Goal: Task Accomplishment & Management: Manage account settings

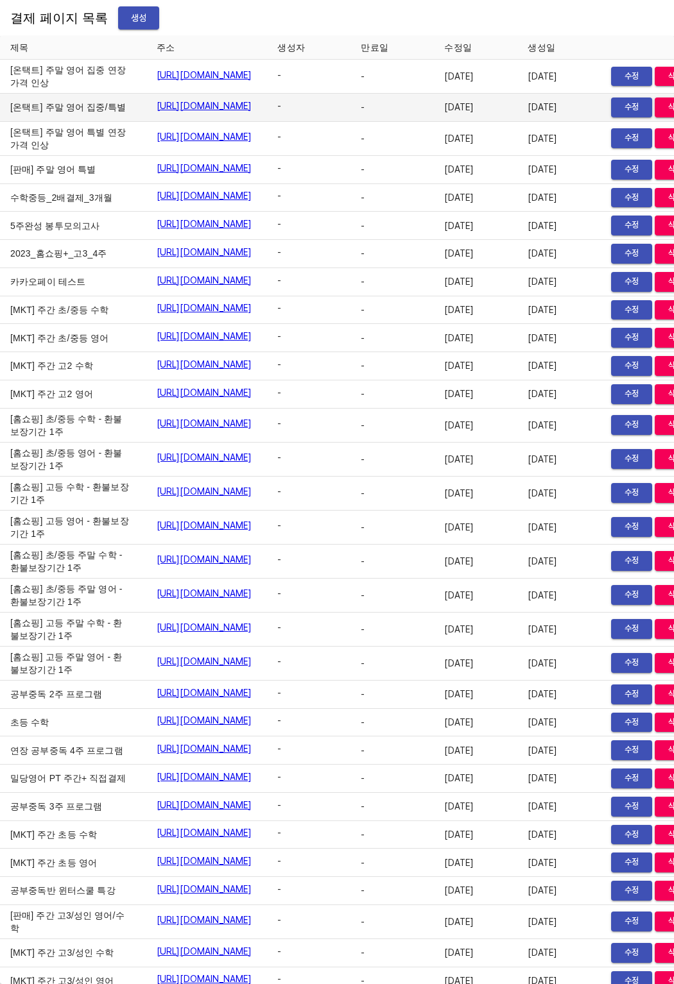
click at [54, 122] on td "[온택트] 주말 영어 집중/특별" at bounding box center [73, 108] width 146 height 28
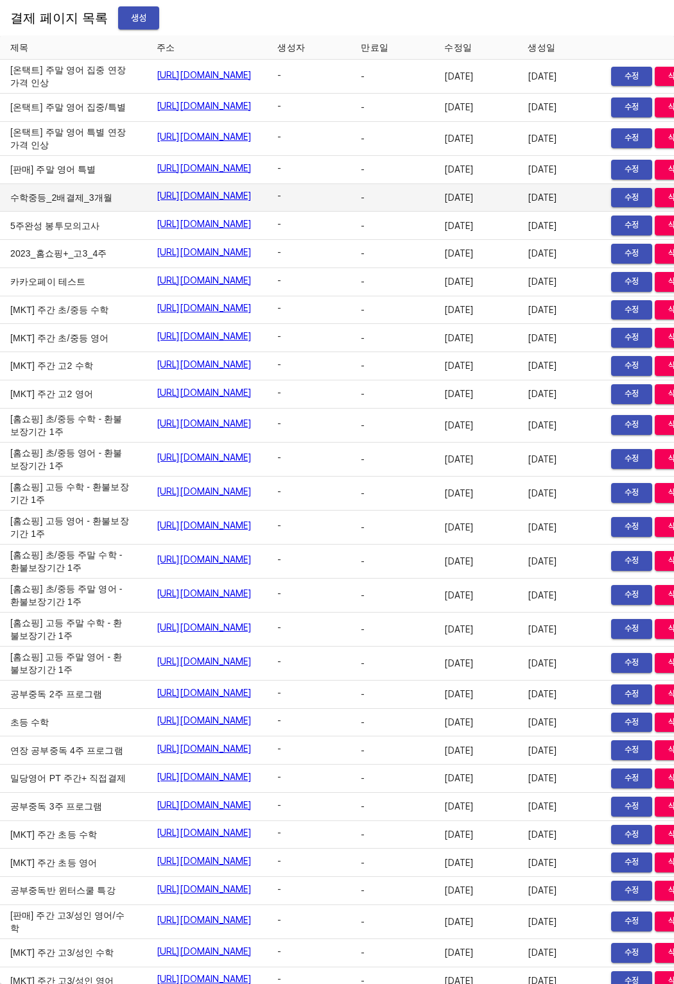
click at [56, 212] on td "수학중등_2배결제_3개월" at bounding box center [73, 198] width 146 height 28
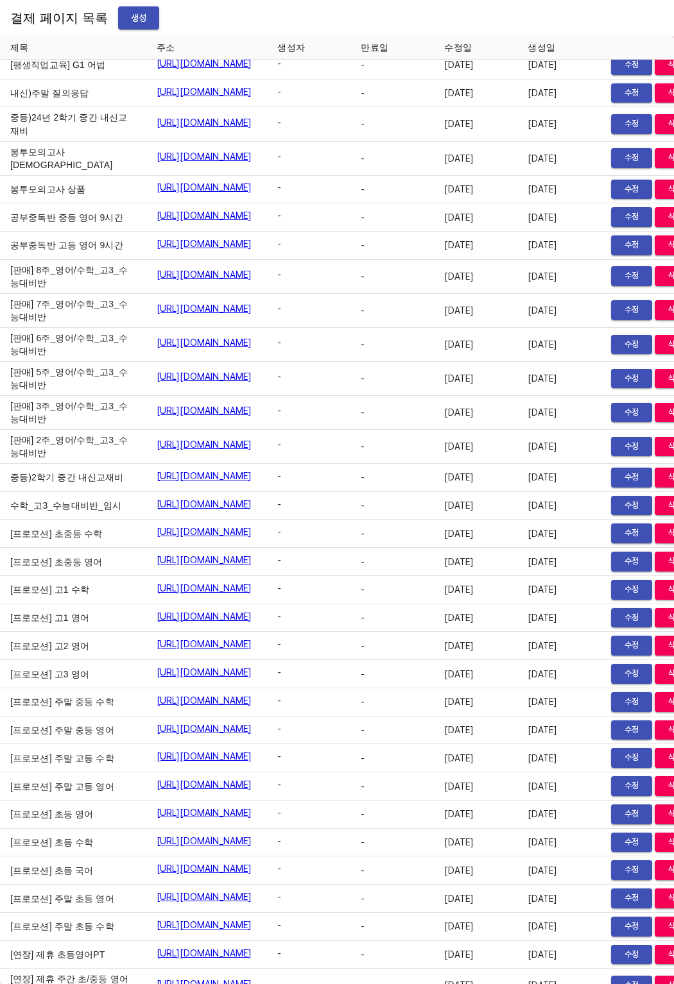
scroll to position [16015, 0]
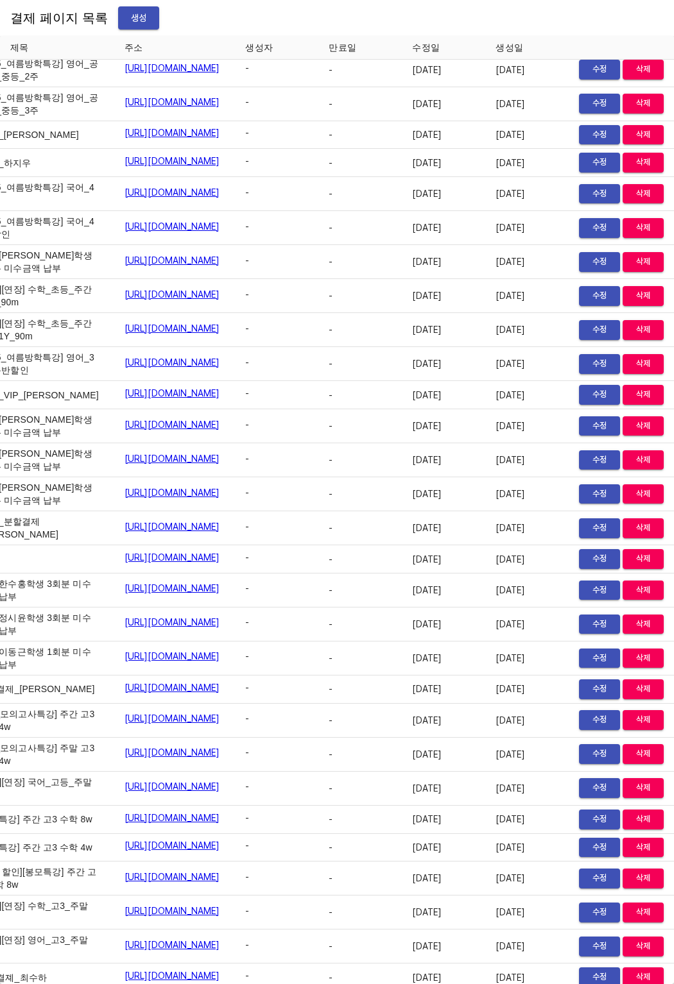
scroll to position [16015, 89]
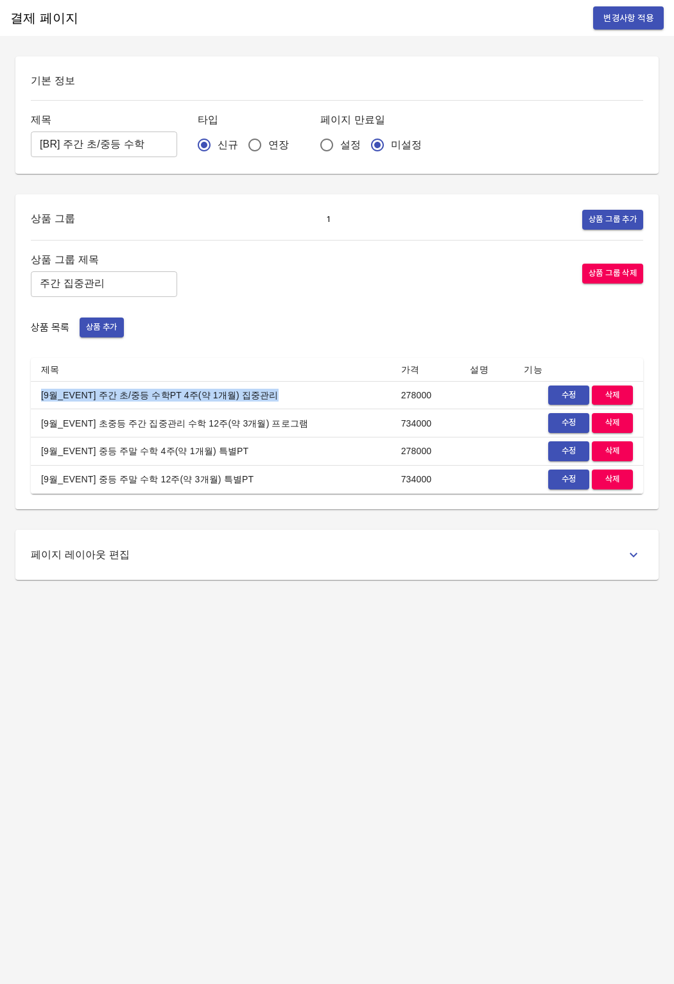
drag, startPoint x: 36, startPoint y: 394, endPoint x: 262, endPoint y: 398, distance: 226.5
click at [262, 398] on td "[9월_EVENT] 주간 초/중등 수학PT 4주(약 1개월) 집중관리" at bounding box center [211, 395] width 360 height 28
copy td "[9월_EVENT] 주간 초/중등 수학PT 4주(약 1개월) 집중관리"
drag, startPoint x: 38, startPoint y: 397, endPoint x: 294, endPoint y: 406, distance: 256.1
click at [294, 406] on td "[9월_EVENT] 주간 초/중등 수학PT 4주(약 1개월) 집중관리" at bounding box center [211, 395] width 360 height 28
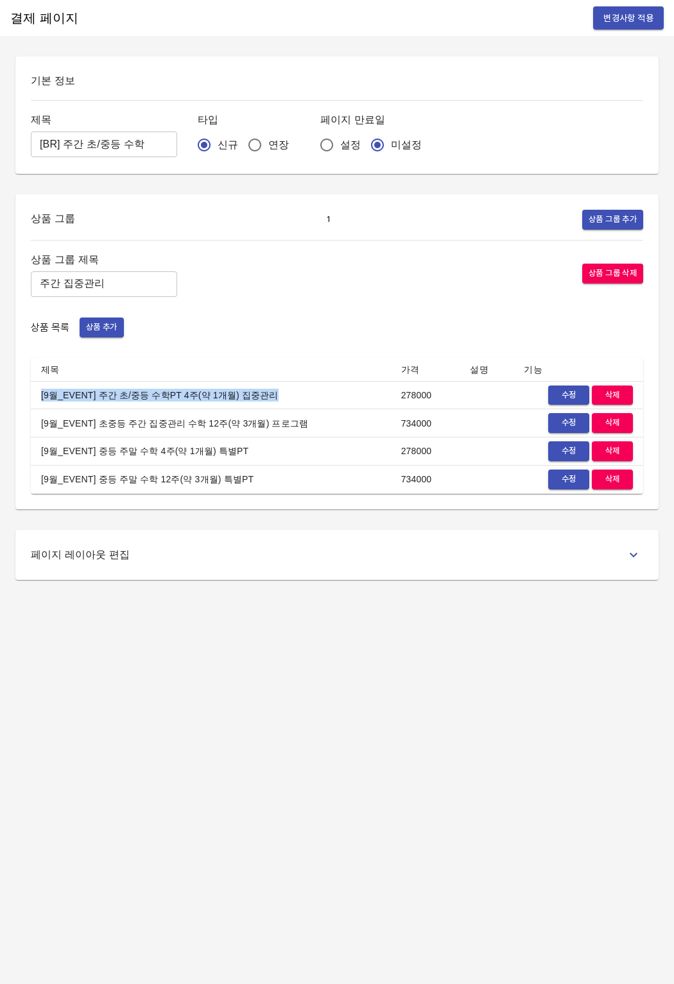
copy td "[9월_EVENT] 주간 초/중등 수학PT 4주(약 1개월) 집중관리"
click at [257, 261] on div "상품 그룹 제목 주간 집중관리 ​ 상품 그룹 삭제" at bounding box center [337, 274] width 612 height 46
click at [252, 390] on td "[9월_EVENT] 주간 초/중등 수학PT 4주(약 1개월) 집중관리" at bounding box center [211, 395] width 360 height 28
drag, startPoint x: 254, startPoint y: 393, endPoint x: 105, endPoint y: 395, distance: 148.9
click at [106, 395] on td "[9월_EVENT] 주간 초/중등 수학PT 4주(약 1개월) 집중관리" at bounding box center [211, 395] width 360 height 28
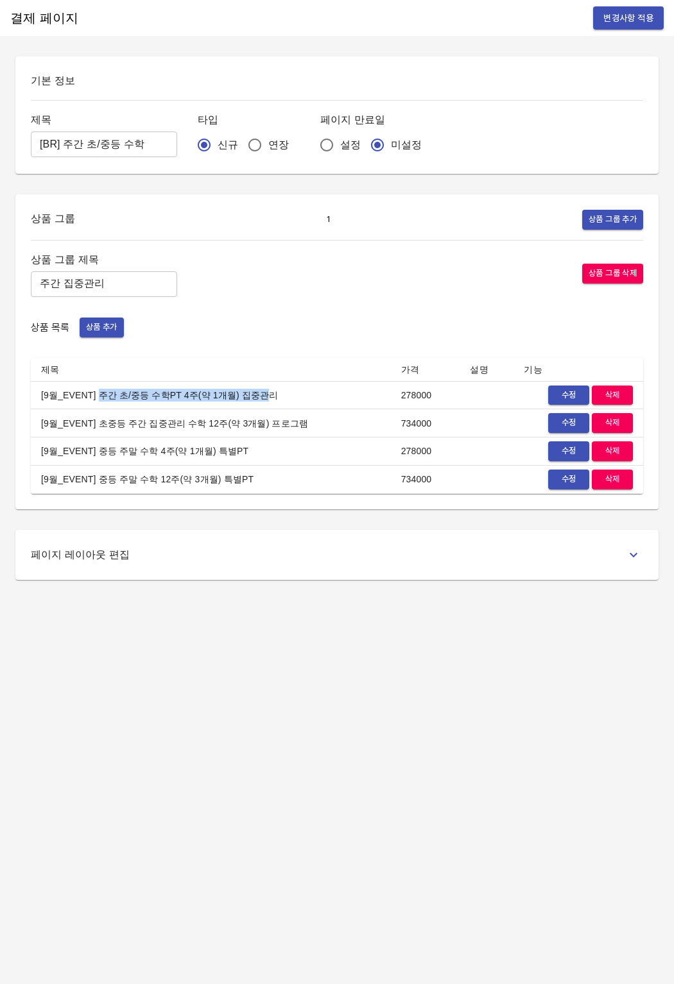
drag, startPoint x: 99, startPoint y: 393, endPoint x: 253, endPoint y: 393, distance: 154.0
click at [253, 393] on td "[9월_EVENT] 주간 초/중등 수학PT 4주(약 1개월) 집중관리" at bounding box center [211, 395] width 360 height 28
drag, startPoint x: 291, startPoint y: 394, endPoint x: 97, endPoint y: 399, distance: 194.5
click at [97, 399] on td "[9월_EVENT] 주간 초/중등 수학PT 4주(약 1개월) 집중관리" at bounding box center [211, 395] width 360 height 28
click at [296, 418] on td "[9월_EVENT] 초중등 주간 집중관리 수학 12주(약 3개월) 프로그램" at bounding box center [211, 423] width 360 height 28
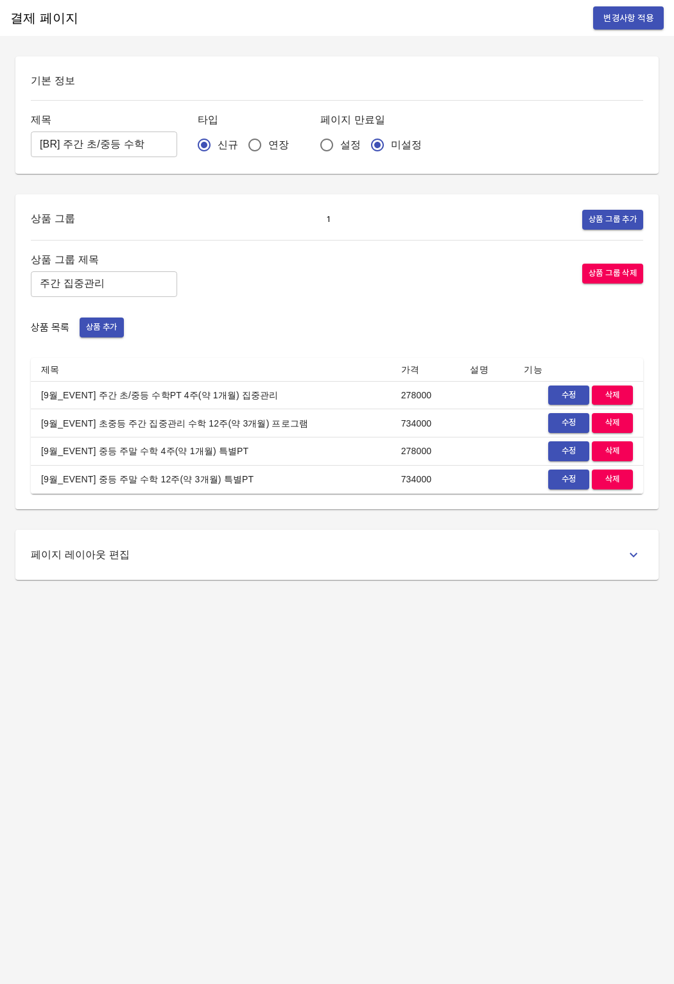
click at [550, 426] on button "수정" at bounding box center [568, 423] width 41 height 20
click at [558, 398] on span "수정" at bounding box center [568, 395] width 28 height 15
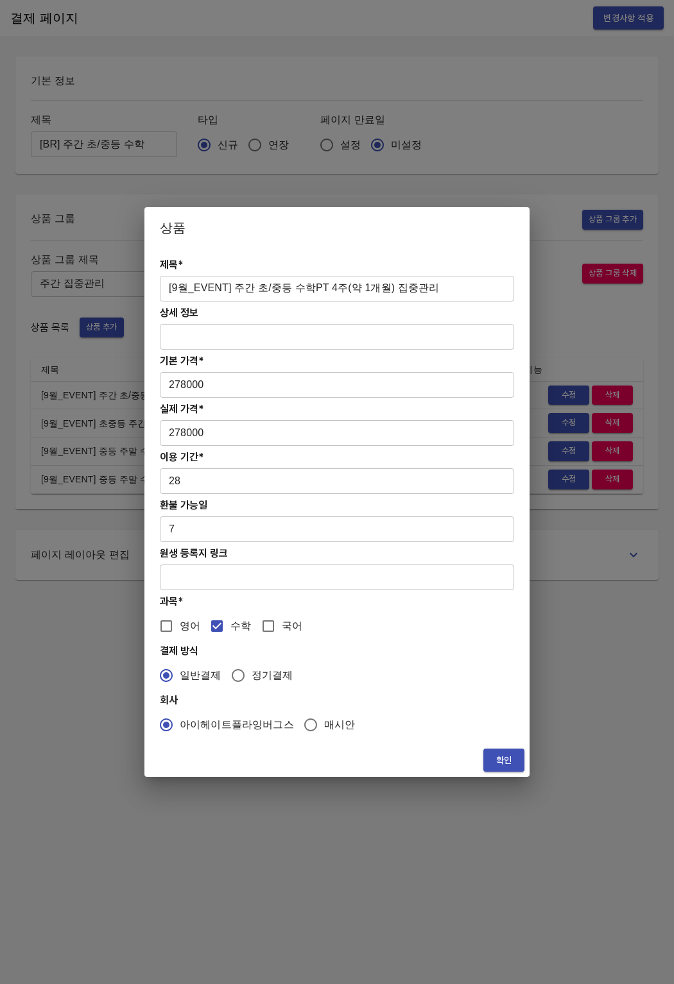
click at [445, 282] on input "[9월_EVENT] 주간 초/중등 수학PT 4주(약 1개월) 집중관리" at bounding box center [337, 289] width 354 height 26
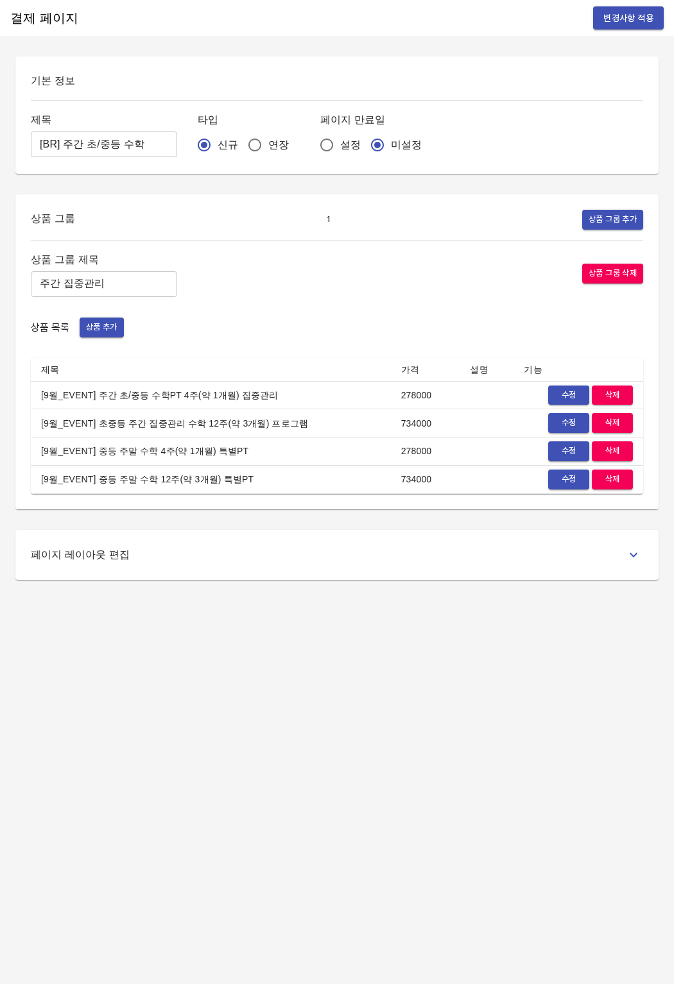
drag, startPoint x: 185, startPoint y: 404, endPoint x: 121, endPoint y: 405, distance: 64.2
click at [184, 404] on td "[9월_EVENT] 주간 초/중등 수학PT 4주(약 1개월) 집중관리" at bounding box center [211, 395] width 360 height 28
drag, startPoint x: 39, startPoint y: 401, endPoint x: 262, endPoint y: 400, distance: 222.6
click at [262, 400] on td "[9월_EVENT] 주간 초/중등 수학PT 4주(약 1개월) 집중관리" at bounding box center [211, 395] width 360 height 28
copy td "[9월_EVENT] 주간 초/중등 수학PT 4주(약 1개월) 집중관리"
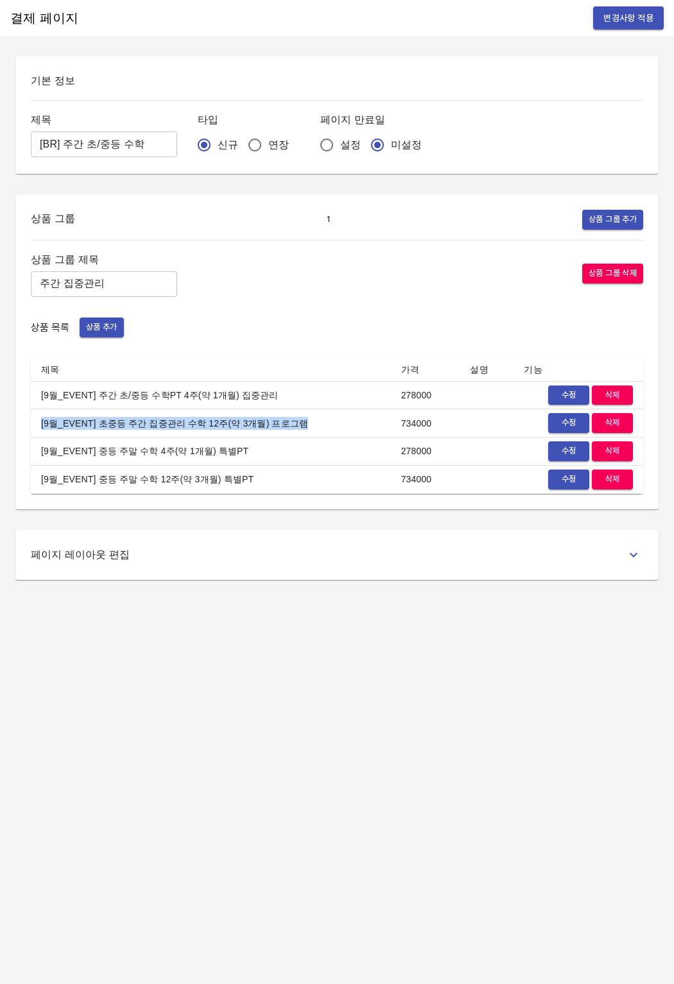
drag, startPoint x: 38, startPoint y: 425, endPoint x: 284, endPoint y: 425, distance: 245.7
click at [284, 425] on td "[9월_EVENT] 초중등 주간 집중관리 수학 12주(약 3개월) 프로그램" at bounding box center [211, 423] width 360 height 28
copy td "[9월_EVENT] 초중등 주간 집중관리 수학 12주(약 3개월) 프로그램"
drag, startPoint x: 41, startPoint y: 452, endPoint x: 236, endPoint y: 448, distance: 195.1
click at [236, 448] on td "[9월_EVENT] 중등 주말 수학 4주(약 1개월) 특별PT" at bounding box center [211, 452] width 360 height 28
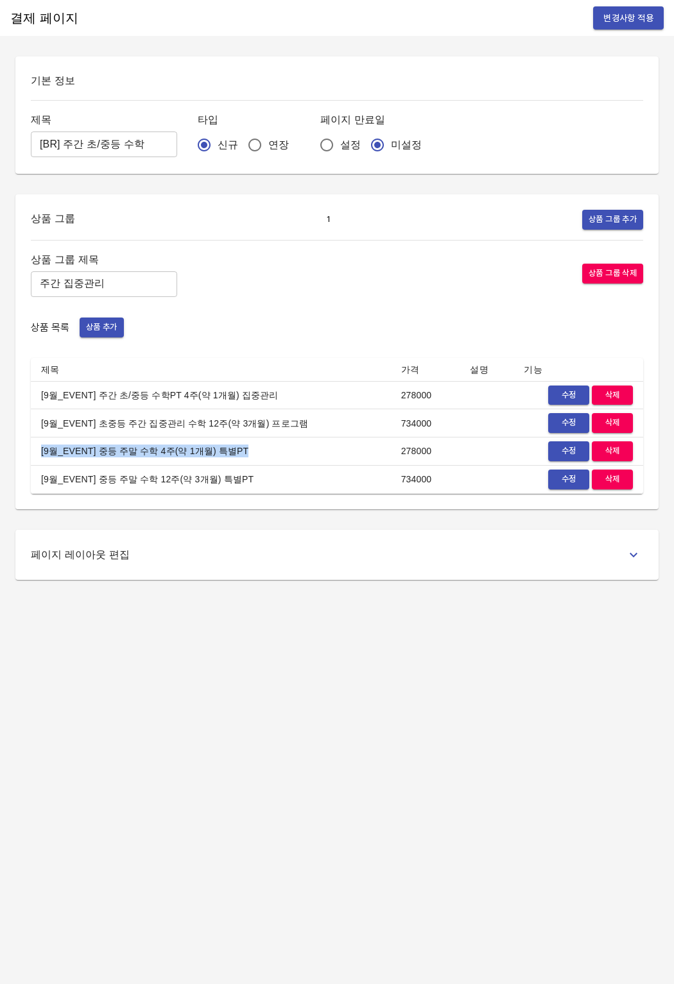
copy td "[9월_EVENT] 중등 주말 수학 4주(약 1개월) 특별PT"
drag, startPoint x: 64, startPoint y: 481, endPoint x: 239, endPoint y: 481, distance: 175.8
click at [239, 481] on td "[9월_EVENT] 중등 주말 수학 12주(약 3개월) 특별PT" at bounding box center [211, 479] width 360 height 28
copy td "[9월_EVENT] 중등 주말 수학 12주(약 3개월) 특별PT"
click at [239, 394] on td "[9월_EVENT] 주간 초/중등 수학PT 4주(약 1개월) 집중관리" at bounding box center [211, 395] width 360 height 28
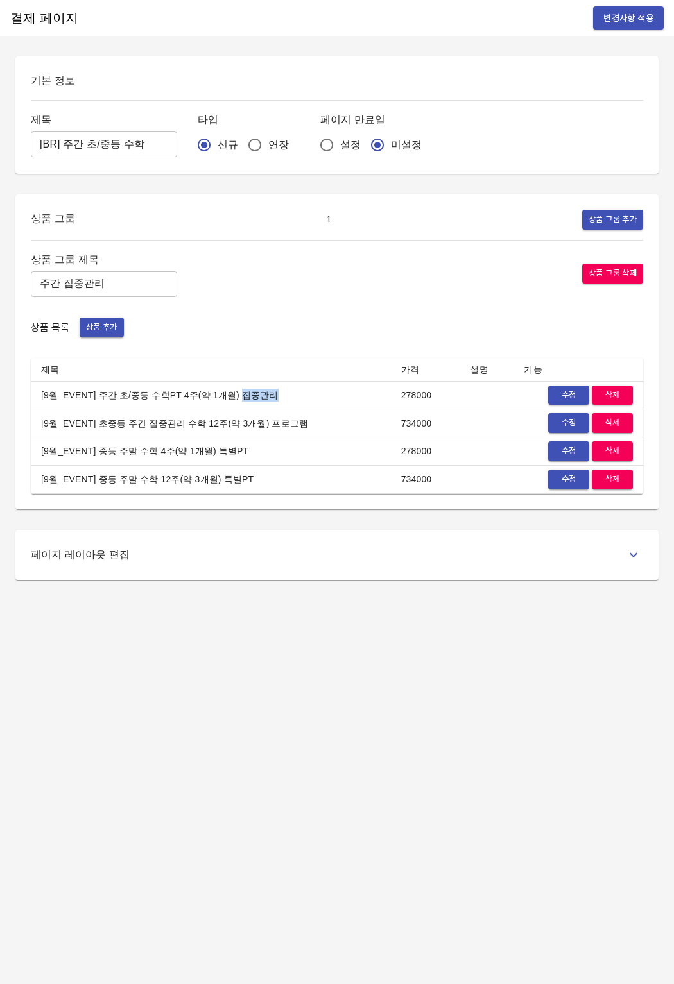
click at [239, 394] on td "[9월_EVENT] 주간 초/중등 수학PT 4주(약 1개월) 집중관리" at bounding box center [211, 395] width 360 height 28
drag, startPoint x: 37, startPoint y: 139, endPoint x: 135, endPoint y: 149, distance: 98.0
click at [135, 149] on input "[BR] 주간 초/중등 수학" at bounding box center [104, 145] width 146 height 26
click at [243, 96] on div "기본 정보 제목 [BR] 주간 초/중등 수학 ​ 타입 신규 연장 페이지 만료일 설정 미설정" at bounding box center [336, 114] width 643 height 117
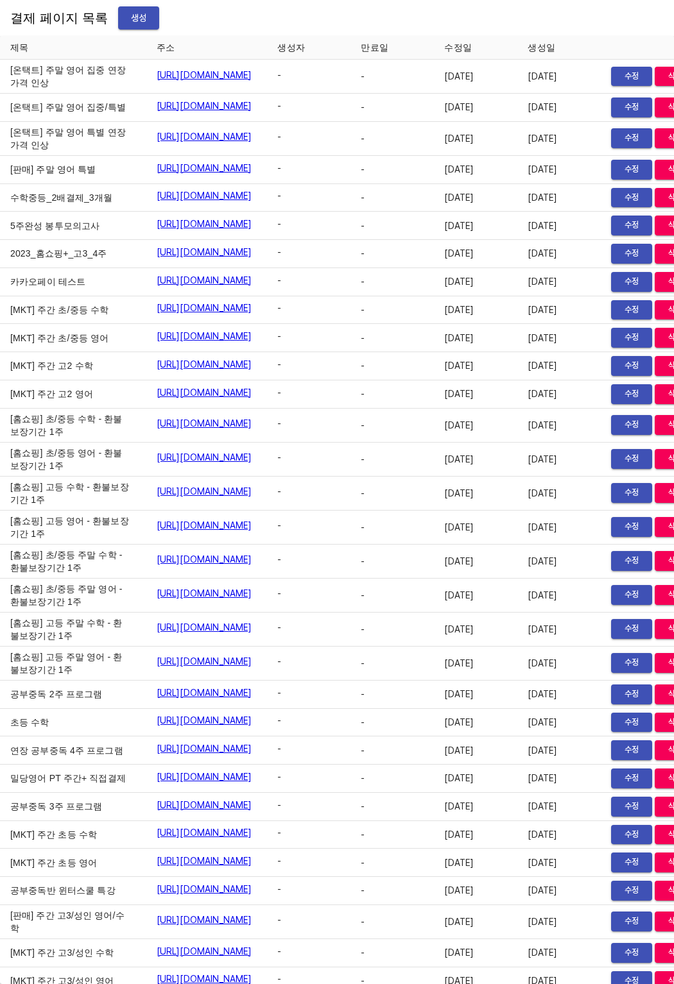
scroll to position [16021, 0]
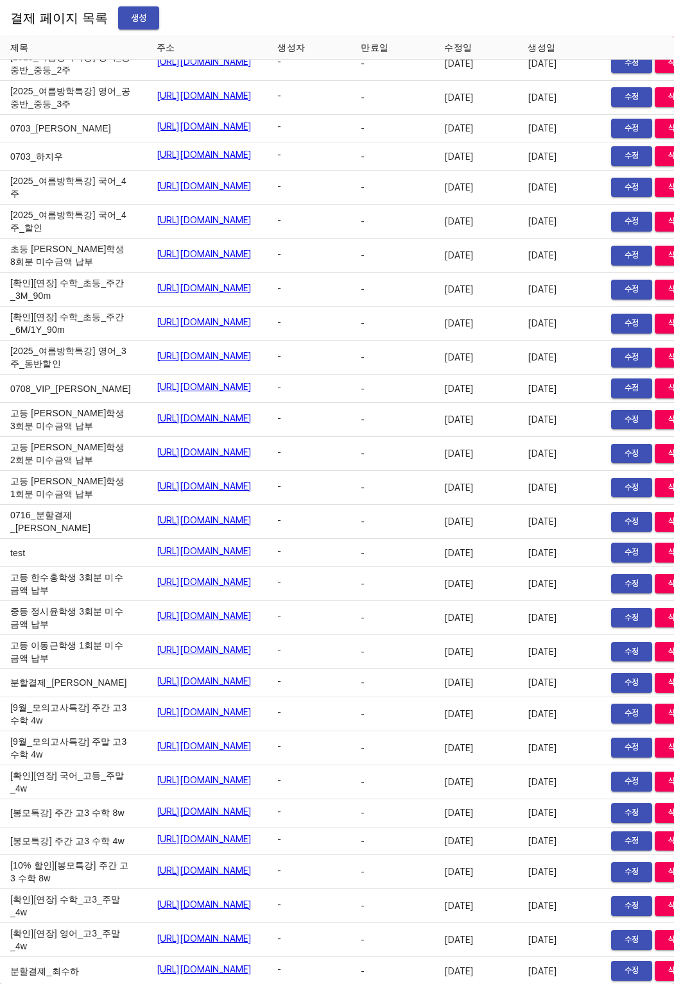
drag, startPoint x: 14, startPoint y: 532, endPoint x: 25, endPoint y: 545, distance: 17.3
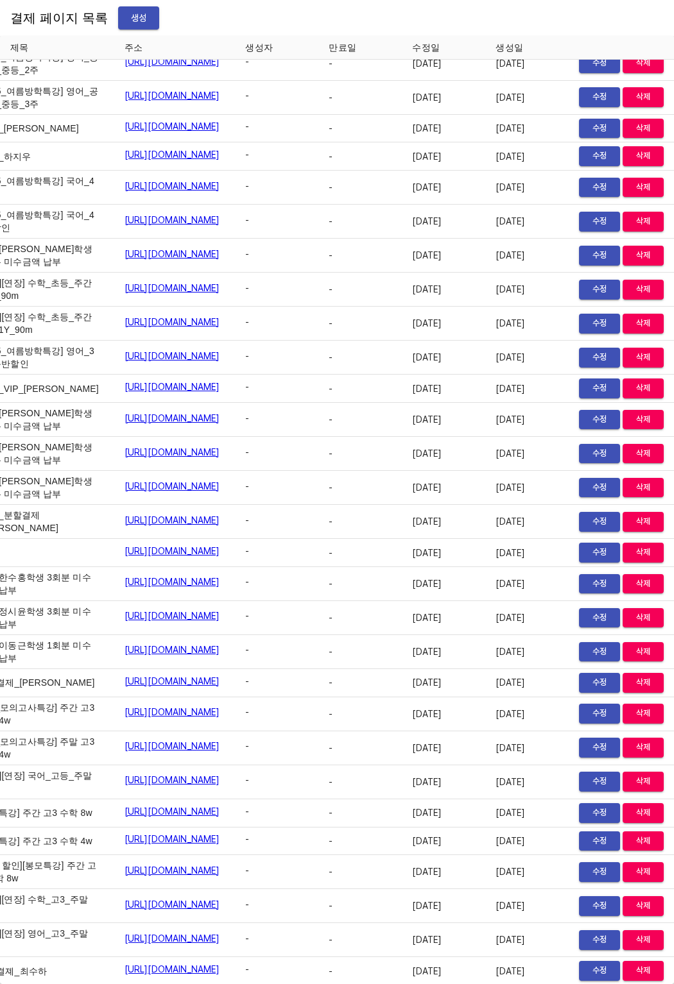
scroll to position [16021, 89]
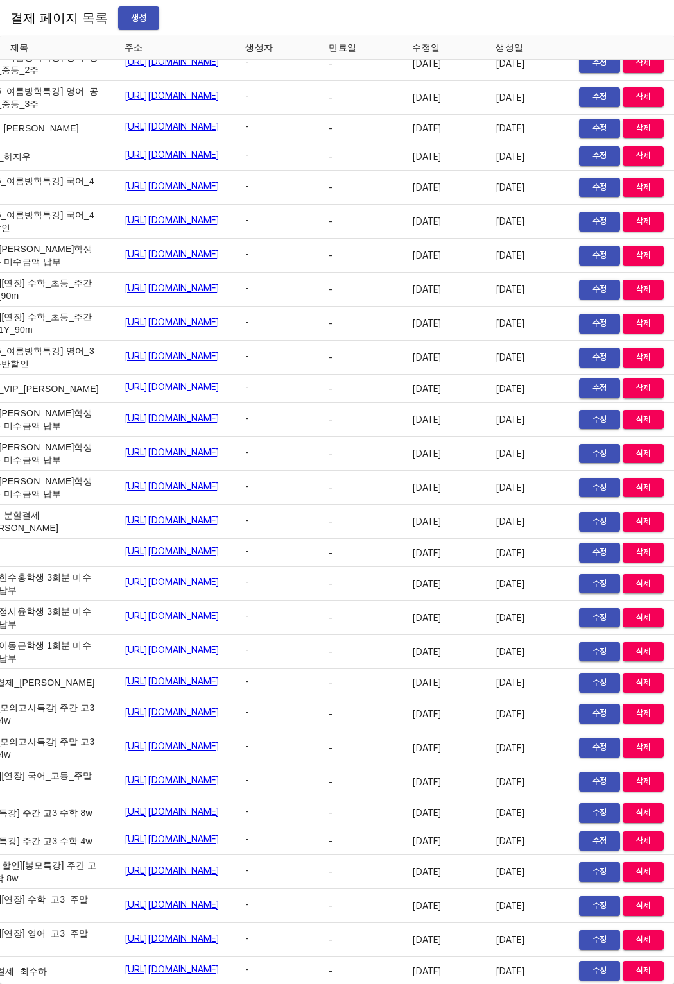
scroll to position [16021, 85]
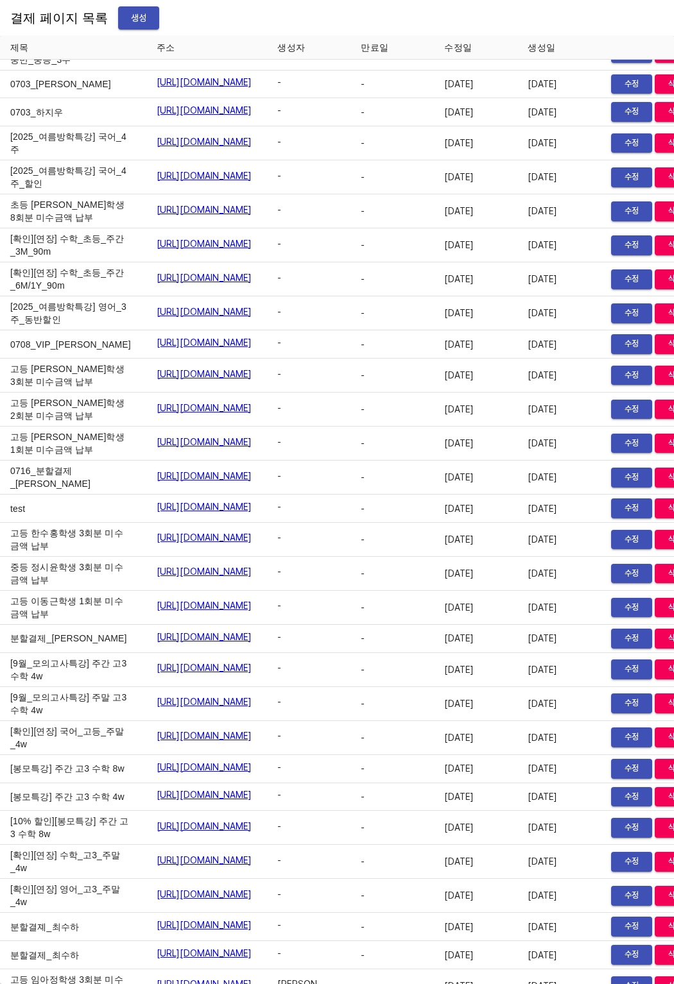
scroll to position [16098, 0]
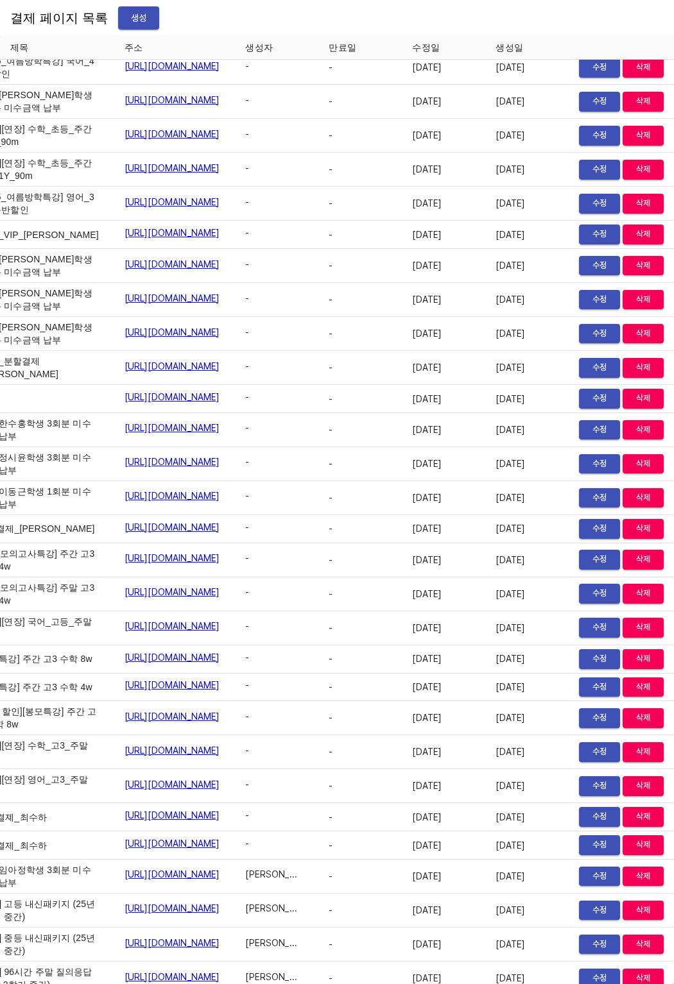
scroll to position [16175, 89]
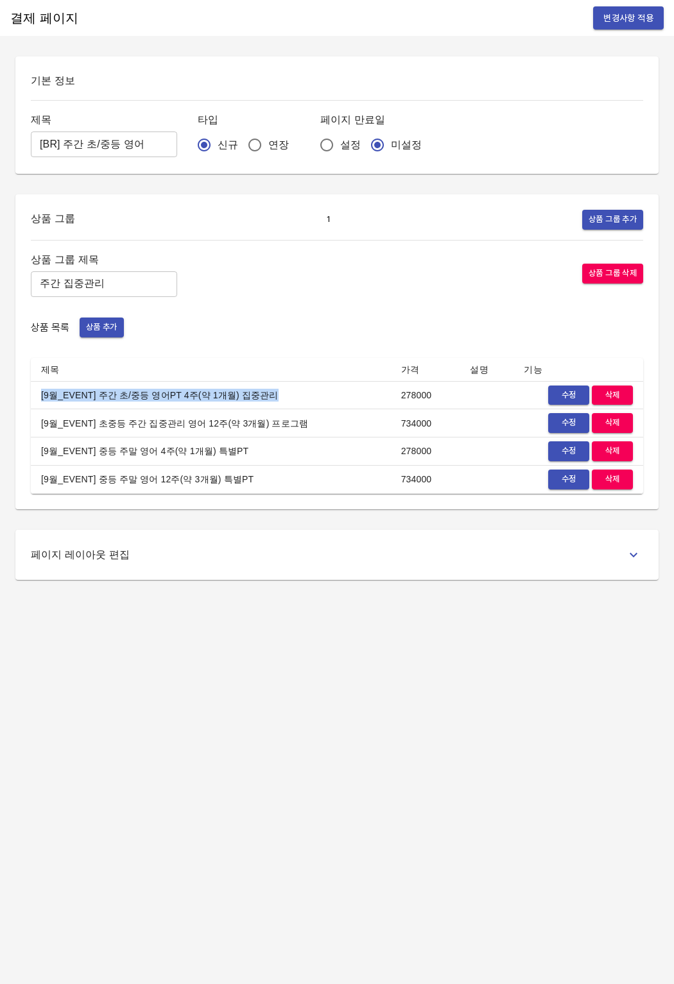
drag, startPoint x: 35, startPoint y: 400, endPoint x: 266, endPoint y: 400, distance: 231.0
click at [266, 400] on td "[9월_EVENT] 주간 초/중등 영어PT 4주(약 1개월) 집중관리" at bounding box center [211, 395] width 360 height 28
copy td "[9월_EVENT] 주간 초/중등 영어PT 4주(약 1개월) 집중관리"
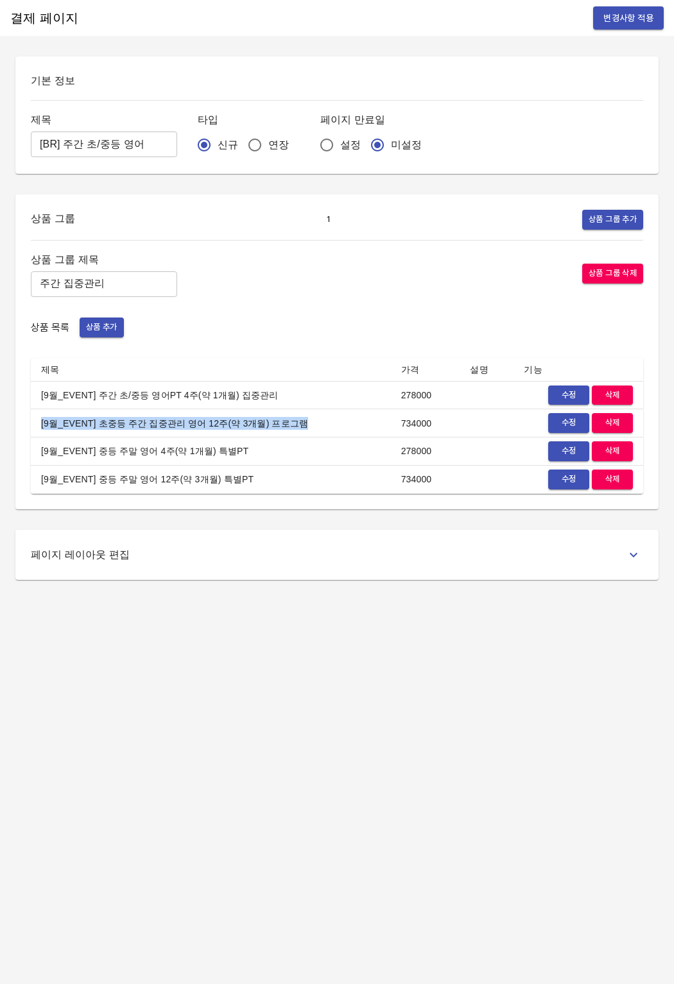
drag, startPoint x: 42, startPoint y: 425, endPoint x: 244, endPoint y: 432, distance: 202.2
click at [244, 432] on td "[9월_EVENT] 초중등 주간 집중관리 영어 12주(약 3개월) 프로그램" at bounding box center [211, 423] width 360 height 28
copy td "[9월_EVENT] 초중등 주간 집중관리 영어 12주(약 3개월) 프로그램"
drag, startPoint x: 34, startPoint y: 450, endPoint x: 230, endPoint y: 447, distance: 196.4
click at [230, 447] on td "[9월_EVENT] 중등 주말 영어 4주(약 1개월) 특별PT" at bounding box center [211, 452] width 360 height 28
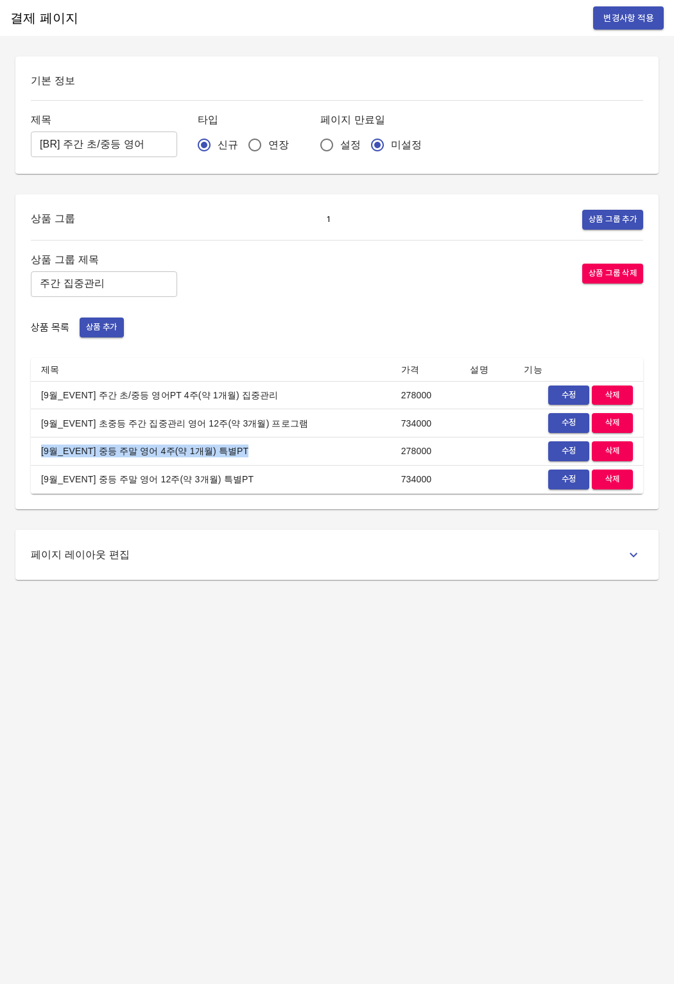
copy td "[9월_EVENT] 중등 주말 영어 4주(약 1개월) 특별PT"
drag, startPoint x: 39, startPoint y: 482, endPoint x: 241, endPoint y: 477, distance: 202.2
click at [241, 477] on td "[9월_EVENT] 중등 주말 영어 12주(약 3개월) 특별PT" at bounding box center [211, 479] width 360 height 28
copy td "[9월_EVENT] 중등 주말 영어 12주(약 3개월) 특별PT"
click at [88, 362] on th "제목" at bounding box center [211, 370] width 360 height 24
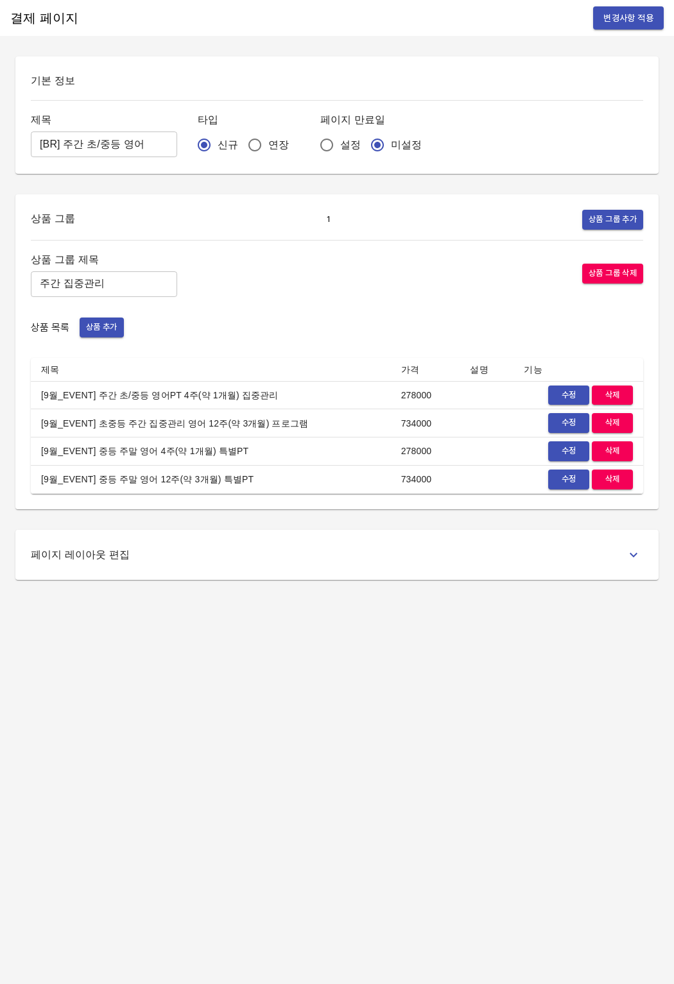
click at [88, 362] on th "제목" at bounding box center [211, 370] width 360 height 24
drag, startPoint x: 35, startPoint y: 144, endPoint x: 140, endPoint y: 145, distance: 105.2
click at [140, 145] on input "[BR] 주간 초/중등 영어" at bounding box center [104, 145] width 146 height 26
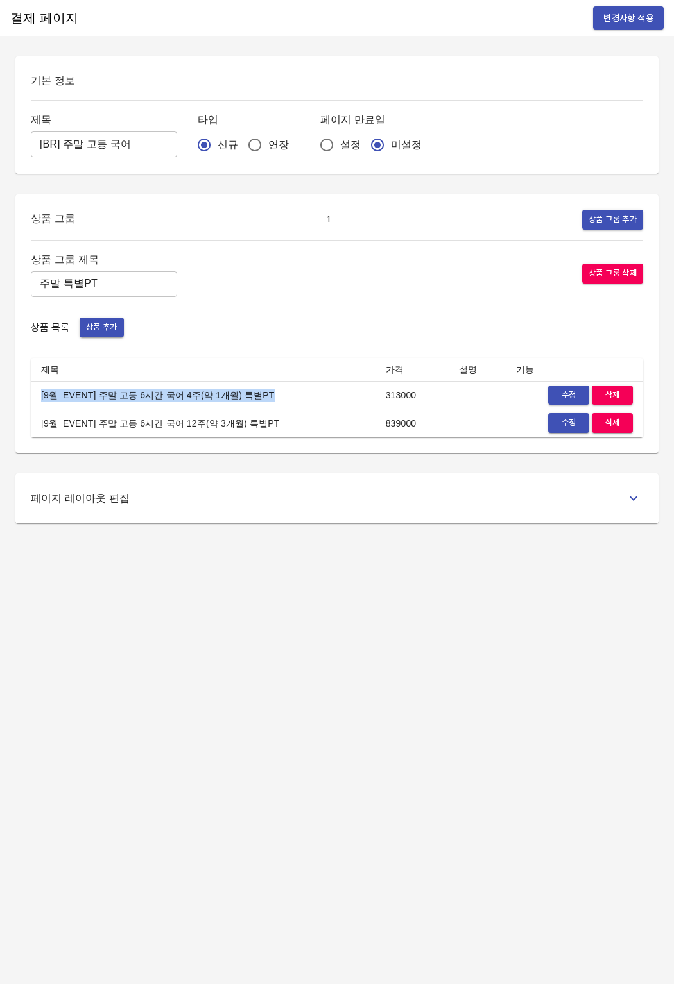
click at [37, 397] on td "[9월_EVENT] 주말 고등 6시간 국어 4주(약 1개월) 특별PT" at bounding box center [203, 395] width 345 height 28
copy td "[9월_EVENT] 주말 고등 6시간 국어 4주(약 1개월) 특별PT"
click at [234, 457] on div "기본 정보 제목 [BR] 주말 고등 국어 ​ 타입 신규 연장 페이지 만료일 설정 미설정 상품 그룹 1 상품 그룹 추가 상품 그룹 제목 주말 특…" at bounding box center [337, 289] width 674 height 467
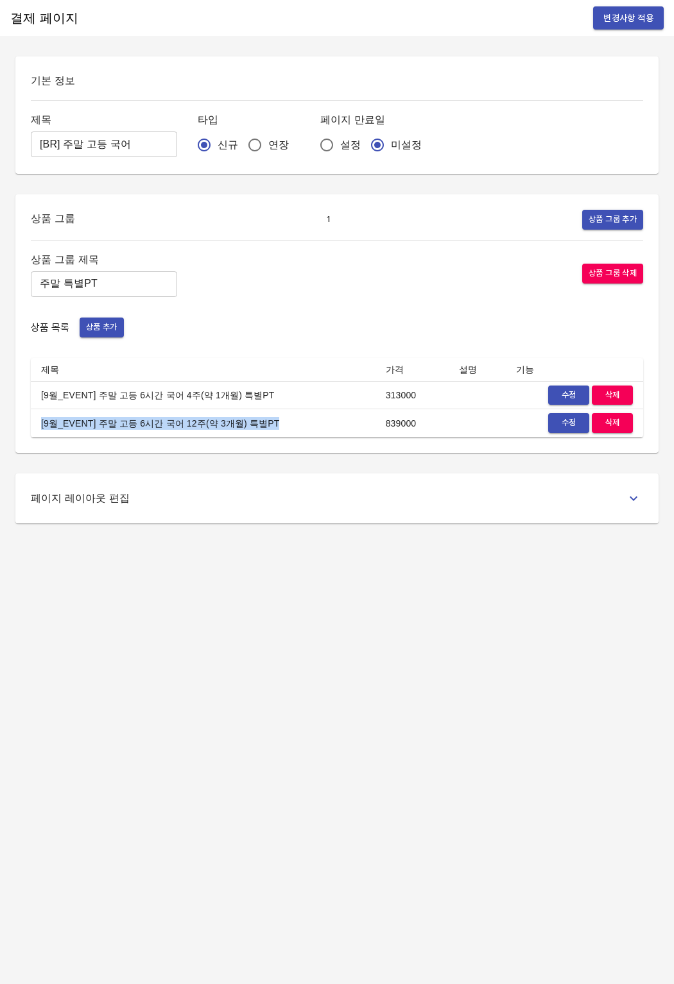
drag, startPoint x: 35, startPoint y: 429, endPoint x: 300, endPoint y: 425, distance: 265.0
click at [300, 425] on td "[9월_EVENT] 주말 고등 6시간 국어 12주(약 3개월) 특별PT" at bounding box center [203, 423] width 345 height 28
copy td "[9월_EVENT] 주말 고등 6시간 국어 12주(약 3개월) 특별PT"
click at [248, 243] on div "상품 그룹 1 상품 그룹 추가 상품 그룹 제목 주말 특별PT ​ 상품 그룹 삭제 상품 목록 상품 추가 제목 가격 설명 기능 [9월_EVENT]…" at bounding box center [337, 324] width 612 height 228
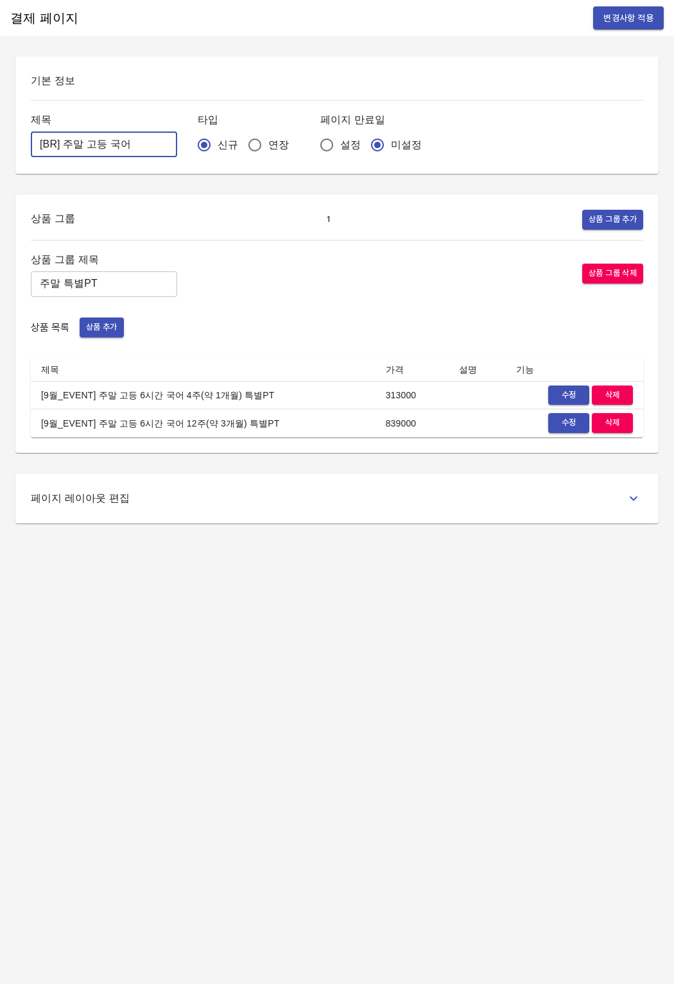
drag, startPoint x: 145, startPoint y: 145, endPoint x: 18, endPoint y: 144, distance: 127.0
click at [18, 144] on div "기본 정보 제목 [BR] 주말 고등 국어 ​ 타입 신규 연장 페이지 만료일 설정 미설정" at bounding box center [336, 114] width 643 height 117
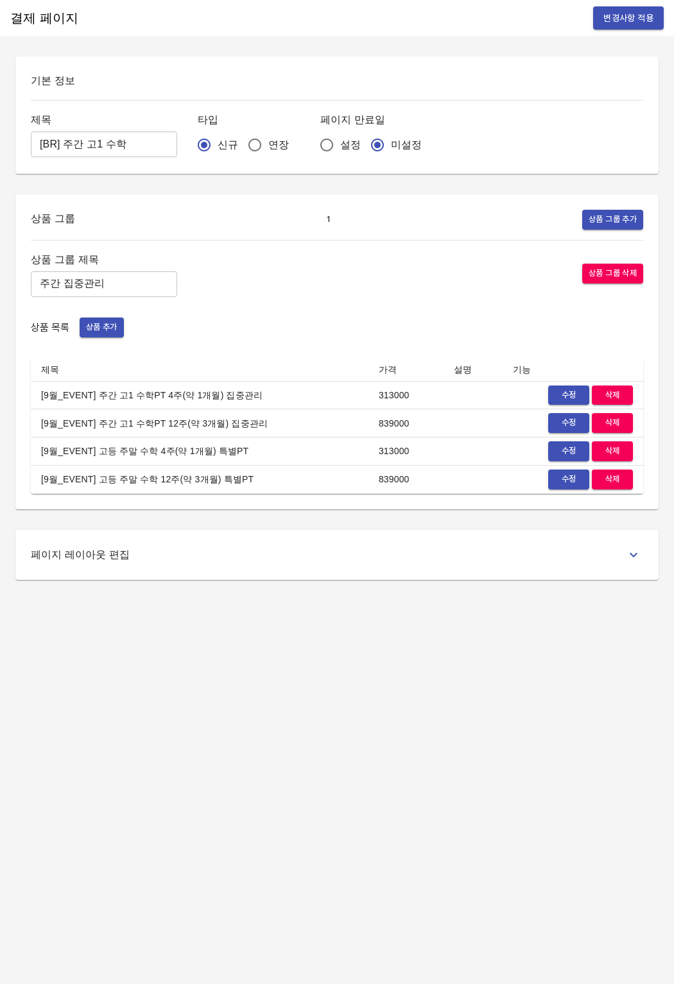
drag, startPoint x: 173, startPoint y: 456, endPoint x: 74, endPoint y: 424, distance: 103.9
click at [173, 456] on td "[9월_EVENT] 고등 주말 수학 4주(약 1개월) 특별PT" at bounding box center [199, 452] width 337 height 28
drag, startPoint x: 34, startPoint y: 398, endPoint x: 251, endPoint y: 398, distance: 216.9
click at [251, 398] on td "[9월_EVENT] 주간 고1 수학PT 4주(약 1개월) 집중관리" at bounding box center [199, 395] width 337 height 28
copy td "[9월_EVENT] 주간 고1 수학PT 4주(약 1개월) 집중관리"
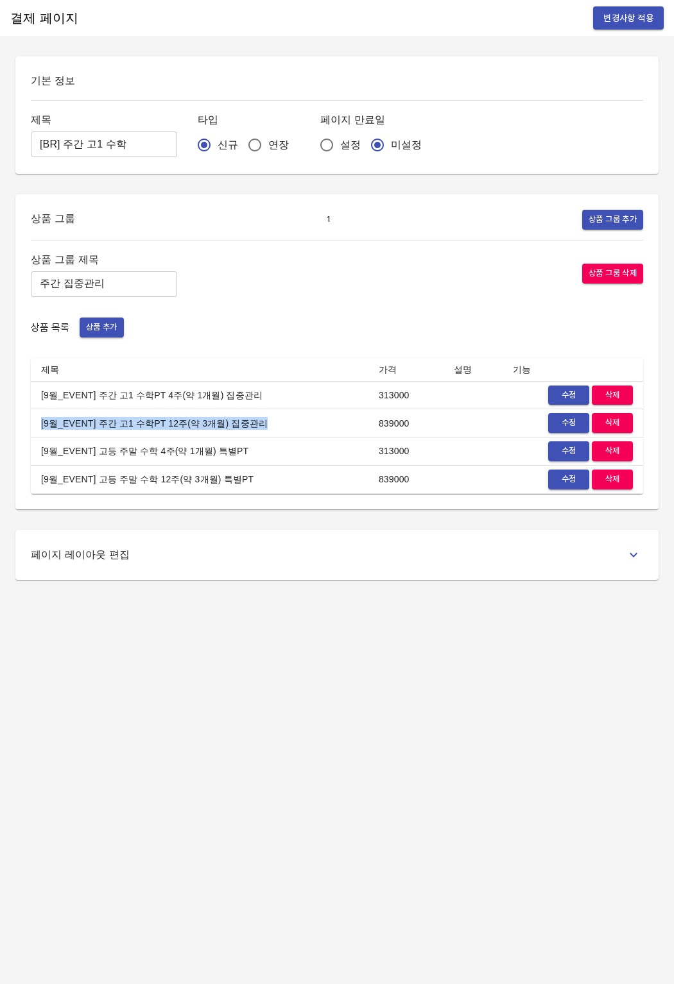
drag, startPoint x: 41, startPoint y: 422, endPoint x: 288, endPoint y: 420, distance: 247.0
click at [288, 420] on td "[9월_EVENT] 주간 고1 수학PT 12주(약 3개월) 집중관리" at bounding box center [199, 423] width 337 height 28
copy td "[9월_EVENT] 주간 고1 수학PT 12주(약 3개월) 집중관리"
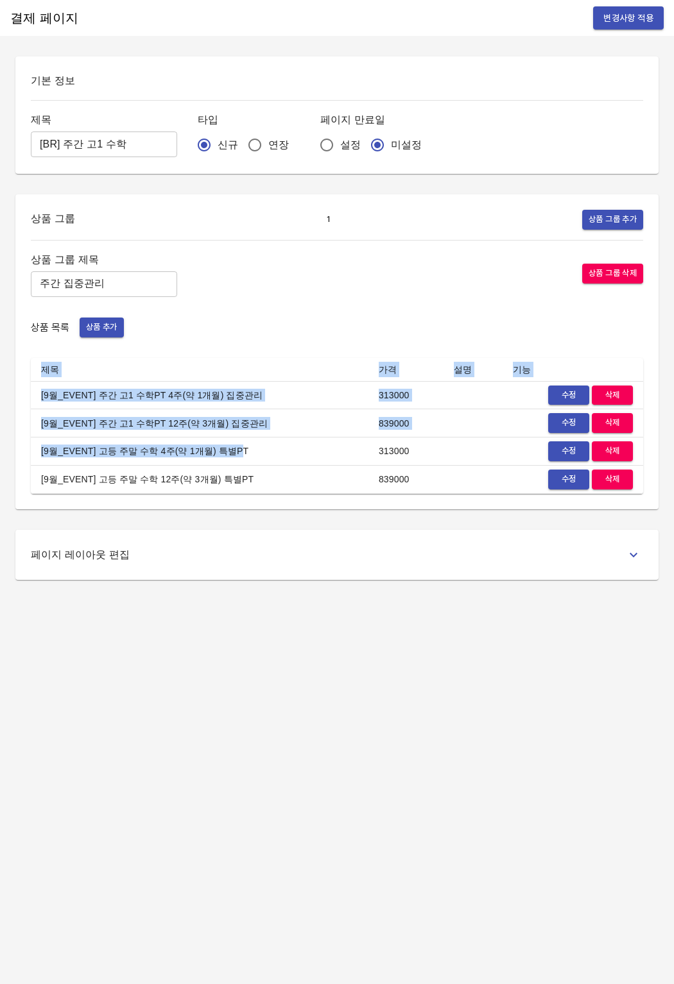
drag, startPoint x: 30, startPoint y: 454, endPoint x: 235, endPoint y: 451, distance: 206.0
click at [232, 452] on div "상품 그룹 1 상품 그룹 추가 상품 그룹 제목 주간 집중관리 ​ 상품 그룹 삭제 상품 목록 상품 추가 제목 가격 설명 기능 [9월_EVENT]…" at bounding box center [336, 351] width 643 height 315
click at [235, 451] on td "[9월_EVENT] 고등 주말 수학 4주(약 1개월) 특별PT" at bounding box center [199, 452] width 337 height 28
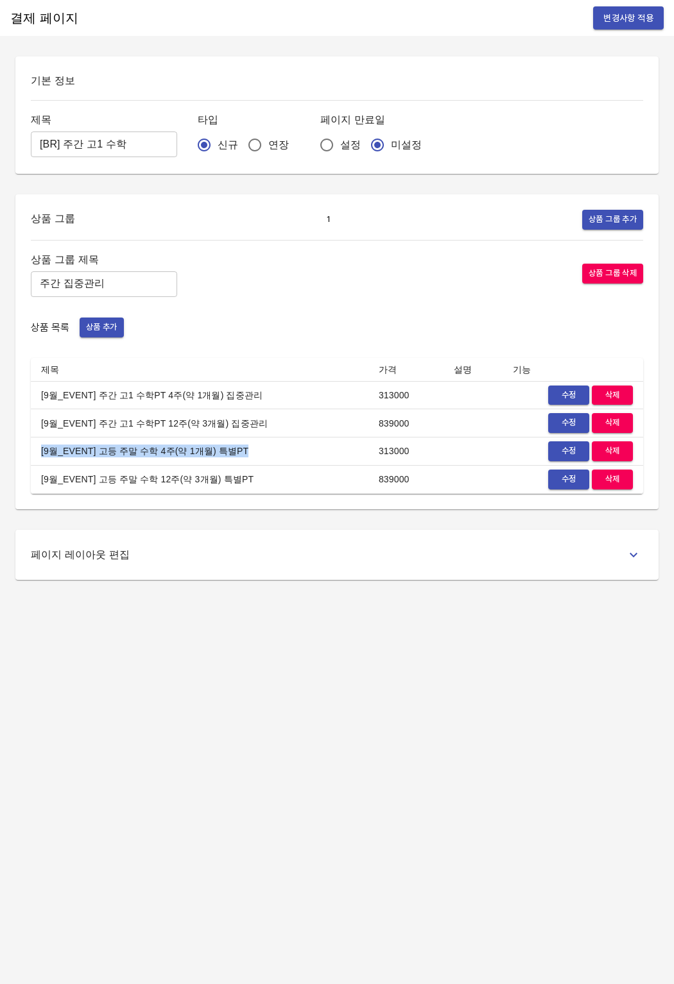
drag, startPoint x: 236, startPoint y: 454, endPoint x: 38, endPoint y: 454, distance: 198.2
click at [38, 454] on td "[9월_EVENT] 고등 주말 수학 4주(약 1개월) 특별PT" at bounding box center [199, 452] width 337 height 28
copy td "[9월_EVENT] 고등 주말 수학 4주(약 1개월) 특별PT"
click at [44, 484] on td "[9월_EVENT] 고등 주말 수학 12주(약 3개월) 특별PT" at bounding box center [199, 479] width 337 height 28
drag, startPoint x: 40, startPoint y: 482, endPoint x: 241, endPoint y: 476, distance: 200.9
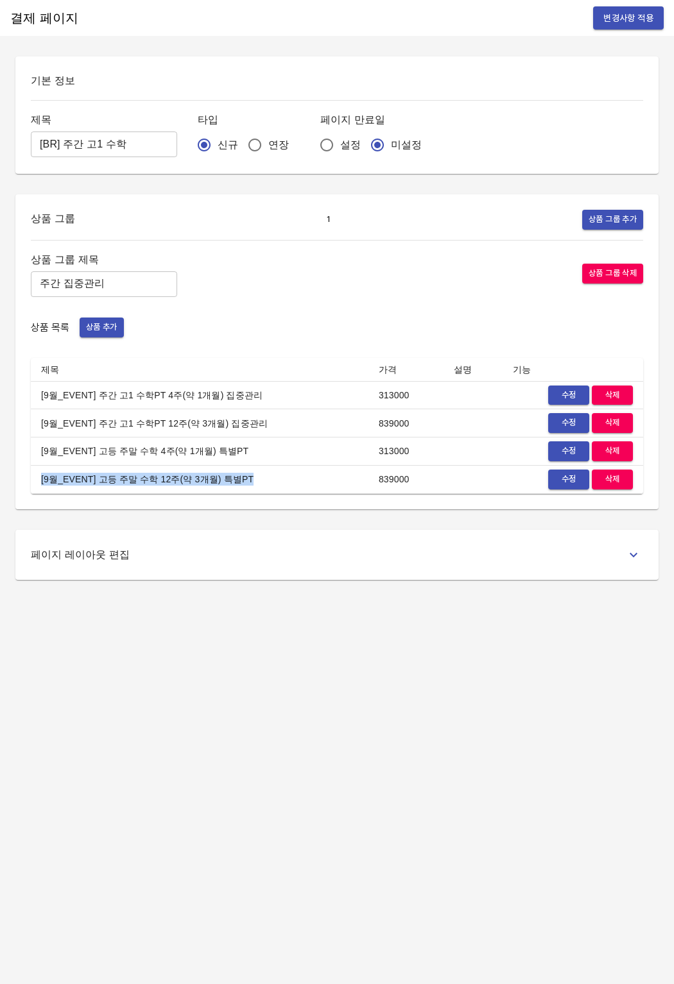
click at [237, 476] on td "[9월_EVENT] 고등 주말 수학 12주(약 3개월) 특별PT" at bounding box center [199, 479] width 337 height 28
copy td "[9월_EVENT] 고등 주말 수학 12주(약 3개월) 특별PT"
click at [257, 349] on div "상품 그룹 제목 주간 집중관리 ​ 상품 그룹 삭제 상품 목록 상품 추가 제목 가격 설명 기능 [9월_EVENT] 주간 고1 수학PT 4주(약 …" at bounding box center [337, 372] width 612 height 243
click at [218, 504] on div "상품 그룹 1 상품 그룹 추가 상품 그룹 제목 주간 집중관리 ​ 상품 그룹 삭제 상품 목록 상품 추가 제목 가격 설명 기능 [9월_EVENT]…" at bounding box center [336, 351] width 643 height 315
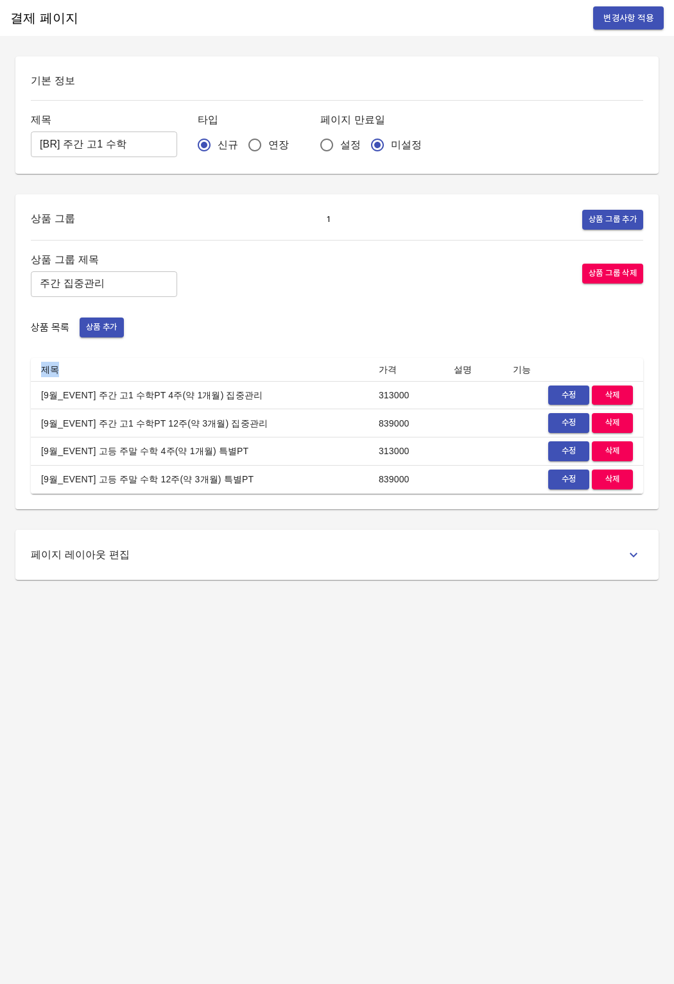
click at [218, 504] on div "상품 그룹 1 상품 그룹 추가 상품 그룹 제목 주간 집중관리 ​ 상품 그룹 삭제 상품 목록 상품 추가 제목 가격 설명 기능 [9월_EVENT]…" at bounding box center [336, 351] width 643 height 315
click at [269, 414] on td "[9월_EVENT] 주간 고1 수학PT 12주(약 3개월) 집중관리" at bounding box center [199, 423] width 337 height 28
click at [101, 468] on td "[9월_EVENT] 고등 주말 수학 12주(약 3개월) 특별PT" at bounding box center [199, 479] width 337 height 28
click at [168, 254] on div "상품 그룹 제목 주간 집중관리 ​ 상품 그룹 삭제" at bounding box center [337, 274] width 612 height 46
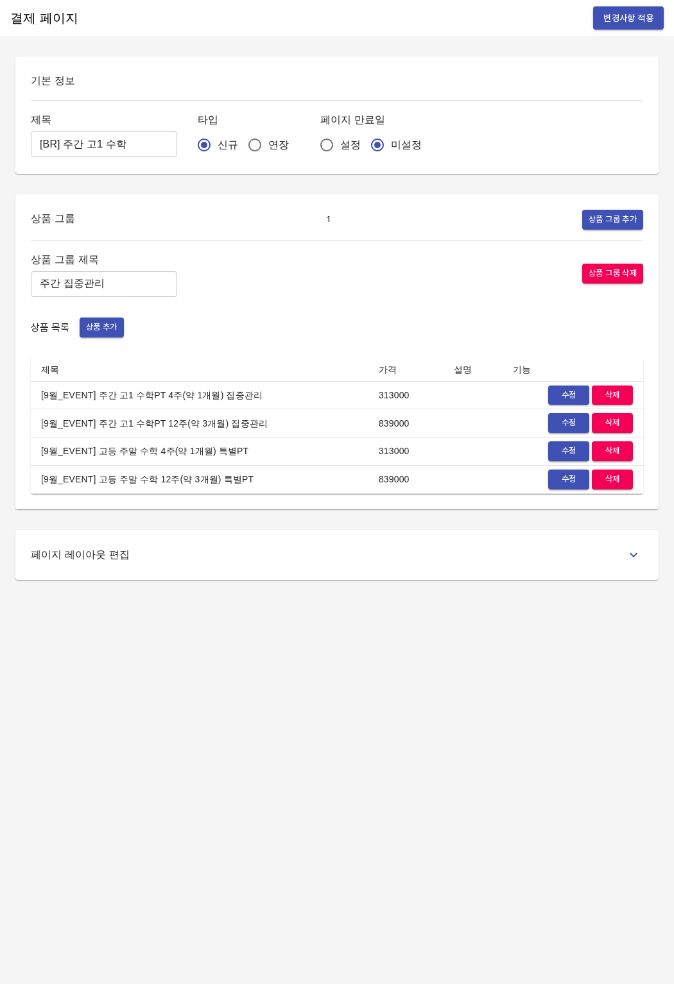
click at [112, 149] on input "[BR] 주간 고1 수학" at bounding box center [104, 145] width 146 height 26
drag, startPoint x: 117, startPoint y: 146, endPoint x: 24, endPoint y: 145, distance: 93.0
click at [24, 145] on div "기본 정보 제목 [BR] 주간 고1 수학 ​ 타입 신규 연장 페이지 만료일 설정 미설정" at bounding box center [336, 114] width 643 height 117
drag, startPoint x: 35, startPoint y: 395, endPoint x: 253, endPoint y: 396, distance: 218.1
click at [253, 396] on td "[9월_EVENT] 주간 고1 영어PT 4주(약 1개월) 집중관리" at bounding box center [199, 395] width 337 height 28
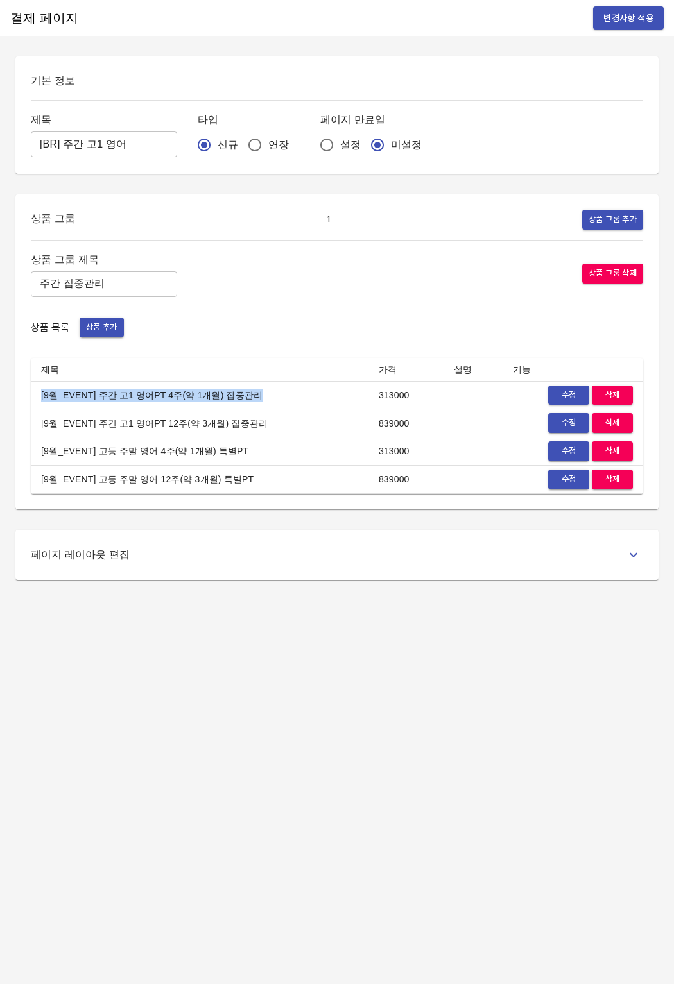
copy td "[9월_EVENT] 주간 고1 영어PT 4주(약 1개월) 집중관리"
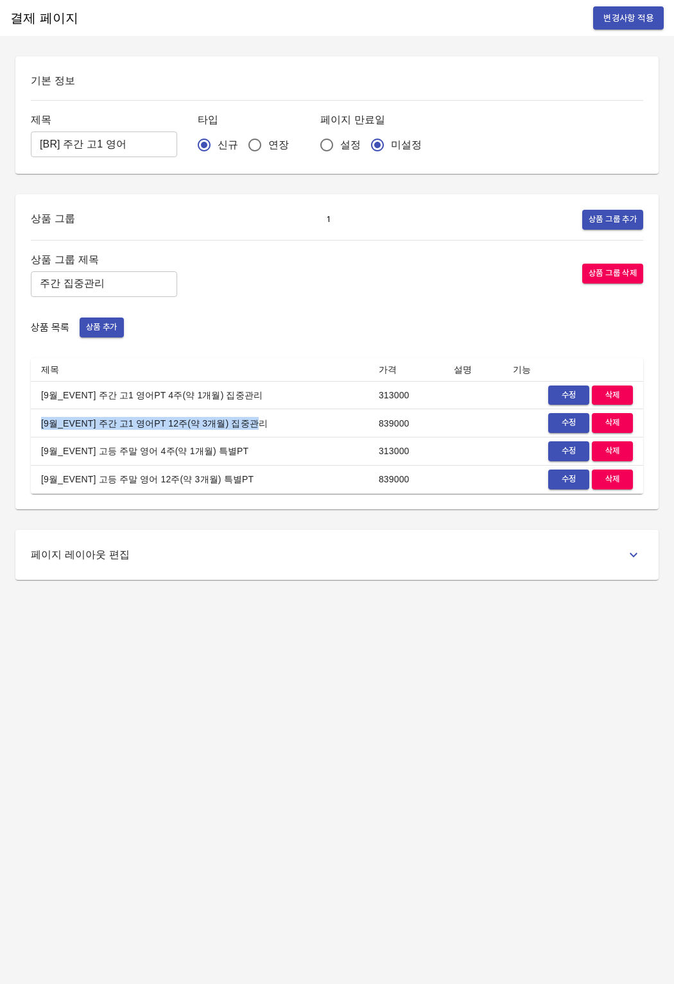
drag, startPoint x: 80, startPoint y: 422, endPoint x: 243, endPoint y: 422, distance: 163.0
click at [243, 422] on td "[9월_EVENT] 주간 고1 영어PT 12주(약 3개월) 집중관리" at bounding box center [199, 423] width 337 height 28
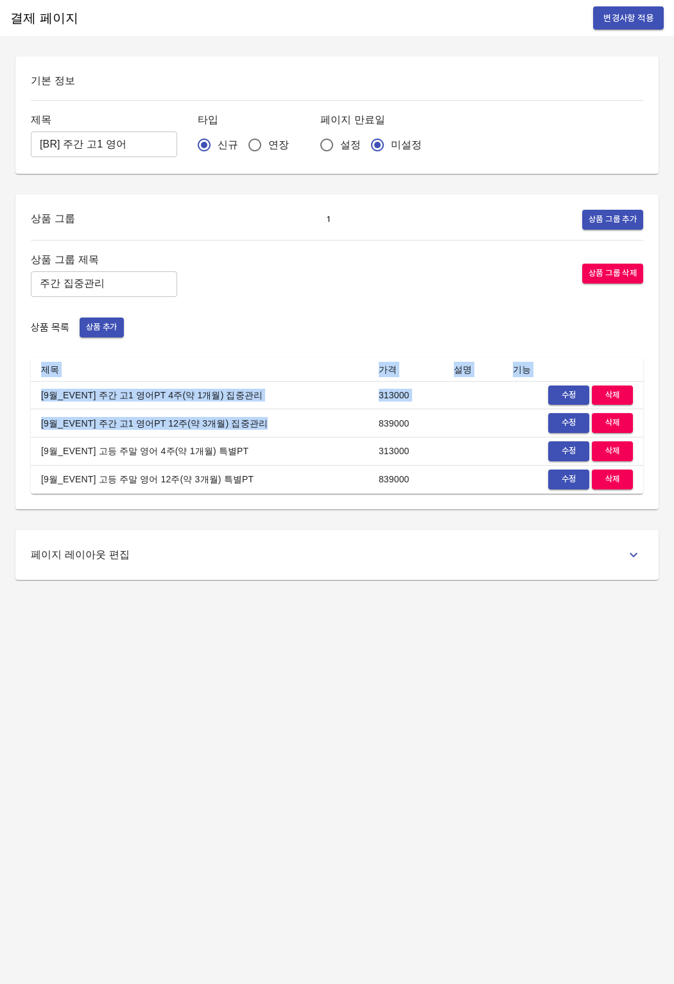
drag, startPoint x: 252, startPoint y: 423, endPoint x: 0, endPoint y: 423, distance: 251.5
click at [0, 423] on div "기본 정보 제목 [BR] 주간 고1 영어 ​ 타입 신규 연장 페이지 만료일 설정 미설정 상품 그룹 1 상품 그룹 추가 상품 그룹 제목 주간 집…" at bounding box center [337, 318] width 674 height 524
drag, startPoint x: 28, startPoint y: 426, endPoint x: 38, endPoint y: 427, distance: 10.3
click at [30, 426] on div "상품 그룹 1 상품 그룹 추가 상품 그룹 제목 주간 집중관리 ​ 상품 그룹 삭제 상품 목록 상품 추가 제목 가격 설명 기능 [9월_EVENT]…" at bounding box center [336, 351] width 643 height 315
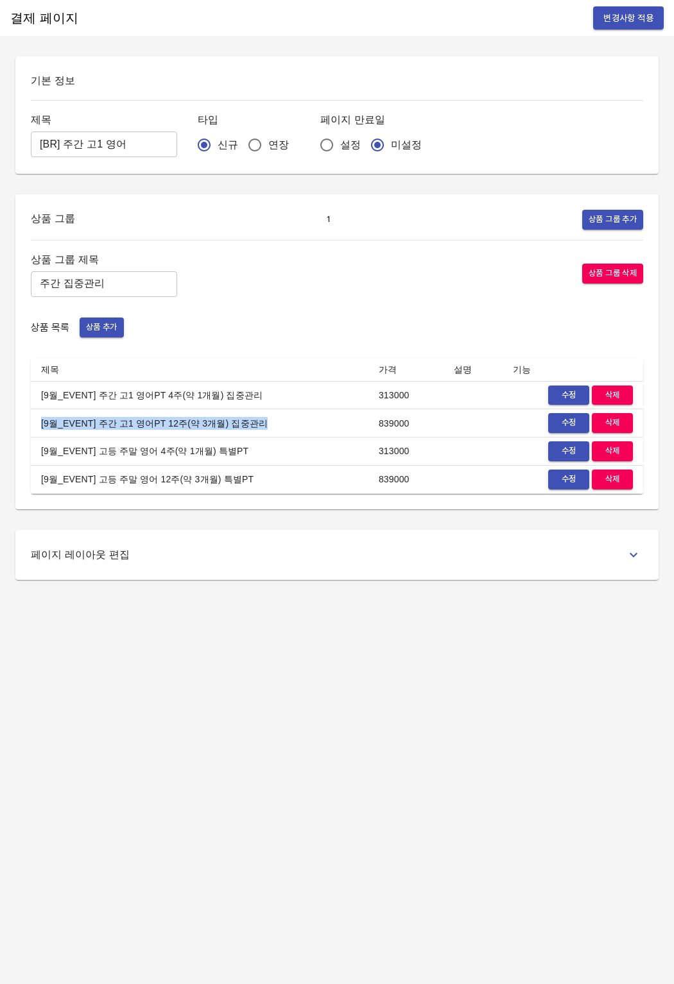
drag, startPoint x: 38, startPoint y: 427, endPoint x: 259, endPoint y: 425, distance: 221.4
click at [259, 425] on td "[9월_EVENT] 주간 고1 영어PT 12주(약 3개월) 집중관리" at bounding box center [199, 423] width 337 height 28
copy td "[9월_EVENT] 주간 고1 영어PT 12주(약 3개월) 집중관리"
drag, startPoint x: 43, startPoint y: 453, endPoint x: 261, endPoint y: 454, distance: 218.1
click at [261, 454] on td "[9월_EVENT] 고등 주말 영어 4주(약 1개월) 특별PT" at bounding box center [199, 452] width 337 height 28
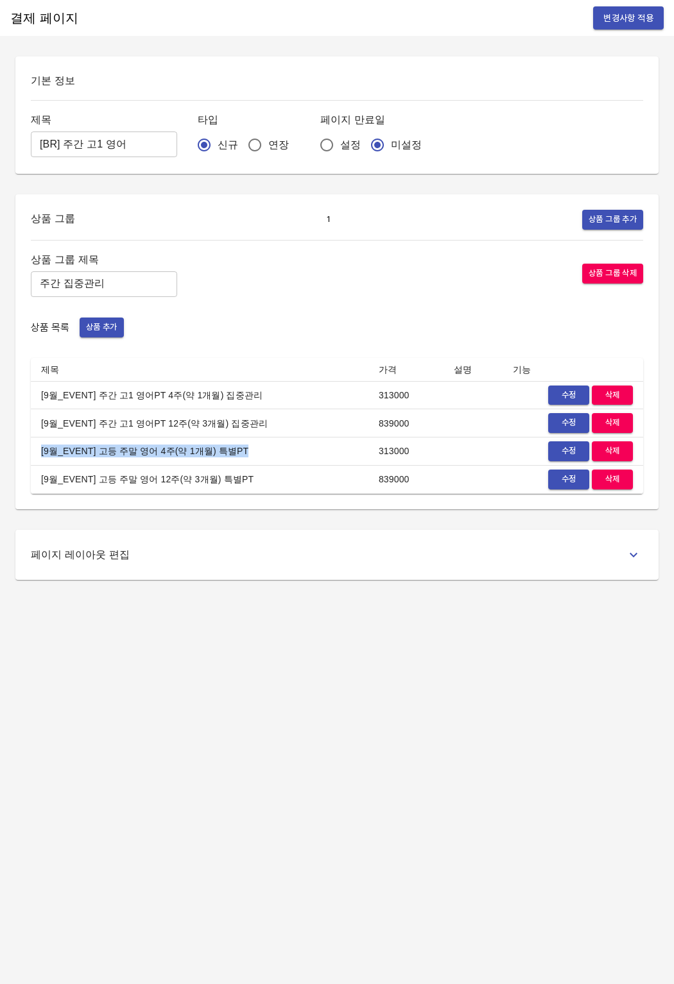
copy td "[9월_EVENT] 고등 주말 영어 4주(약 1개월) 특별PT"
drag, startPoint x: 41, startPoint y: 481, endPoint x: 247, endPoint y: 485, distance: 206.0
click at [247, 485] on td "[9월_EVENT] 고등 주말 영어 12주(약 3개월) 특별PT" at bounding box center [199, 479] width 337 height 28
copy td "[9월_EVENT] 고등 주말 영어 12주(약 3개월) 특별PT"
click at [213, 431] on td "[9월_EVENT] 주간 고1 영어PT 12주(약 3개월) 집중관리" at bounding box center [199, 423] width 337 height 28
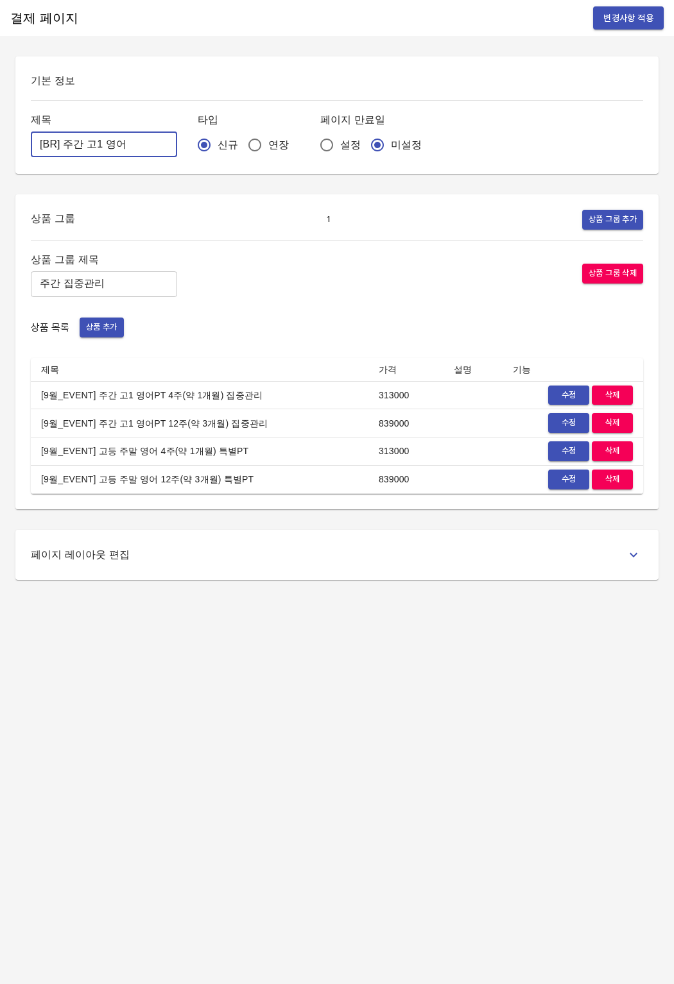
drag, startPoint x: 128, startPoint y: 146, endPoint x: 35, endPoint y: 134, distance: 93.1
click at [35, 134] on input "[BR] 주간 고1 영어" at bounding box center [104, 145] width 146 height 26
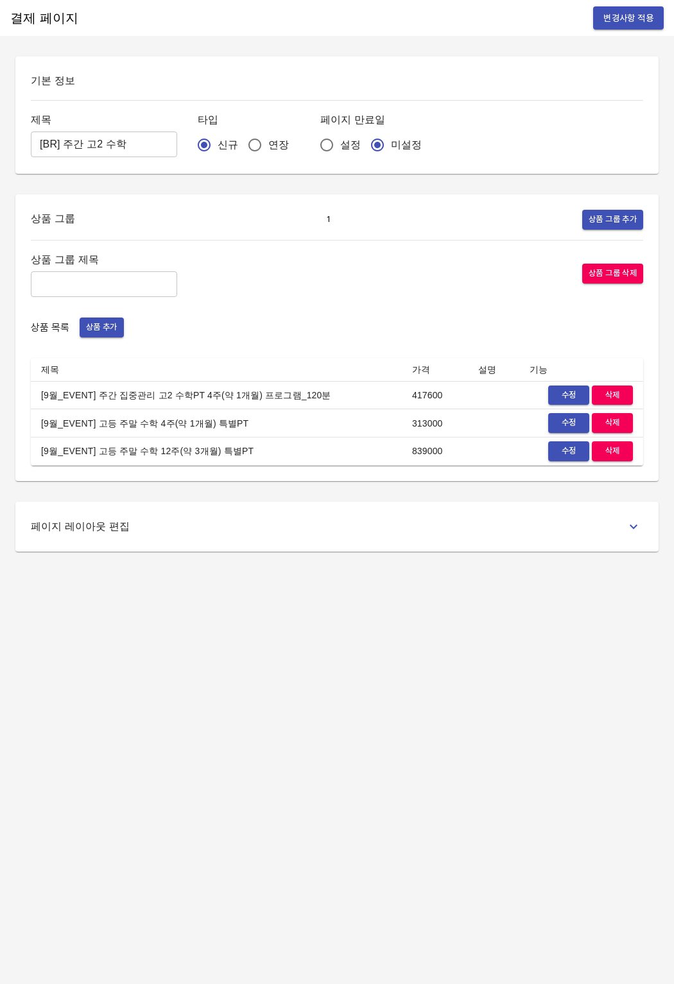
click at [54, 415] on td "[9월_EVENT] 고등 주말 수학 4주(약 1개월) 특별PT" at bounding box center [216, 423] width 371 height 28
drag, startPoint x: 33, startPoint y: 396, endPoint x: 306, endPoint y: 398, distance: 273.3
click at [306, 398] on td "[9월_EVENT] 주간 집중관리 고2 수학PT 4주(약 1개월) 프로그램_120분" at bounding box center [216, 395] width 371 height 28
copy td "[9월_EVENT] 주간 집중관리 고2 수학PT 4주(약 1개월) 프로그램_120분"
click at [220, 370] on th "제목" at bounding box center [216, 370] width 371 height 24
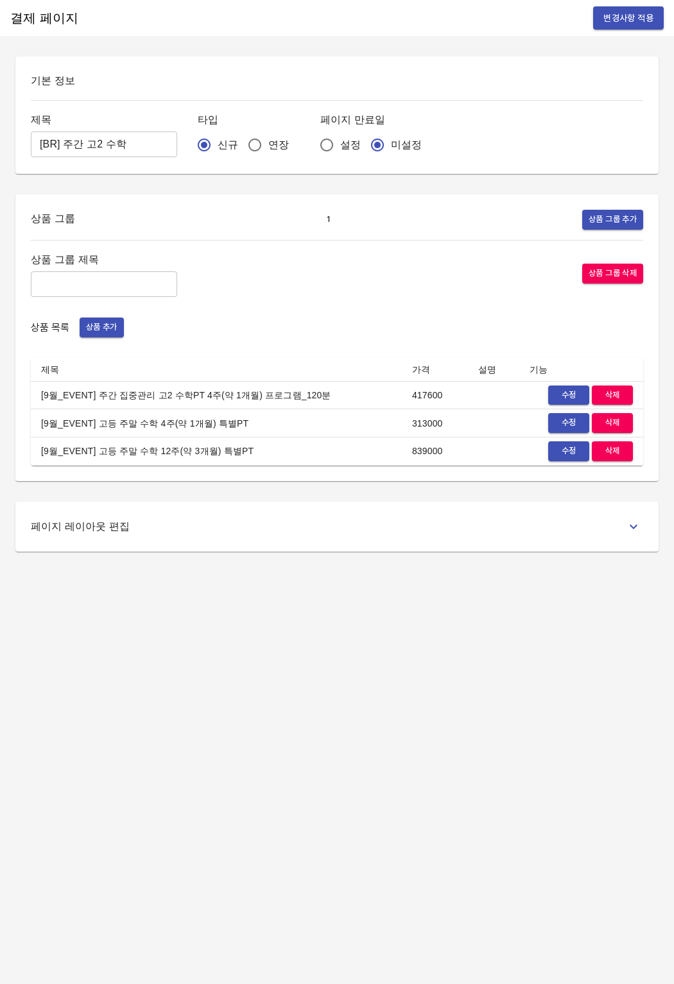
click at [574, 391] on span "수정" at bounding box center [568, 395] width 28 height 15
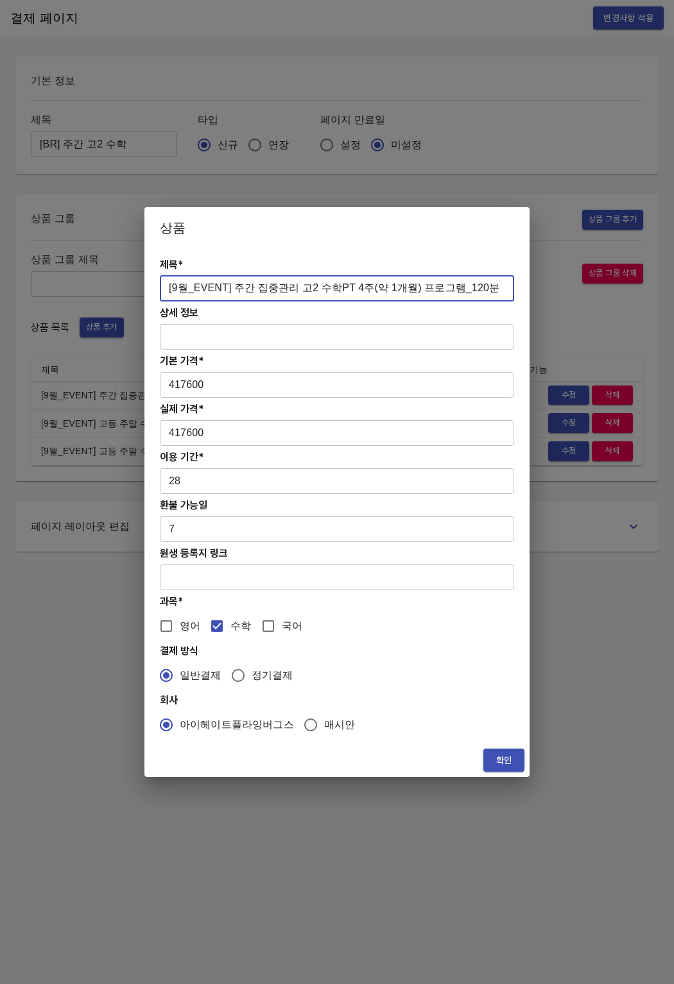
drag, startPoint x: 477, startPoint y: 286, endPoint x: 132, endPoint y: 293, distance: 345.2
click at [132, 293] on div "상품 제목* [9월_EVENT] 주간 집중관리 고2 수학PT 4주(약 1개월) 프로그램_120분 ​ 상세 정보 ​ 기본 가격* 417600 ​…" at bounding box center [337, 492] width 674 height 984
paste input "EVENT] 주간 고2 4주(약 1개월) 수학PT"
type input "[9월 EVENT] 주간 고2 4주(약 1개월) 수학PT_120분"
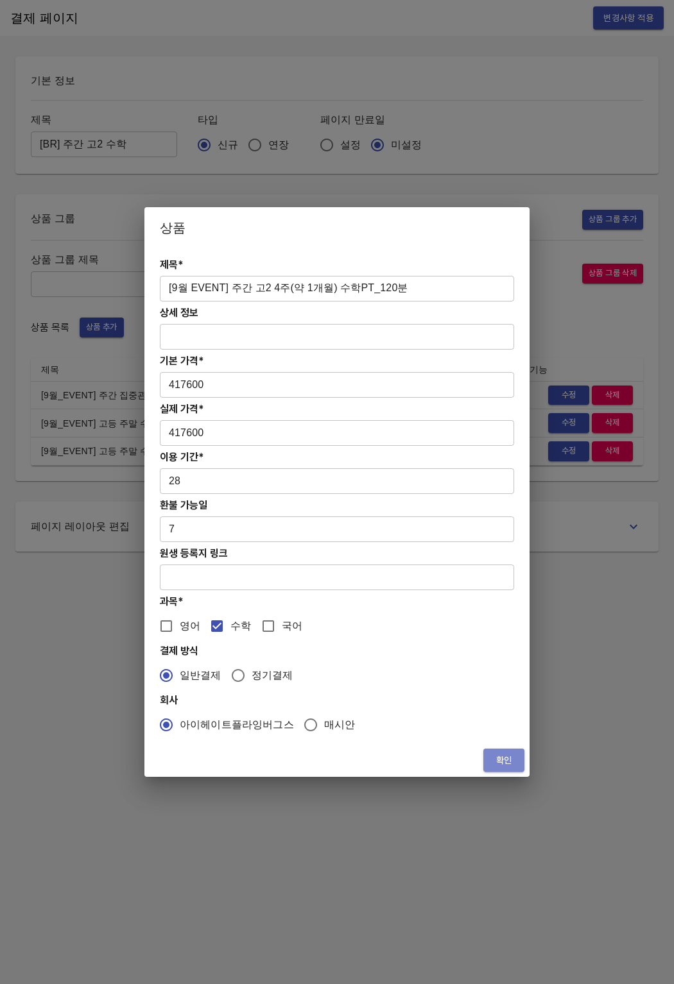
click at [508, 756] on span "확인" at bounding box center [503, 761] width 21 height 16
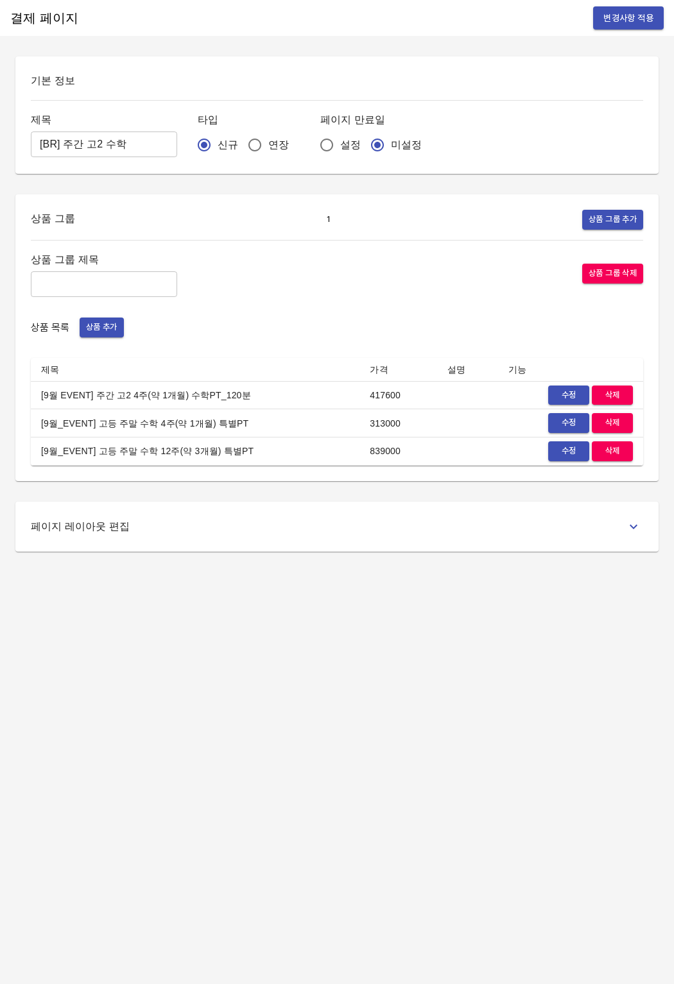
drag, startPoint x: 463, startPoint y: 737, endPoint x: 451, endPoint y: 739, distance: 11.8
click at [463, 737] on div "결제 페이지 변경사항 적용 기본 정보 제목 [BR] 주간 고2 수학 ​ 타입 신규 연장 페이지 만료일 설정 미설정 상품 그룹 1 상품 그룹 추…" at bounding box center [337, 492] width 674 height 984
click at [650, 17] on span "변경사항 적용" at bounding box center [628, 18] width 50 height 16
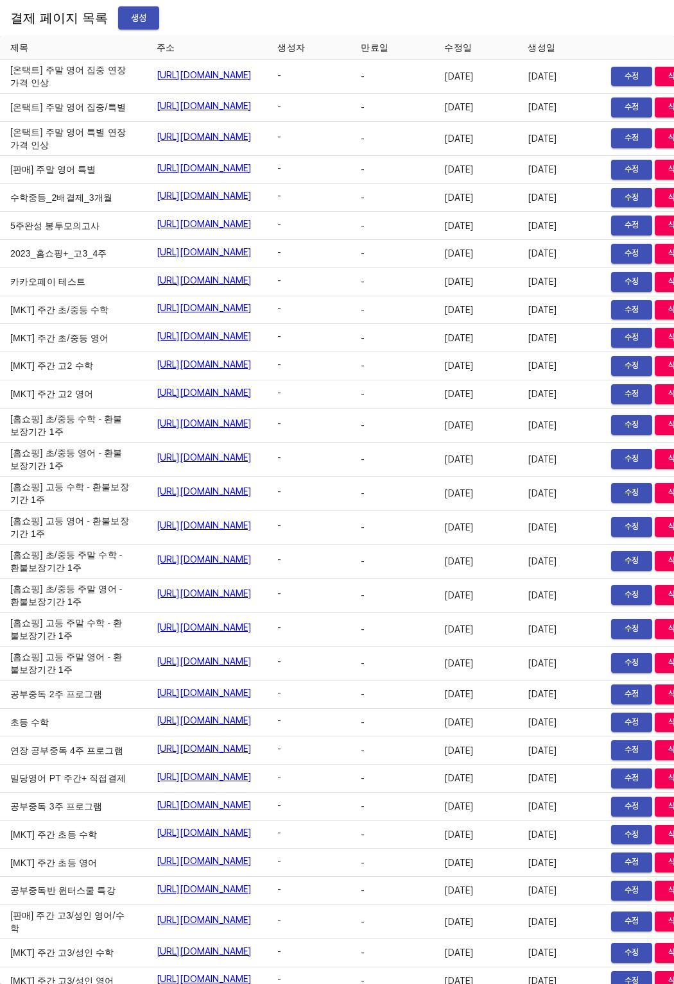
scroll to position [16157, 0]
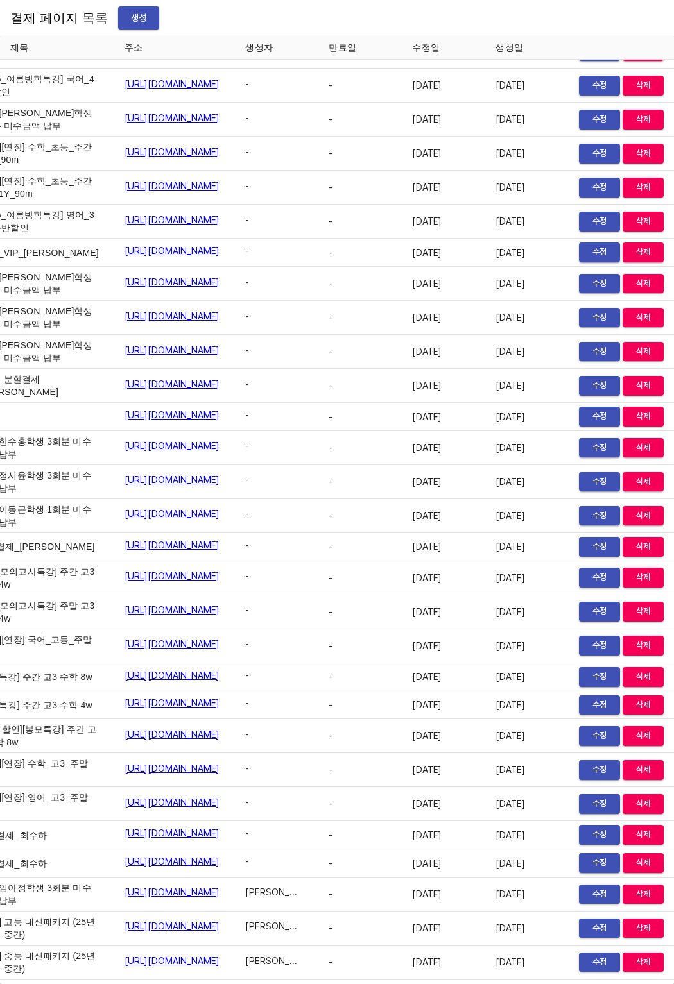
scroll to position [16157, 89]
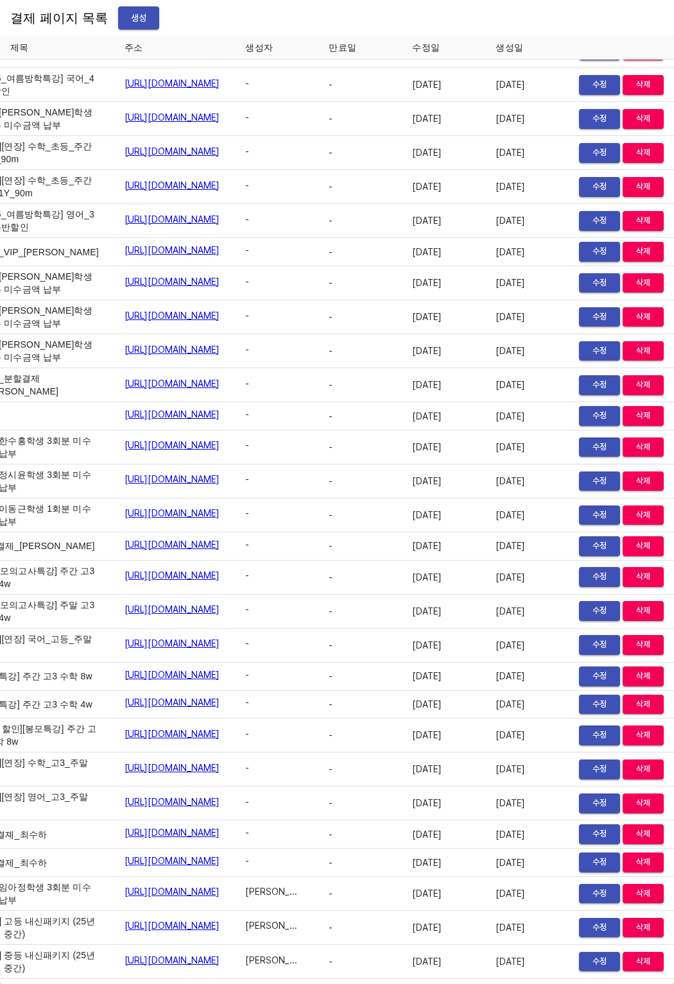
scroll to position [16158, 0]
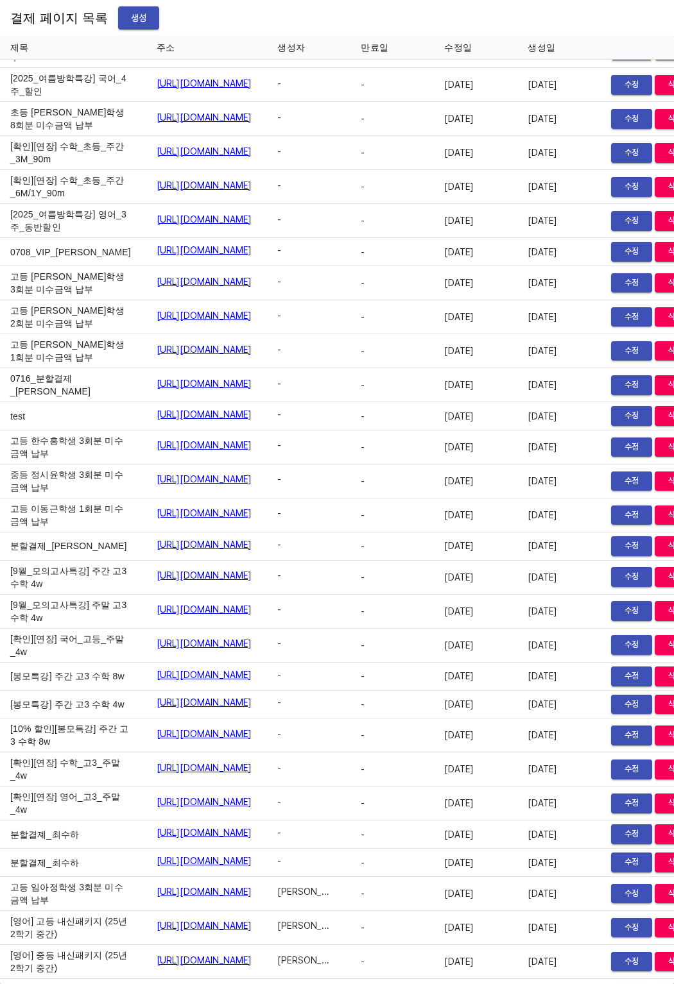
drag, startPoint x: 28, startPoint y: 572, endPoint x: 56, endPoint y: 573, distance: 28.2
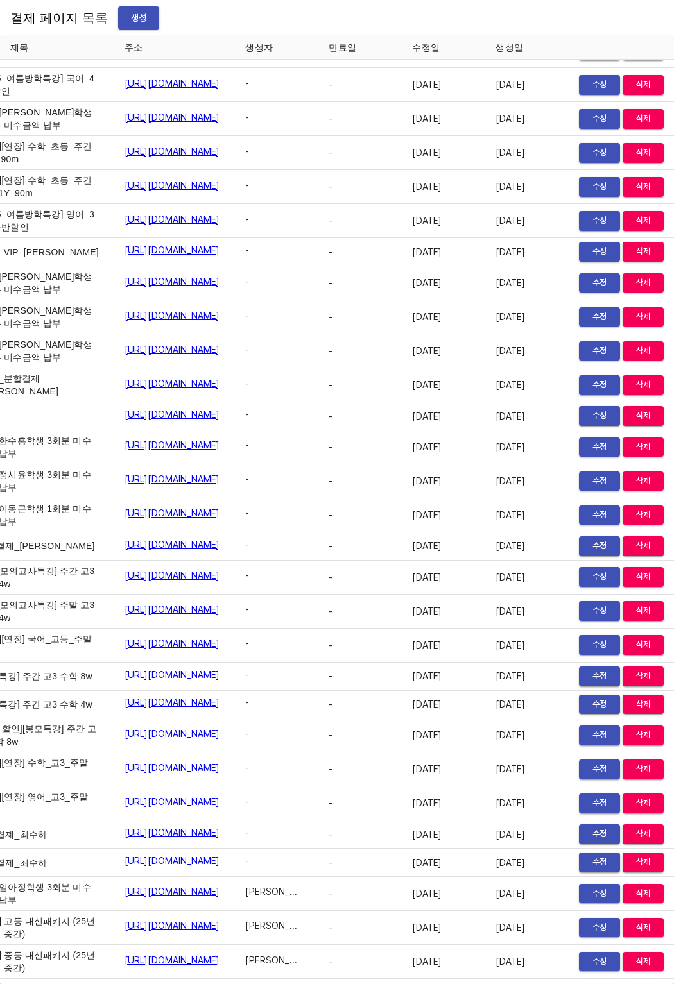
scroll to position [16158, 89]
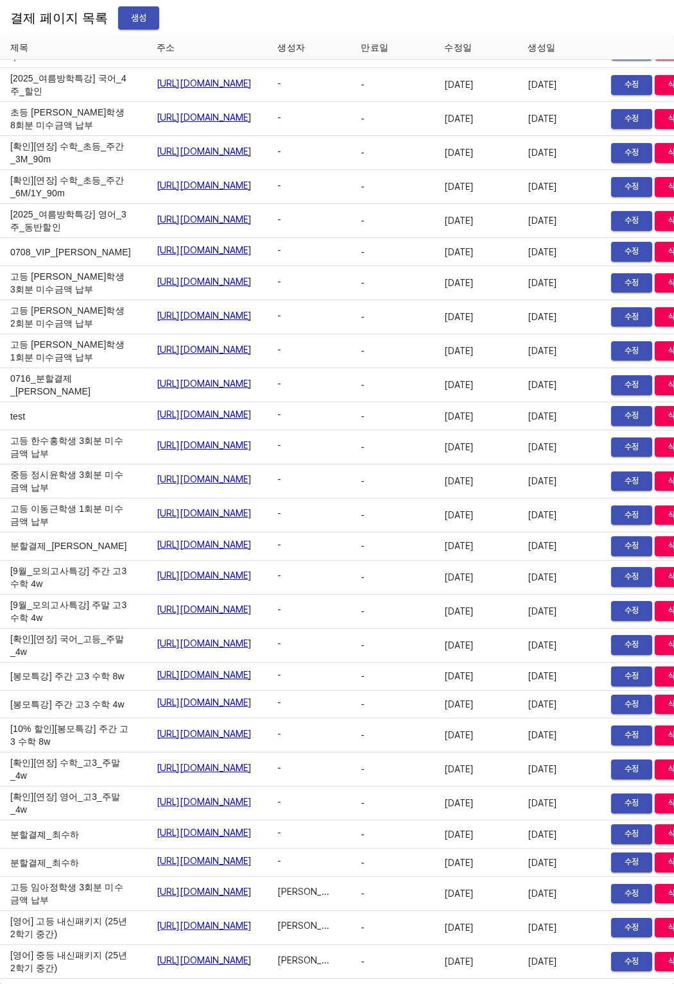
drag, startPoint x: 46, startPoint y: 618, endPoint x: 2, endPoint y: 603, distance: 46.3
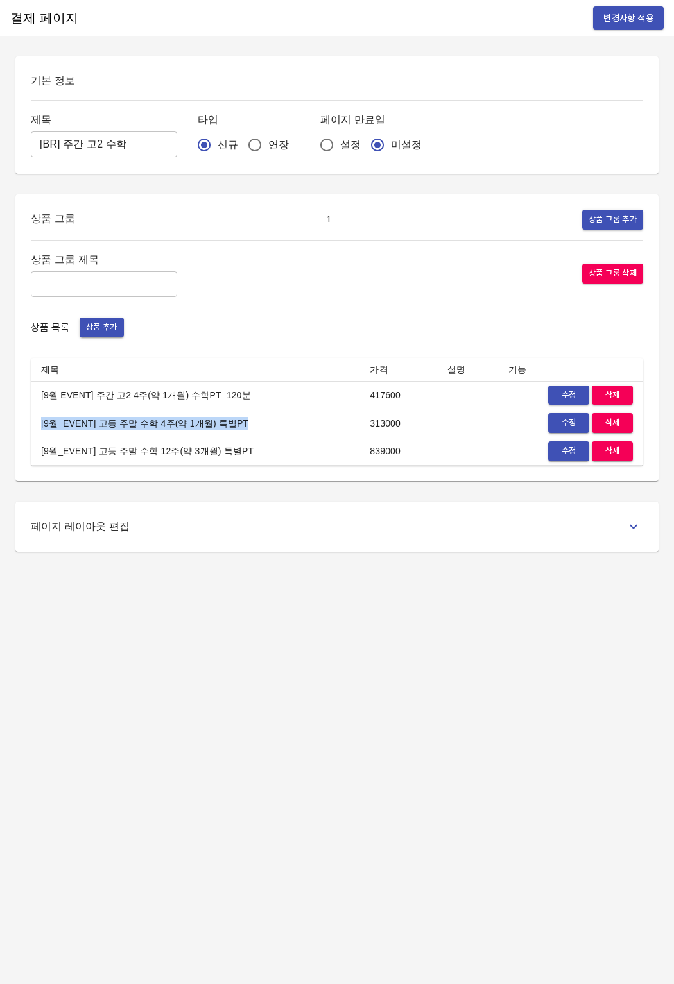
drag, startPoint x: 41, startPoint y: 427, endPoint x: 235, endPoint y: 425, distance: 194.4
click at [235, 425] on td "[9월_EVENT] 고등 주말 수학 4주(약 1개월) 특별PT" at bounding box center [195, 423] width 328 height 28
copy td "[9월_EVENT] 고등 주말 수학 4주(약 1개월) 특별PT"
click at [230, 332] on div "상품 목록 상품 추가" at bounding box center [337, 328] width 612 height 20
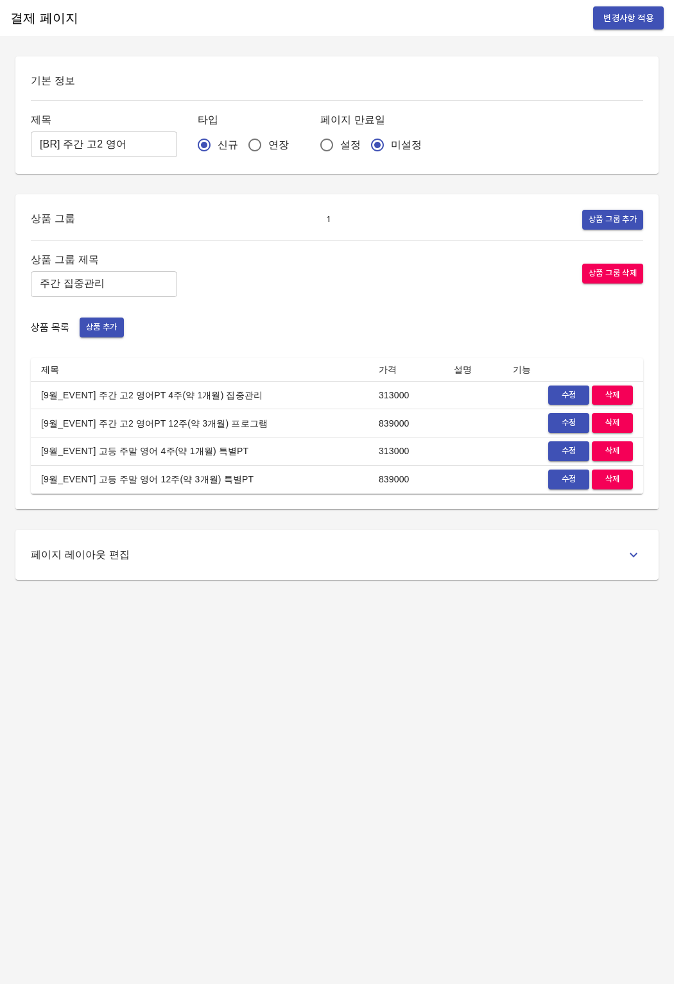
click at [142, 388] on td "[9월_EVENT] 주간 고2 영어PT 4주(약 1개월) 집중관리" at bounding box center [199, 395] width 337 height 28
click at [568, 389] on span "수정" at bounding box center [568, 395] width 28 height 15
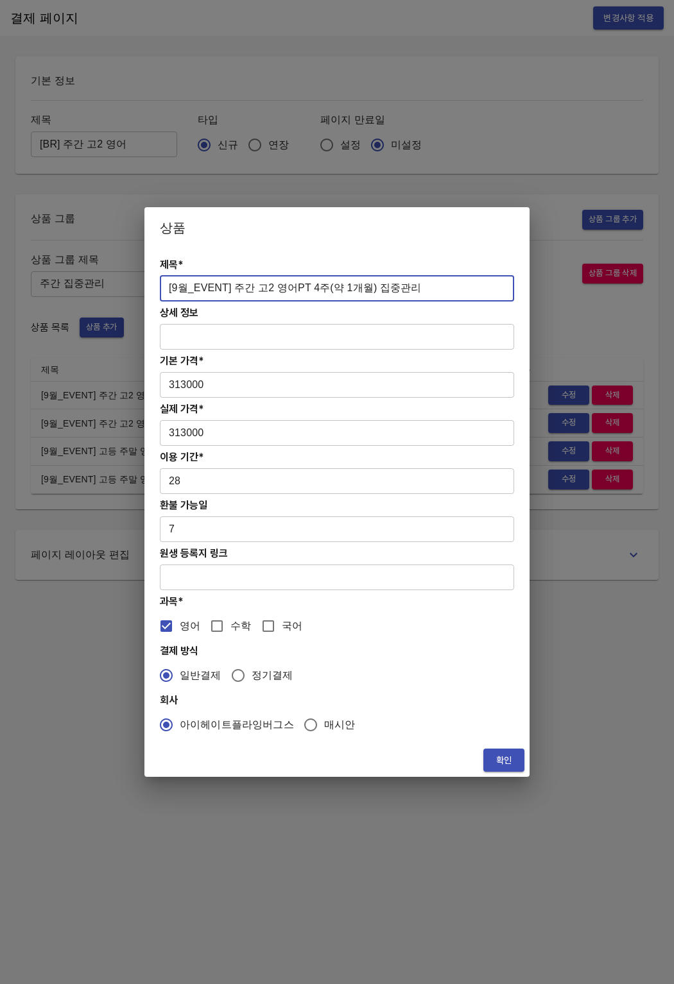
drag, startPoint x: 418, startPoint y: 292, endPoint x: 162, endPoint y: 290, distance: 256.0
click at [162, 290] on input "[9월_EVENT] 주간 고2 영어PT 4주(약 1개월) 집중관리" at bounding box center [337, 289] width 354 height 26
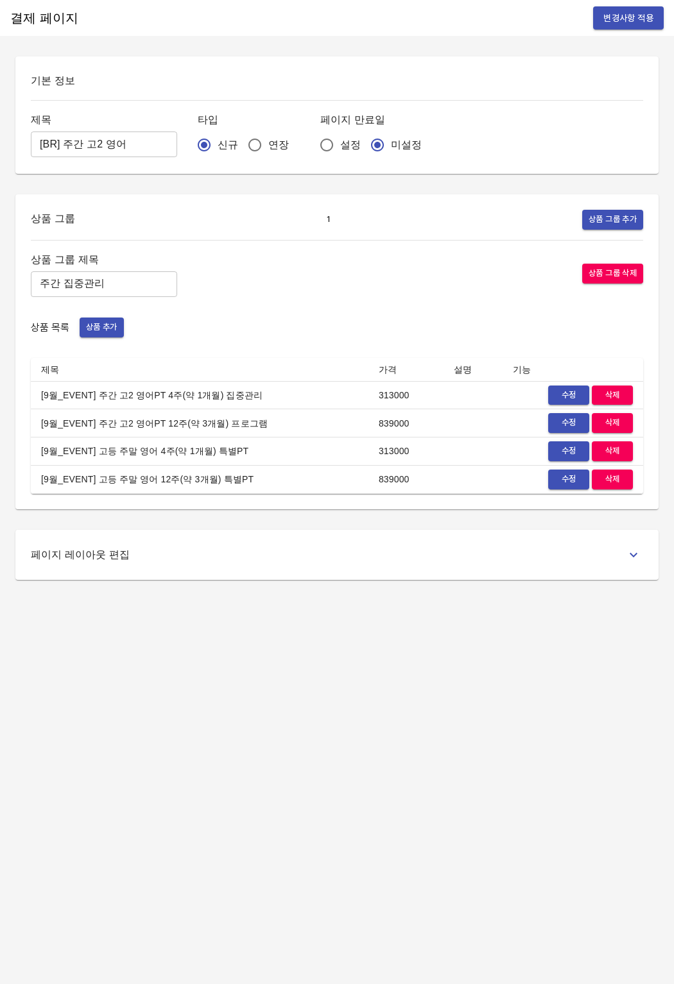
drag, startPoint x: 148, startPoint y: 424, endPoint x: 52, endPoint y: 428, distance: 95.7
click at [142, 425] on td "[9월_EVENT] 주간 고2 영어PT 12주(약 3개월) 프로그램" at bounding box center [199, 423] width 337 height 28
drag, startPoint x: 41, startPoint y: 424, endPoint x: 256, endPoint y: 422, distance: 214.9
click at [256, 422] on td "[9월_EVENT] 주간 고2 영어PT 12주(약 3개월) 프로그램" at bounding box center [199, 423] width 337 height 28
copy td "[9월_EVENT] 주간 고2 영어PT 12주(약 3개월) 프로그램"
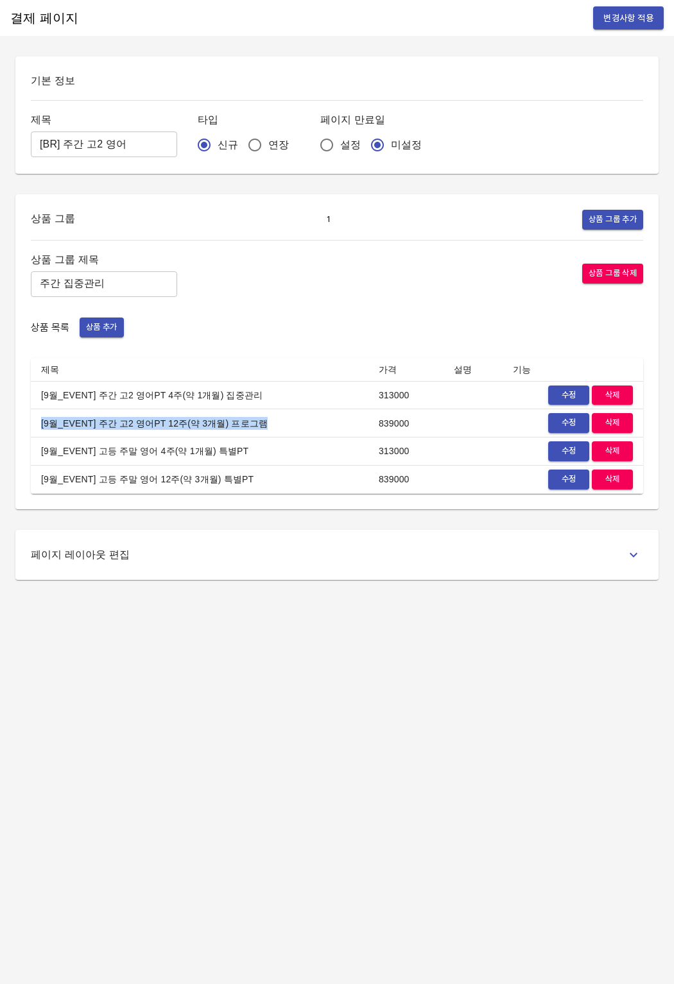
click at [346, 289] on div "상품 그룹 제목 주간 집중관리 ​ 상품 그룹 삭제" at bounding box center [337, 274] width 612 height 46
click at [346, 290] on div "상품 그룹 제목 주간 집중관리 ​ 상품 그룹 삭제" at bounding box center [337, 274] width 612 height 46
click at [289, 312] on div "상품 그룹 제목 주간 집중관리 ​ 상품 그룹 삭제 상품 목록 상품 추가 제목 가격 설명 기능 [9월_EVENT] 주간 고2 영어PT 4주(약 …" at bounding box center [337, 372] width 612 height 243
drag, startPoint x: 115, startPoint y: 153, endPoint x: 25, endPoint y: 149, distance: 90.5
click at [25, 149] on div "기본 정보 제목 [BR] 주간 고2 영어 ​ 타입 신규 연장 페이지 만료일 설정 미설정" at bounding box center [336, 114] width 643 height 117
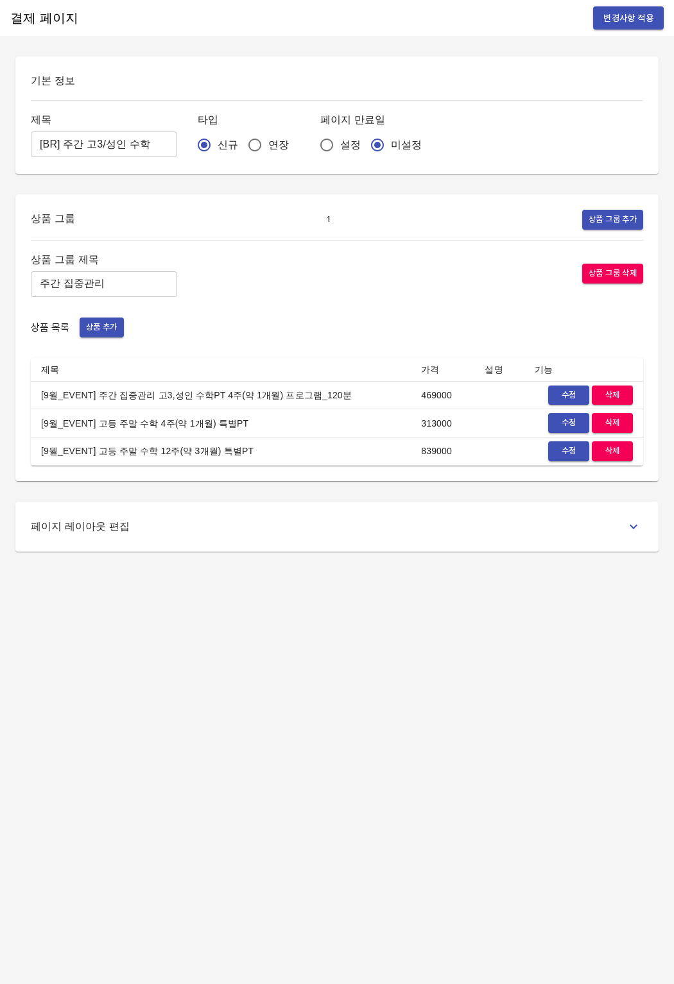
click at [331, 391] on td "[9월_EVENT] 주간 집중관리 고3,성인 수학PT 4주(약 1개월) 프로그램_120분" at bounding box center [221, 395] width 380 height 28
drag, startPoint x: 330, startPoint y: 402, endPoint x: 217, endPoint y: 388, distance: 114.4
click at [214, 388] on td "[9월_EVENT] 주간 집중관리 고3,성인 수학PT 4주(약 1개월) 프로그램_120분" at bounding box center [221, 395] width 380 height 28
drag, startPoint x: 466, startPoint y: 396, endPoint x: 439, endPoint y: 396, distance: 27.6
click at [457, 396] on td "469000" at bounding box center [443, 395] width 64 height 28
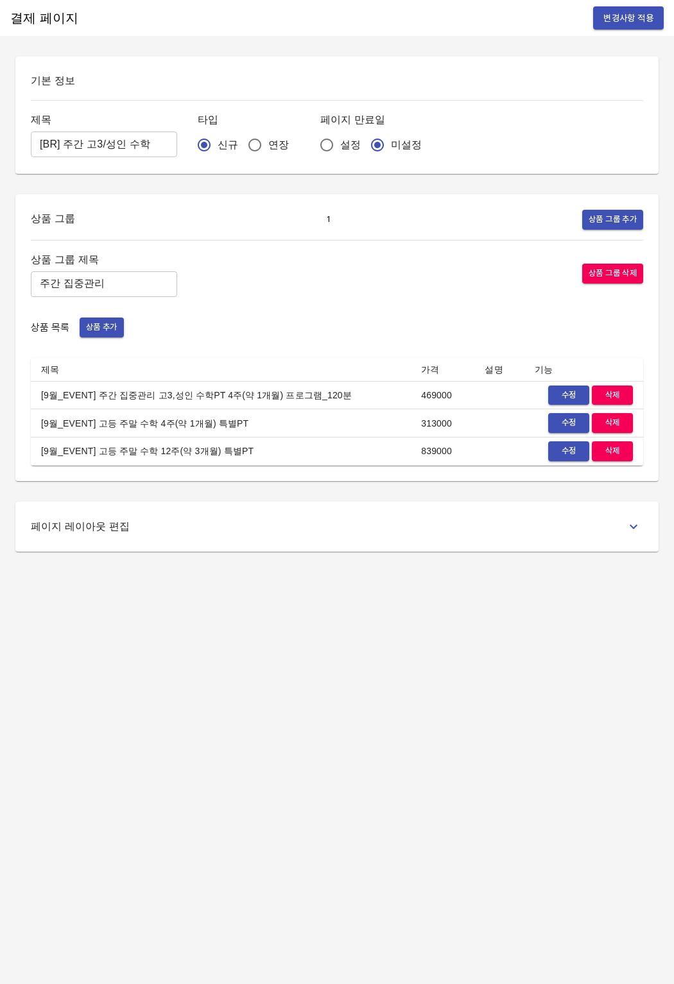
click at [561, 393] on span "수정" at bounding box center [568, 395] width 28 height 15
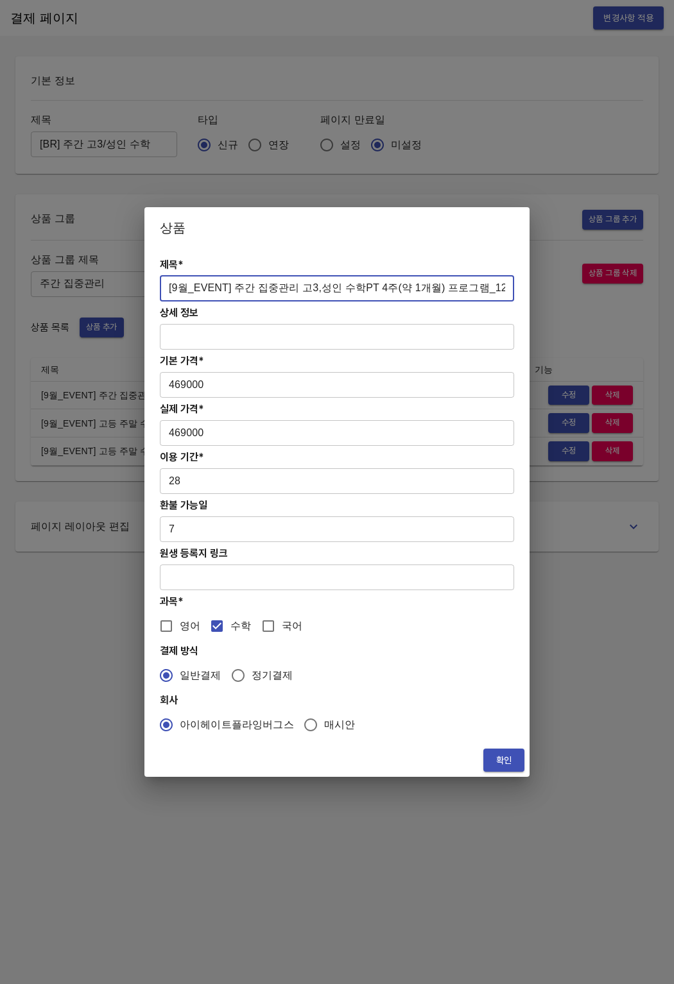
click at [484, 291] on input "[9월_EVENT] 주간 집중관리 고3,성인 수학PT 4주(약 1개월) 프로그램_120분" at bounding box center [337, 289] width 354 height 26
drag, startPoint x: 170, startPoint y: 293, endPoint x: 499, endPoint y: 286, distance: 328.6
click at [499, 286] on input "[9월_EVENT] 주간 집중관리 고3,성인 수학PT 4주(약 1개월) 프로그램_120분" at bounding box center [337, 289] width 354 height 26
paste input "EVENT] 주간 고3 4주(약 1개월) 수학PT"
type input "[9월 EVENT] 주간 고3 4주(약 1개월) 수학PT _120분"
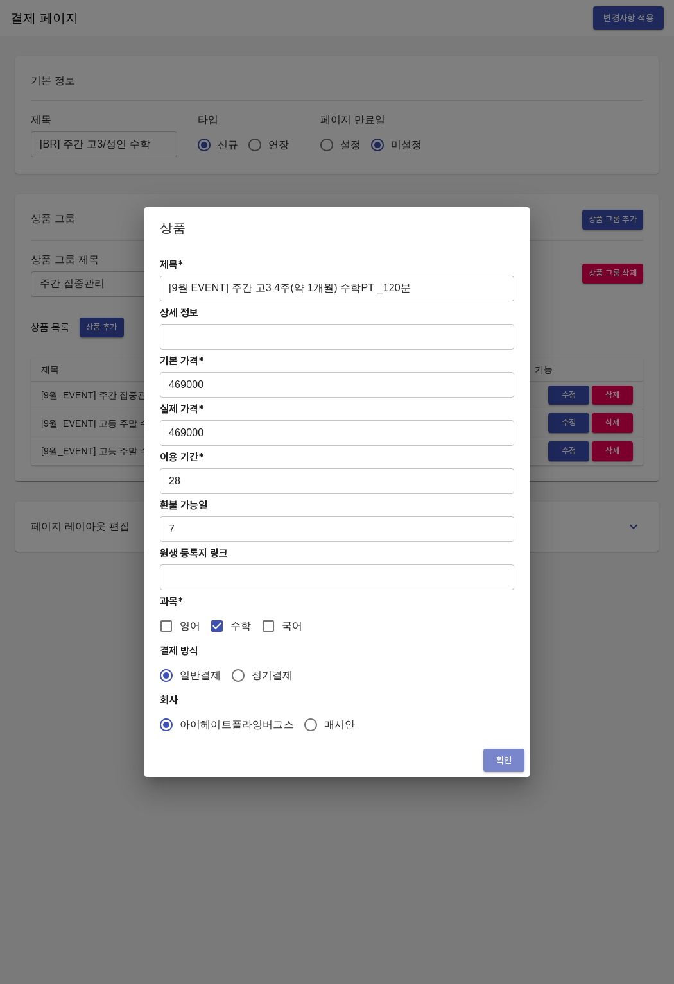
click at [503, 757] on span "확인" at bounding box center [503, 761] width 21 height 16
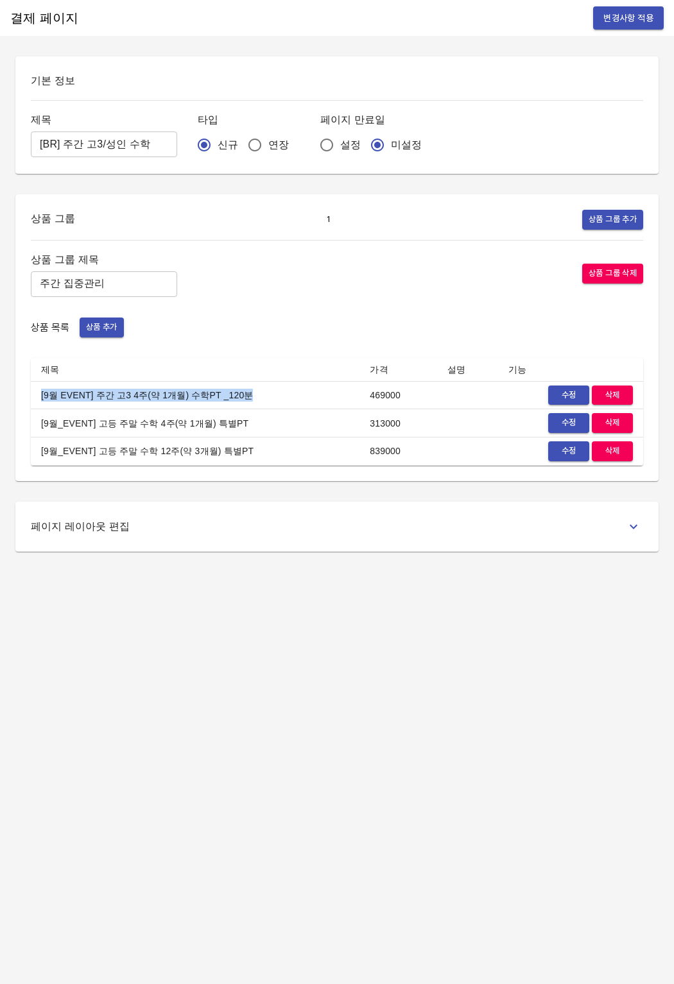
drag, startPoint x: 41, startPoint y: 396, endPoint x: 255, endPoint y: 393, distance: 213.7
click at [255, 393] on td "[9월 EVENT] 주간 고3 4주(약 1개월) 수학PT _120분" at bounding box center [195, 395] width 328 height 28
copy td "[9월 EVENT] 주간 고3 4주(약 1개월) 수학PT _120분"
click at [391, 381] on td "469000" at bounding box center [398, 395] width 78 height 28
click at [619, 25] on span "변경사항 적용" at bounding box center [628, 18] width 50 height 16
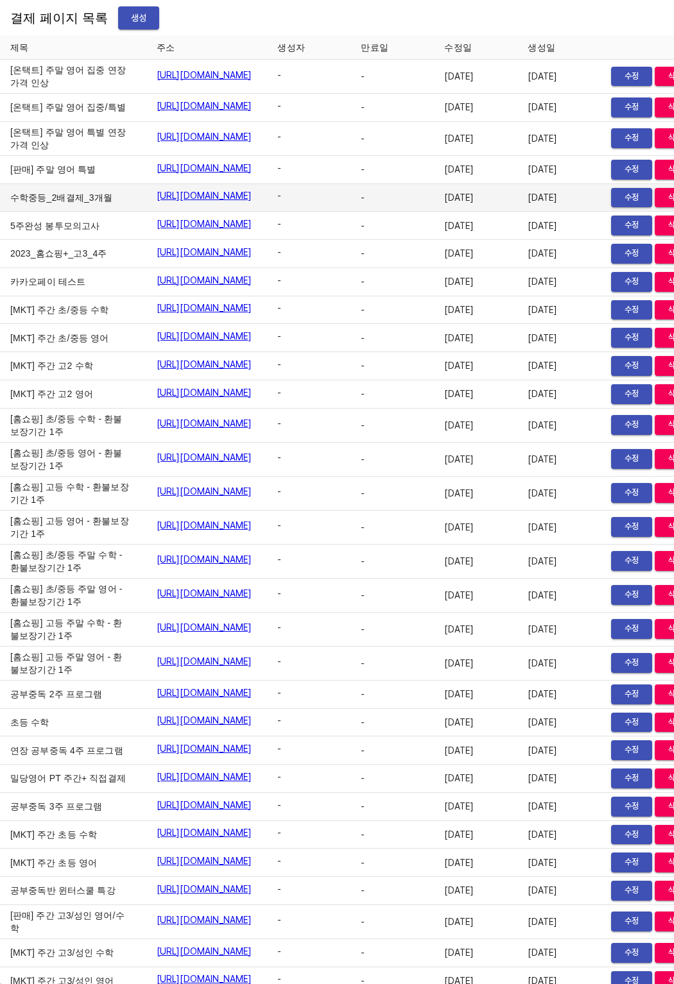
scroll to position [16225, 0]
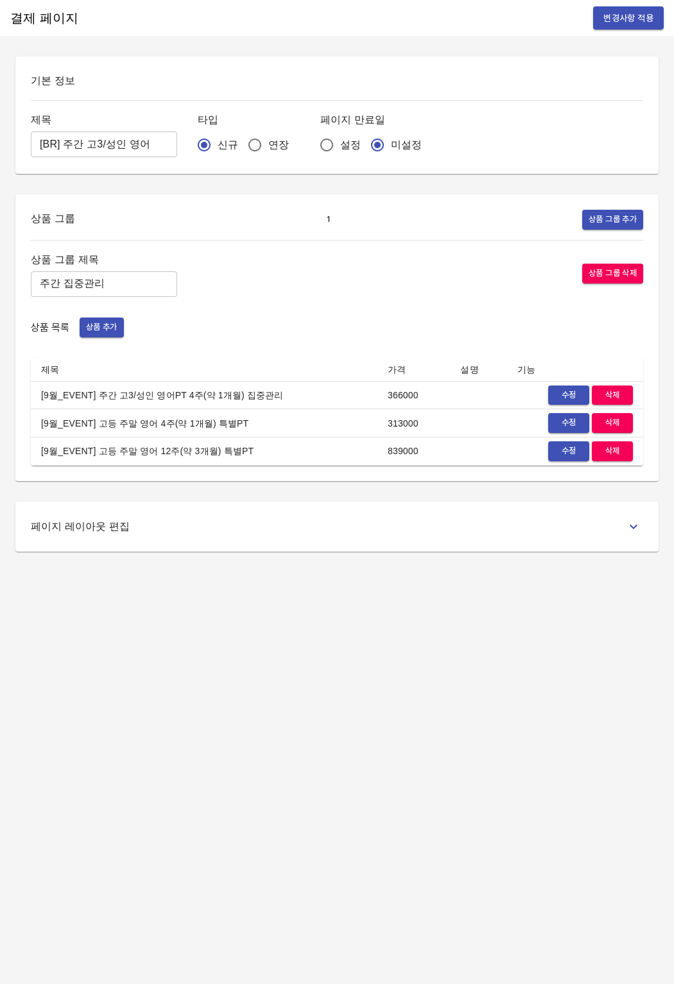
drag, startPoint x: 275, startPoint y: 385, endPoint x: 490, endPoint y: 393, distance: 215.1
click at [275, 385] on td "[9월_EVENT] 주간 고3/성인 영어PT 4주(약 1개월) 집중관리" at bounding box center [204, 395] width 346 height 28
drag, startPoint x: 323, startPoint y: 395, endPoint x: 38, endPoint y: 399, distance: 284.9
click at [38, 399] on td "[9월_EVENT] 주간 고3/성인 영어PT 4주(약 1개월) 집중관리" at bounding box center [204, 395] width 346 height 28
copy td "[9월_EVENT] 주간 고3/성인 영어PT 4주(약 1개월) 집중관리"
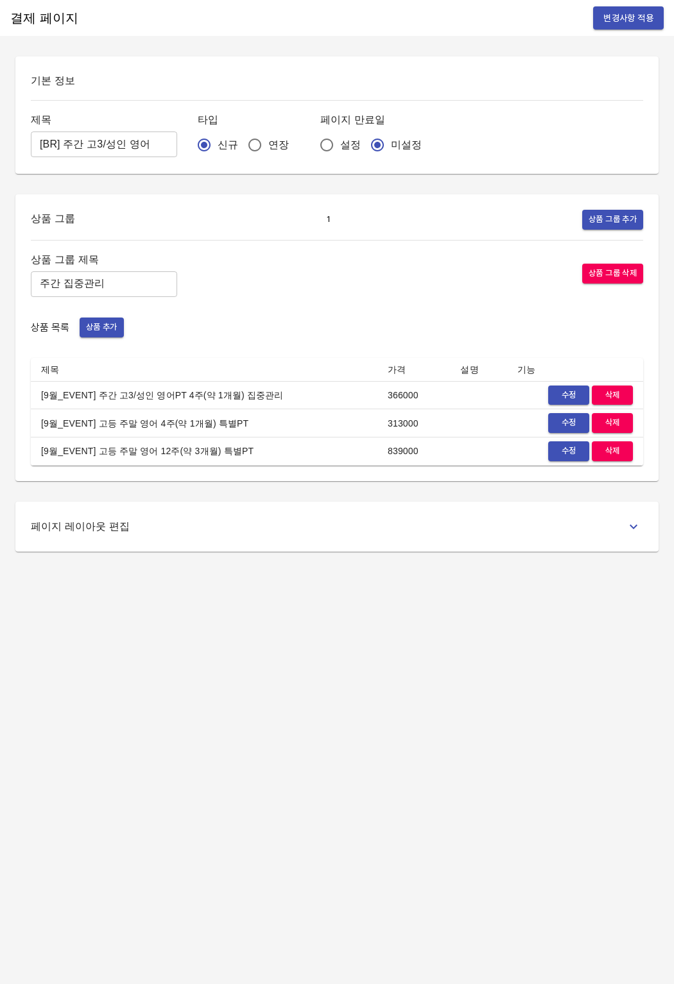
click at [413, 280] on div "상품 그룹 제목 주간 집중관리 ​ 상품 그룹 삭제" at bounding box center [337, 274] width 612 height 46
drag, startPoint x: 142, startPoint y: 142, endPoint x: 21, endPoint y: 146, distance: 120.7
click at [21, 146] on div "기본 정보 제목 [BR] 주간 고3/성인 영어 ​ 타입 신규 연장 페이지 만료일 설정 미설정" at bounding box center [336, 114] width 643 height 117
click at [436, 65] on div "기본 정보 제목 [BR] 주간 고3/성인 영어 ​ 타입 신규 연장 페이지 만료일 설정 미설정" at bounding box center [336, 114] width 643 height 117
click at [639, 13] on span "변경사항 적용" at bounding box center [628, 18] width 50 height 16
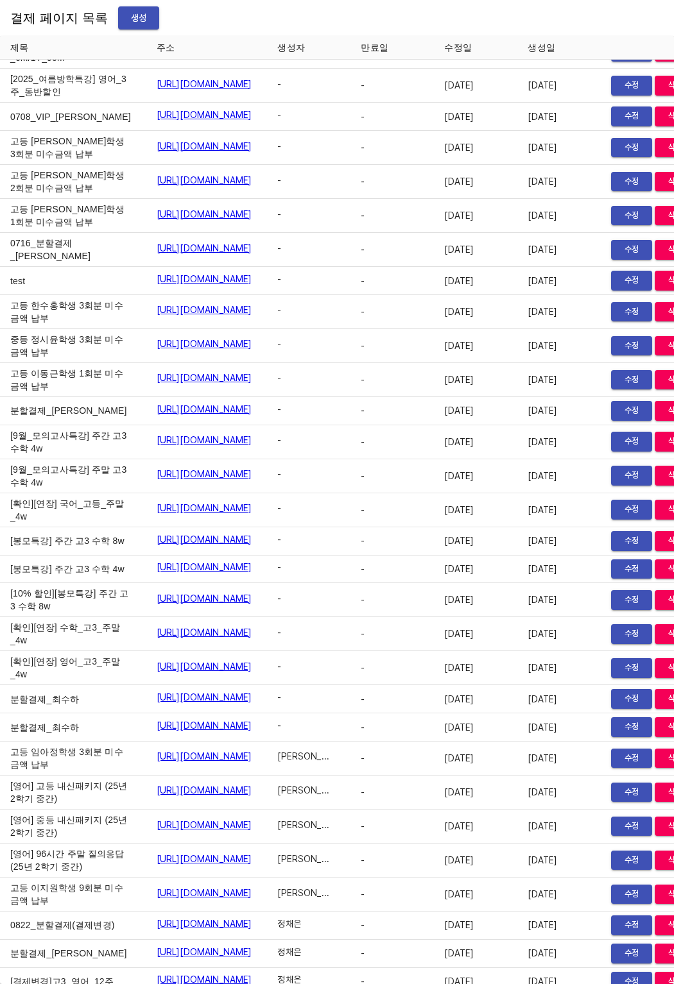
scroll to position [16293, 0]
drag, startPoint x: 72, startPoint y: 184, endPoint x: 299, endPoint y: 31, distance: 273.1
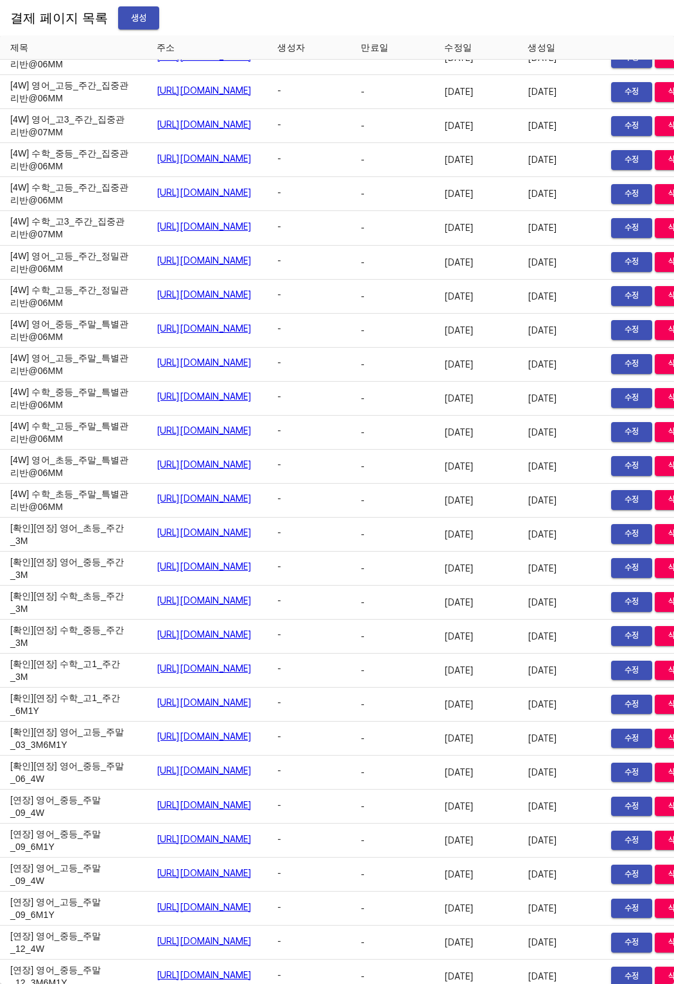
scroll to position [2198, 0]
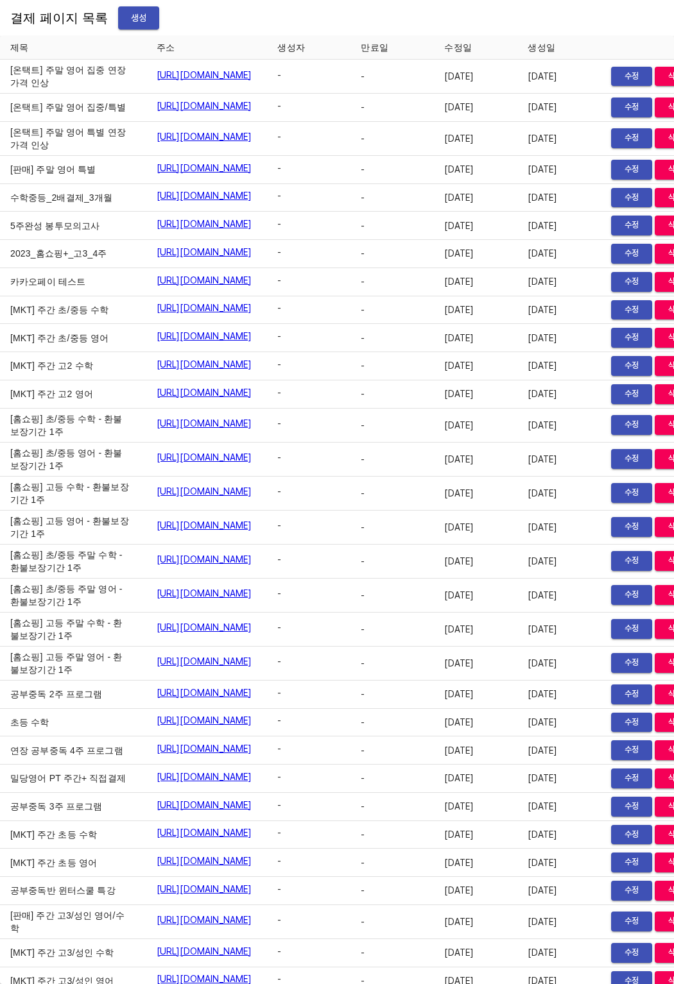
scroll to position [16015, 0]
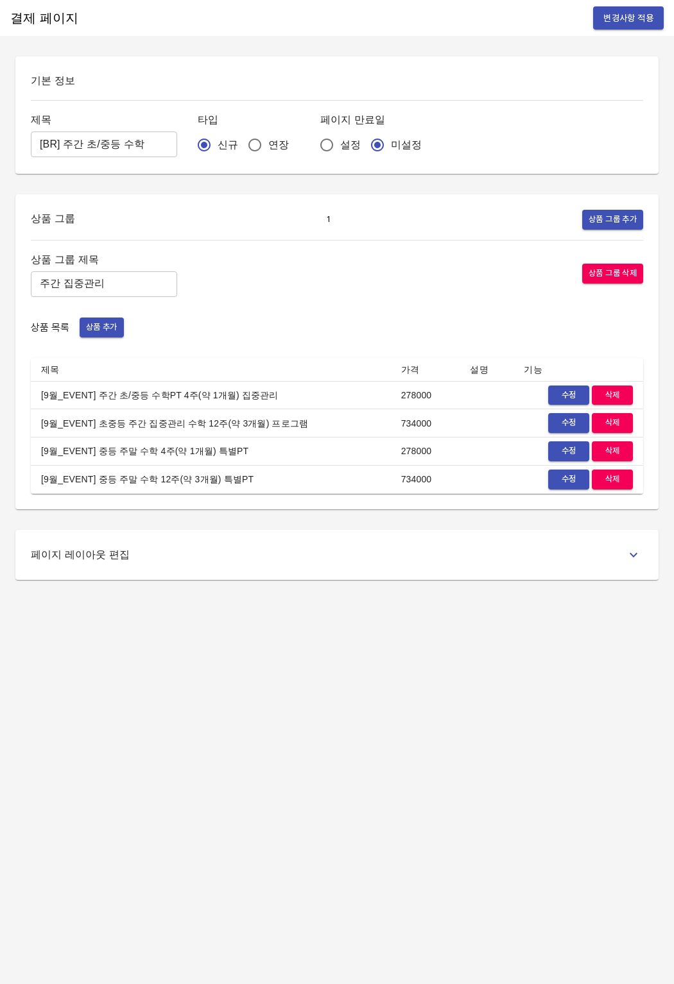
click at [218, 405] on td "[9월_EVENT] 주간 초/중등 수학PT 4주(약 1개월) 집중관리" at bounding box center [211, 395] width 360 height 28
click at [228, 397] on td "[9월_EVENT] 주간 초/중등 수학PT 4주(약 1개월) 집중관리" at bounding box center [211, 395] width 360 height 28
click at [553, 395] on button "수정" at bounding box center [568, 396] width 41 height 20
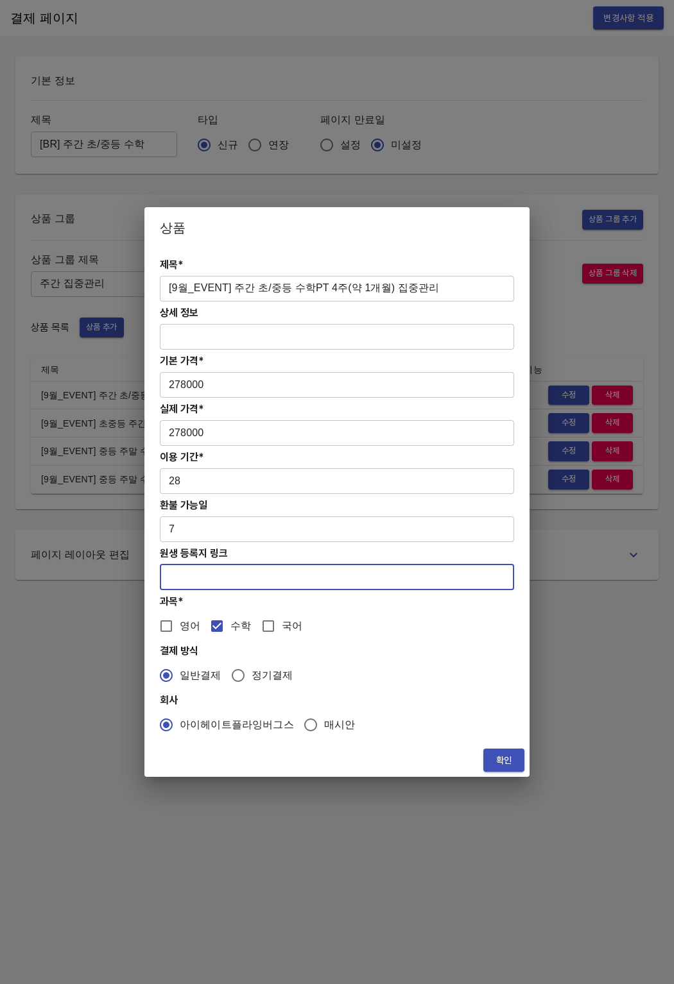
drag, startPoint x: 221, startPoint y: 565, endPoint x: 218, endPoint y: 573, distance: 8.1
click at [220, 566] on input "text" at bounding box center [337, 578] width 354 height 26
paste input "[URL][DOMAIN_NAME]"
type input "[URL][DOMAIN_NAME]"
click at [502, 765] on span "확인" at bounding box center [503, 761] width 21 height 16
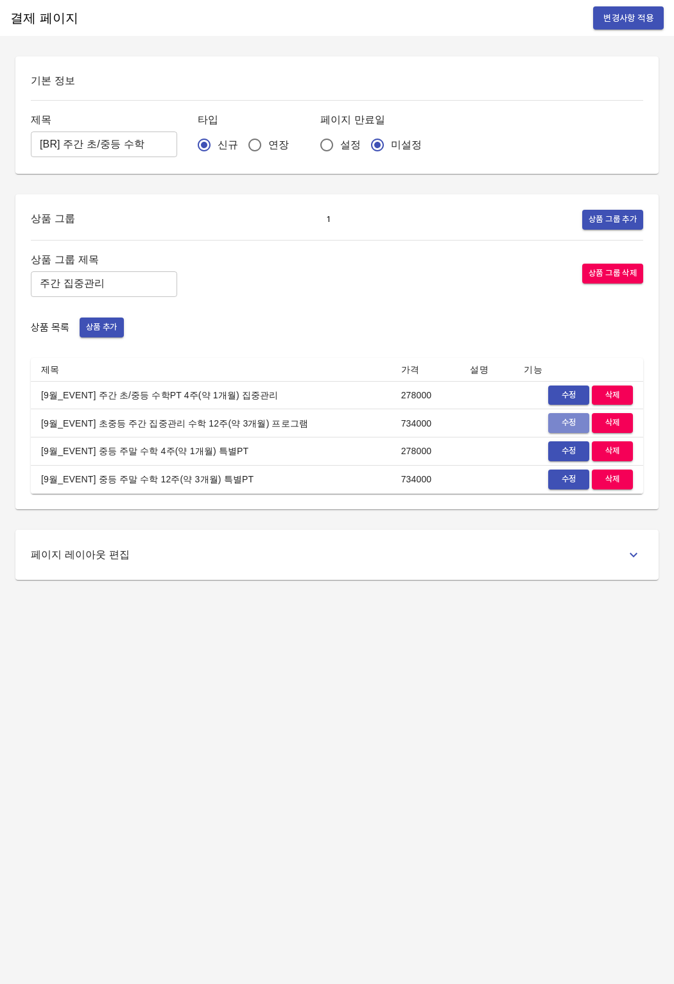
click at [558, 423] on span "수정" at bounding box center [568, 423] width 28 height 15
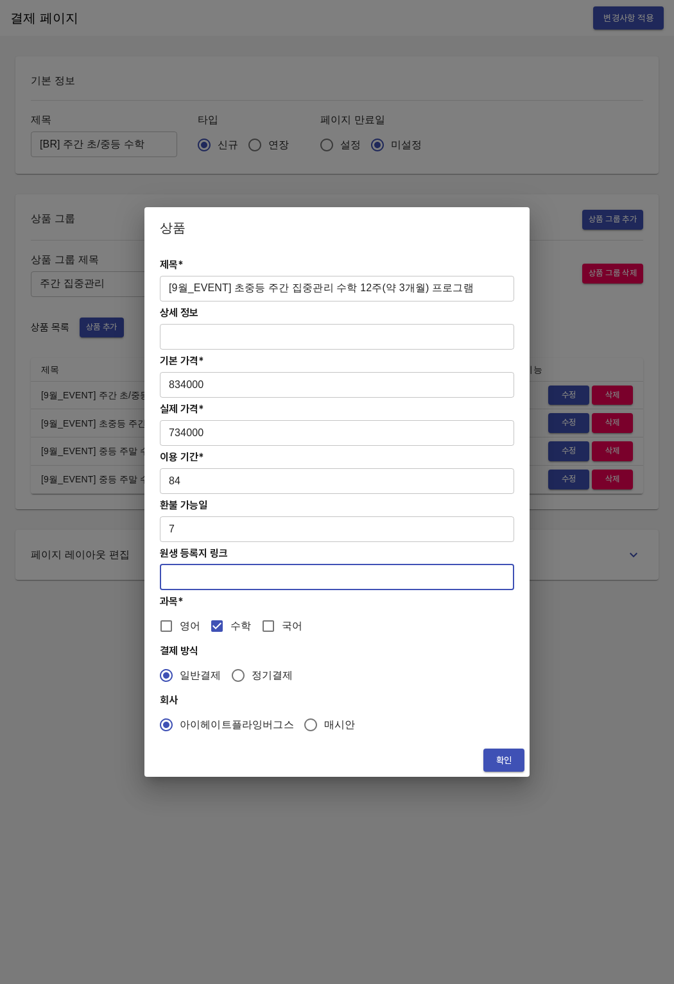
click at [199, 582] on input "text" at bounding box center [337, 578] width 354 height 26
paste input "[URL][DOMAIN_NAME]"
type input "[URL][DOMAIN_NAME]"
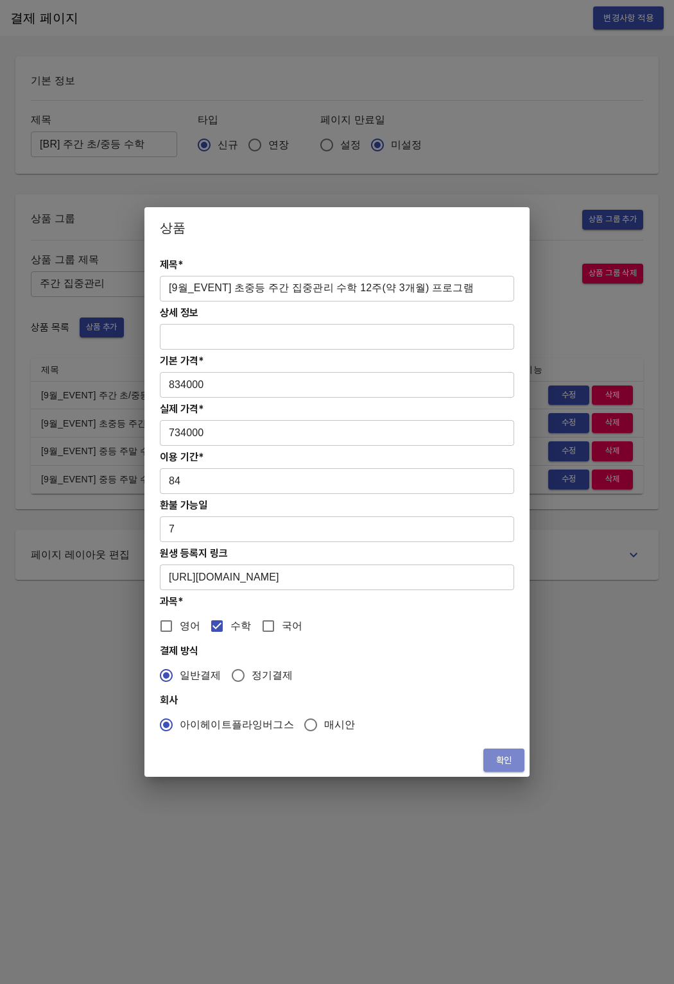
click at [497, 758] on span "확인" at bounding box center [503, 761] width 21 height 16
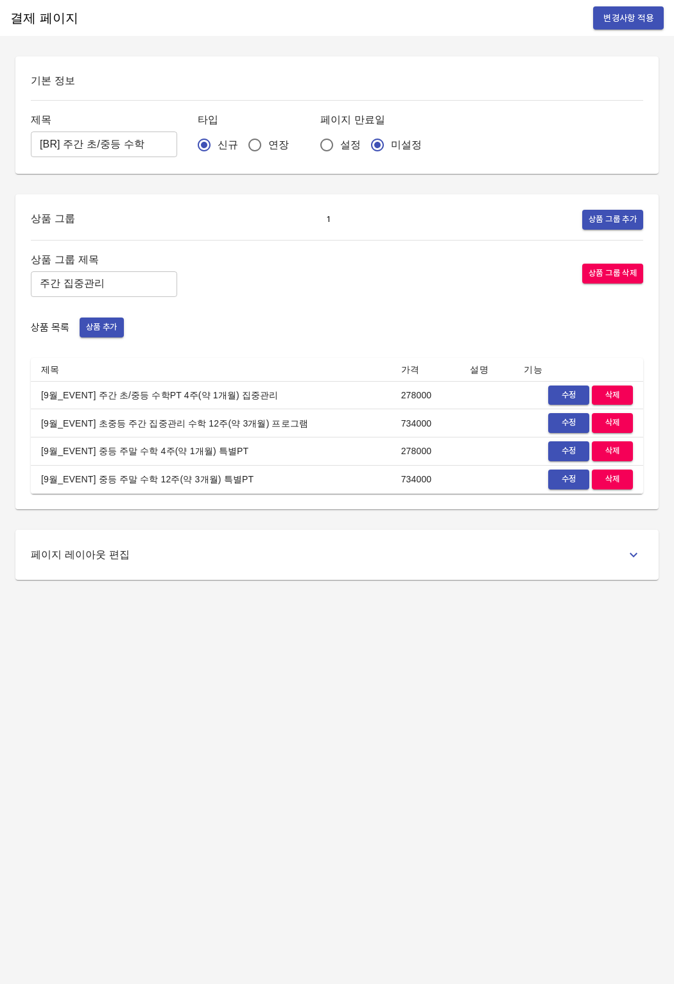
drag, startPoint x: 385, startPoint y: 441, endPoint x: 484, endPoint y: 448, distance: 99.0
click at [395, 441] on td "278000" at bounding box center [425, 452] width 69 height 28
click at [556, 454] on span "수정" at bounding box center [568, 451] width 28 height 15
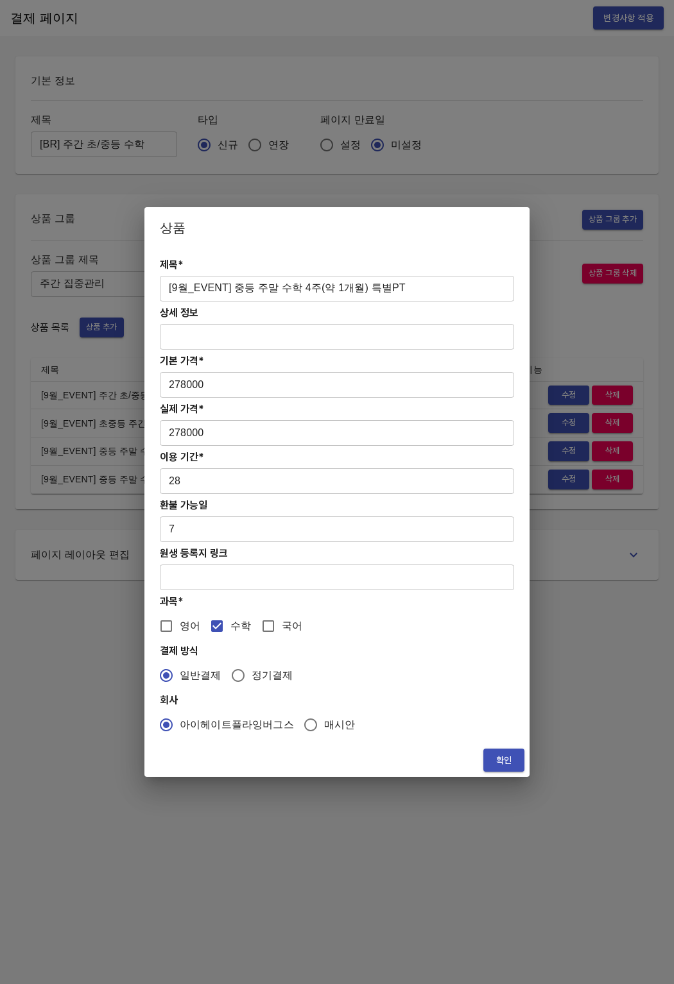
click at [248, 572] on input "text" at bounding box center [337, 578] width 354 height 26
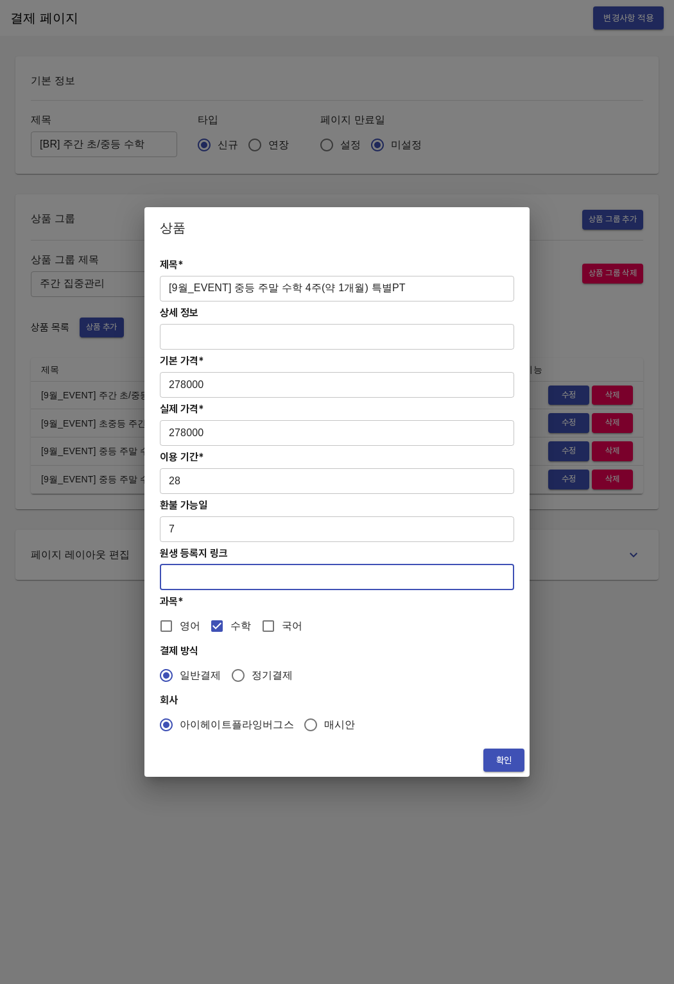
paste input "[URL][DOMAIN_NAME]"
type input "[URL][DOMAIN_NAME]"
click at [516, 763] on button "확인" at bounding box center [503, 761] width 41 height 24
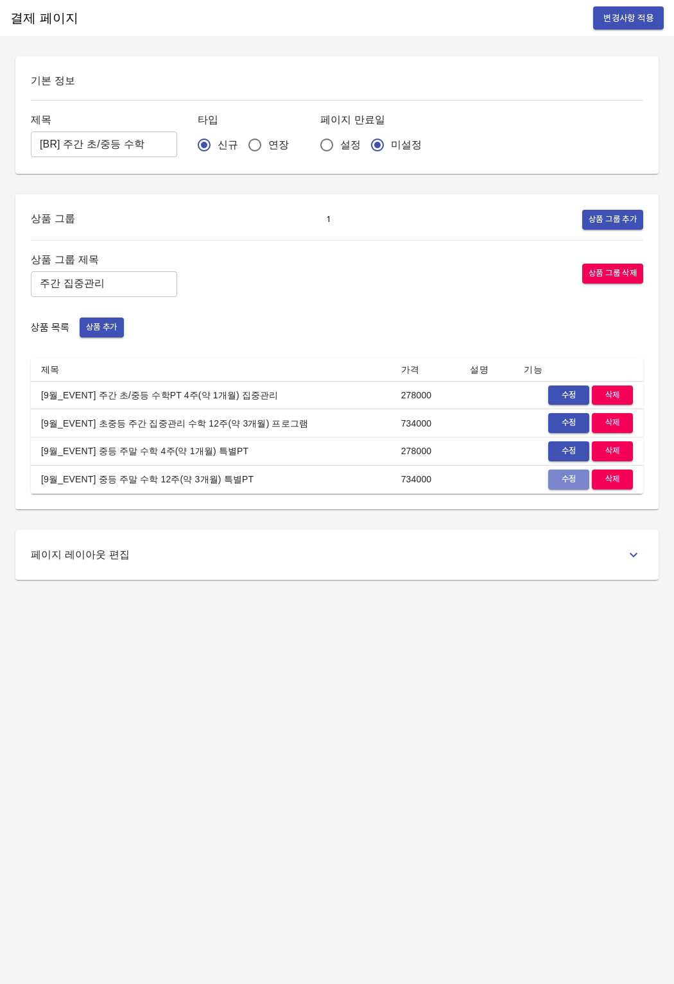
click at [554, 484] on span "수정" at bounding box center [568, 479] width 28 height 15
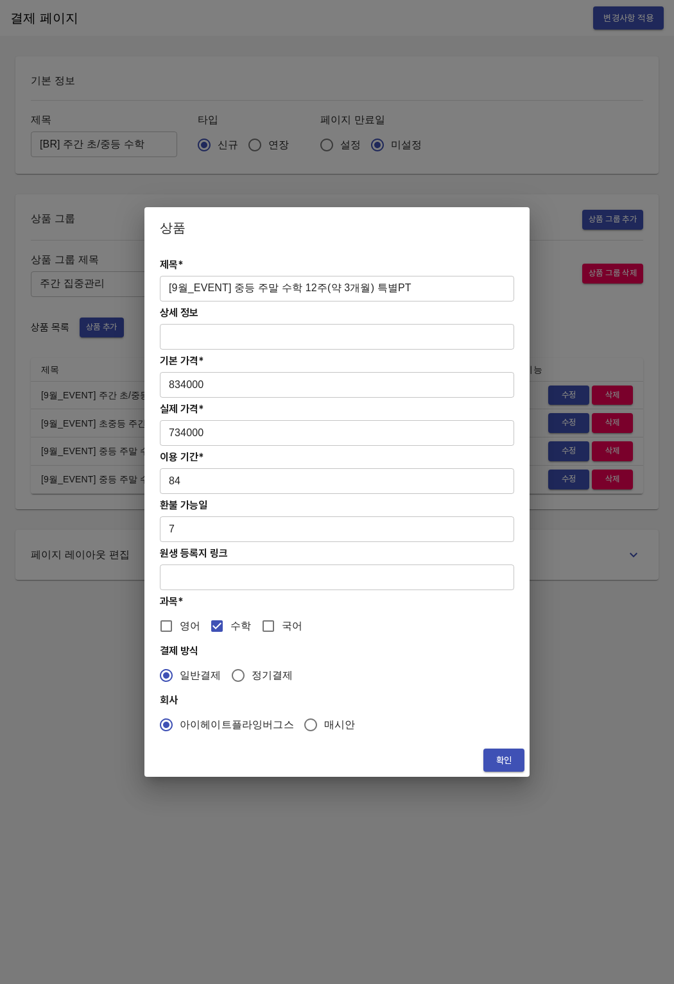
click at [311, 587] on input "text" at bounding box center [337, 578] width 354 height 26
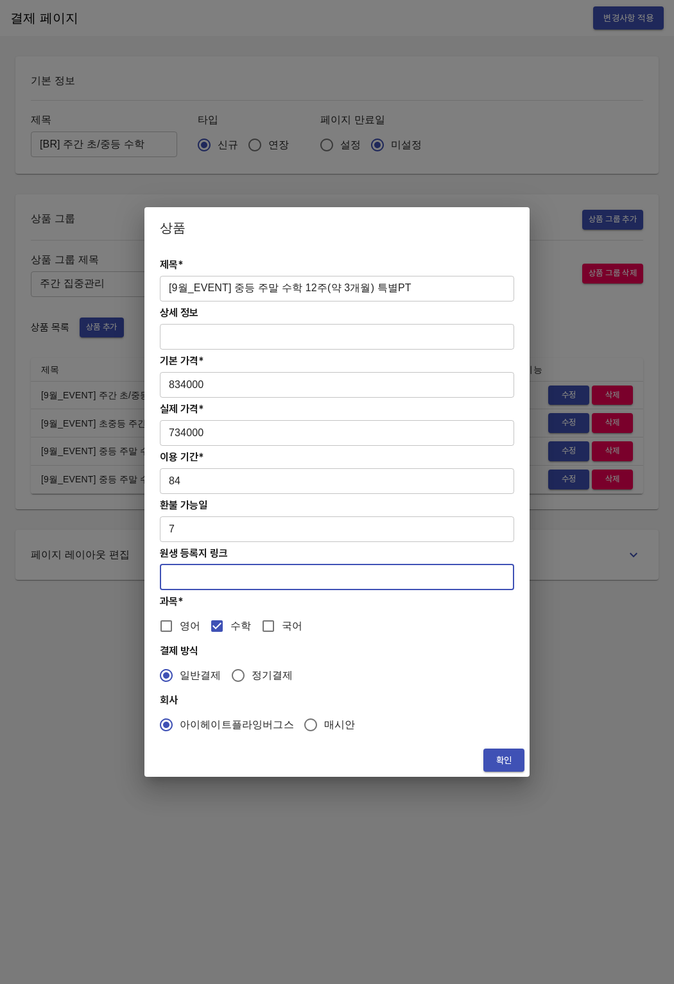
paste input "https://coda.io/form/PT_dJBiufyUdMZ"
type input "https://coda.io/form/PT_dJBiufyUdMZ"
click at [500, 753] on span "확인" at bounding box center [503, 761] width 21 height 16
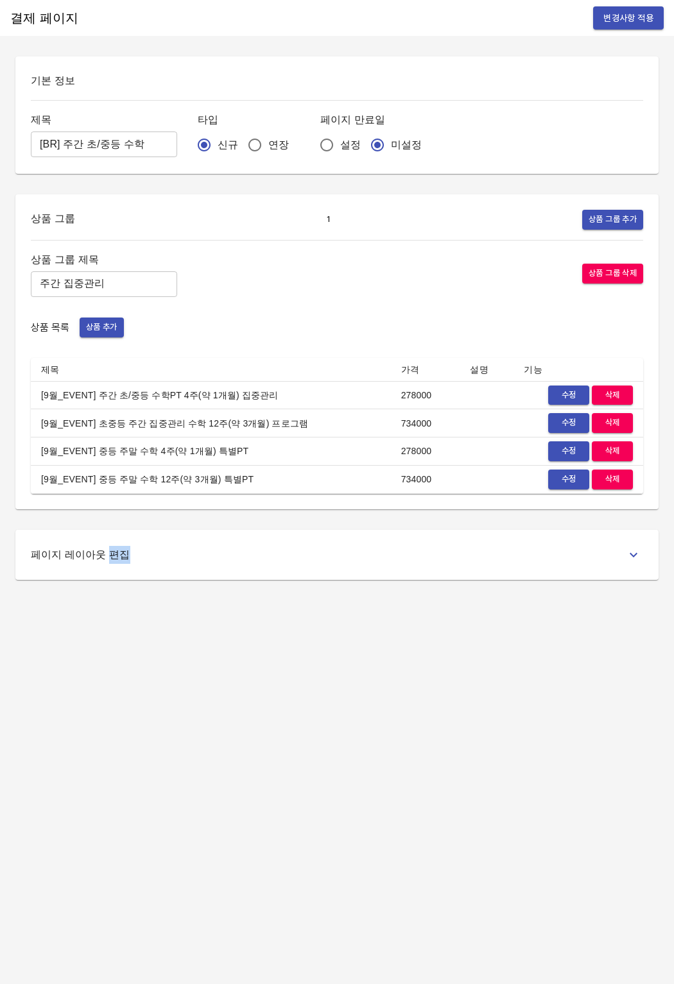
drag, startPoint x: 500, startPoint y: 754, endPoint x: 592, endPoint y: 180, distance: 581.5
click at [500, 753] on div "결제 페이지 변경사항 적용 기본 정보 제목 [BR] 주간 초/중등 수학 ​ 타입 신규 연장 페이지 만료일 설정 미설정 상품 그룹 1 상품 그룹…" at bounding box center [337, 492] width 674 height 984
click at [622, 26] on button "변경사항 적용" at bounding box center [628, 18] width 71 height 24
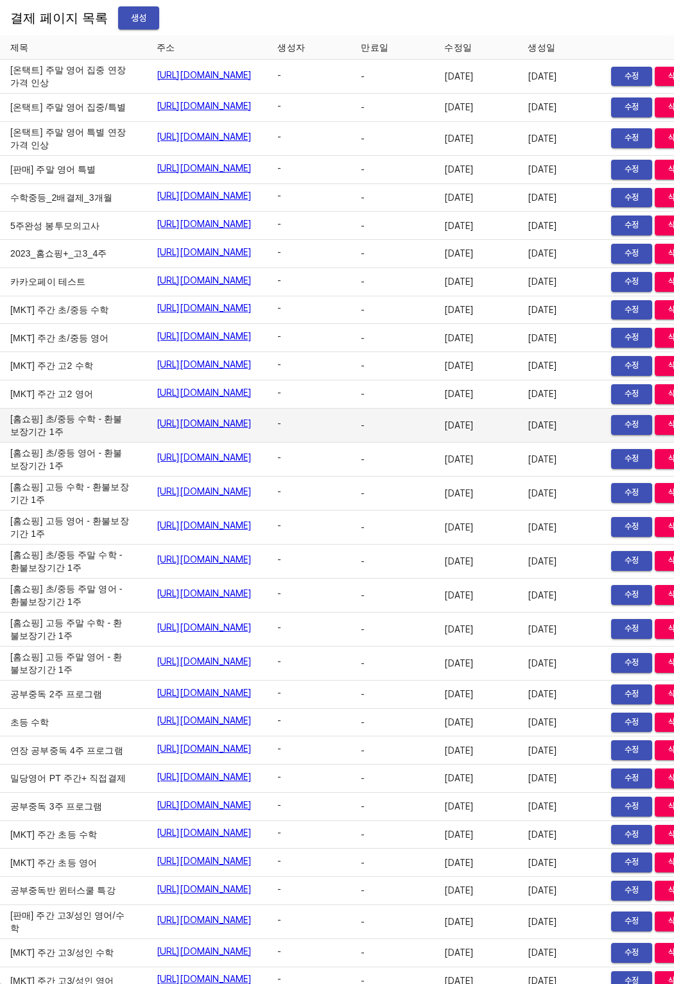
scroll to position [16015, 0]
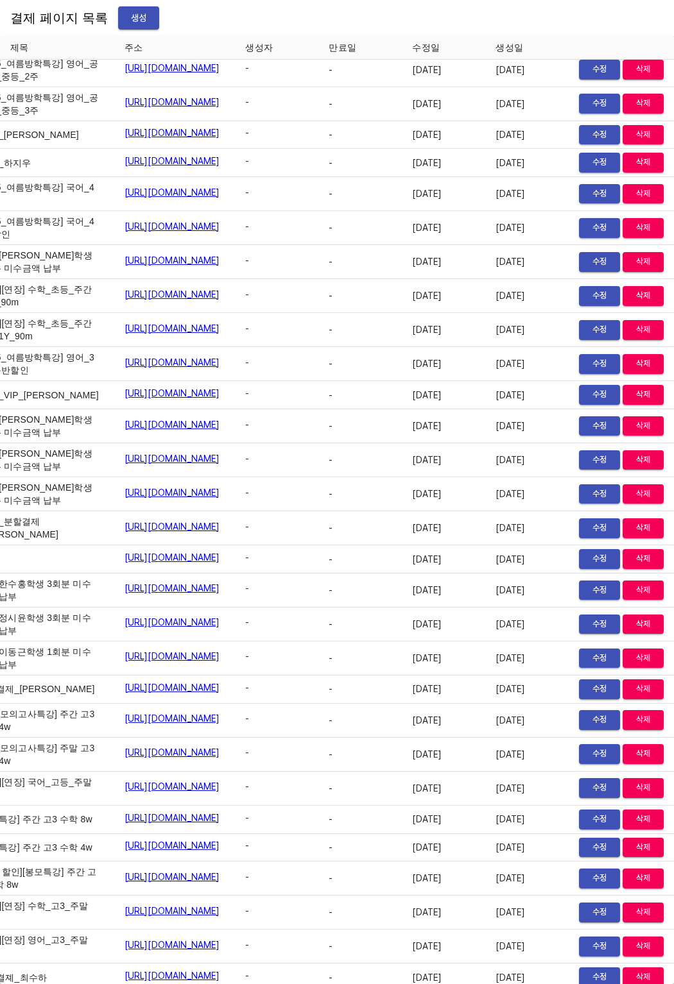
scroll to position [16015, 81]
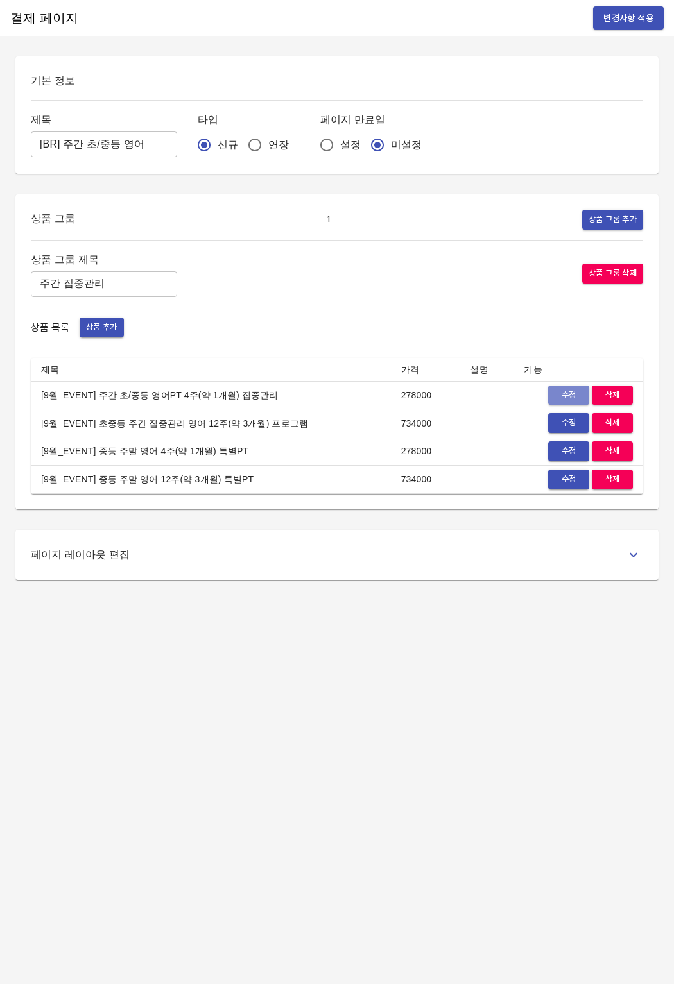
click at [561, 396] on span "수정" at bounding box center [568, 395] width 28 height 15
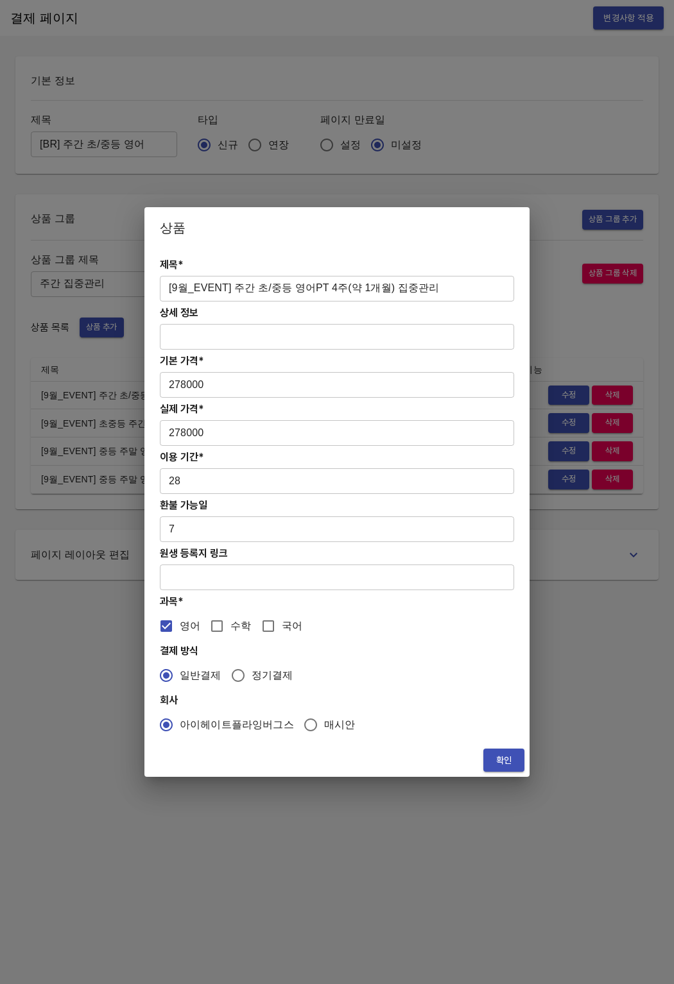
click at [246, 355] on h4 "기본 가격*" at bounding box center [337, 361] width 354 height 12
click at [182, 568] on input "text" at bounding box center [337, 578] width 354 height 26
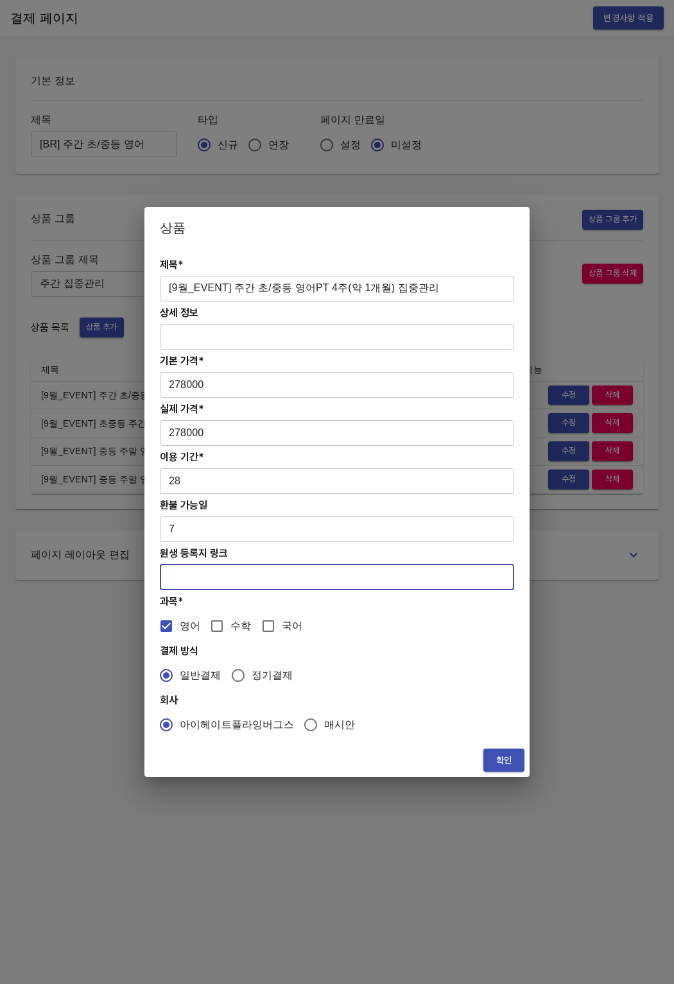
paste input "https://coda.io/form/PT_dQL2ZMqlxPP"
type input "https://coda.io/form/PT_dQL2ZMqlxPP"
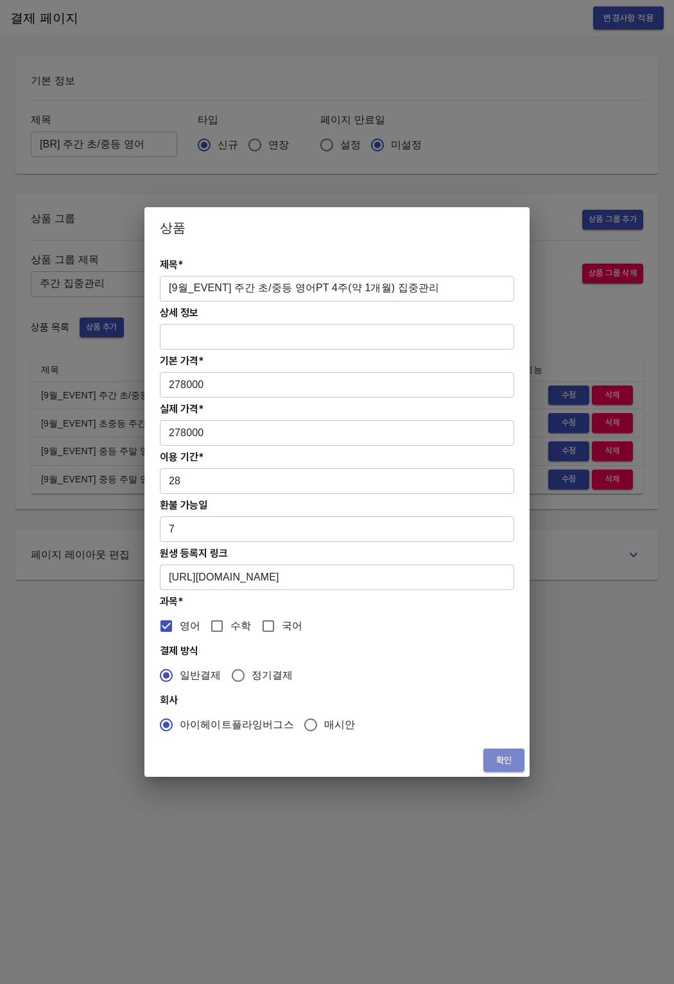
click at [500, 754] on span "확인" at bounding box center [503, 761] width 21 height 16
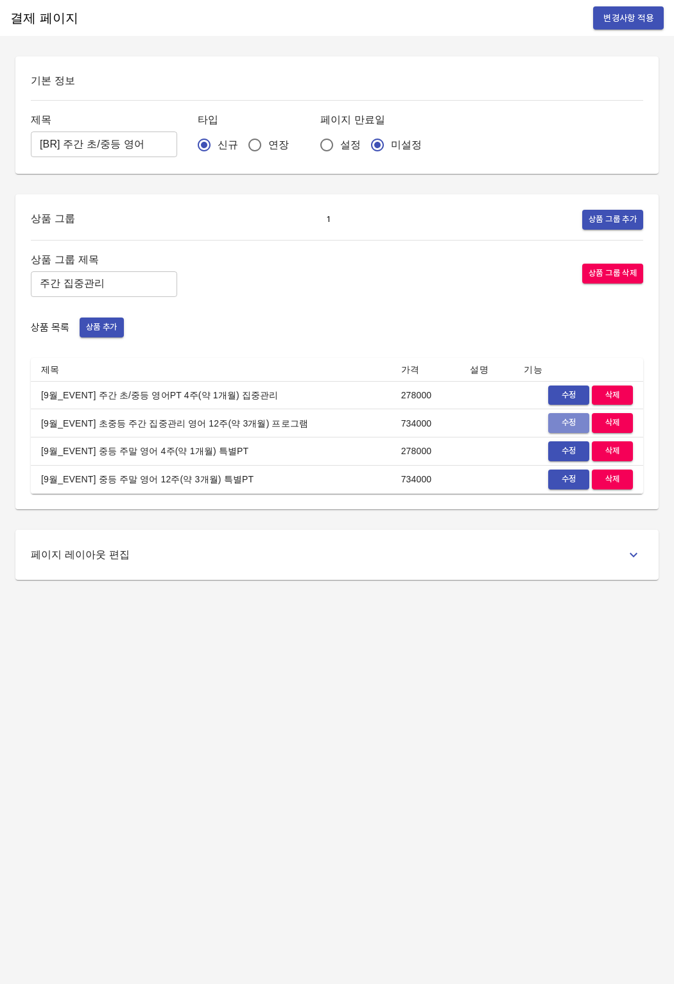
click at [568, 425] on span "수정" at bounding box center [568, 423] width 28 height 15
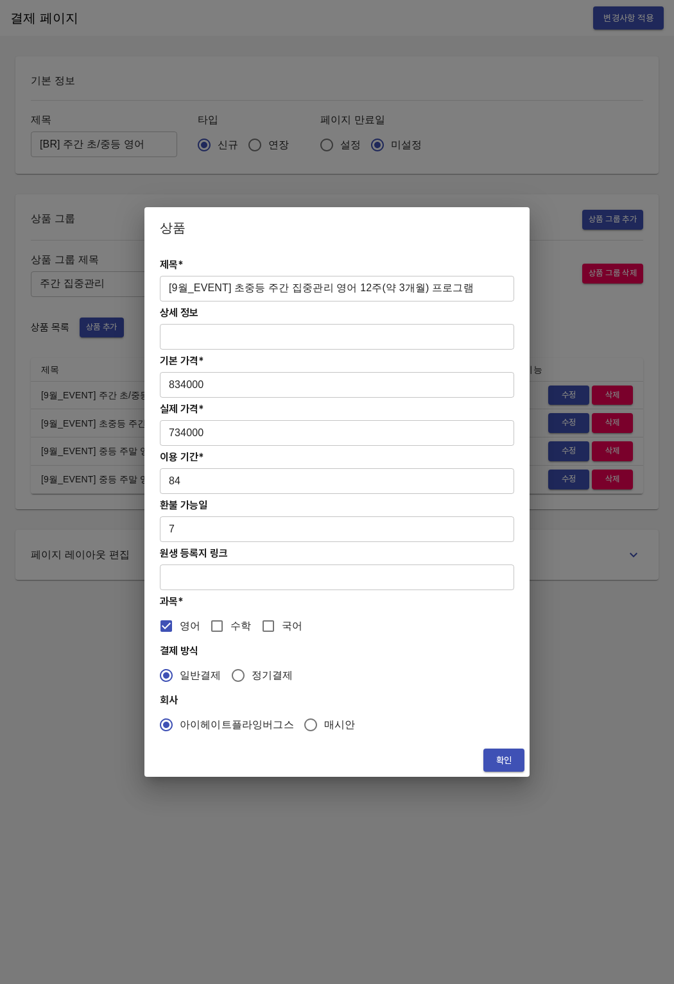
click at [178, 578] on input "text" at bounding box center [337, 578] width 354 height 26
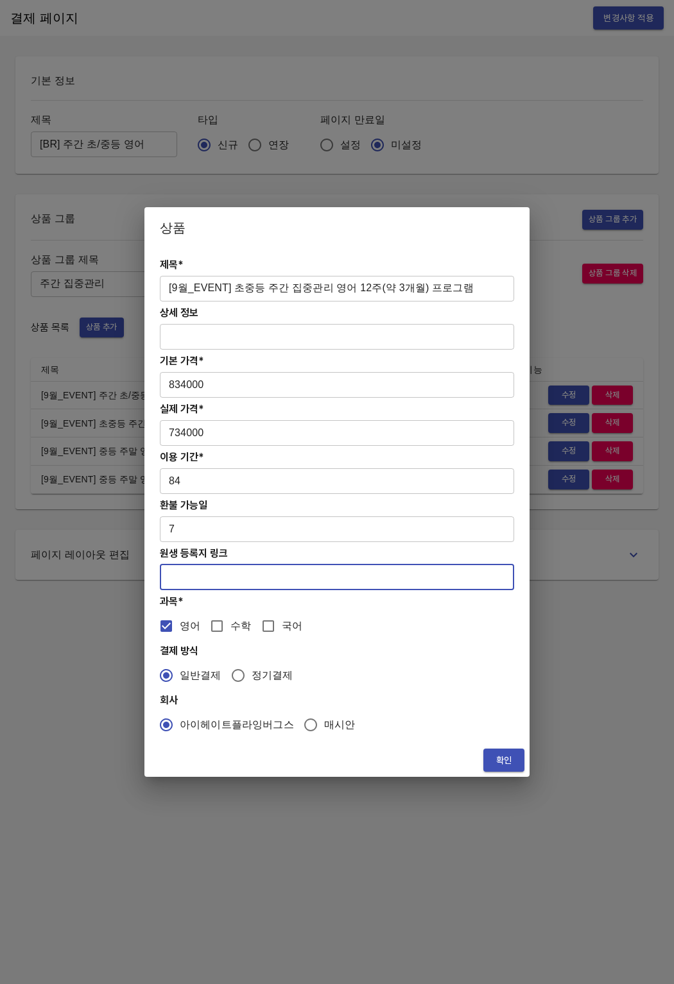
paste input "https://coda.io/form/PT_dQL2ZMqlxPP"
type input "[URL][DOMAIN_NAME]"
click at [489, 753] on button "확인" at bounding box center [503, 761] width 41 height 24
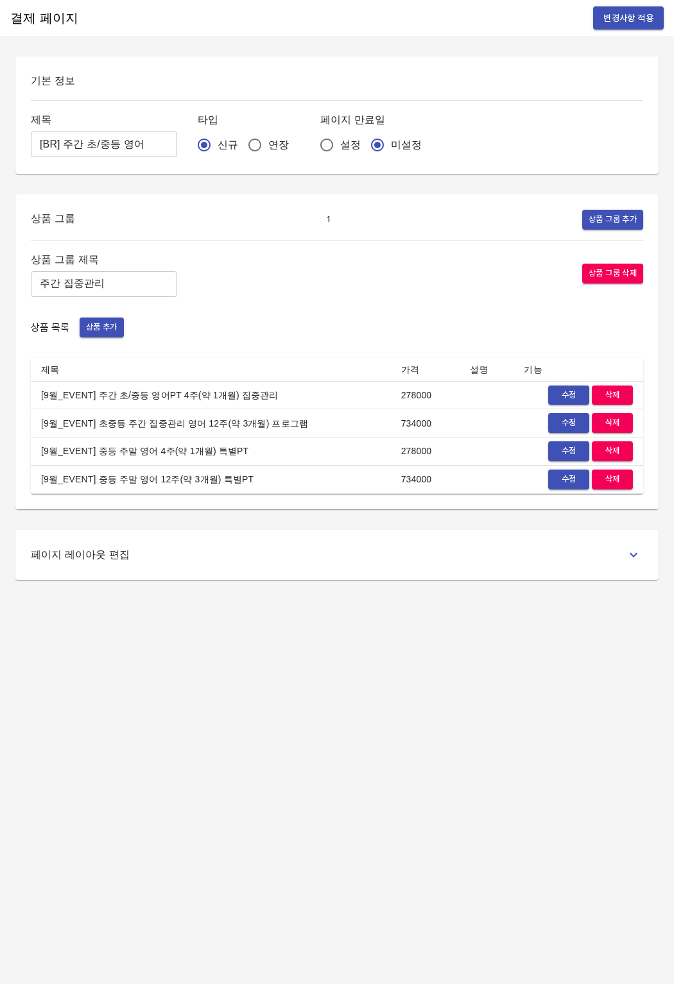
click at [558, 454] on span "수정" at bounding box center [568, 451] width 28 height 15
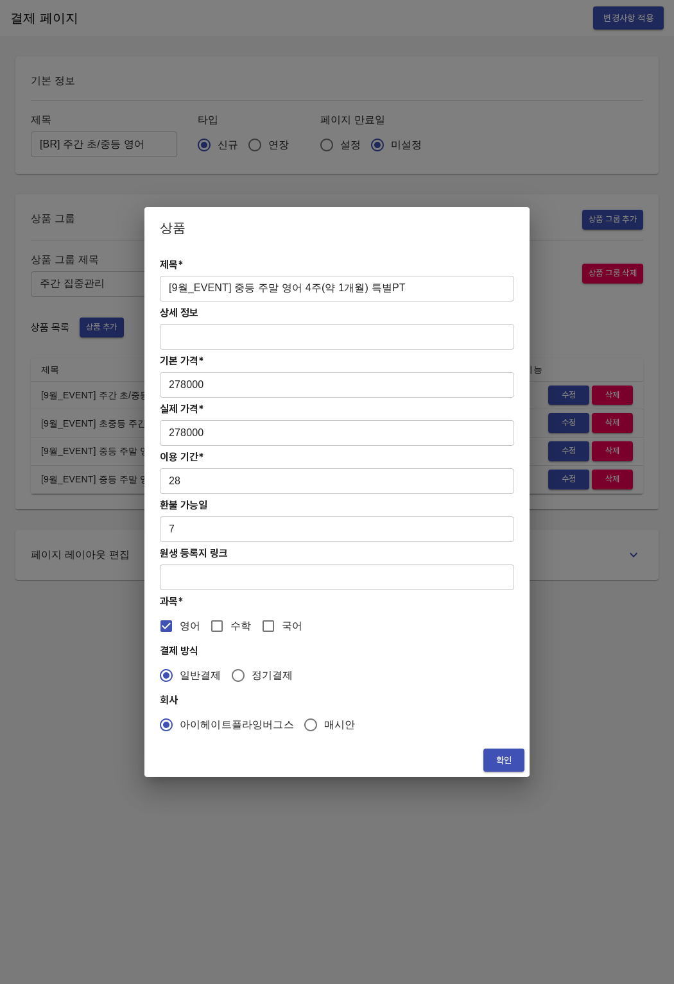
click at [191, 585] on input "text" at bounding box center [337, 578] width 354 height 26
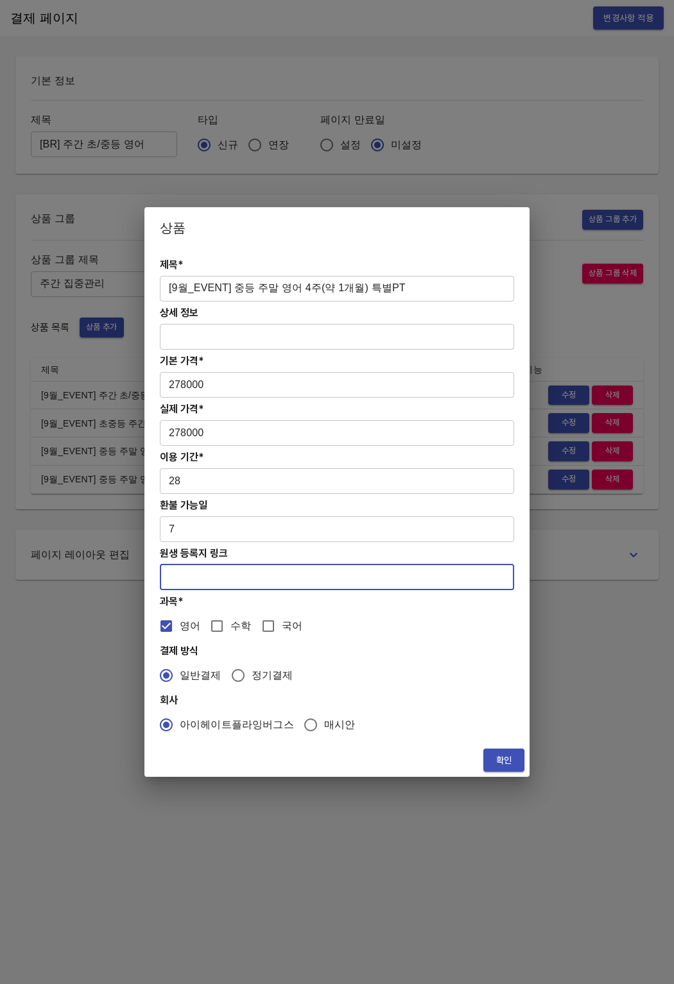
paste input "[URL][DOMAIN_NAME]"
type input "[URL][DOMAIN_NAME]"
click at [504, 759] on span "확인" at bounding box center [503, 761] width 21 height 16
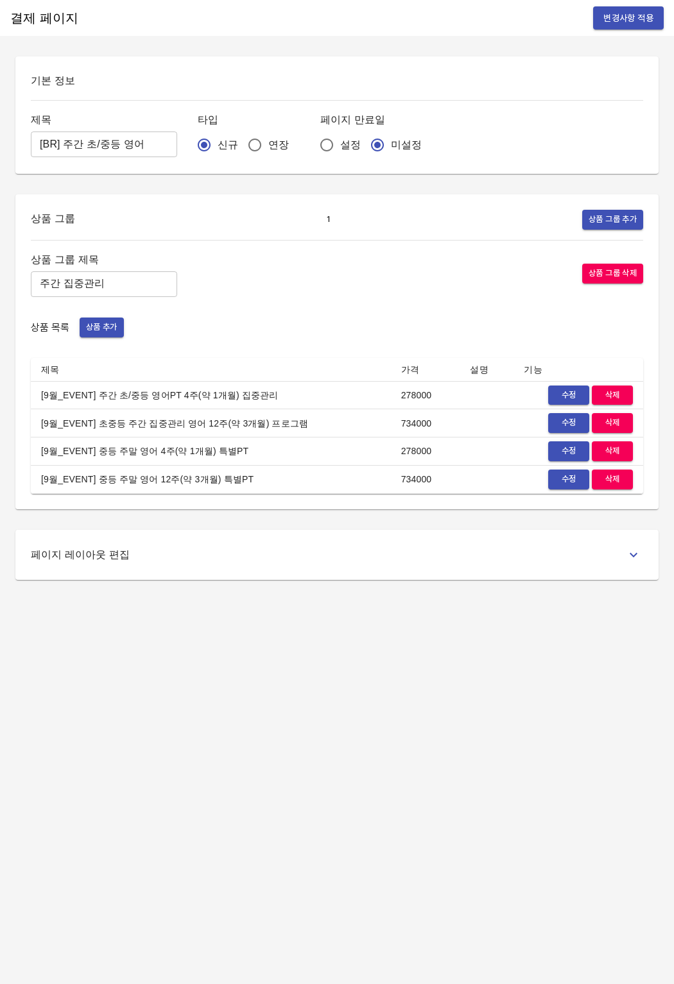
click at [566, 486] on button "수정" at bounding box center [568, 480] width 41 height 20
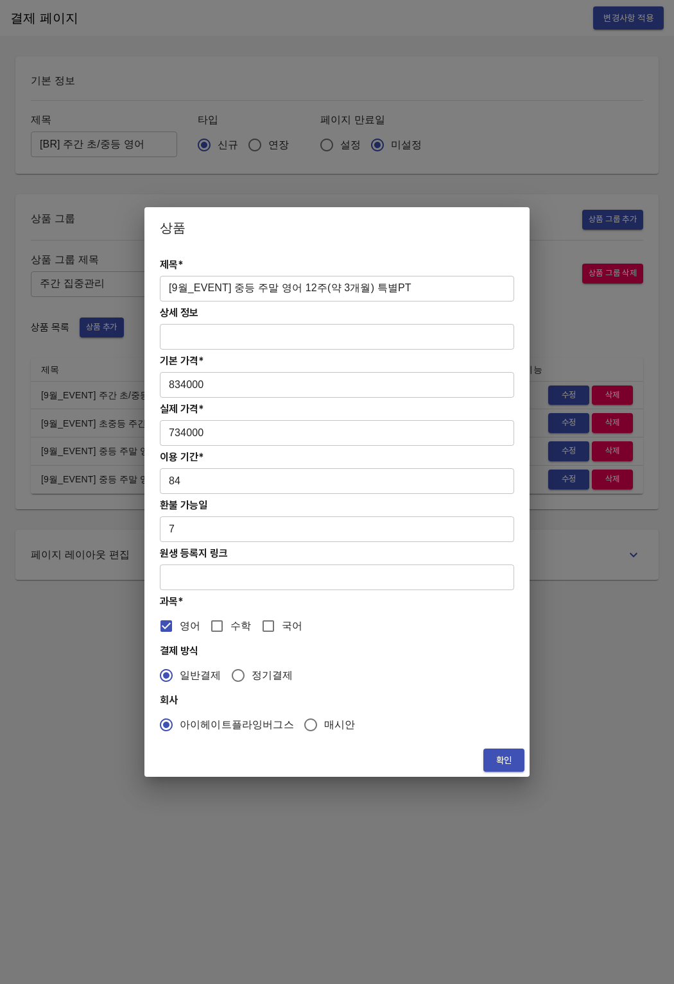
click at [198, 575] on input "text" at bounding box center [337, 578] width 354 height 26
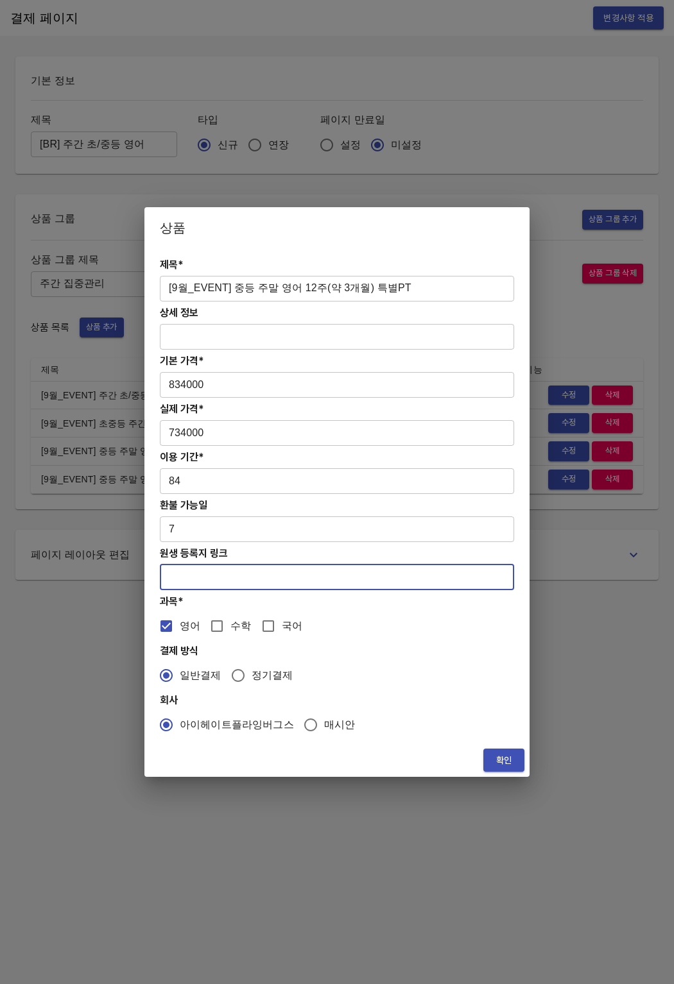
paste input "https://coda.io/form/PT_dUCWgHFlB5m"
type input "https://coda.io/form/PT_dUCWgHFlB5m"
click at [505, 765] on span "확인" at bounding box center [503, 761] width 21 height 16
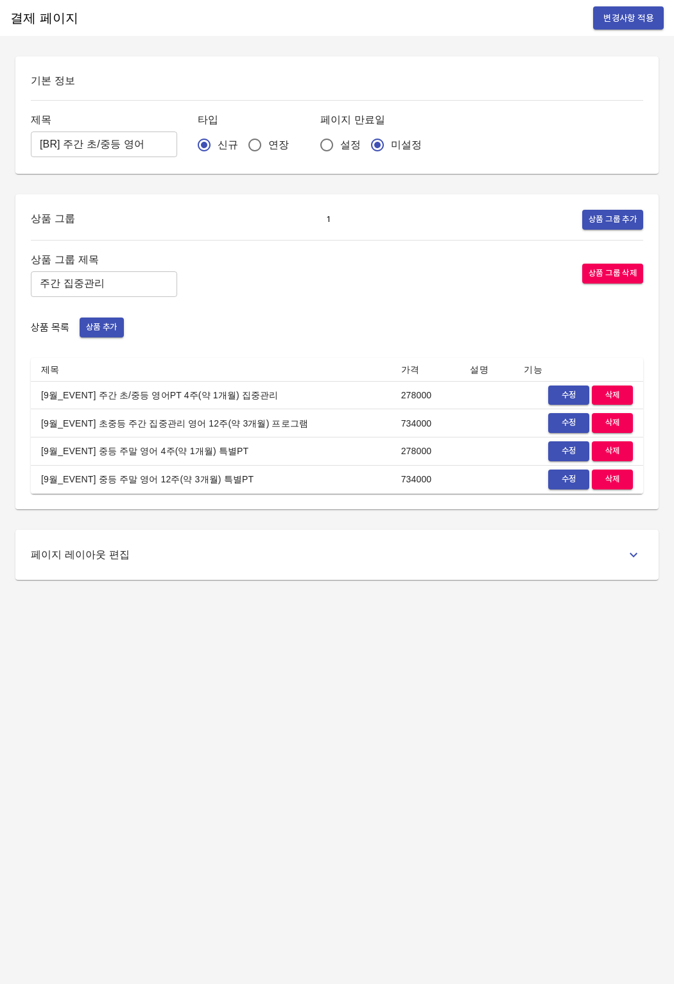
click at [439, 799] on div "결제 페이지 변경사항 적용 기본 정보 제목 [BR] 주간 초/중등 영어 ​ 타입 신규 연장 페이지 만료일 설정 미설정 상품 그룹 1 상품 그룹…" at bounding box center [337, 492] width 674 height 984
click at [615, 19] on span "변경사항 적용" at bounding box center [628, 18] width 50 height 16
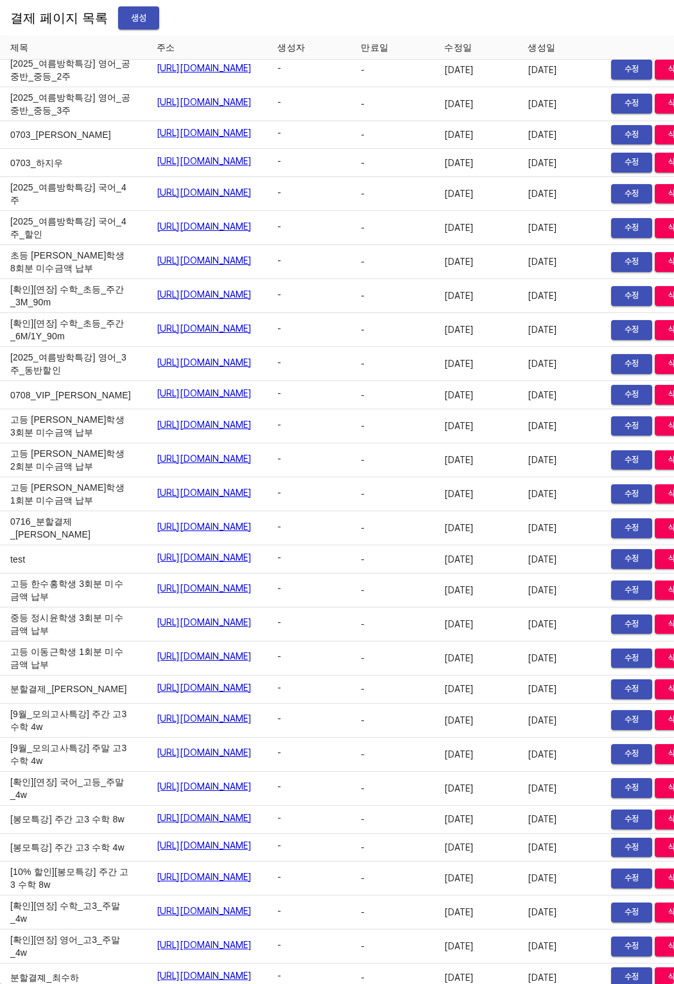
scroll to position [16015, 89]
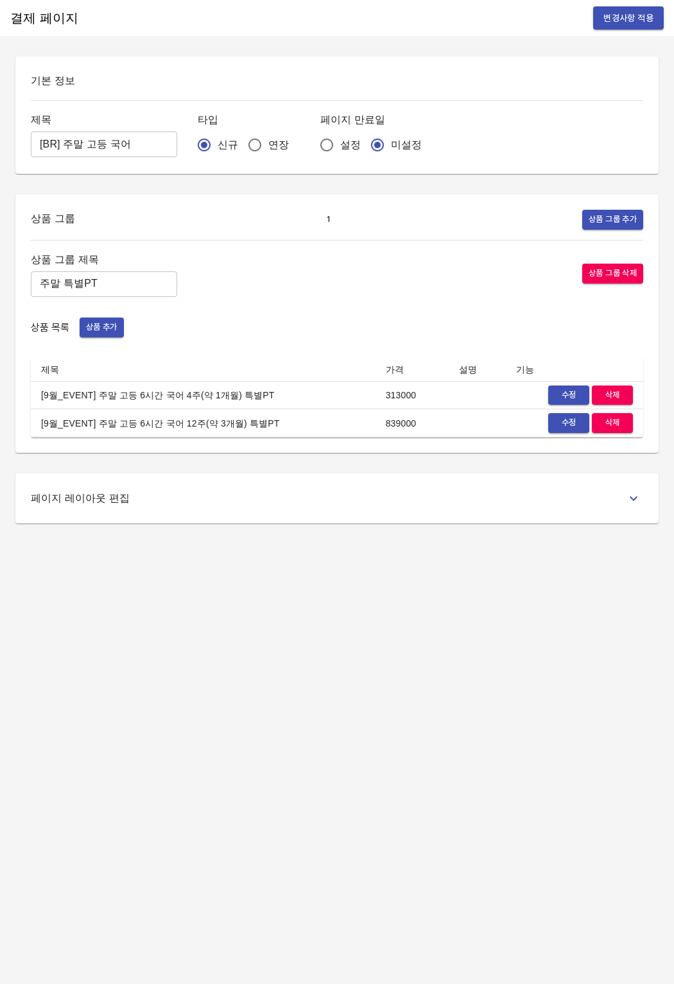
click at [561, 393] on span "수정" at bounding box center [568, 395] width 28 height 15
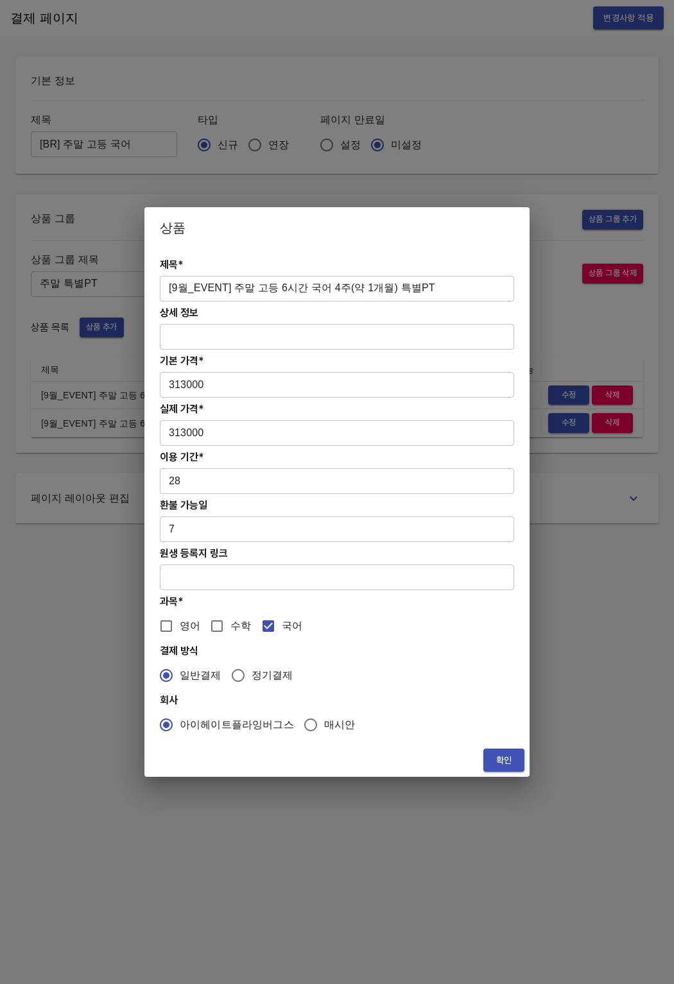
click at [200, 579] on input "text" at bounding box center [337, 578] width 354 height 26
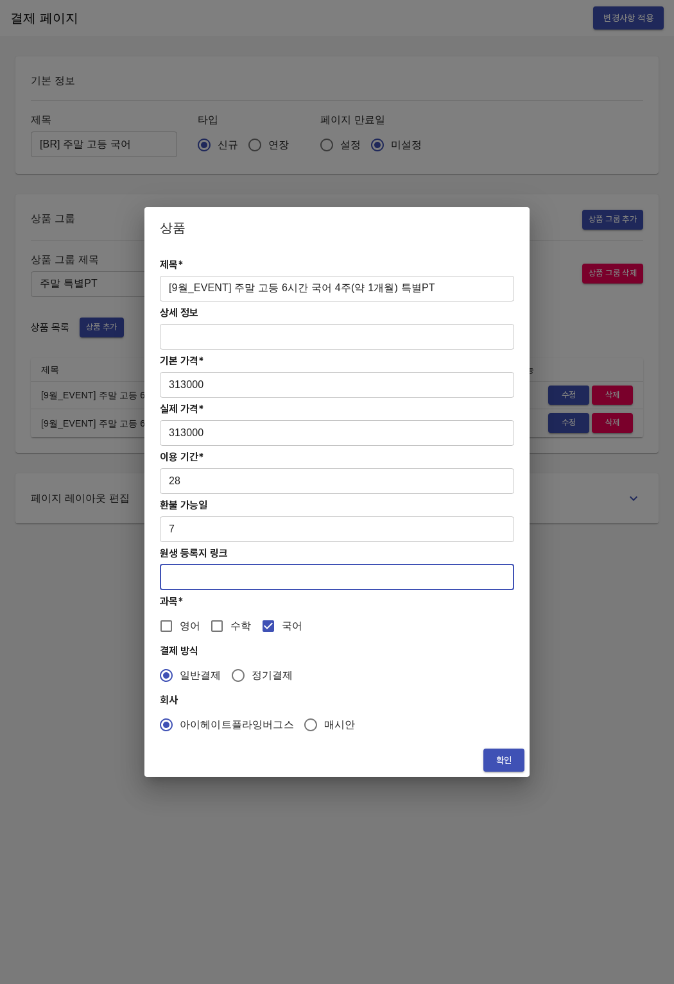
paste input "https://coda.io/form/PT_dRF96KcCCRD"
type input "https://coda.io/form/PT_dRF96KcCCRD"
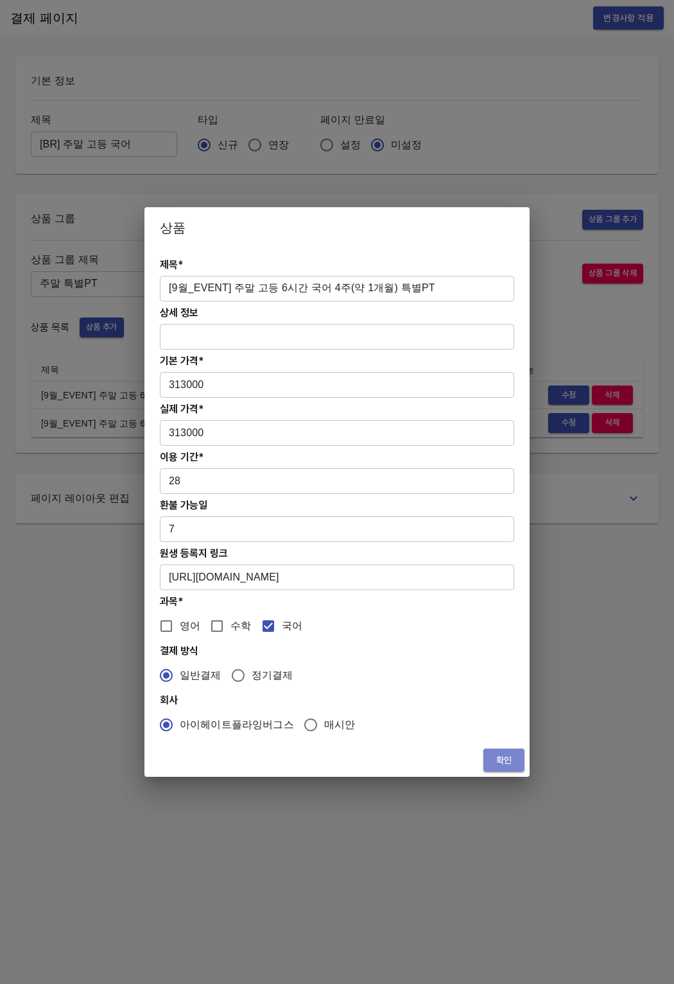
click at [499, 756] on span "확인" at bounding box center [503, 761] width 21 height 16
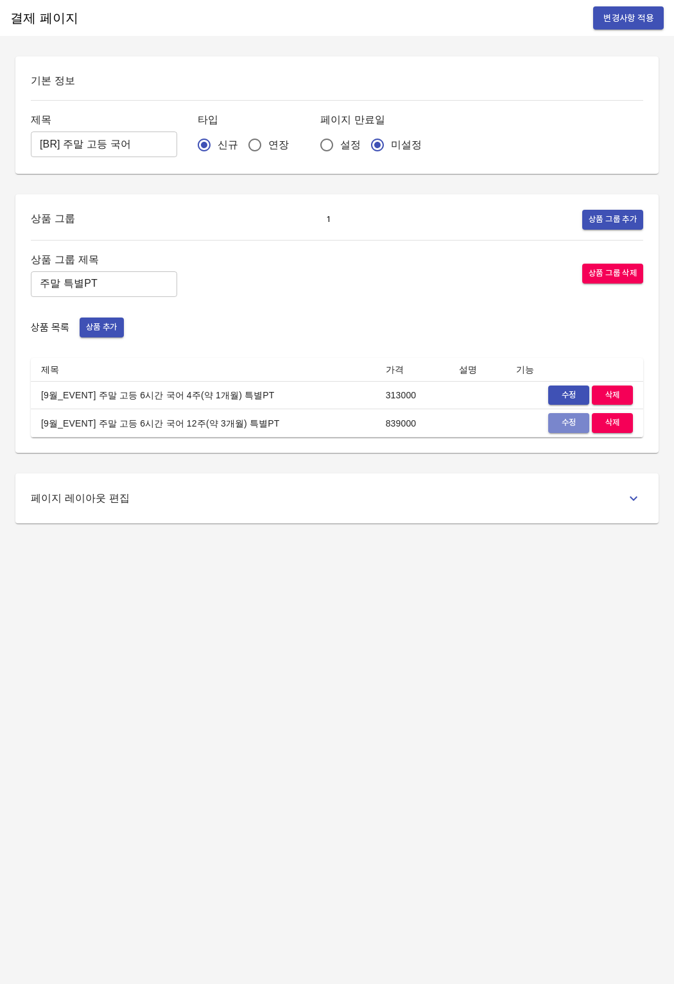
click at [554, 420] on span "수정" at bounding box center [568, 423] width 28 height 15
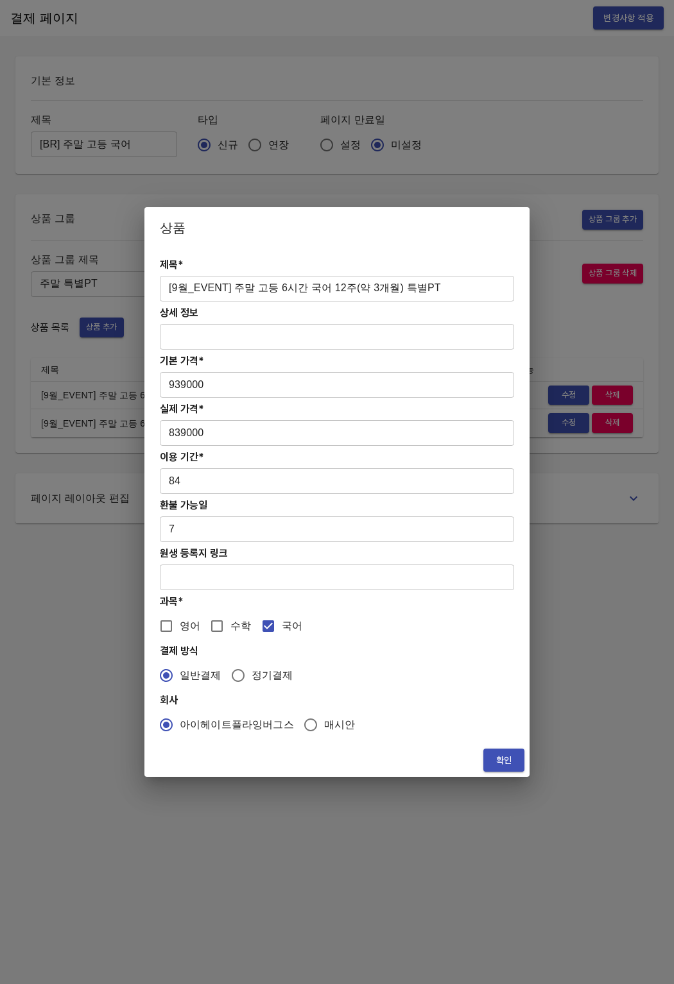
click at [216, 594] on div "제목* [9월_EVENT] 주말 고등 6시간 국어 12주(약 3개월) 특별PT ​ 상세 정보 ​ 기본 가격* 939000 ​ 실제 가격* 83…" at bounding box center [336, 495] width 385 height 495
click at [223, 583] on input "text" at bounding box center [337, 578] width 354 height 26
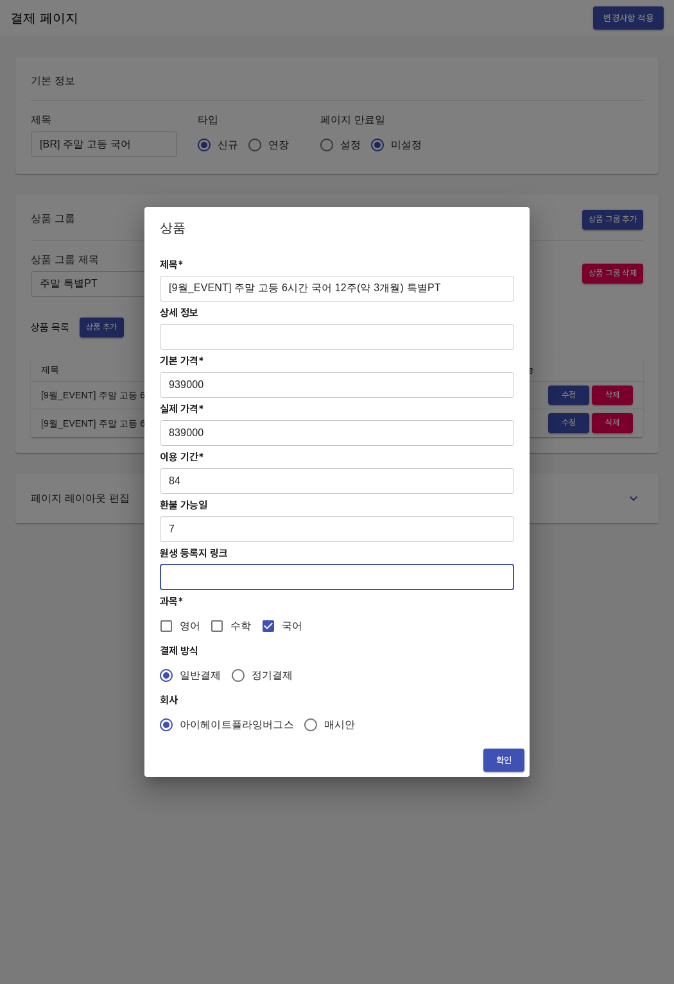
paste input "https://coda.io/form/PT_dRF96KcCCRD"
type input "https://coda.io/form/PT_dRF96KcCCRD"
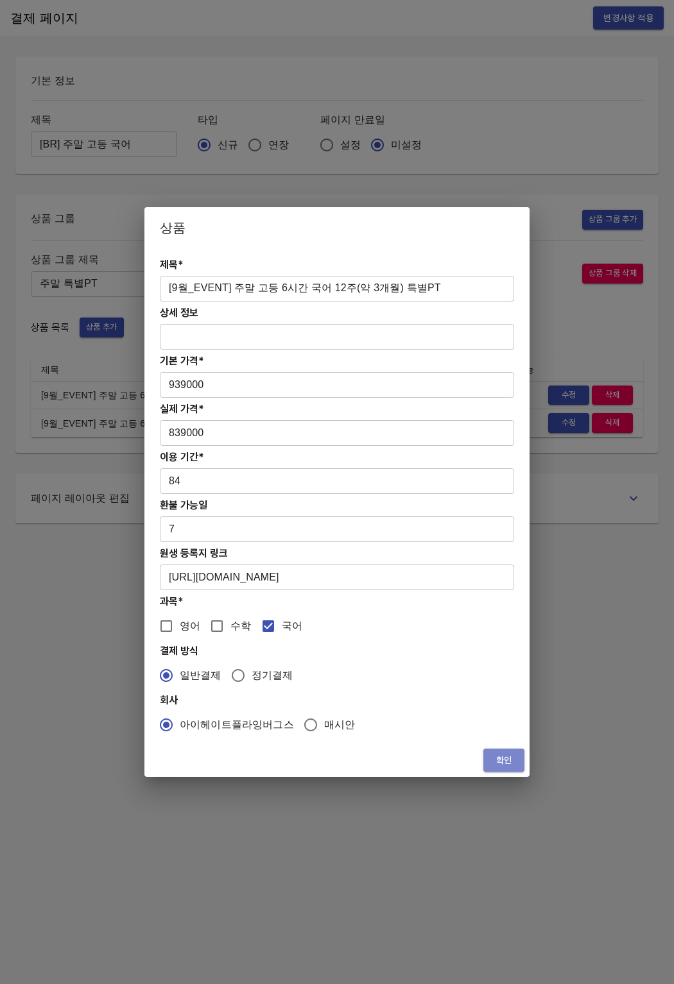
click at [506, 758] on span "확인" at bounding box center [503, 761] width 21 height 16
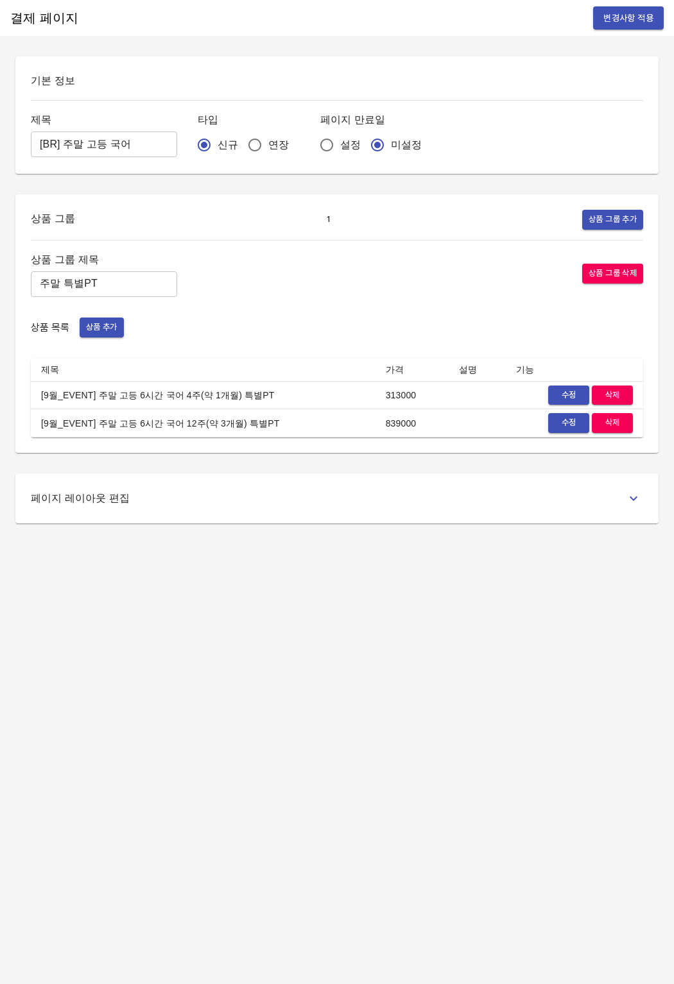
click at [454, 626] on div "결제 페이지 변경사항 적용 기본 정보 제목 [BR] 주말 고등 국어 ​ 타입 신규 연장 페이지 만료일 설정 미설정 상품 그룹 1 상품 그룹 추…" at bounding box center [337, 492] width 674 height 984
click at [643, 20] on span "변경사항 적용" at bounding box center [628, 18] width 50 height 16
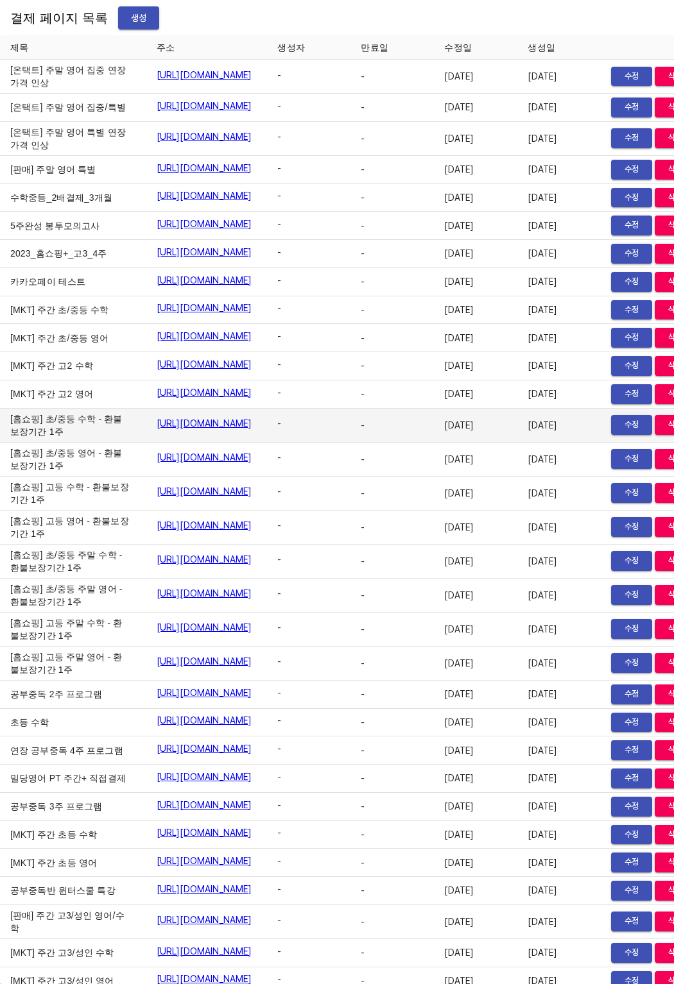
click at [60, 443] on td "[홈쇼핑] 초/중등 수학 - 환불보장기간 1주" at bounding box center [73, 426] width 146 height 34
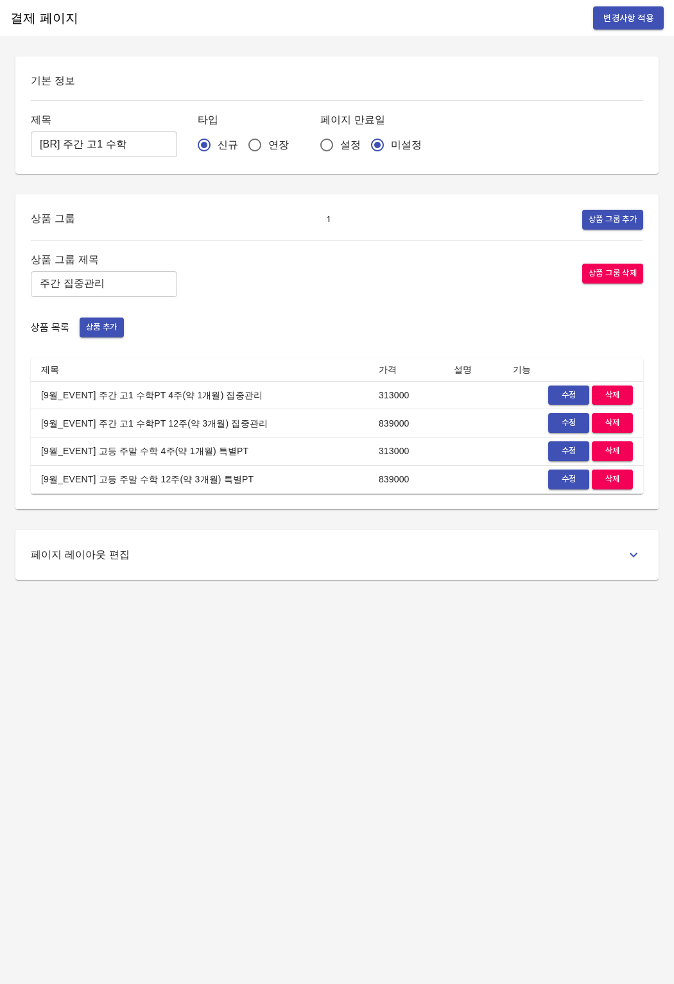
click at [563, 404] on button "수정" at bounding box center [568, 396] width 41 height 20
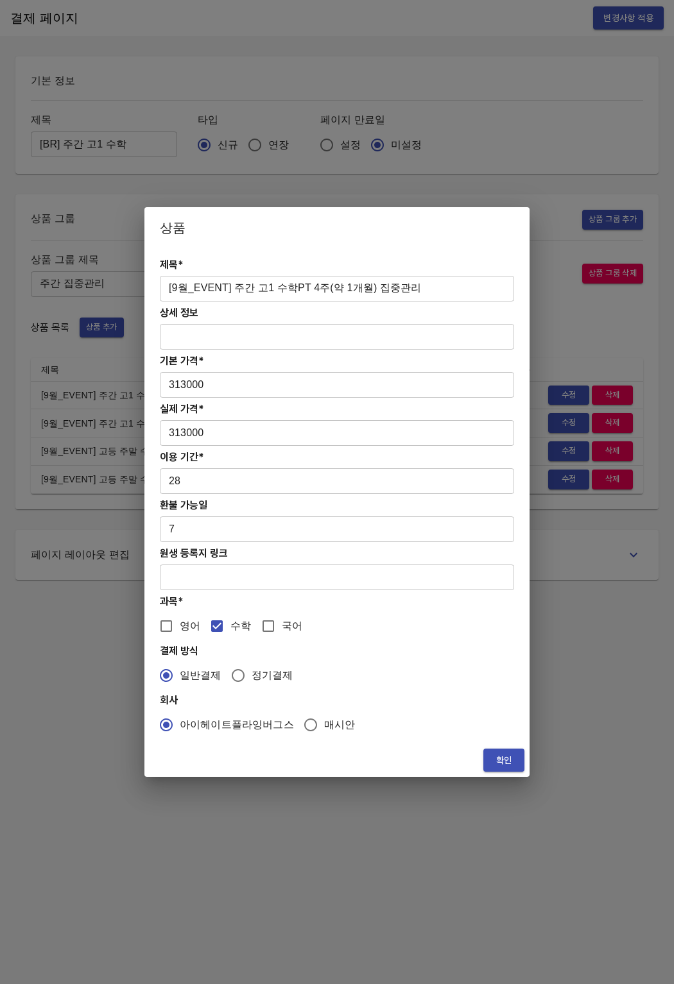
click at [258, 575] on input "text" at bounding box center [337, 578] width 354 height 26
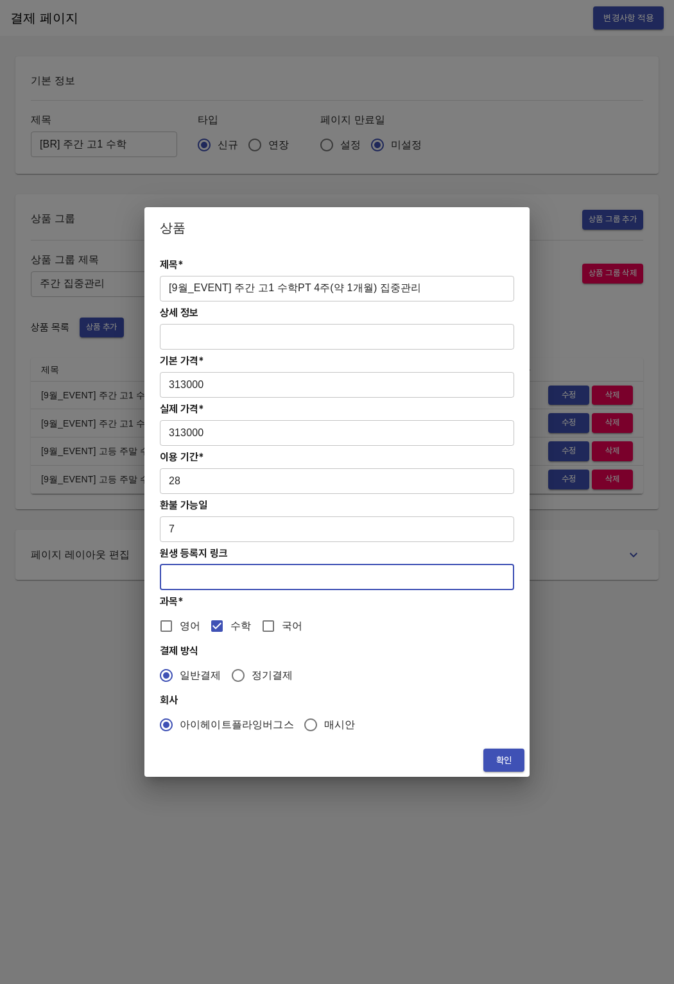
paste input "[URL][DOMAIN_NAME]"
type input "[URL][DOMAIN_NAME]"
click at [494, 758] on span "확인" at bounding box center [503, 761] width 21 height 16
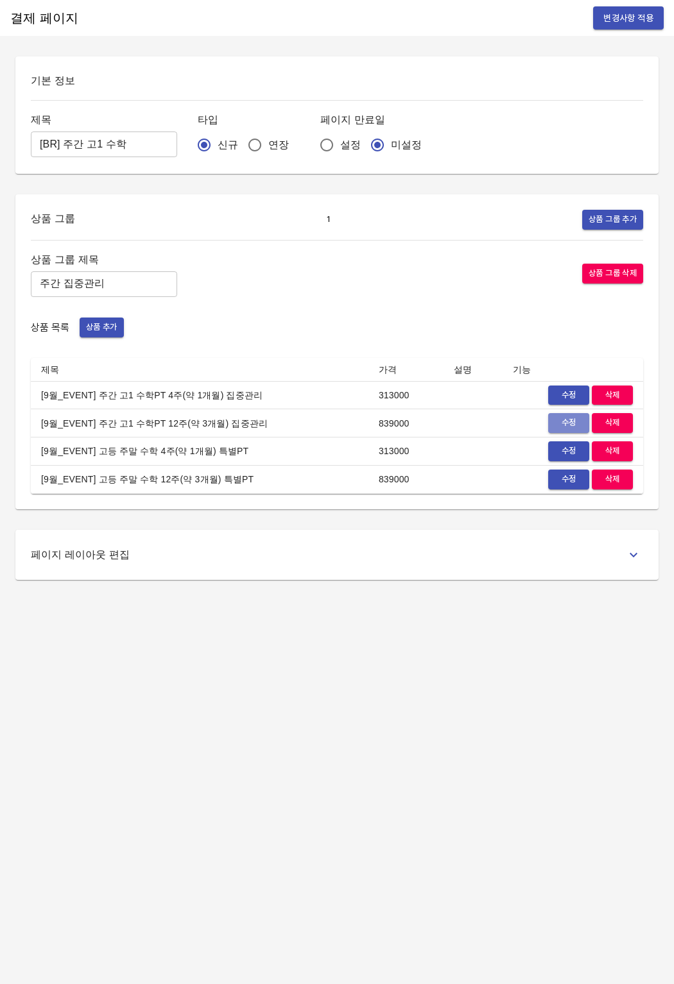
click at [561, 429] on span "수정" at bounding box center [568, 423] width 28 height 15
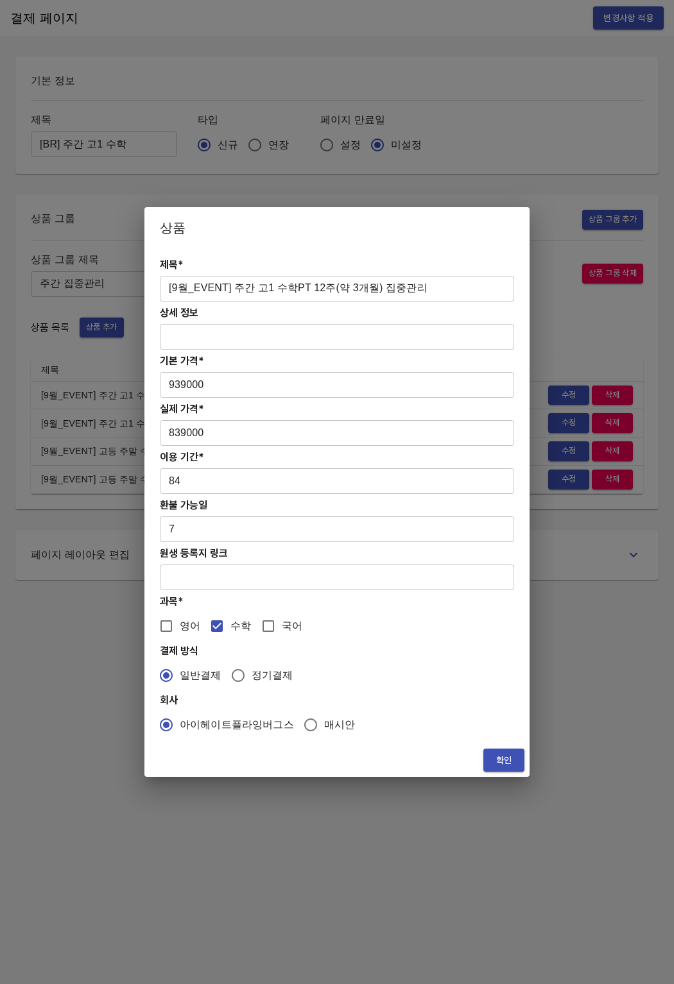
click at [189, 588] on input "text" at bounding box center [337, 578] width 354 height 26
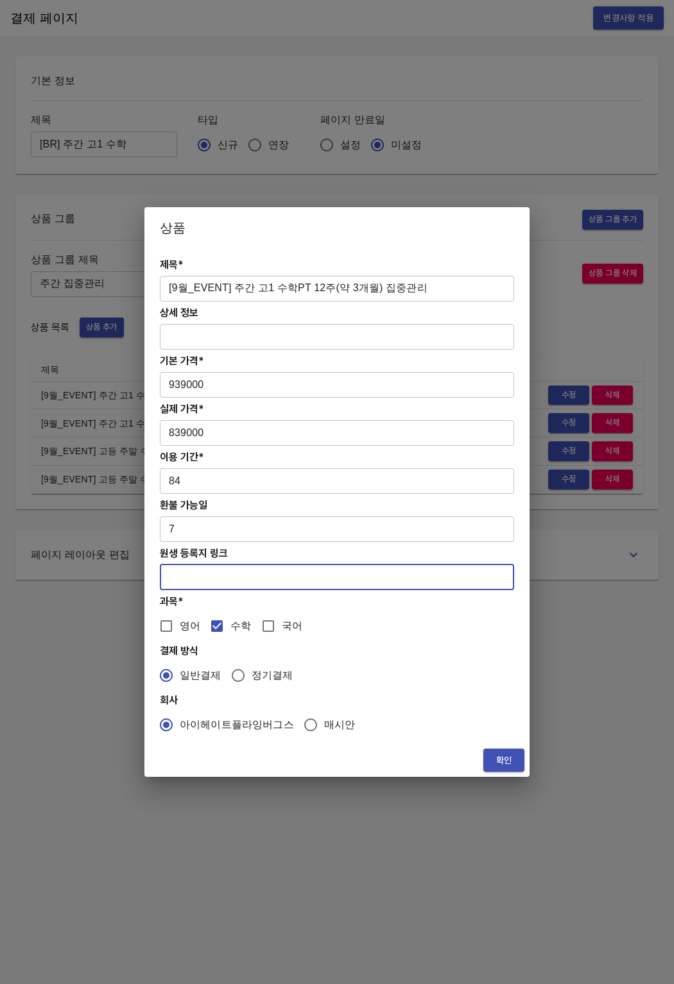
paste input "[URL][DOMAIN_NAME]"
type input "[URL][DOMAIN_NAME]"
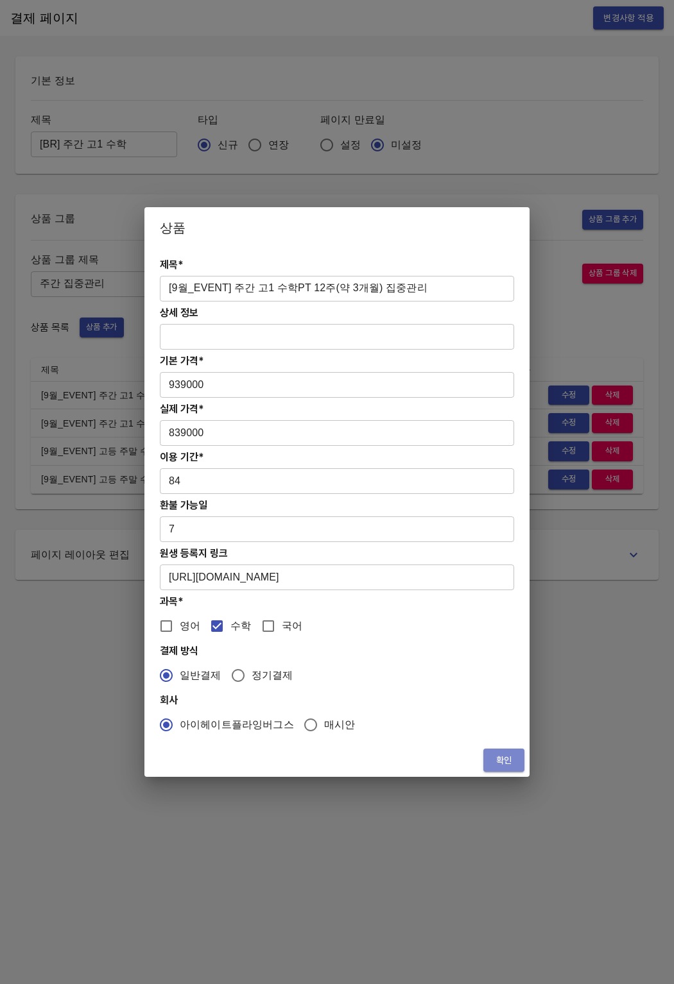
click at [506, 758] on span "확인" at bounding box center [503, 761] width 21 height 16
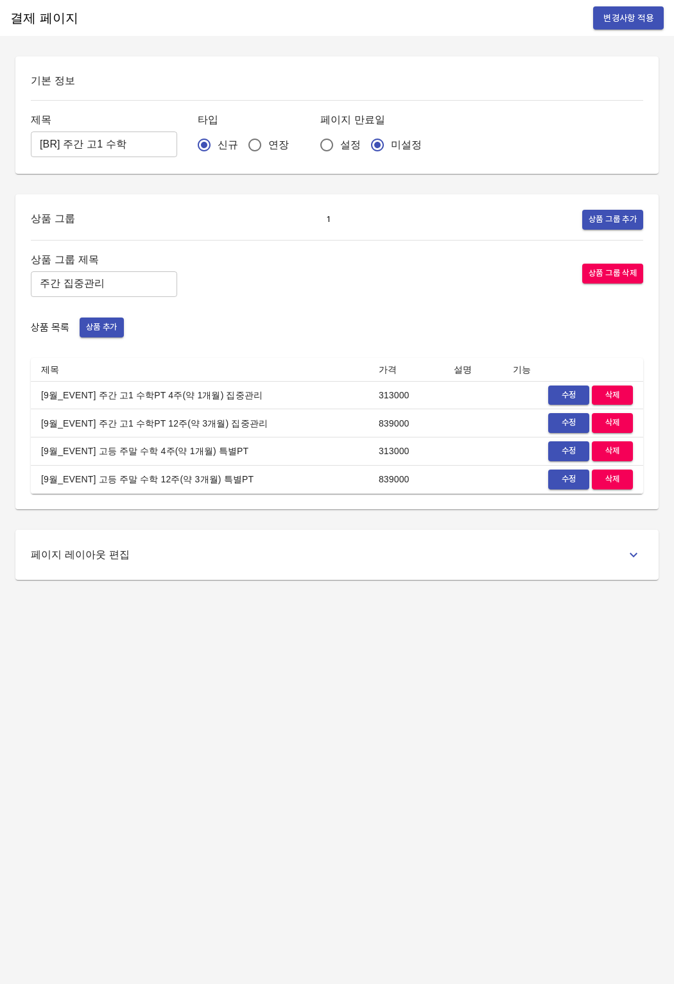
click at [409, 529] on div "기본 정보 제목 [BR] 주간 고1 수학 ​ 타입 신규 연장 페이지 만료일 설정 미설정 상품 그룹 1 상품 그룹 추가 상품 그룹 제목 주간 집…" at bounding box center [337, 318] width 674 height 524
click at [563, 457] on span "수정" at bounding box center [568, 451] width 28 height 15
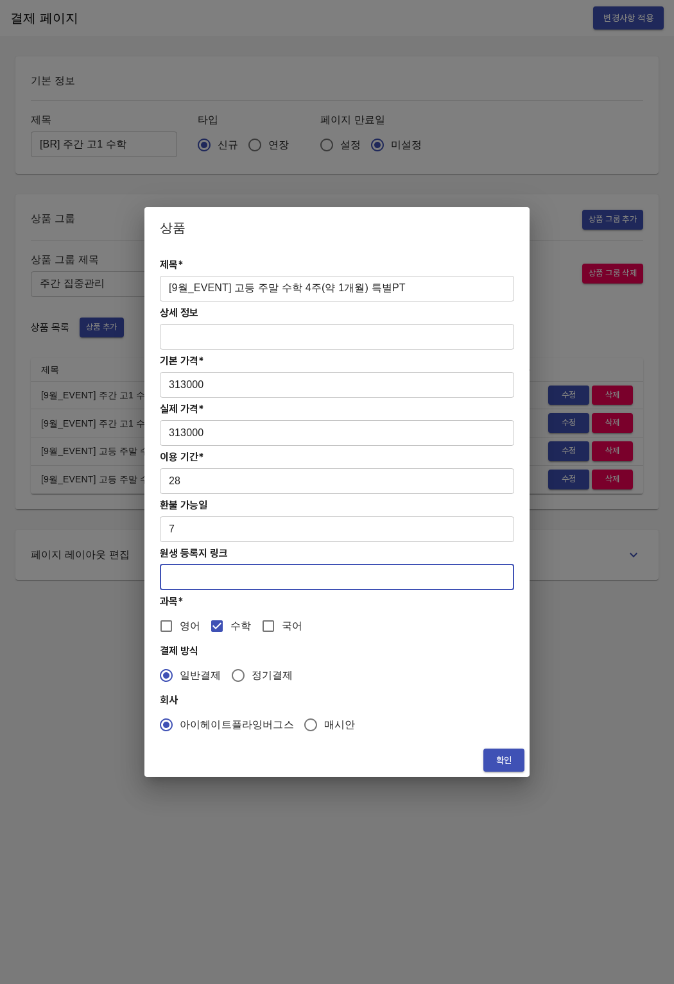
click at [267, 572] on input "text" at bounding box center [337, 578] width 354 height 26
paste input "[URL][DOMAIN_NAME]"
type input "[URL][DOMAIN_NAME]"
click at [518, 765] on button "확인" at bounding box center [503, 761] width 41 height 24
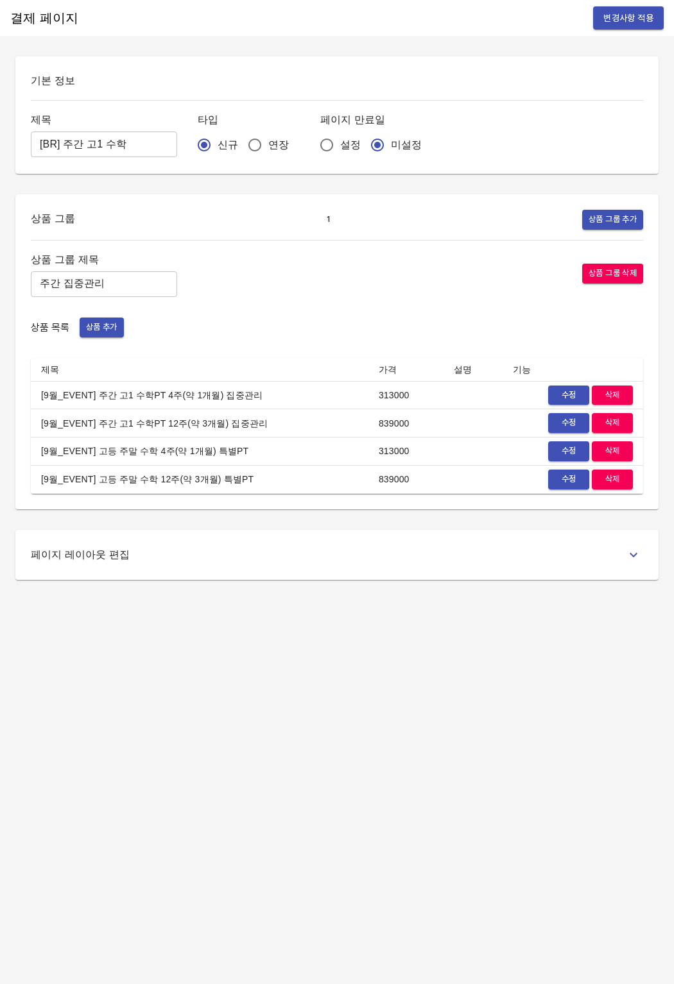
click at [563, 476] on span "수정" at bounding box center [568, 479] width 28 height 15
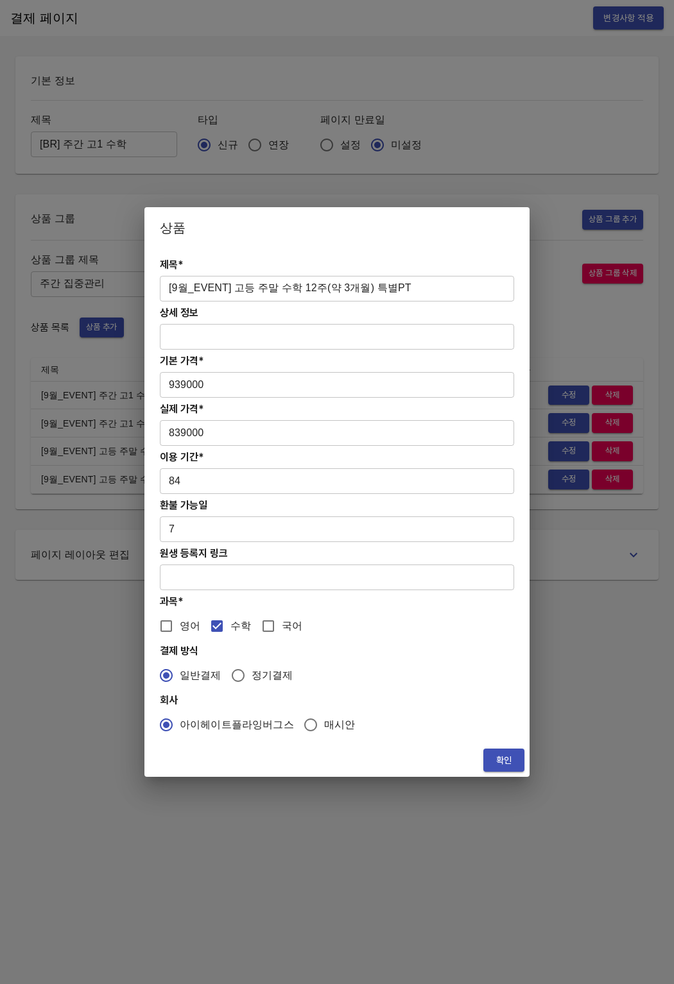
click at [235, 572] on input "text" at bounding box center [337, 578] width 354 height 26
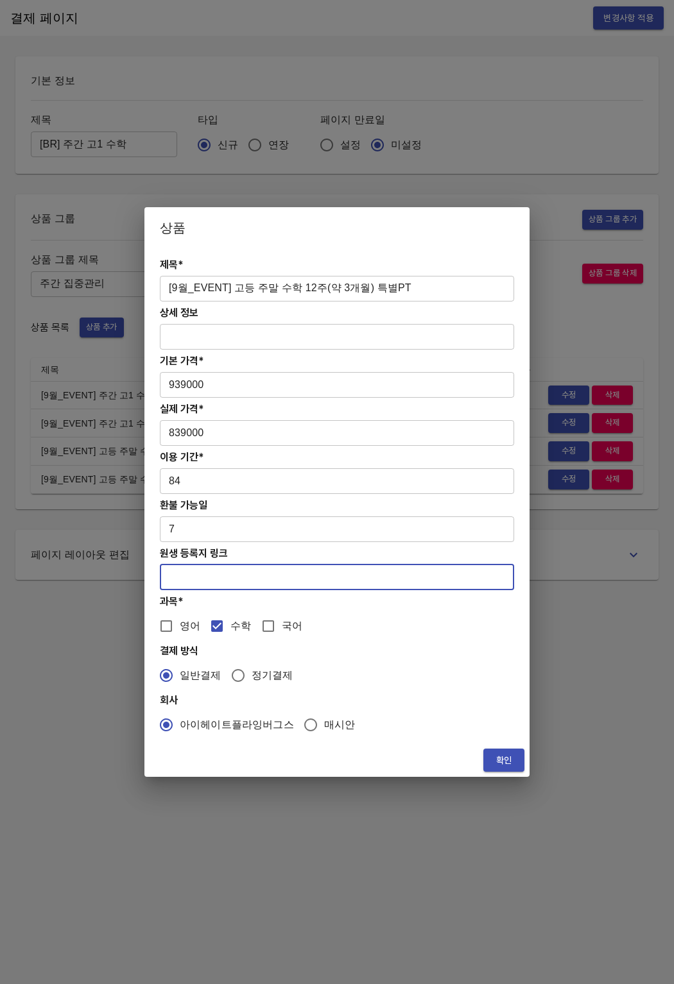
paste input "[URL][DOMAIN_NAME]"
type input "[URL][DOMAIN_NAME]"
click at [490, 755] on button "확인" at bounding box center [503, 761] width 41 height 24
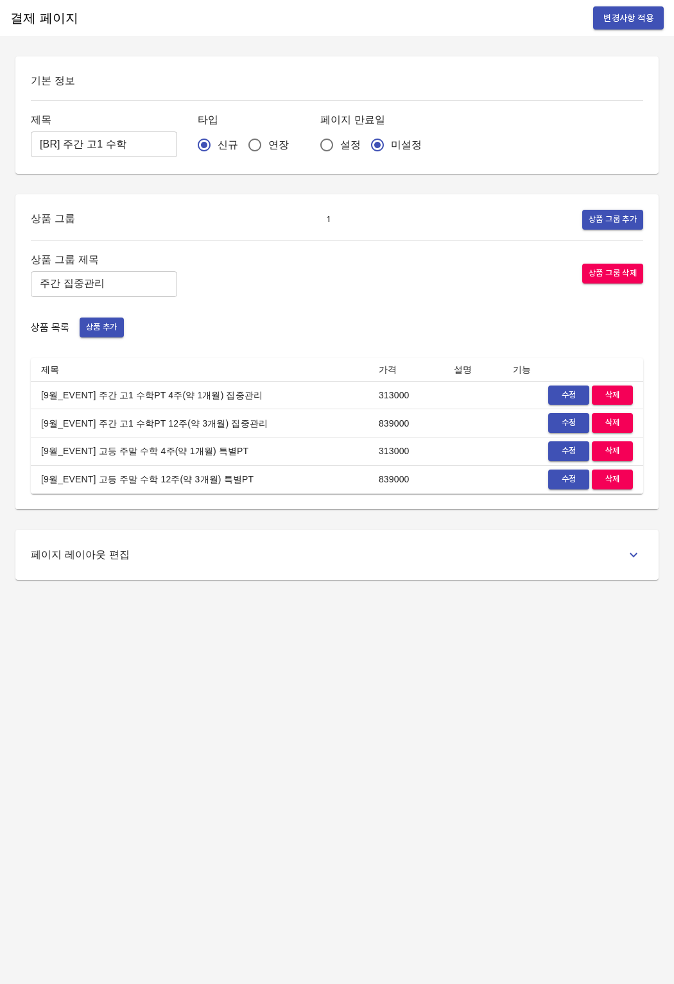
drag, startPoint x: 423, startPoint y: 705, endPoint x: 418, endPoint y: 675, distance: 30.6
click at [422, 690] on div "결제 페이지 변경사항 적용 기본 정보 제목 [BR] 주간 고1 수학 ​ 타입 신규 연장 페이지 만료일 설정 미설정 상품 그룹 1 상품 그룹 추…" at bounding box center [337, 492] width 674 height 984
click at [607, 22] on span "변경사항 적용" at bounding box center [628, 18] width 50 height 16
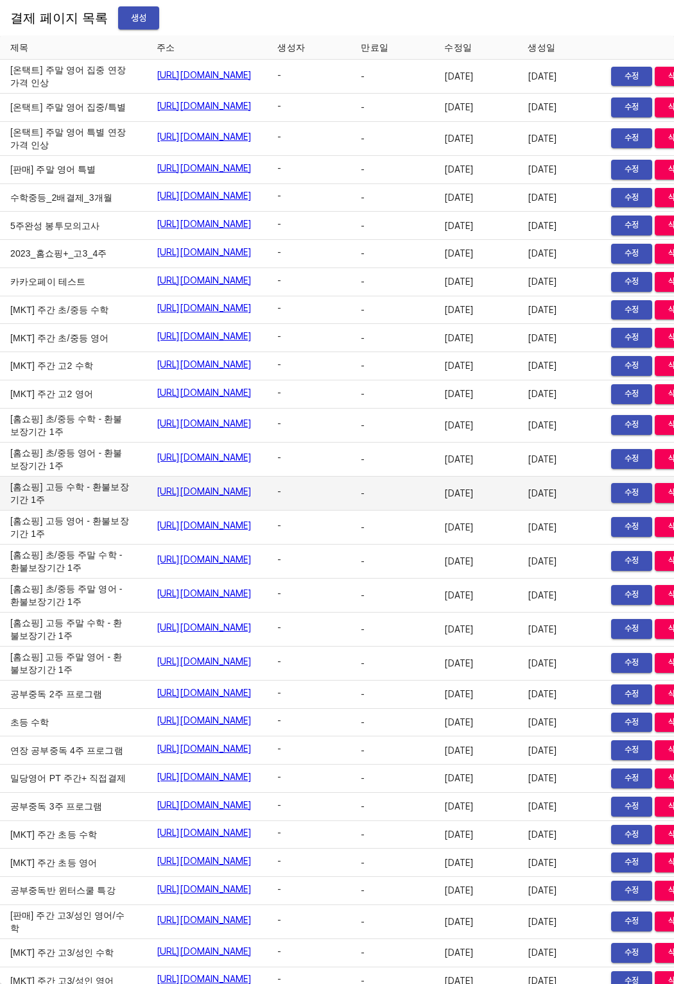
click at [47, 511] on td "[홈쇼핑] 고등 수학 - 환불보장기간 1주" at bounding box center [73, 494] width 146 height 34
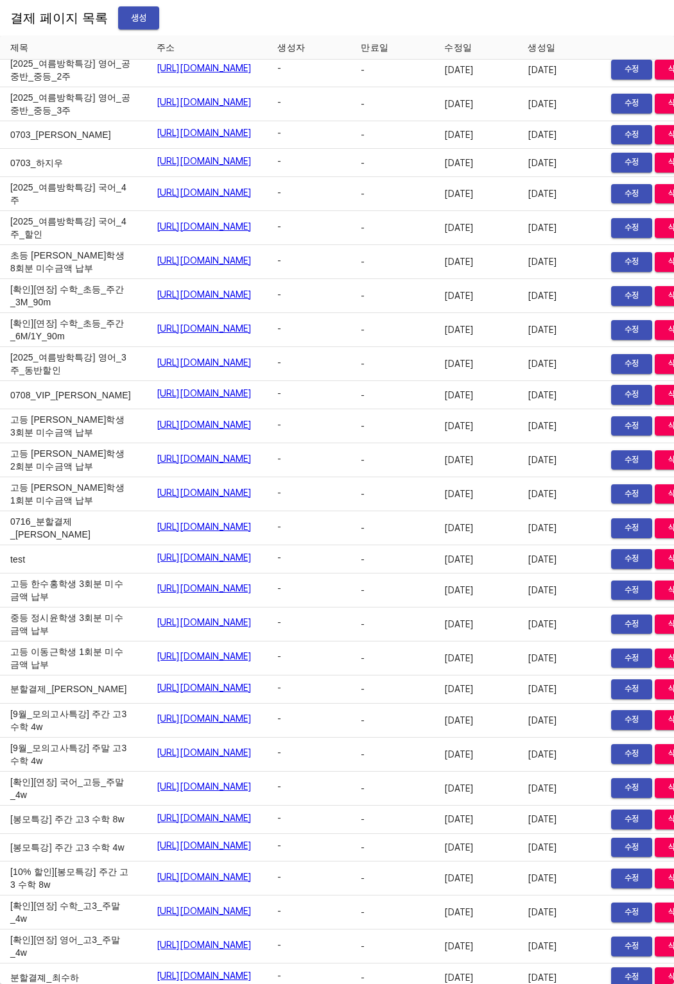
drag, startPoint x: 17, startPoint y: 583, endPoint x: 28, endPoint y: 592, distance: 14.6
drag, startPoint x: 22, startPoint y: 611, endPoint x: 35, endPoint y: 642, distance: 32.5
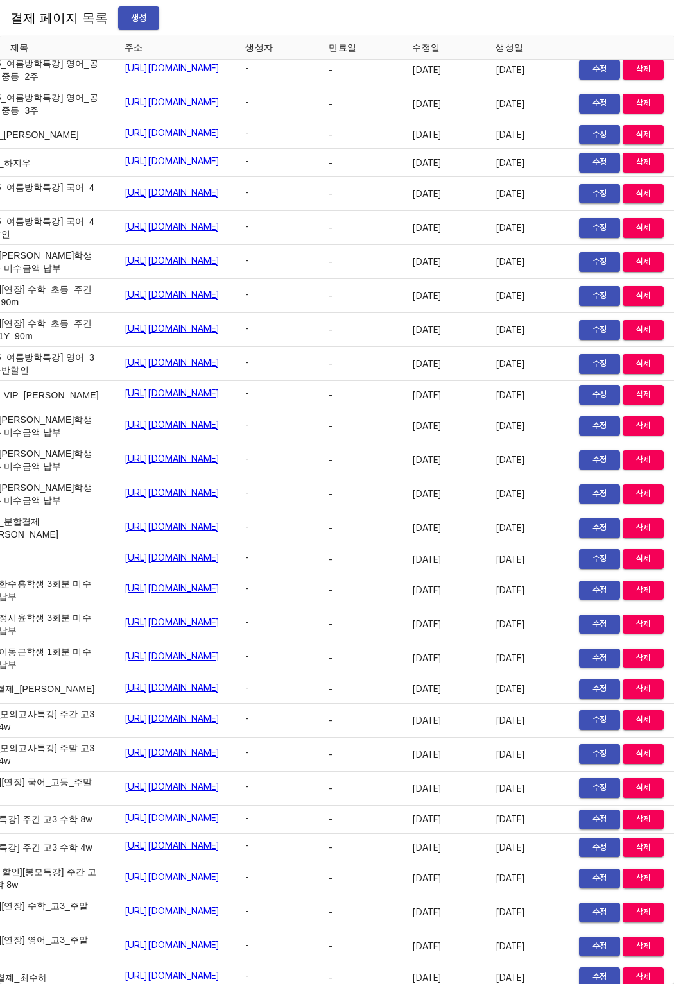
scroll to position [16015, 89]
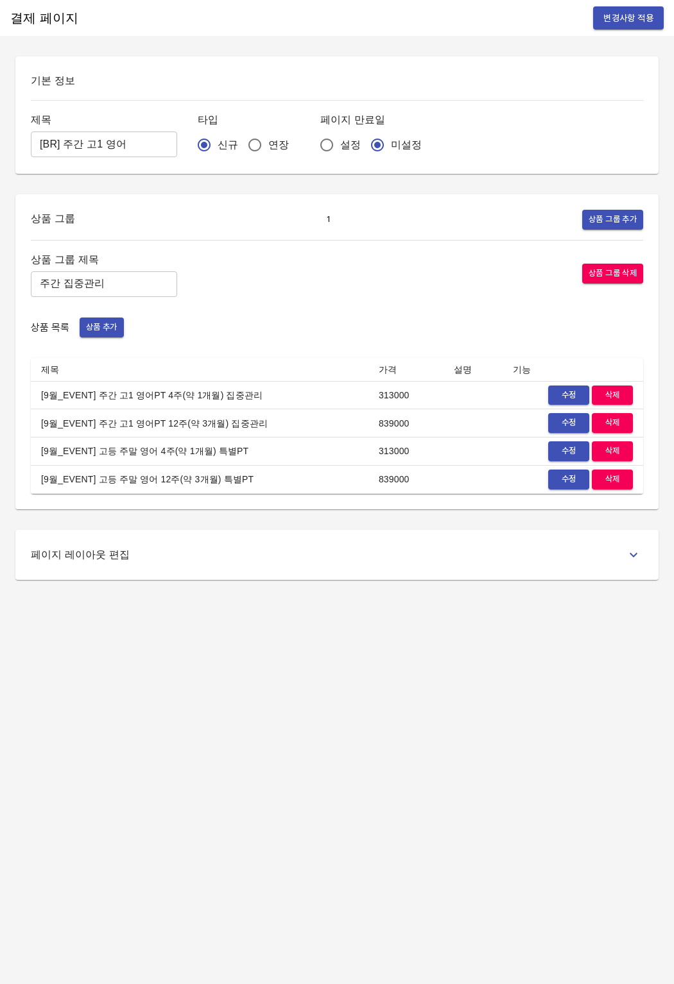
click at [564, 390] on span "수정" at bounding box center [568, 395] width 28 height 15
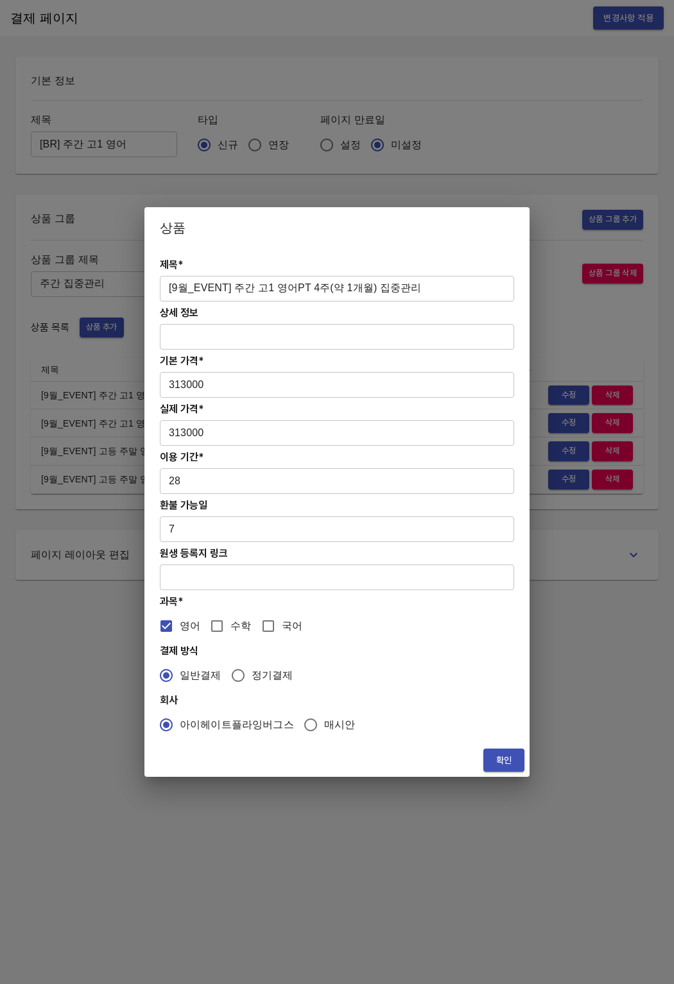
click at [175, 570] on input "text" at bounding box center [337, 578] width 354 height 26
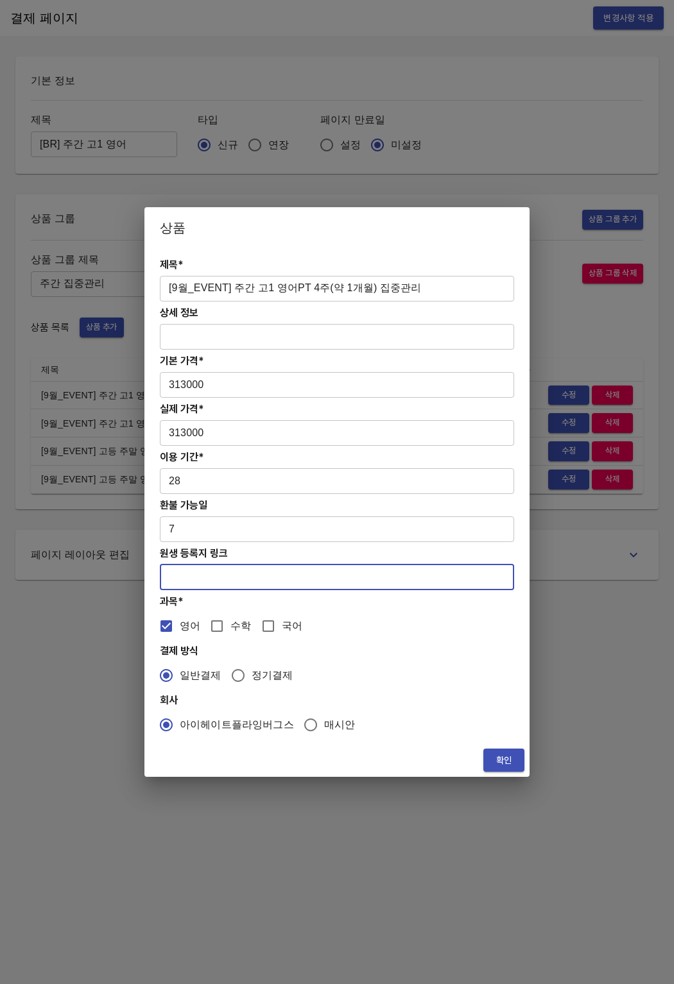
paste input "[URL][DOMAIN_NAME]"
type input "[URL][DOMAIN_NAME]"
click at [518, 752] on button "확인" at bounding box center [503, 761] width 41 height 24
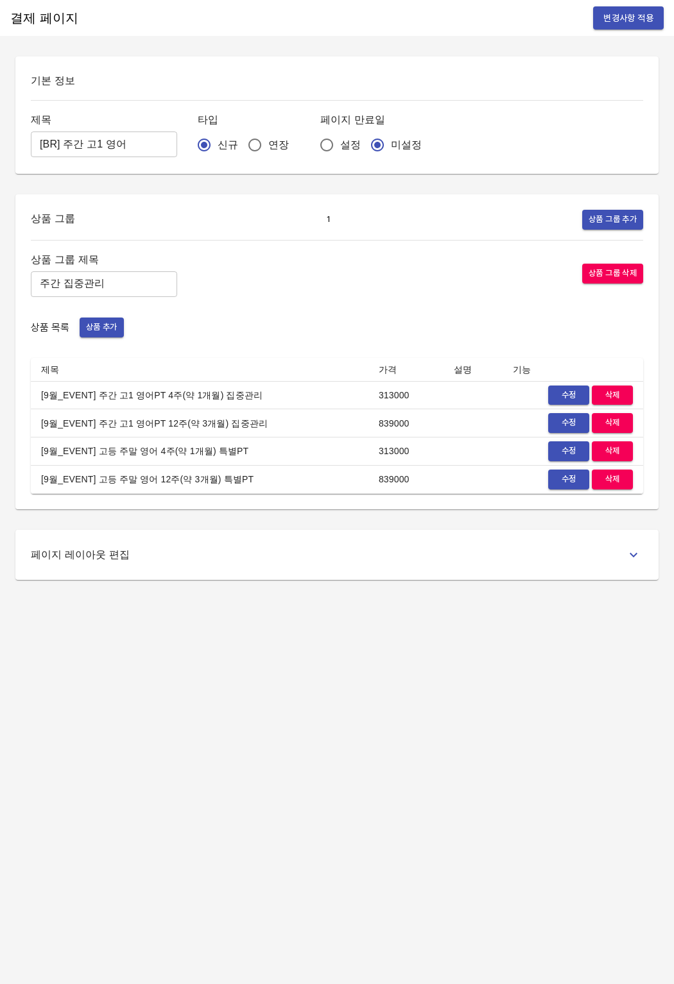
click at [567, 429] on span "수정" at bounding box center [568, 423] width 28 height 15
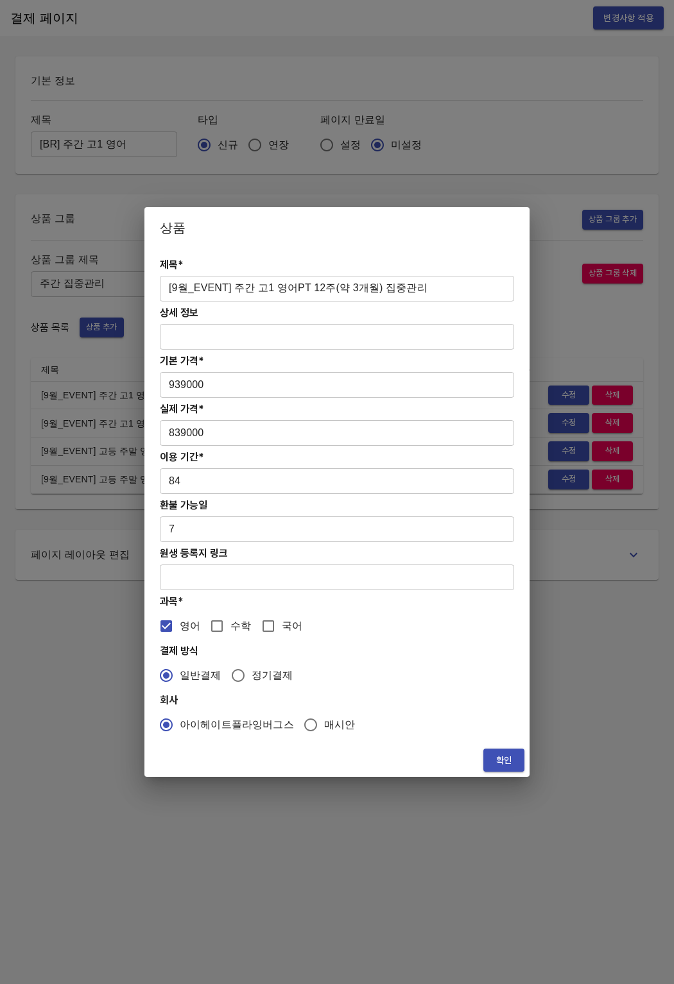
click at [201, 580] on input "text" at bounding box center [337, 578] width 354 height 26
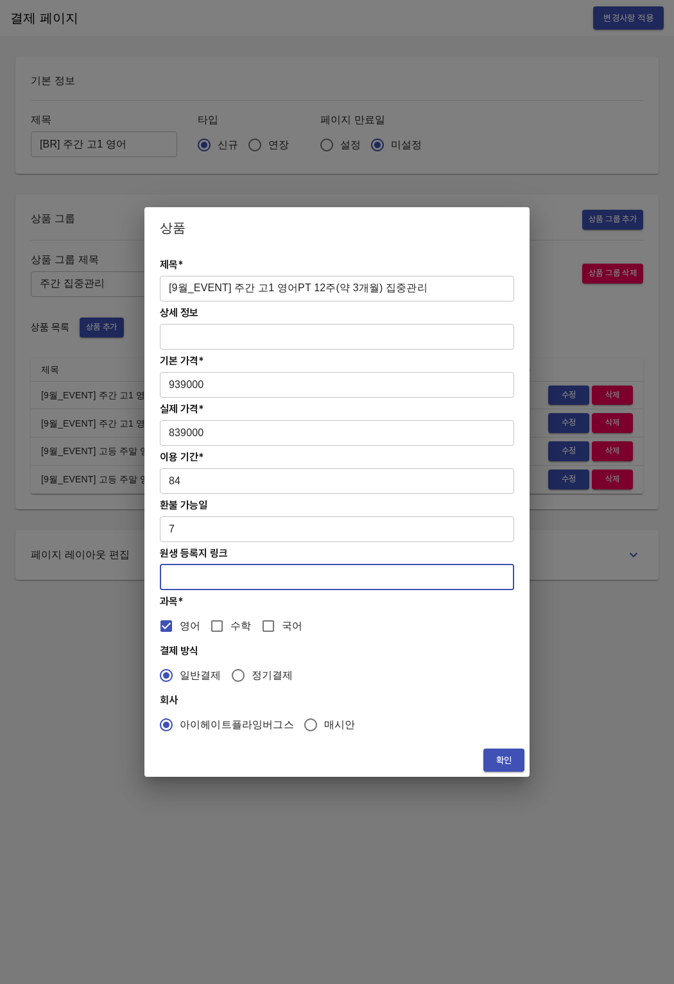
paste input "[URL][DOMAIN_NAME]"
type input "[URL][DOMAIN_NAME]"
click at [493, 753] on span "확인" at bounding box center [503, 761] width 21 height 16
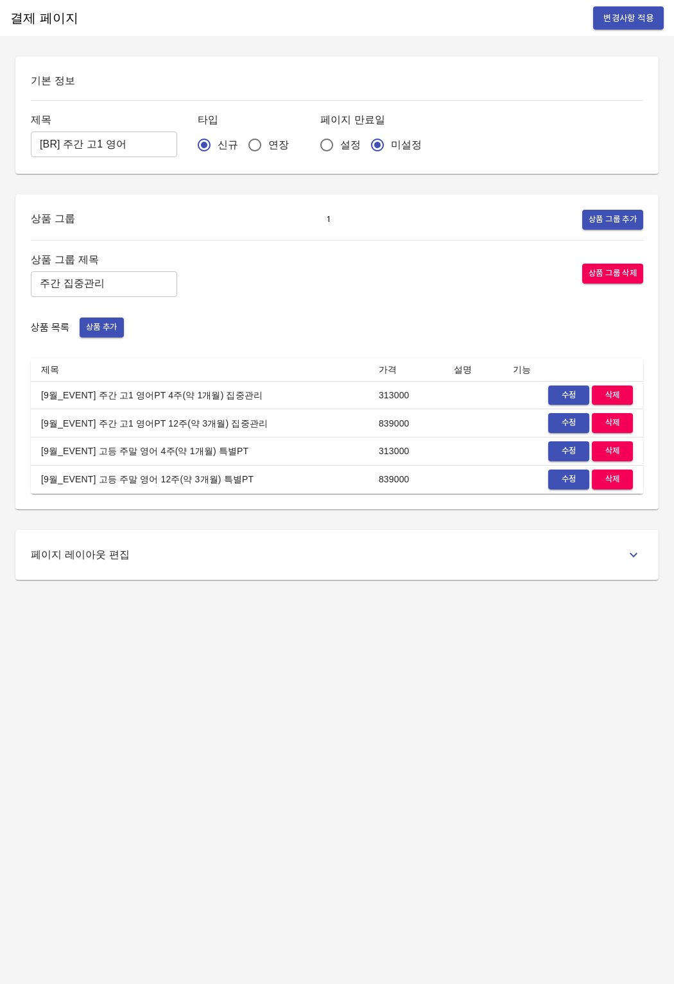
drag, startPoint x: 414, startPoint y: 435, endPoint x: 522, endPoint y: 446, distance: 108.3
click at [414, 435] on td "839000" at bounding box center [405, 423] width 75 height 28
click at [564, 450] on span "수정" at bounding box center [568, 451] width 28 height 15
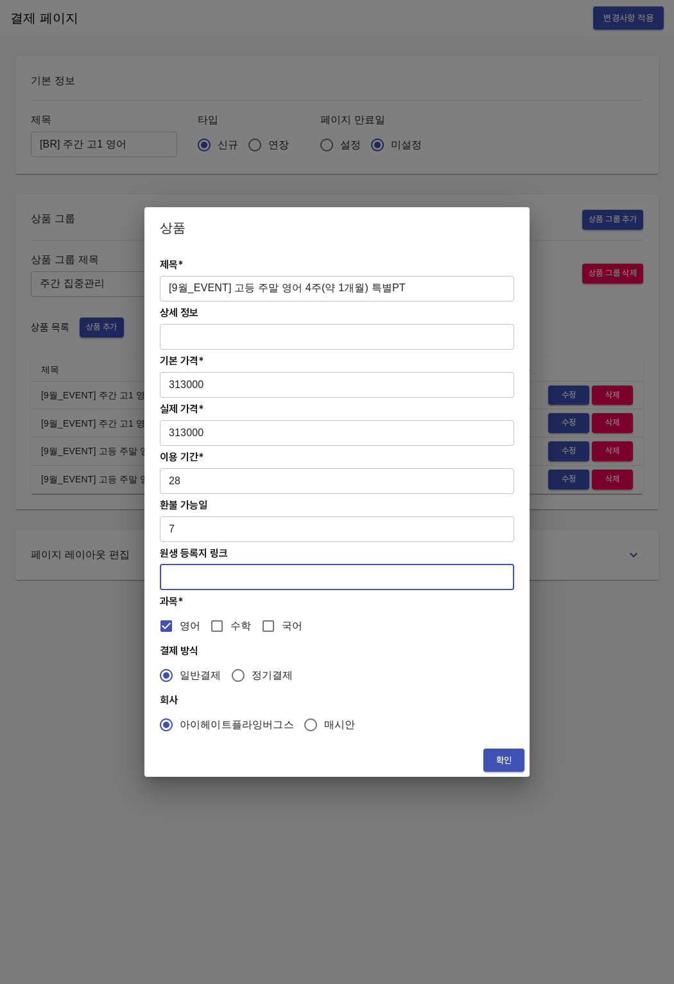
click at [208, 582] on input "text" at bounding box center [337, 578] width 354 height 26
paste input "[URL][DOMAIN_NAME]"
type input "[URL][DOMAIN_NAME]"
click at [506, 756] on span "확인" at bounding box center [503, 761] width 21 height 16
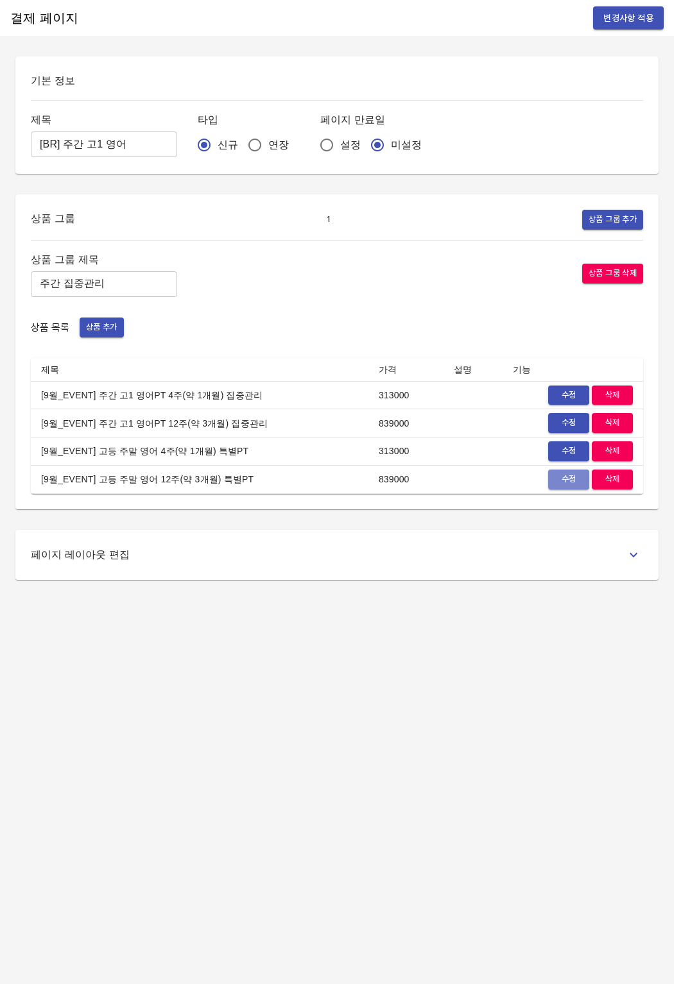
click at [558, 484] on span "수정" at bounding box center [568, 479] width 28 height 15
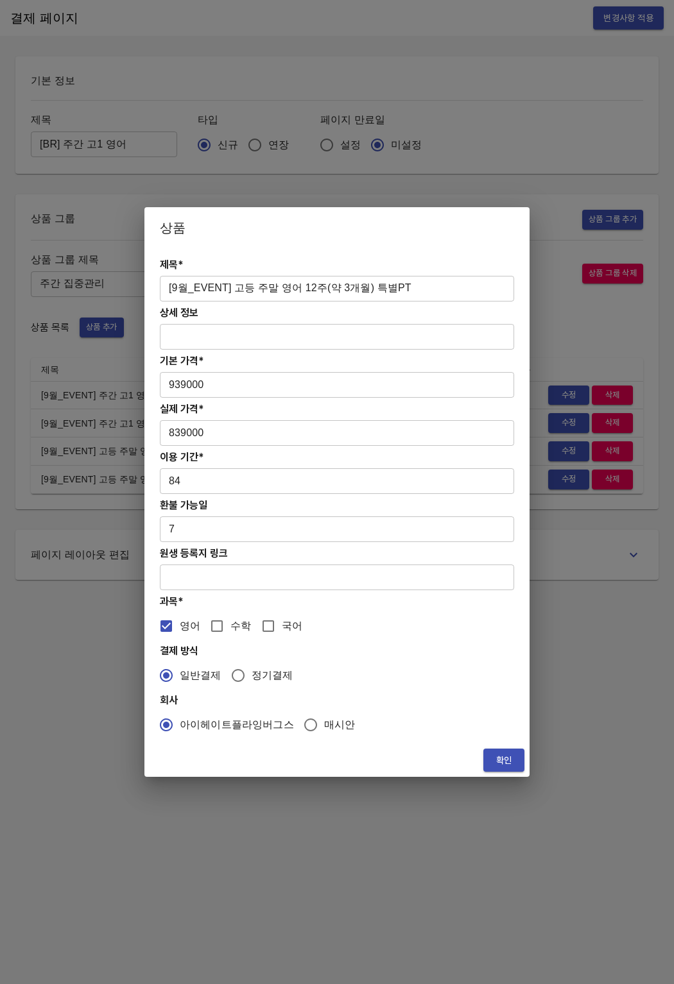
click at [203, 572] on input "text" at bounding box center [337, 578] width 354 height 26
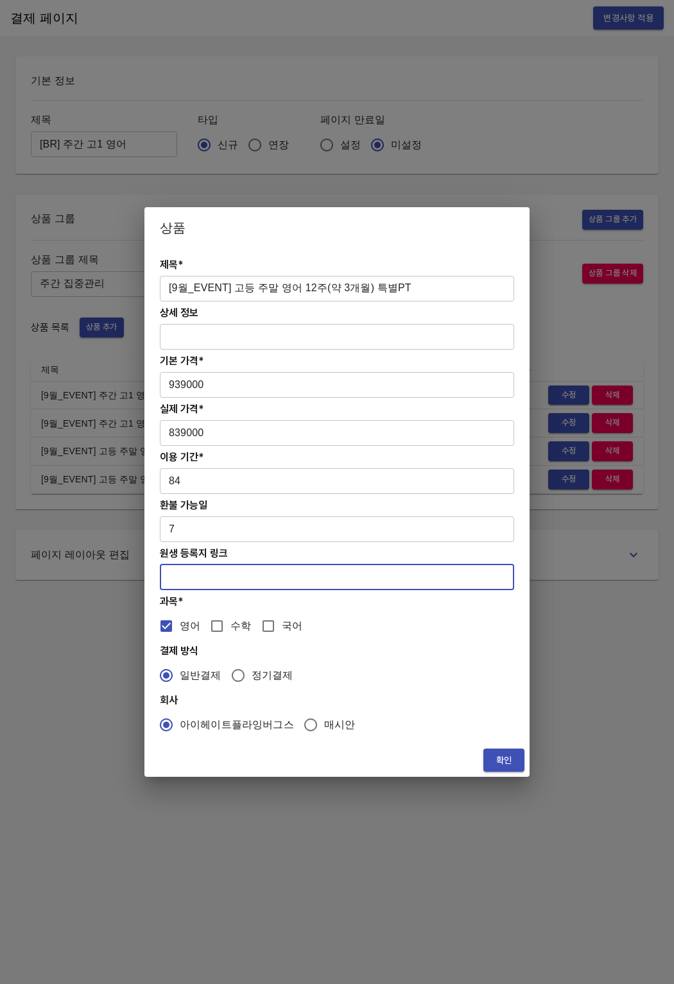
paste input "[URL][DOMAIN_NAME]"
type input "[URL][DOMAIN_NAME]"
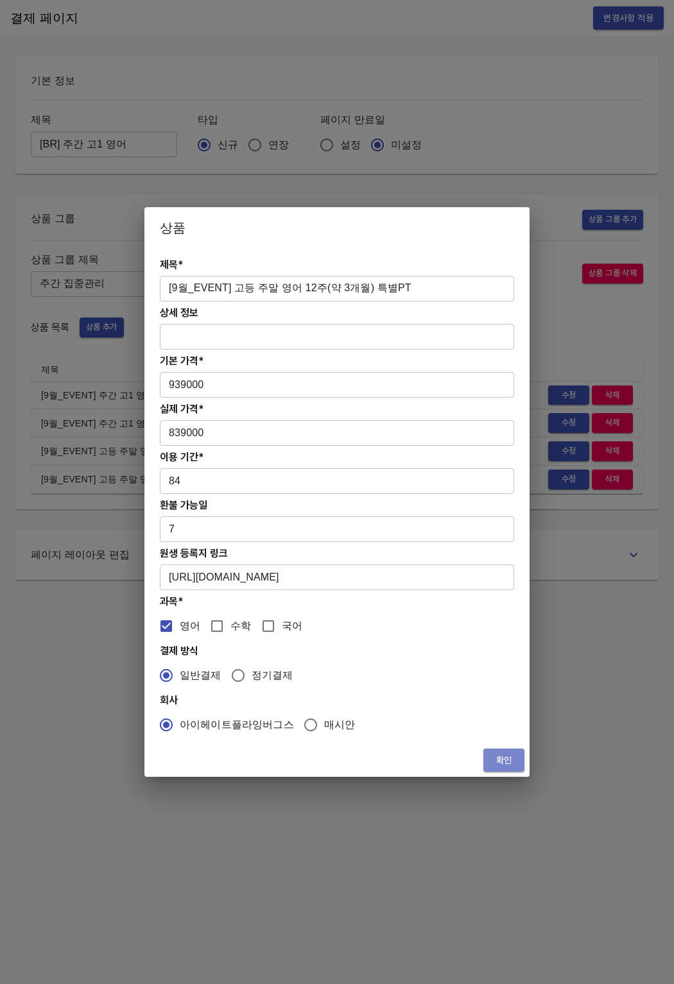
click at [490, 760] on button "확인" at bounding box center [503, 761] width 41 height 24
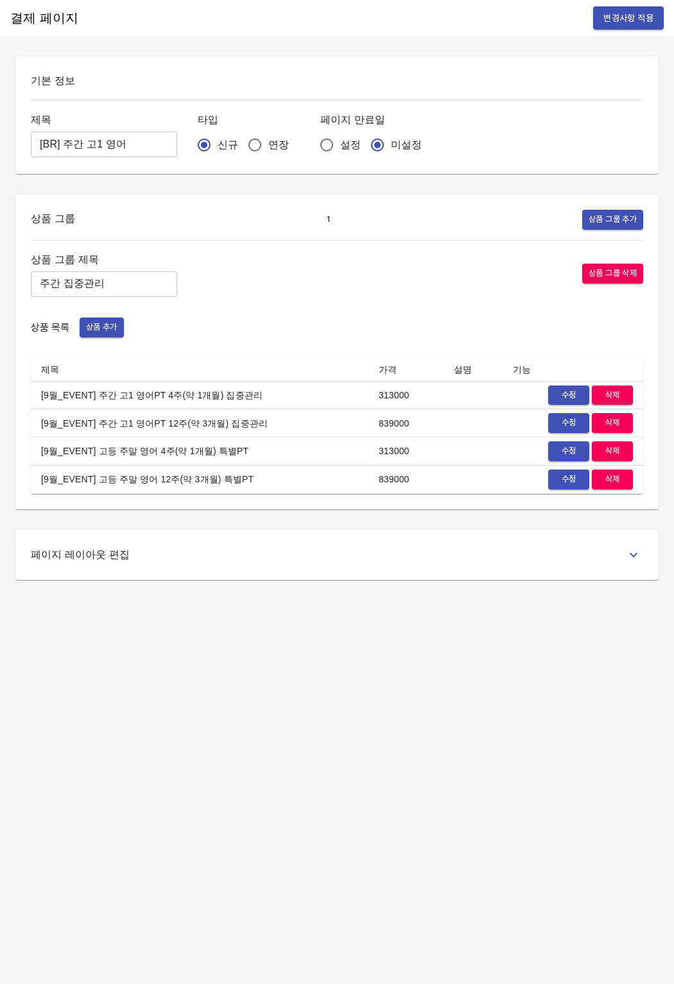
drag, startPoint x: 321, startPoint y: 731, endPoint x: 405, endPoint y: 450, distance: 293.1
click at [322, 729] on div "결제 페이지 변경사항 적용 기본 정보 제목 [BR] 주간 고1 영어 ​ 타입 신규 연장 페이지 만료일 설정 미설정 상품 그룹 1 상품 그룹 추…" at bounding box center [337, 492] width 674 height 984
click at [605, 22] on span "변경사항 적용" at bounding box center [628, 18] width 50 height 16
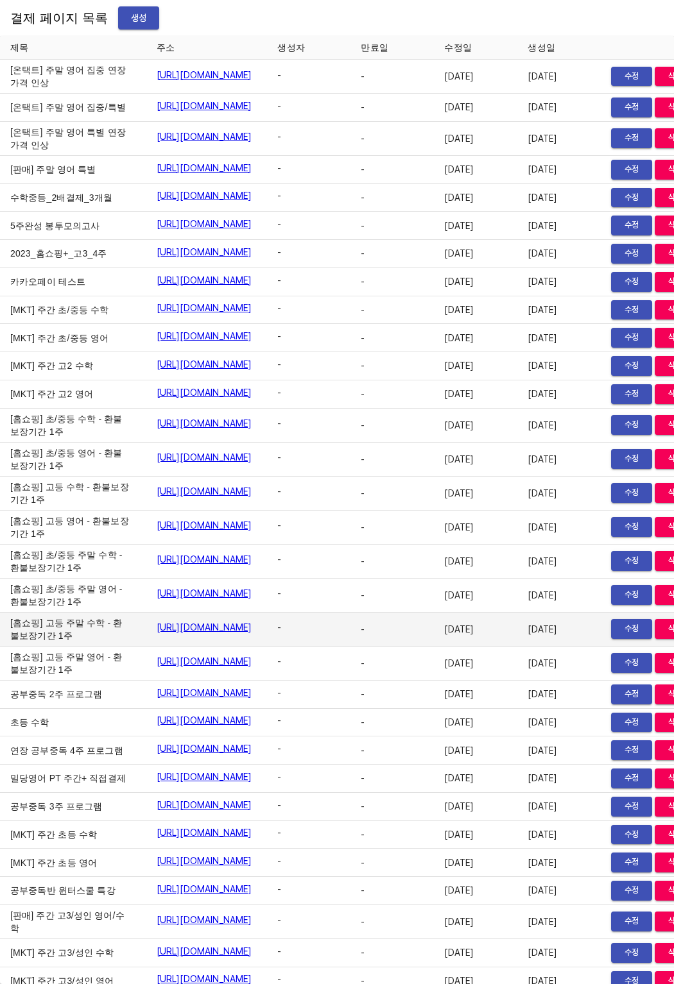
click at [87, 647] on td "[홈쇼핑] 고등 주말 수학 - 환불보장기간 1주" at bounding box center [73, 630] width 146 height 34
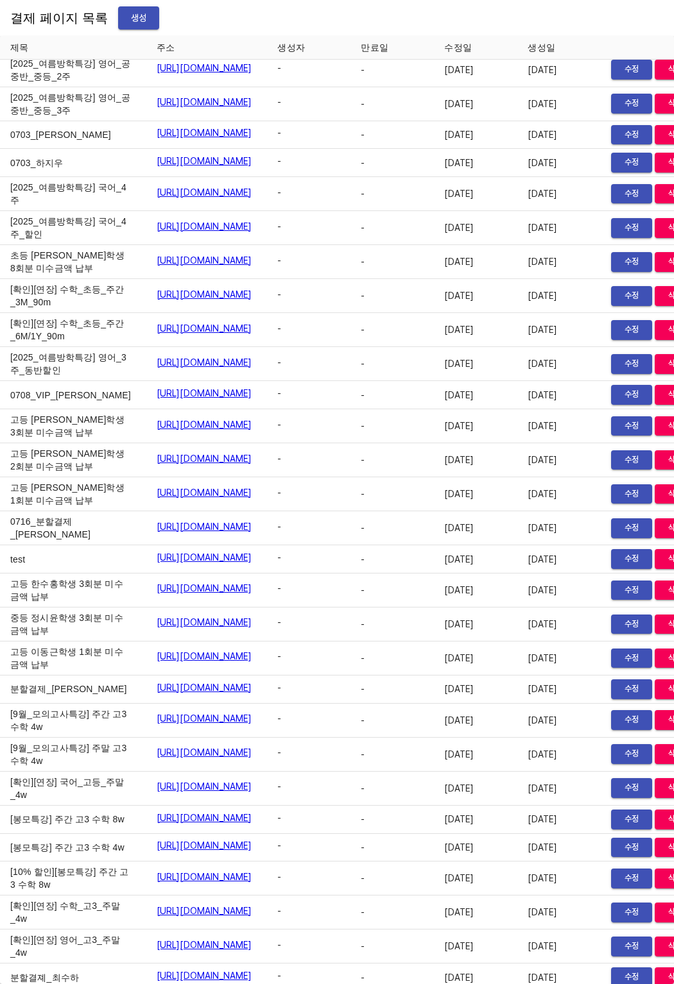
scroll to position [16015, 63]
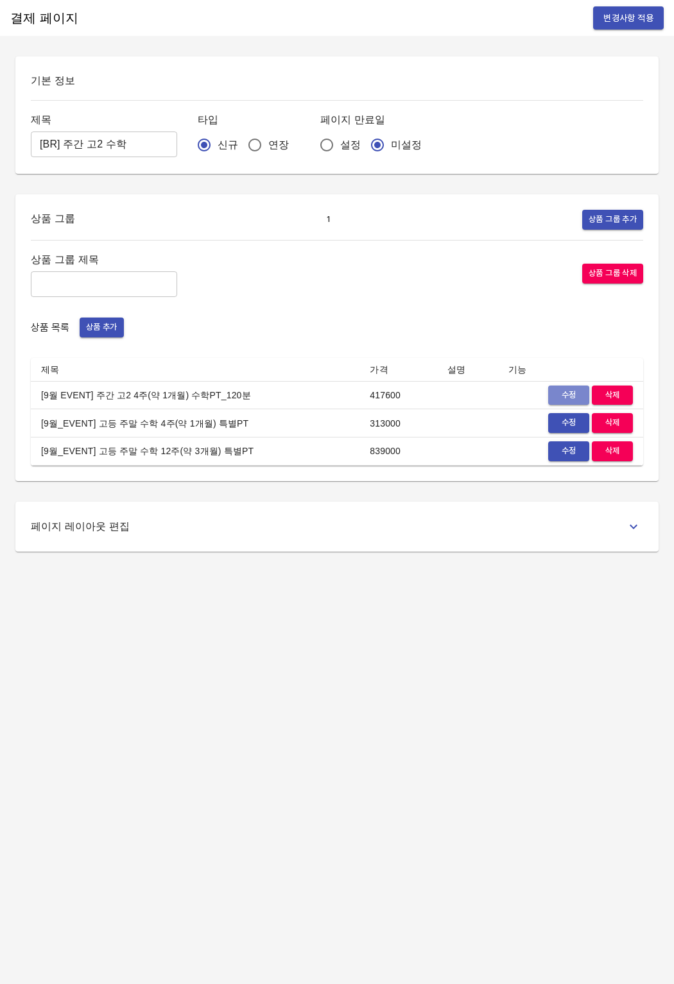
click at [564, 390] on span "수정" at bounding box center [568, 395] width 28 height 15
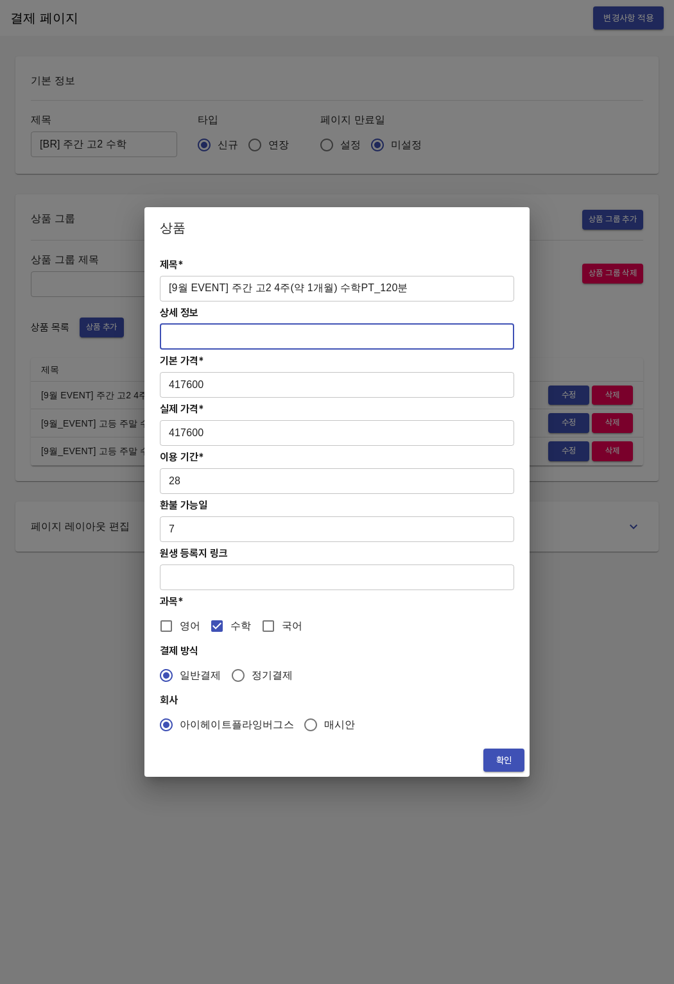
click at [199, 336] on input "text" at bounding box center [337, 337] width 354 height 26
click at [176, 574] on input "text" at bounding box center [337, 578] width 354 height 26
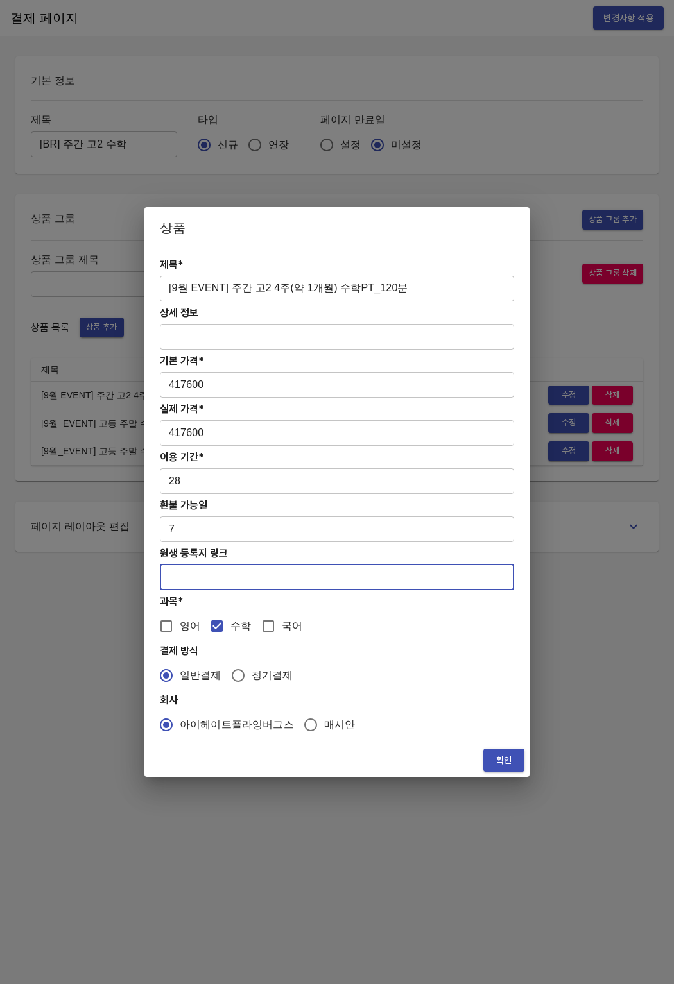
paste input "[URL][DOMAIN_NAME]"
type input "[URL][DOMAIN_NAME]"
click at [511, 761] on span "확인" at bounding box center [503, 761] width 21 height 16
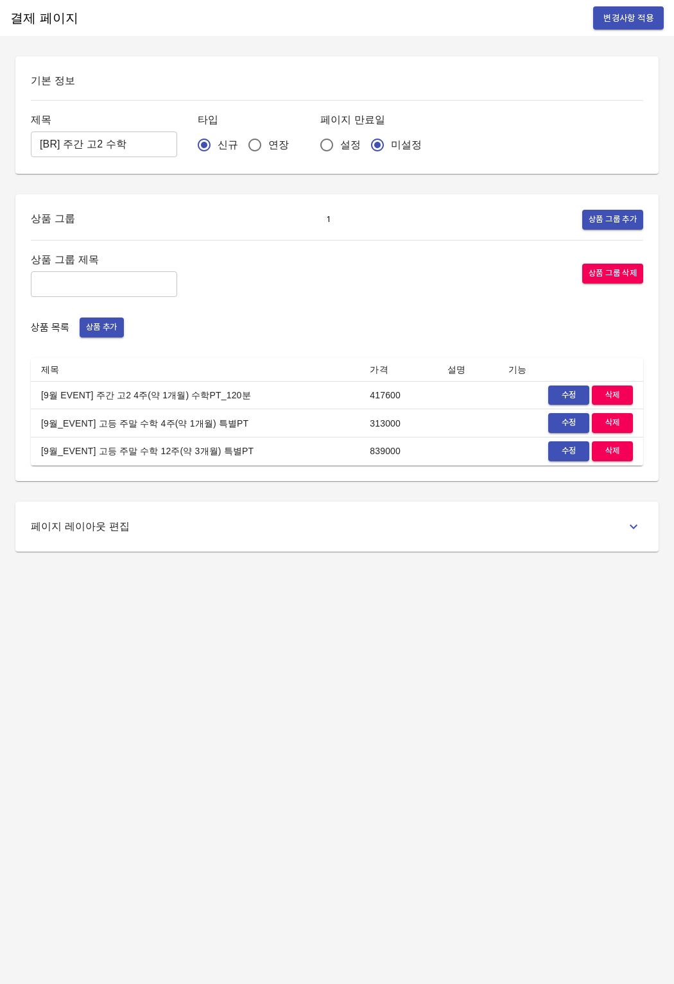
click at [505, 478] on div "상품 그룹 1 상품 그룹 추가 상품 그룹 제목 ​ 상품 그룹 삭제 상품 목록 상품 추가 제목 가격 설명 기능 [9월 EVENT] 주간 고2 4…" at bounding box center [336, 337] width 643 height 287
click at [570, 426] on span "수정" at bounding box center [568, 423] width 28 height 15
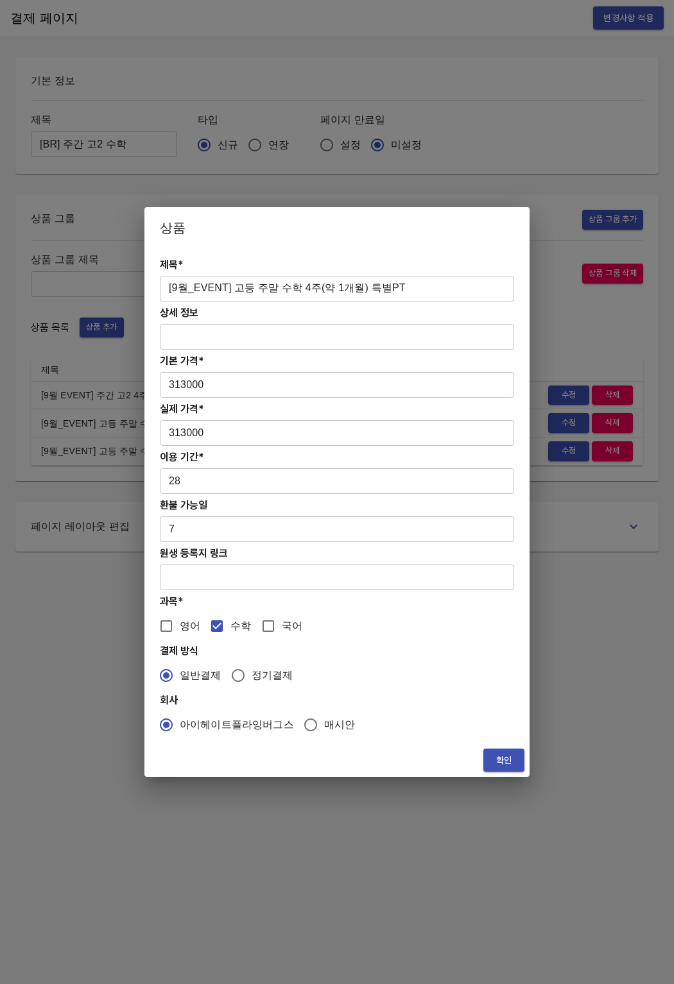
click at [311, 590] on input "text" at bounding box center [337, 578] width 354 height 26
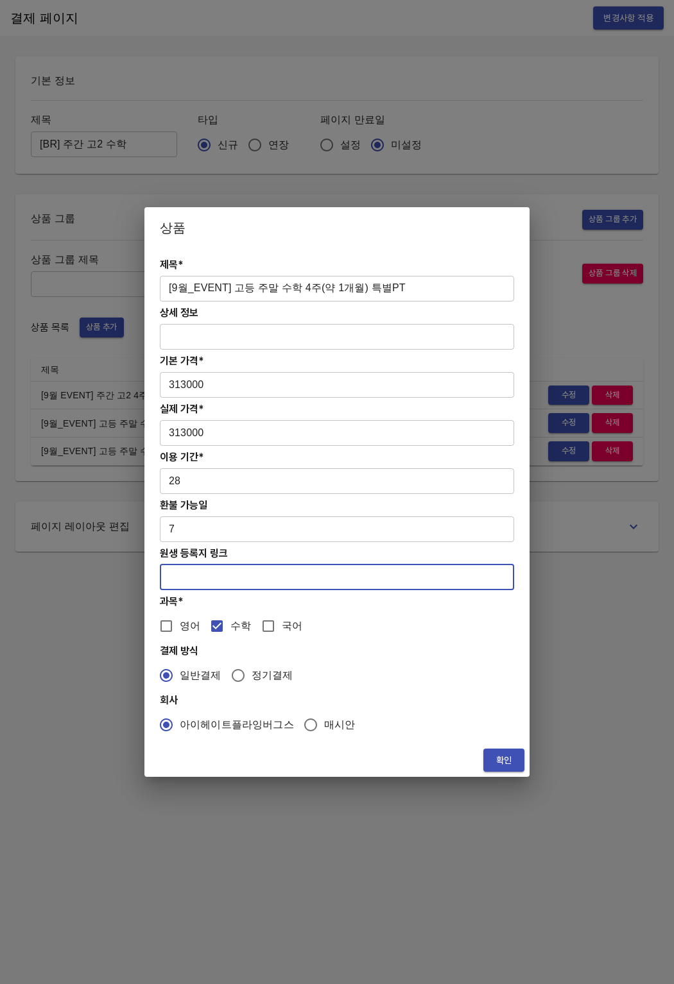
paste input "[URL][DOMAIN_NAME]"
type input "https://coda.io/form/PT_dJBiufyUdMZ"
click at [499, 756] on span "확인" at bounding box center [503, 761] width 21 height 16
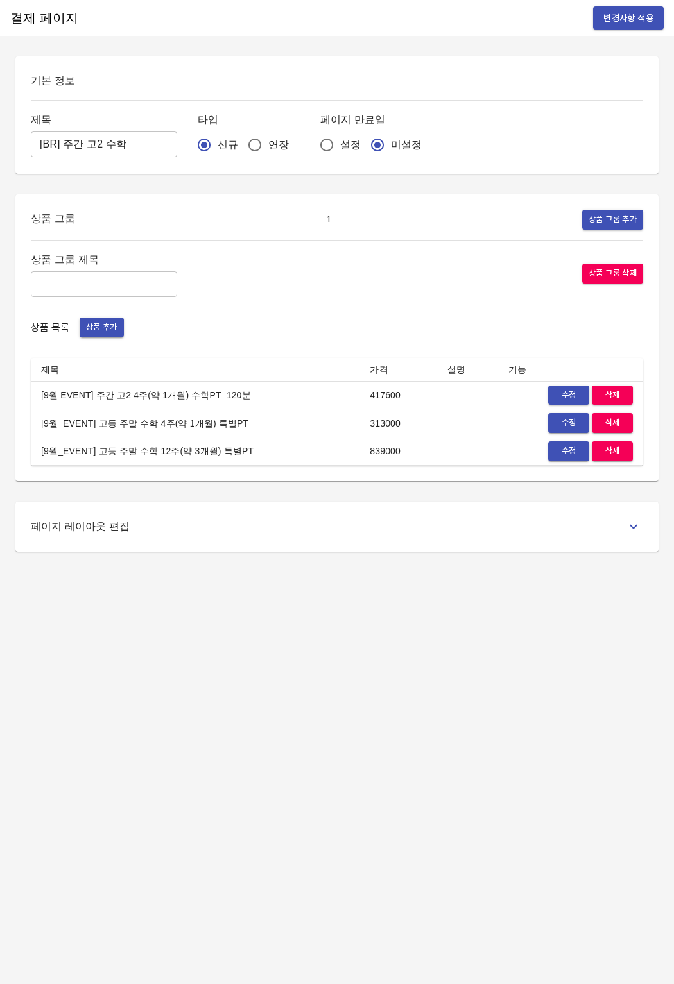
click at [554, 444] on span "수정" at bounding box center [568, 451] width 28 height 15
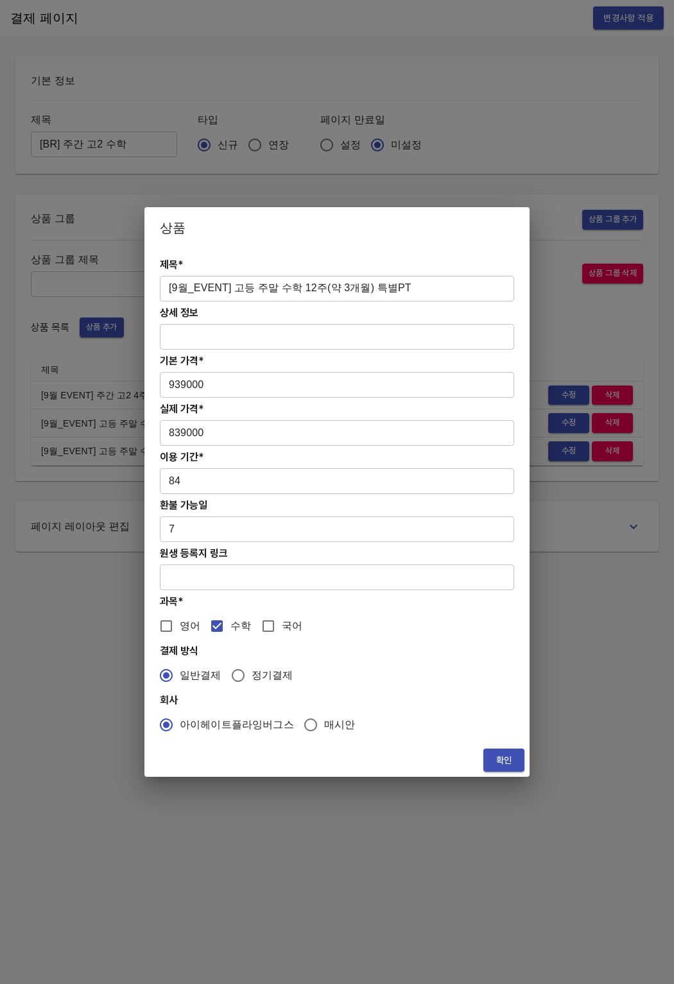
click at [263, 581] on input "text" at bounding box center [337, 578] width 354 height 26
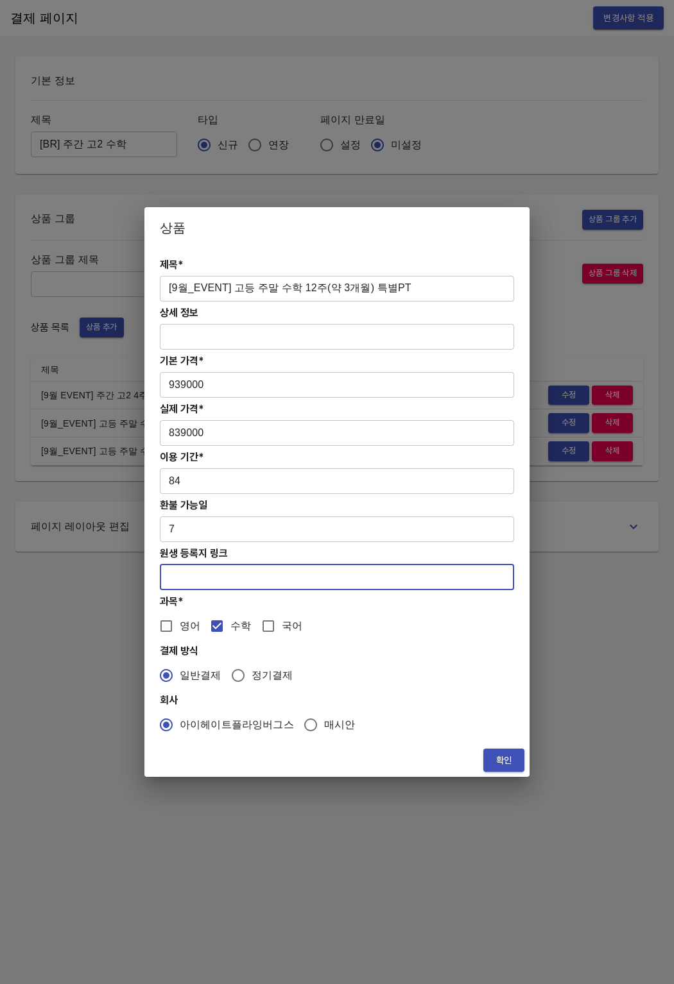
paste input "https://coda.io/form/PT_dJBiufyUdMZ"
type input "https://coda.io/form/PT_dJBiufyUdMZ"
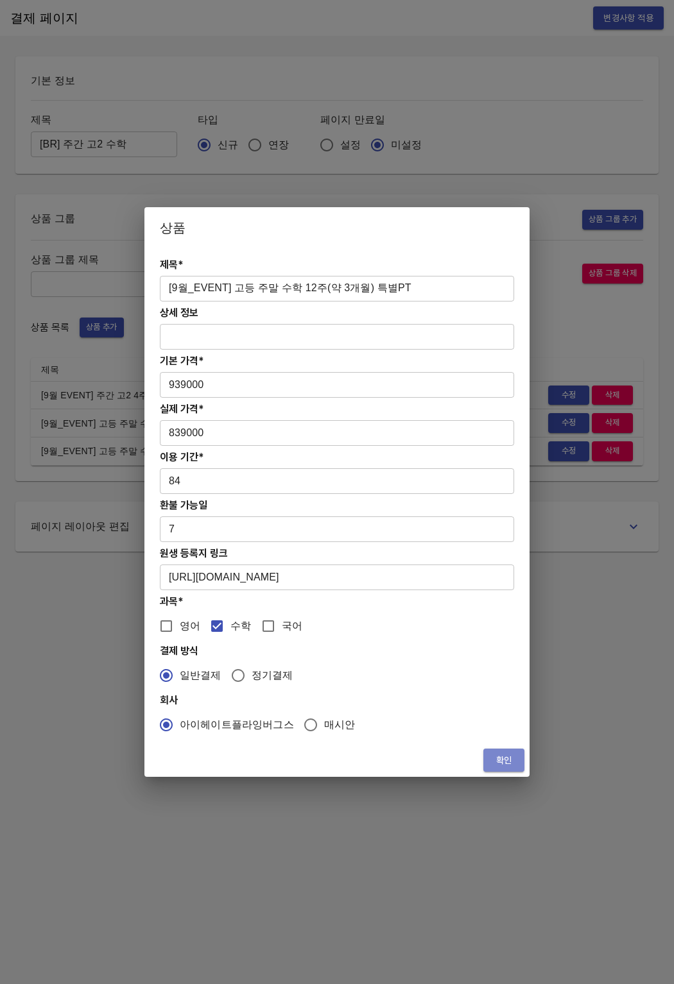
click at [509, 756] on span "확인" at bounding box center [503, 761] width 21 height 16
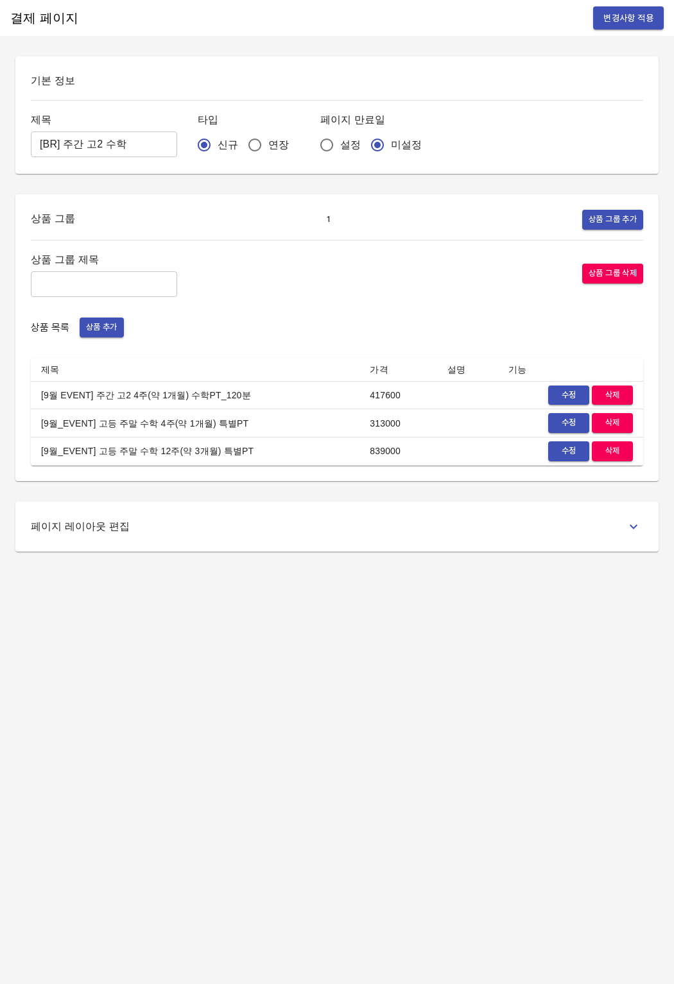
drag, startPoint x: 524, startPoint y: 552, endPoint x: 526, endPoint y: 529, distance: 23.2
click at [524, 550] on div "결제 페이지 변경사항 적용 기본 정보 제목 [BR] 주간 고2 수학 ​ 타입 신규 연장 페이지 만료일 설정 미설정 상품 그룹 1 상품 그룹 추…" at bounding box center [337, 492] width 674 height 984
click at [604, 17] on span "변경사항 적용" at bounding box center [628, 18] width 50 height 16
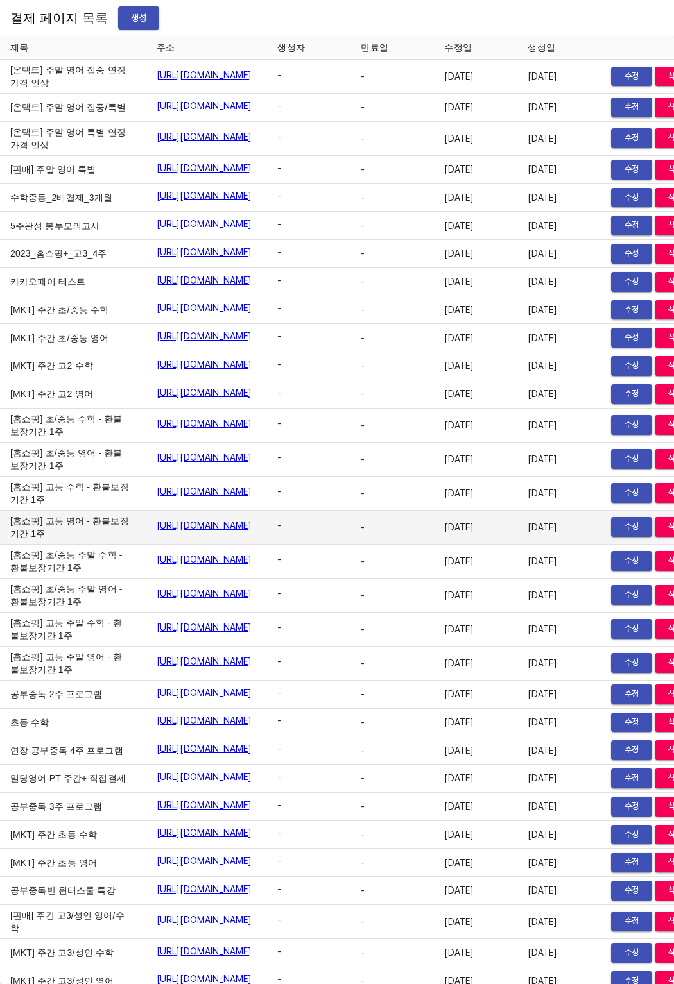
click at [69, 545] on td "[홈쇼핑] 고등 영어 - 환불보장기간 1주" at bounding box center [73, 528] width 146 height 34
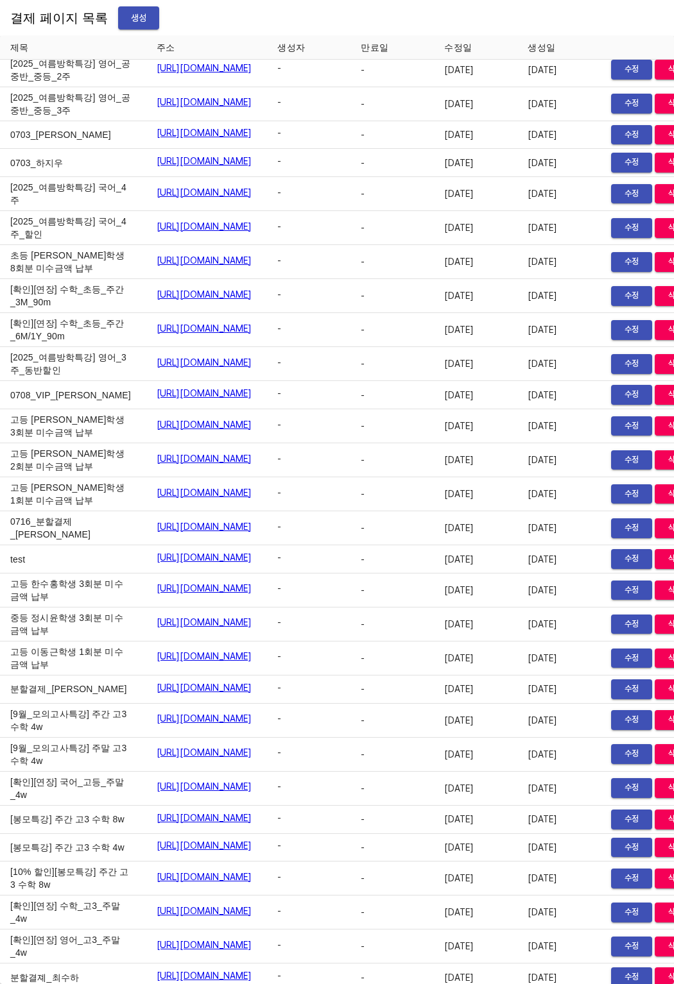
scroll to position [16015, 89]
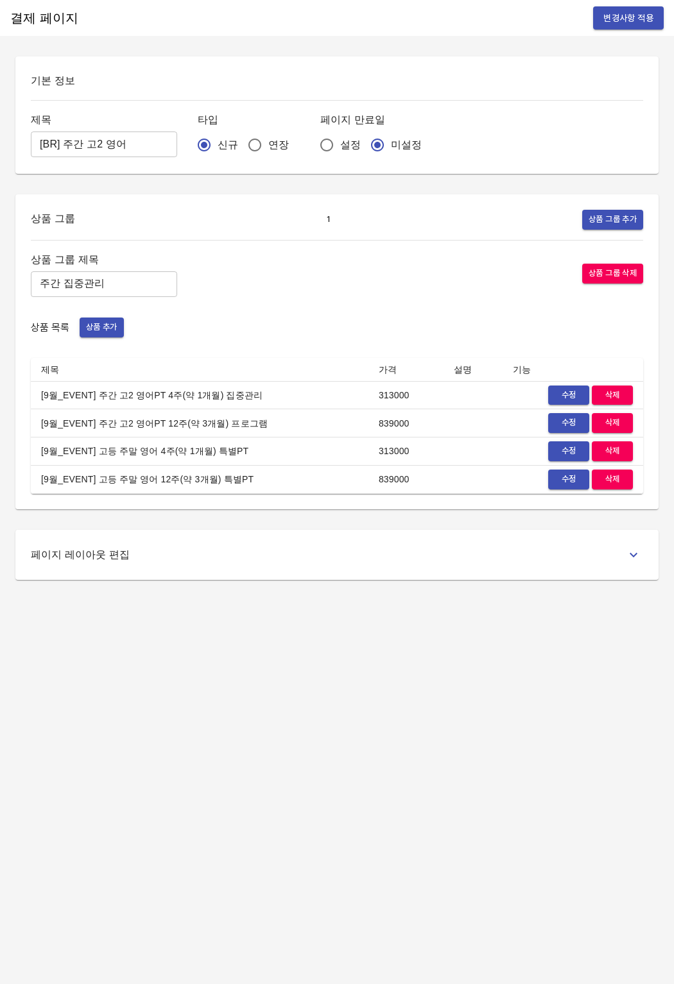
click at [560, 393] on span "수정" at bounding box center [568, 395] width 28 height 15
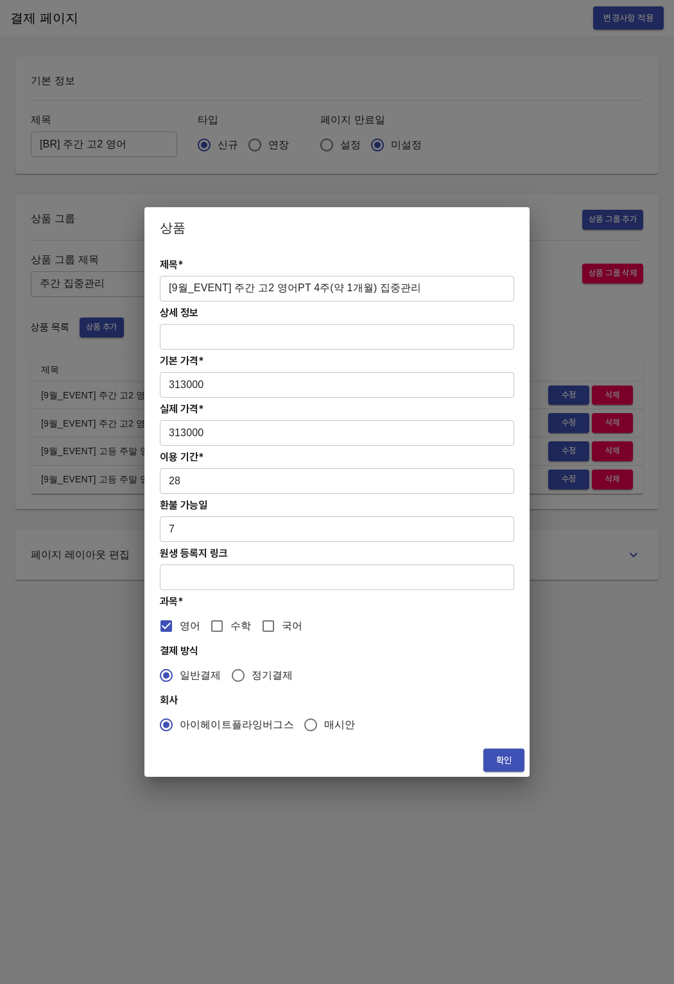
click at [153, 593] on div "제목* [9월_EVENT] 주간 고2 영어PT 4주(약 1개월) 집중관리 ​ 상세 정보 ​ 기본 가격* 313000 ​ 실제 가격* 31300…" at bounding box center [336, 495] width 385 height 495
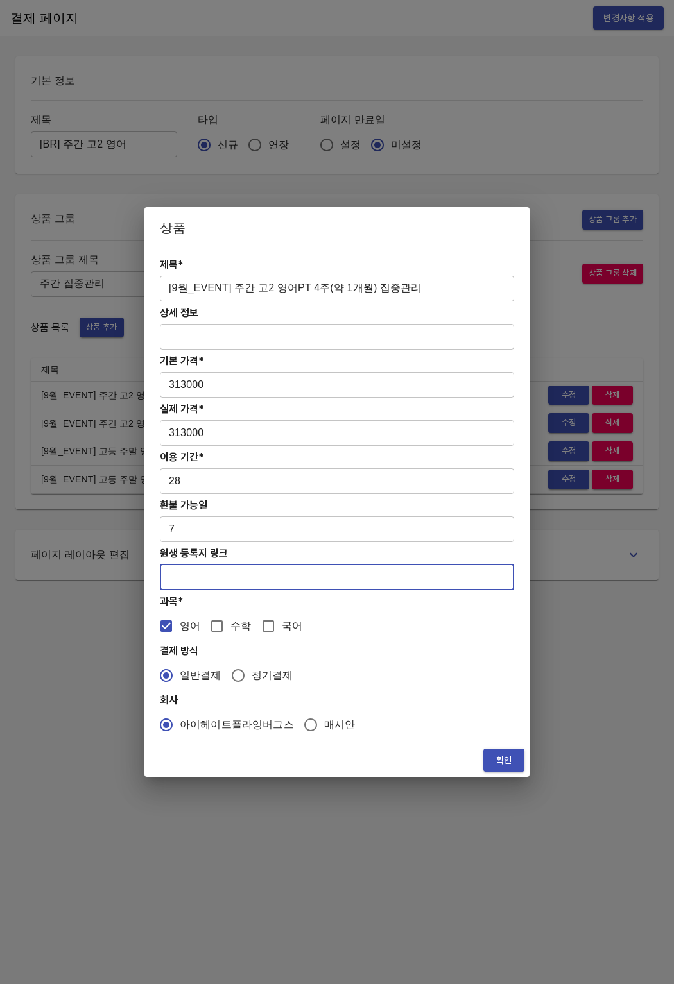
click at [191, 579] on input "text" at bounding box center [337, 578] width 354 height 26
paste input "https://coda.io/form/PT_dQL2ZMqlxPP"
type input "https://coda.io/form/PT_dQL2ZMqlxPP"
click at [509, 772] on div "확인" at bounding box center [336, 761] width 385 height 34
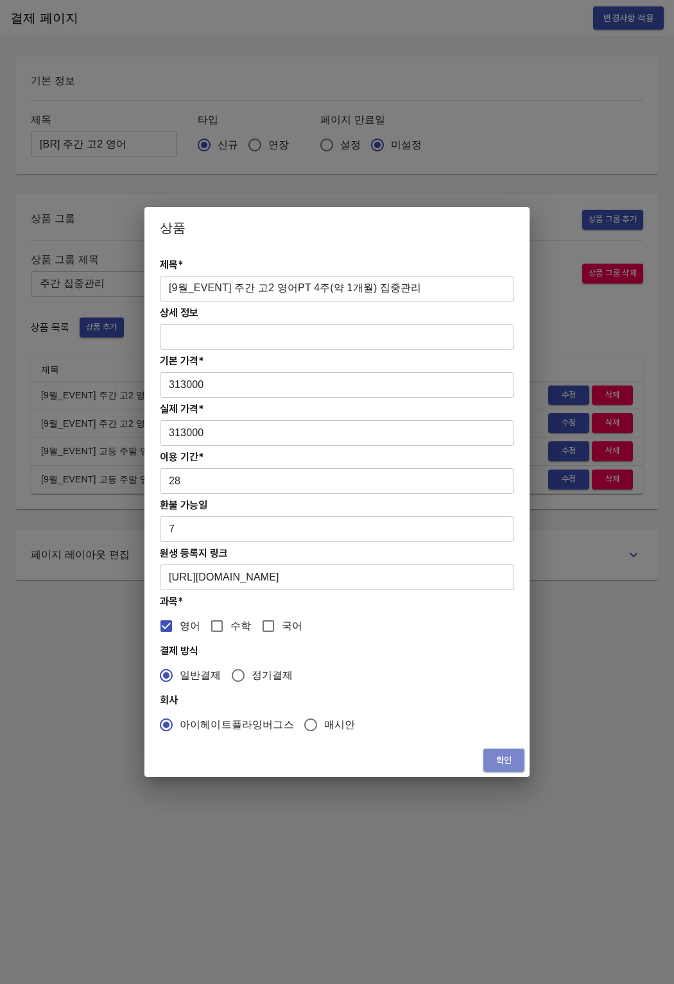
click at [508, 766] on span "확인" at bounding box center [503, 761] width 21 height 16
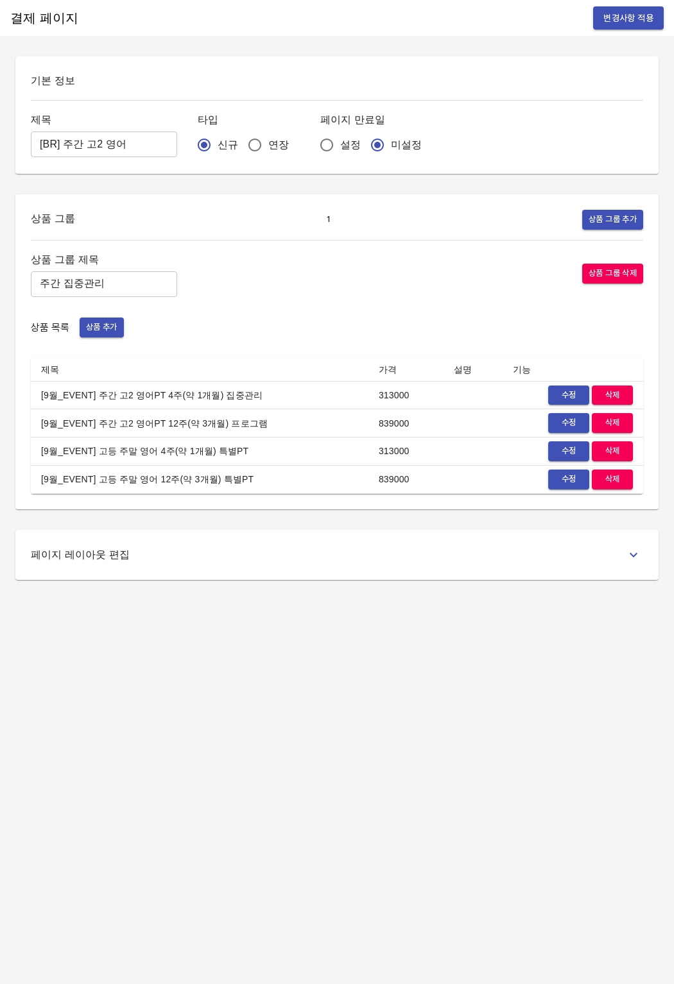
click at [554, 414] on button "수정" at bounding box center [568, 423] width 41 height 20
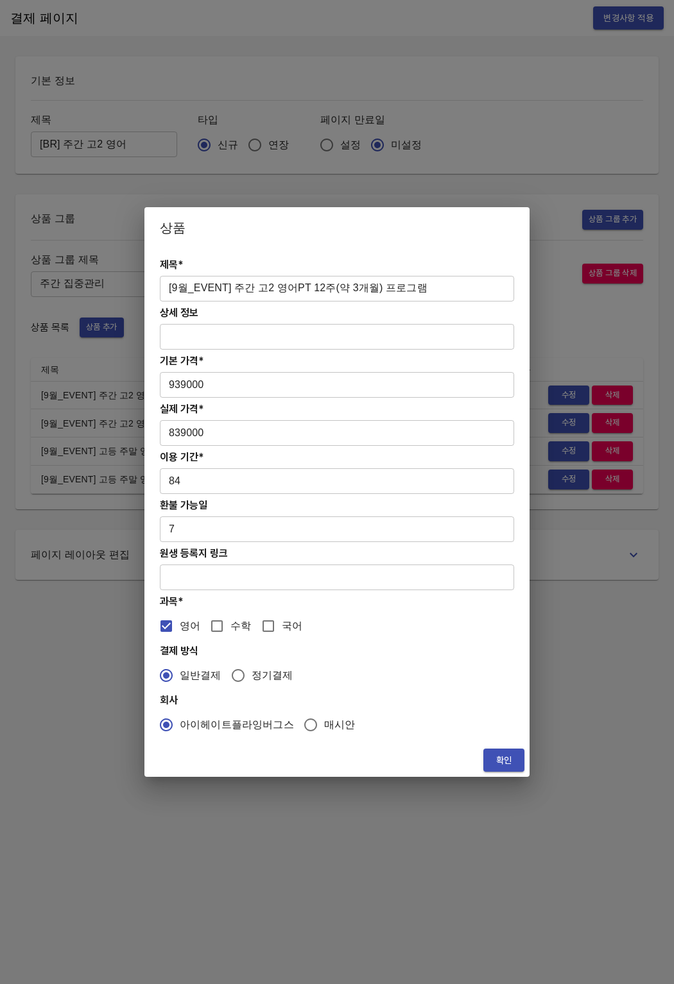
click at [248, 577] on input "text" at bounding box center [337, 578] width 354 height 26
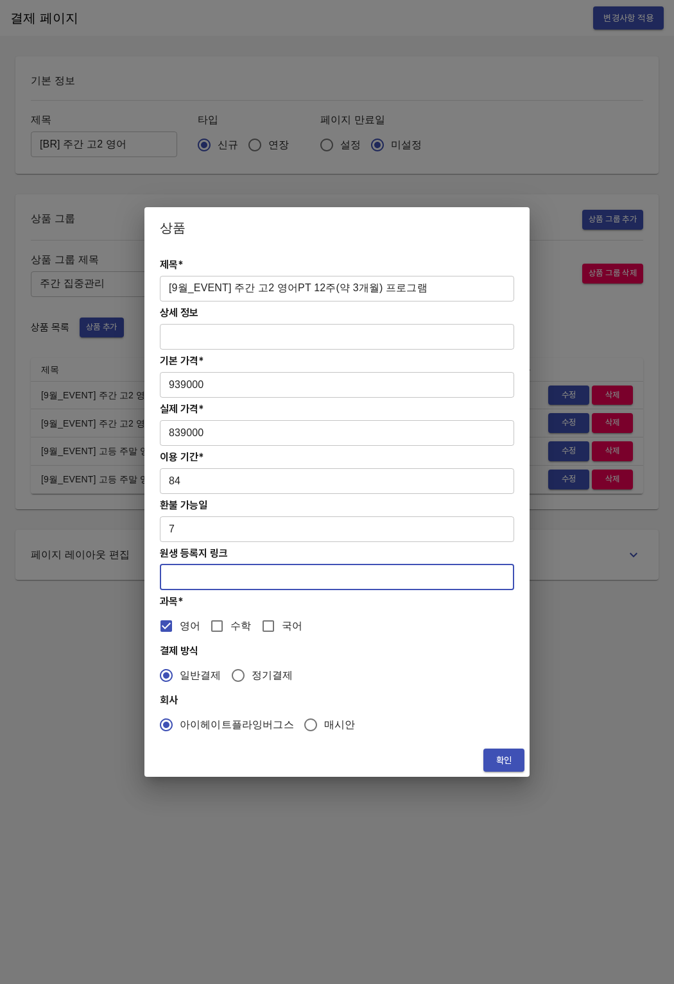
paste input "https://coda.io/form/PT_dQL2ZMqlxPP"
type input "https://coda.io/form/PT_dQL2ZMqlxPP"
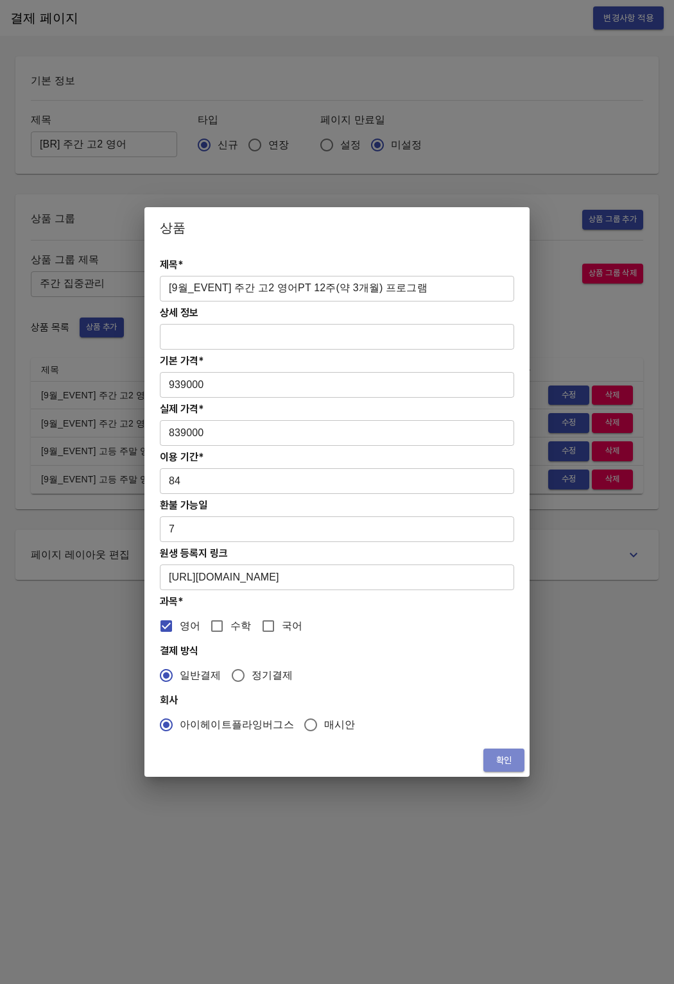
click at [500, 756] on span "확인" at bounding box center [503, 761] width 21 height 16
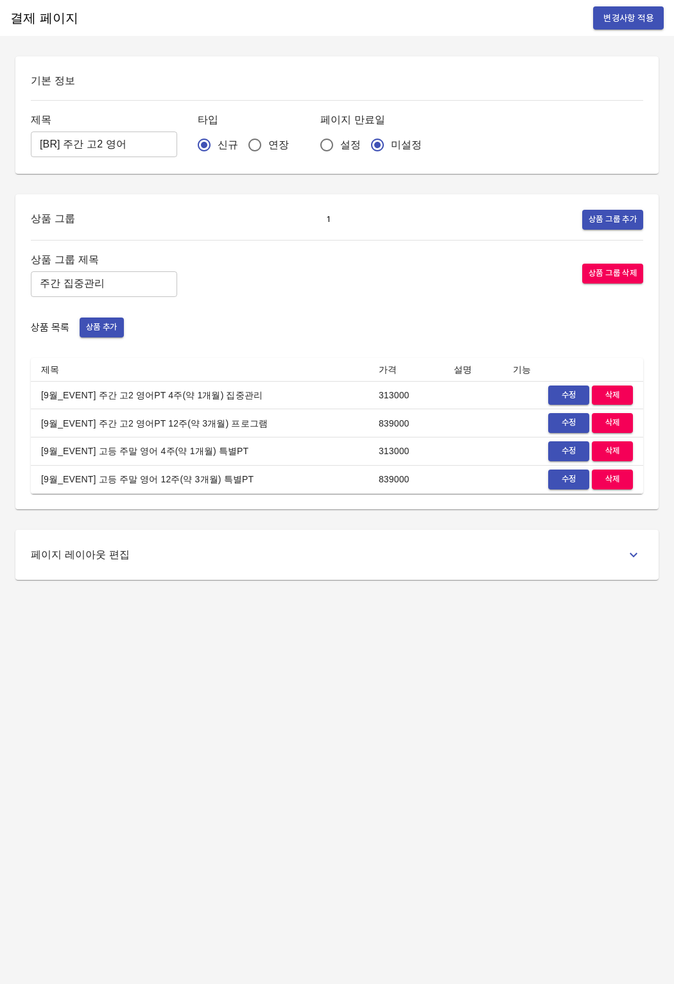
click at [375, 606] on div "결제 페이지 변경사항 적용 기본 정보 제목 [BR] 주간 고2 영어 ​ 타입 신규 연장 페이지 만료일 설정 미설정 상품 그룹 1 상품 그룹 추…" at bounding box center [337, 492] width 674 height 984
click at [570, 457] on span "수정" at bounding box center [568, 451] width 28 height 15
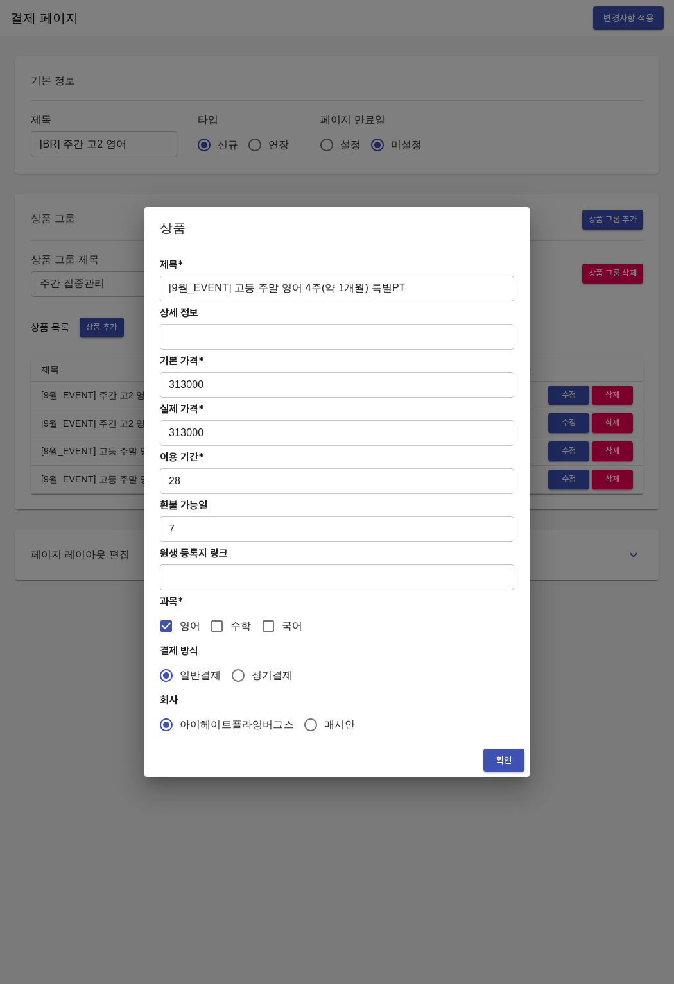
click at [271, 581] on input "text" at bounding box center [337, 578] width 354 height 26
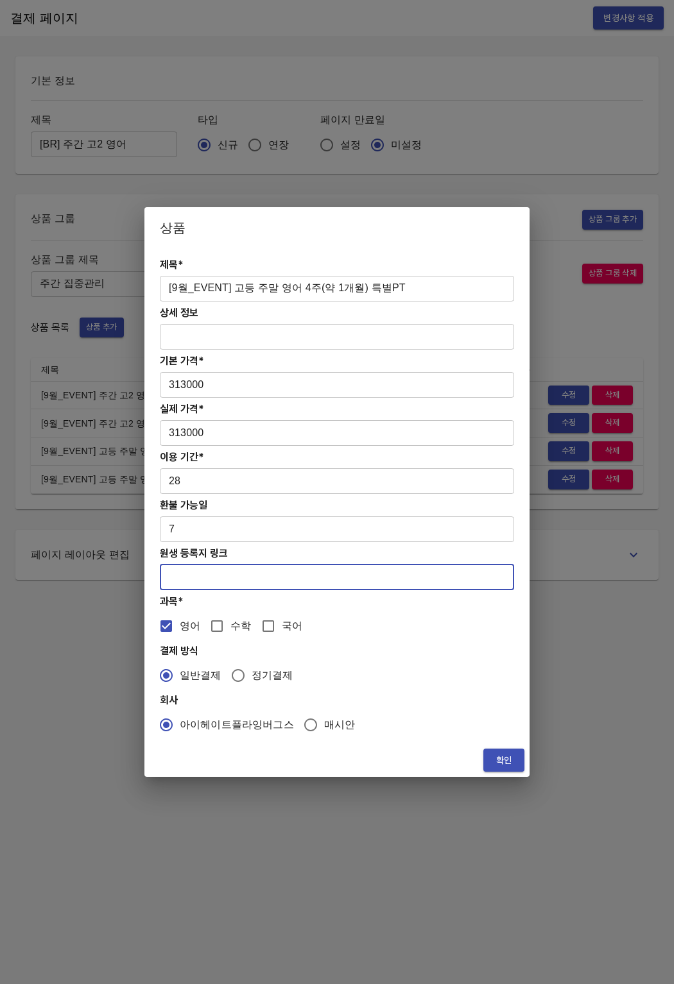
paste input "https://coda.io/form/PT_dUCWgHFlB5m"
type input "https://coda.io/form/PT_dUCWgHFlB5m"
click at [493, 772] on div "확인" at bounding box center [336, 761] width 385 height 34
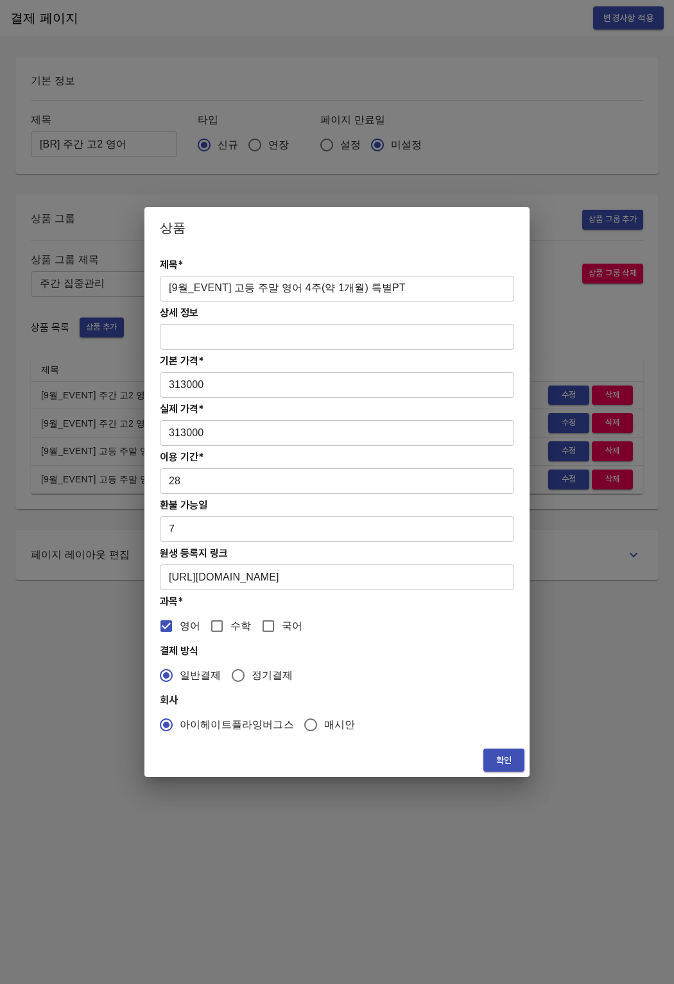
click at [498, 759] on span "확인" at bounding box center [503, 761] width 21 height 16
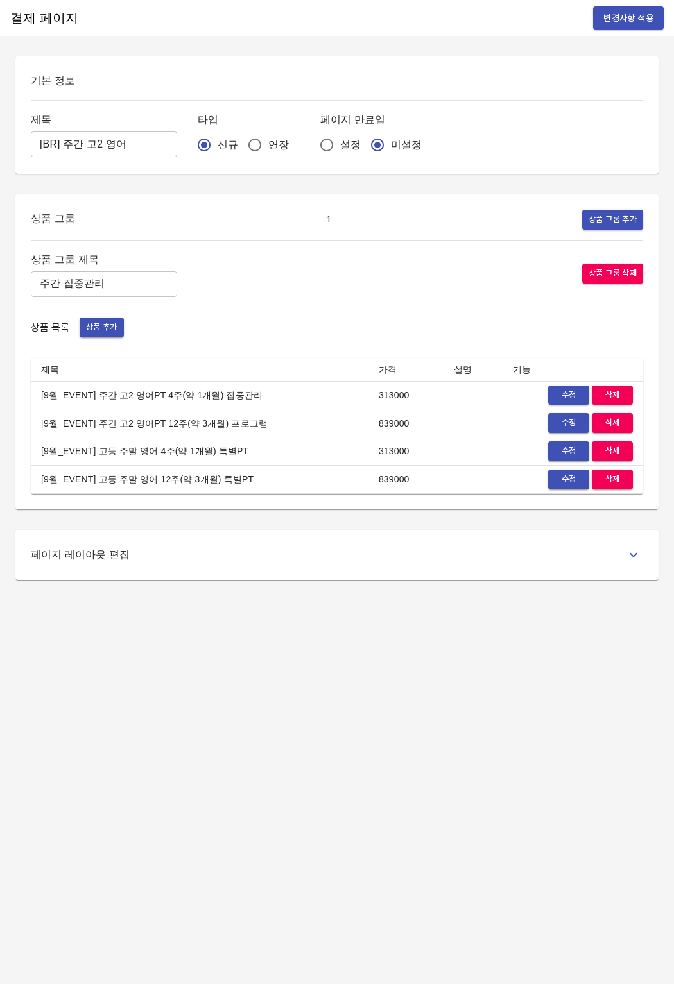
click at [570, 478] on span "수정" at bounding box center [568, 479] width 28 height 15
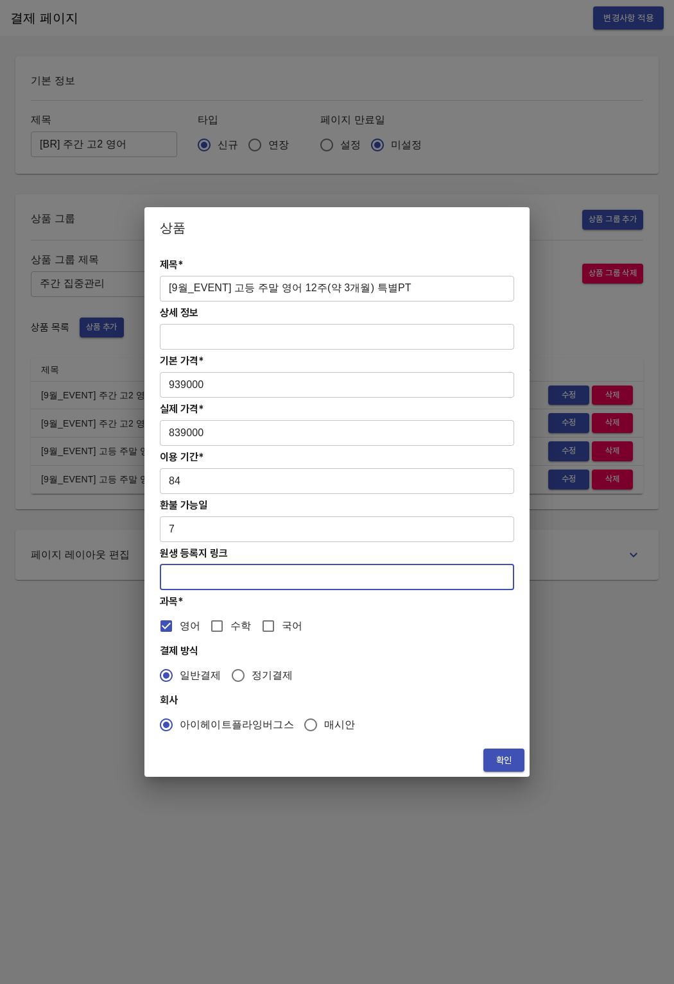
click at [199, 581] on input "text" at bounding box center [337, 578] width 354 height 26
paste input "https://coda.io/form/PT_dUCWgHFlB5m"
type input "https://coda.io/form/PT_dUCWgHFlB5m"
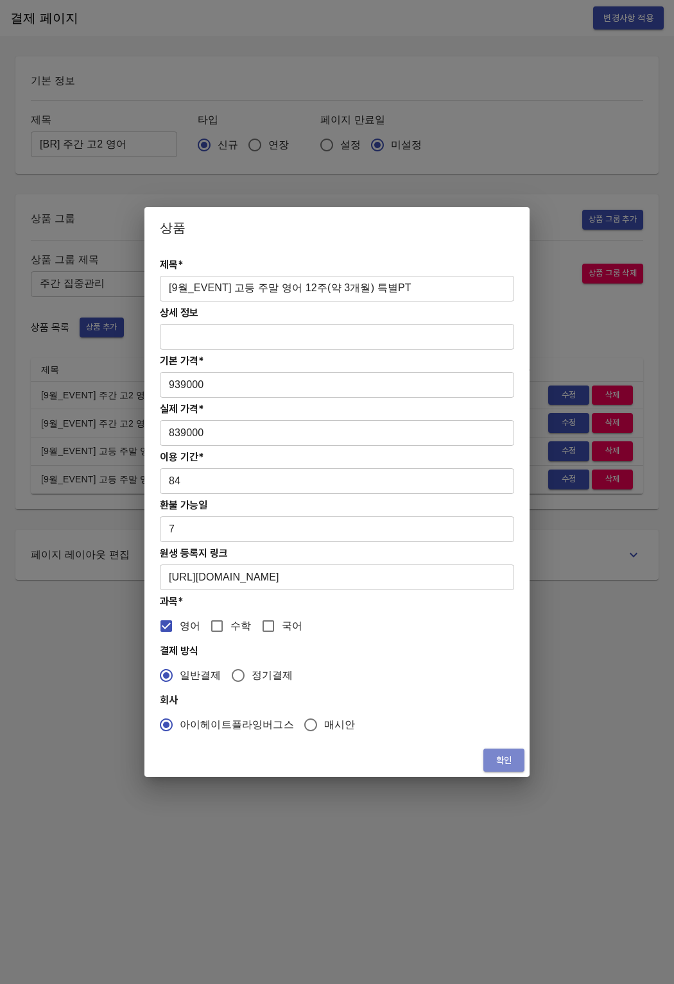
click at [500, 760] on span "확인" at bounding box center [503, 761] width 21 height 16
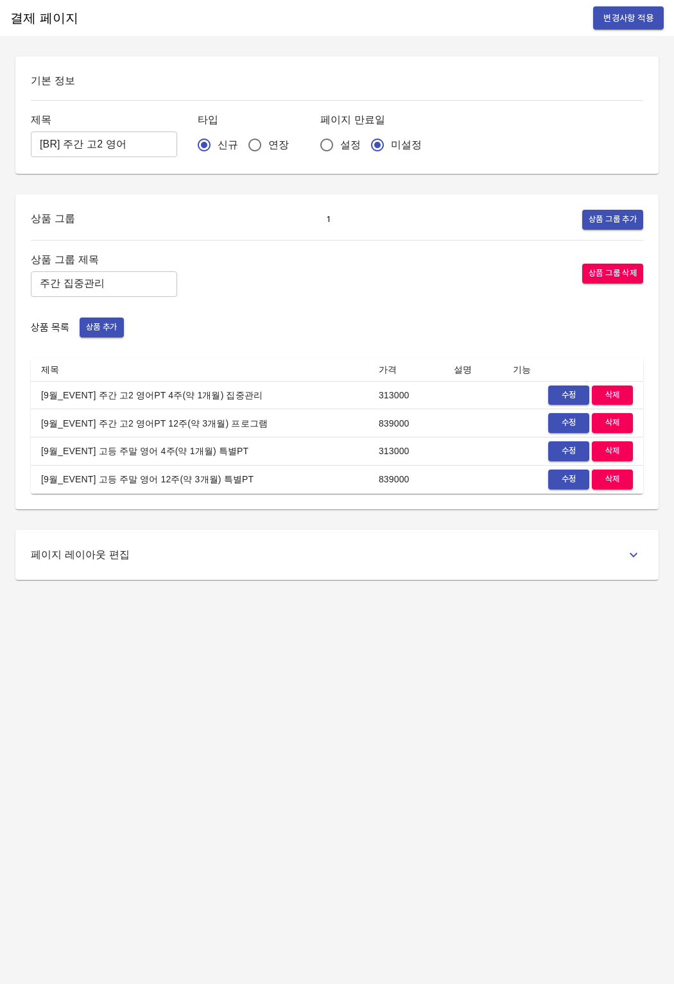
click at [454, 742] on div "결제 페이지 변경사항 적용 기본 정보 제목 [BR] 주간 고2 영어 ​ 타입 신규 연장 페이지 만료일 설정 미설정 상품 그룹 1 상품 그룹 추…" at bounding box center [337, 492] width 674 height 984
click at [613, 24] on span "변경사항 적용" at bounding box center [628, 18] width 50 height 16
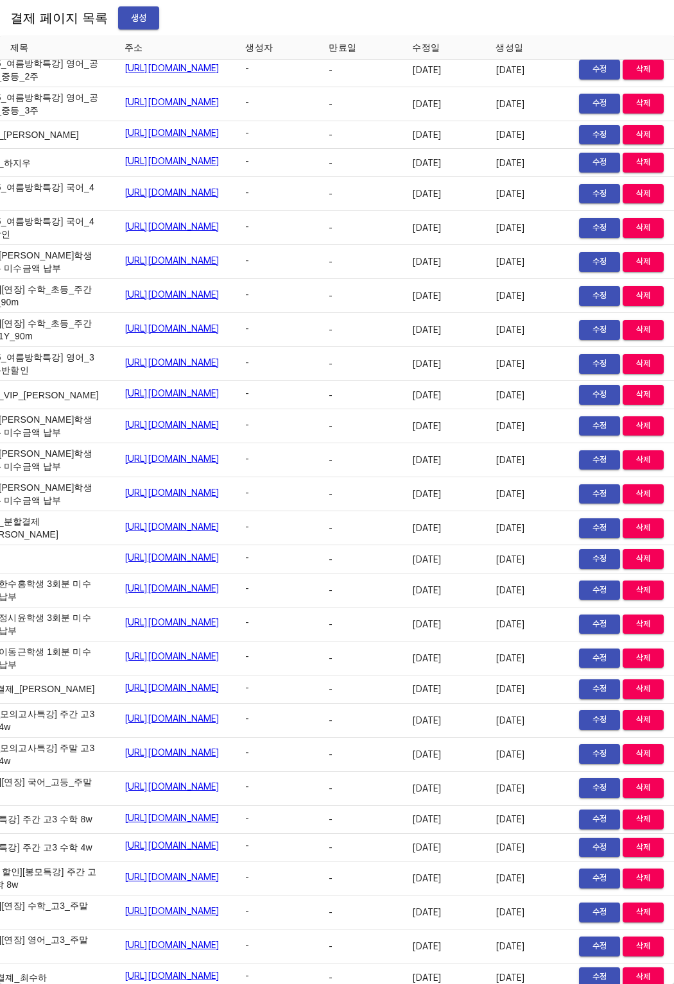
scroll to position [16015, 76]
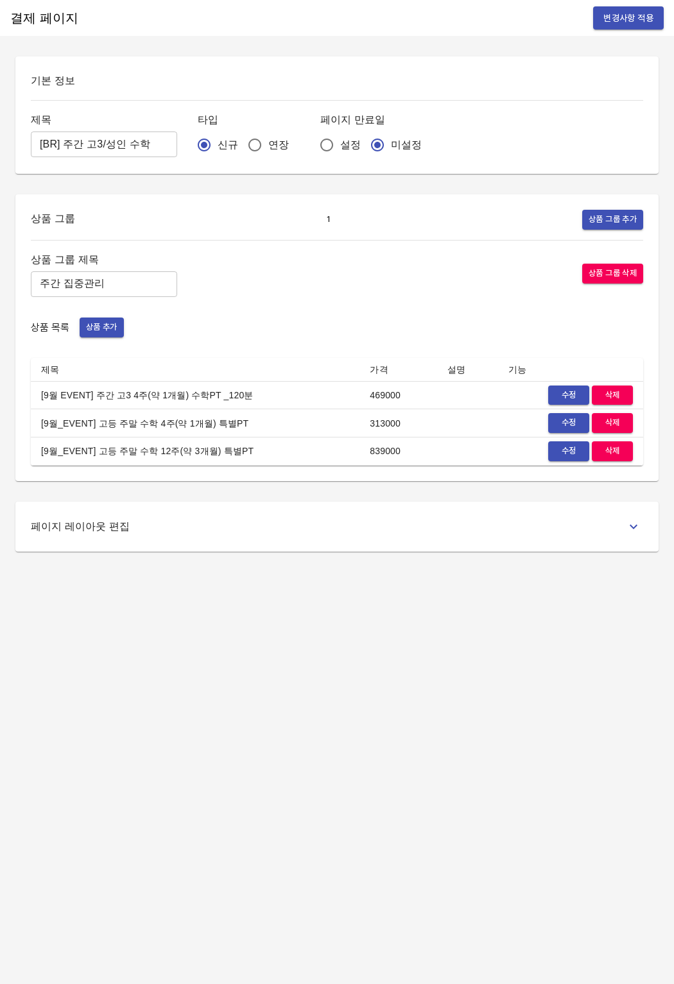
click at [419, 400] on td "469000" at bounding box center [398, 395] width 78 height 28
click at [573, 398] on span "수정" at bounding box center [568, 395] width 28 height 15
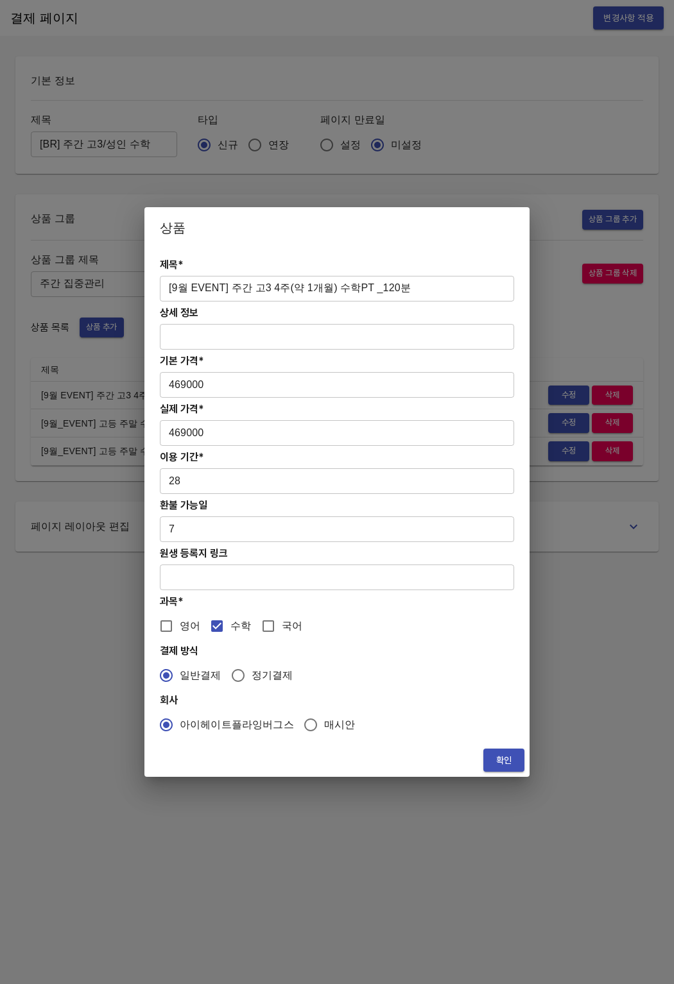
click at [191, 583] on input "text" at bounding box center [337, 578] width 354 height 26
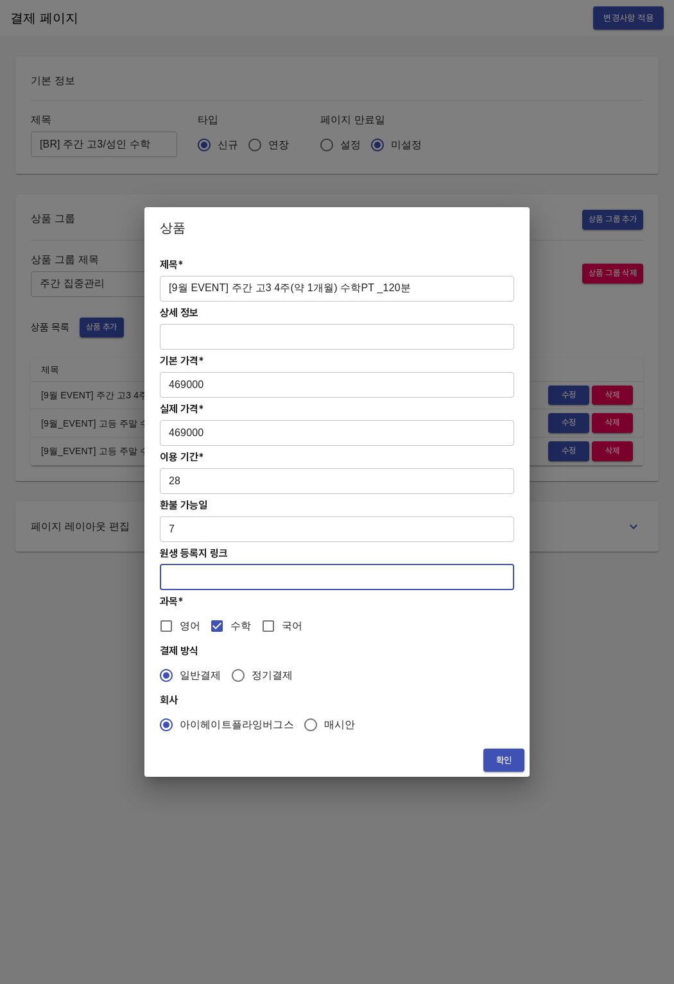
paste input "https://coda.io/form/PT-3-120_d_NbSk9Yo9E"
type input "https://coda.io/form/PT-3-120_d_NbSk9Yo9E"
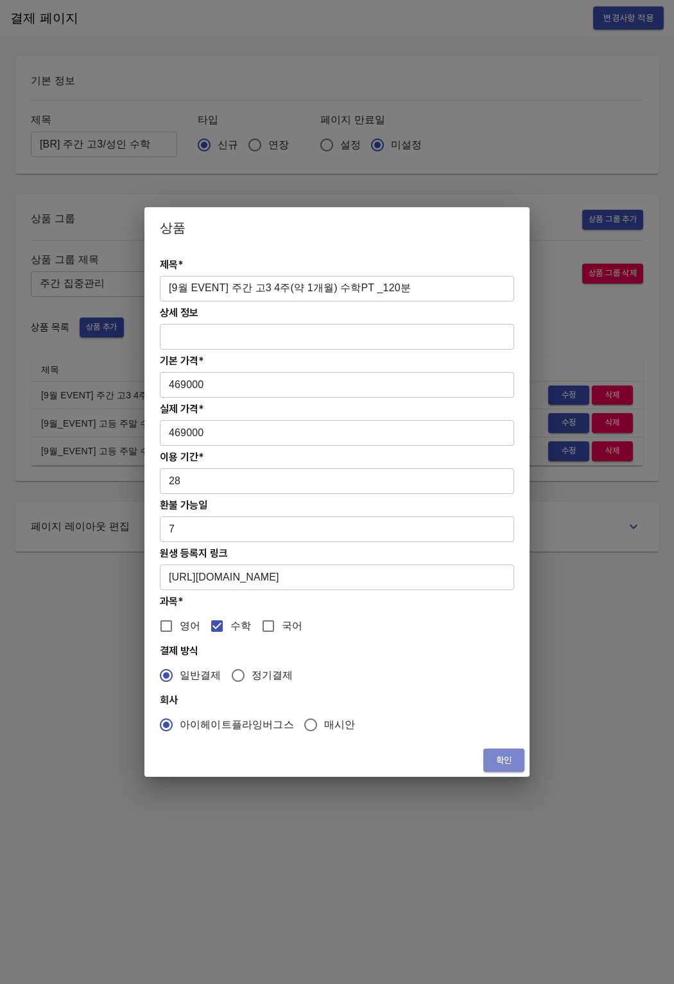
click at [499, 754] on span "확인" at bounding box center [503, 761] width 21 height 16
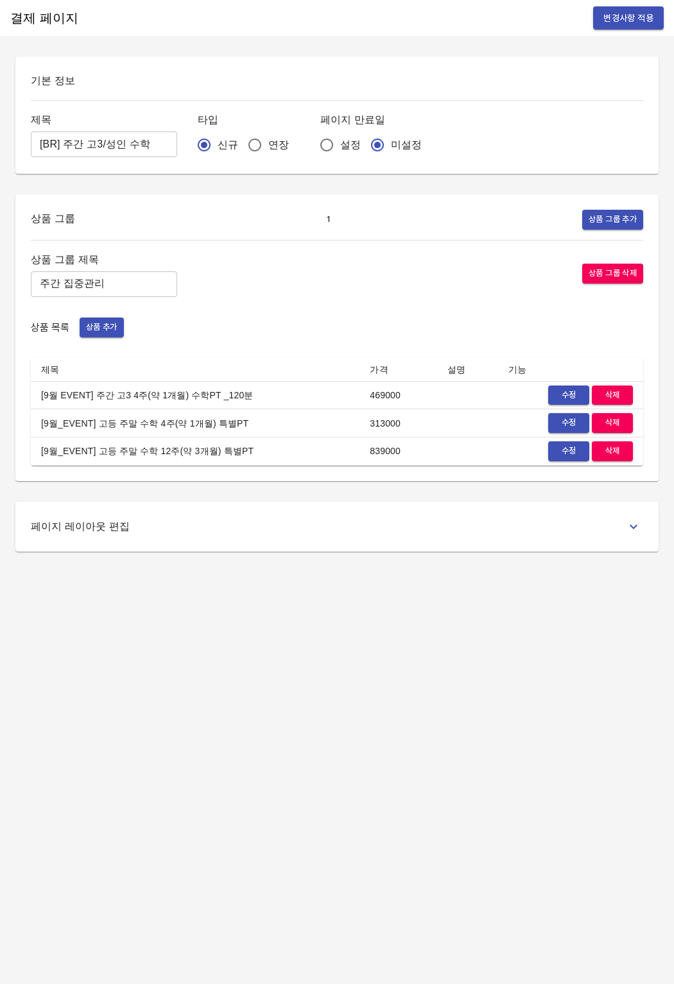
click at [559, 429] on span "수정" at bounding box center [568, 423] width 28 height 15
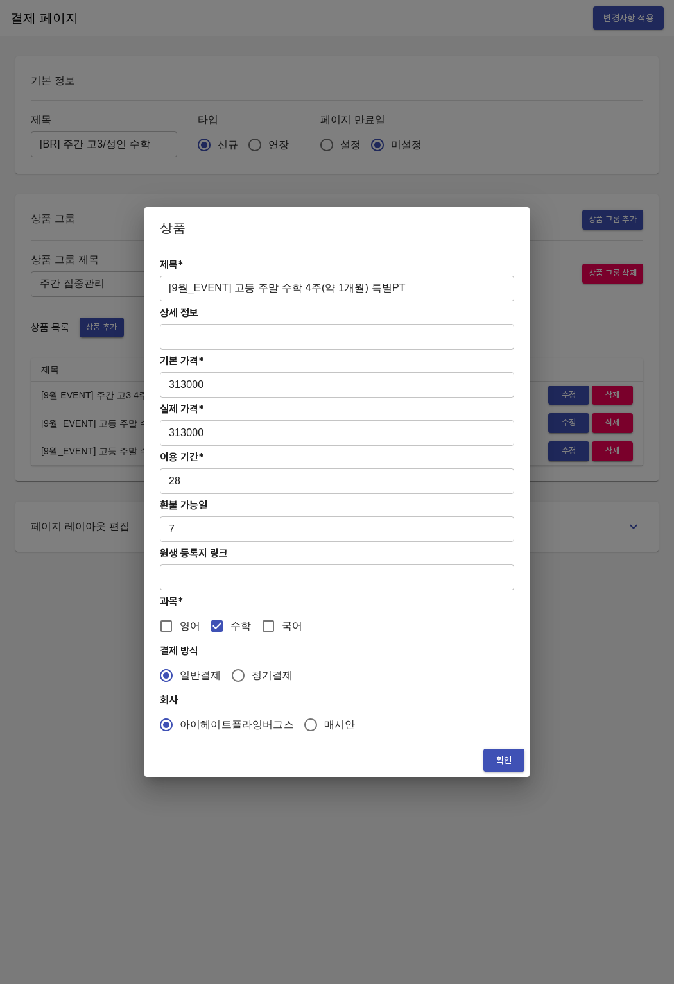
click at [183, 583] on input "text" at bounding box center [337, 578] width 354 height 26
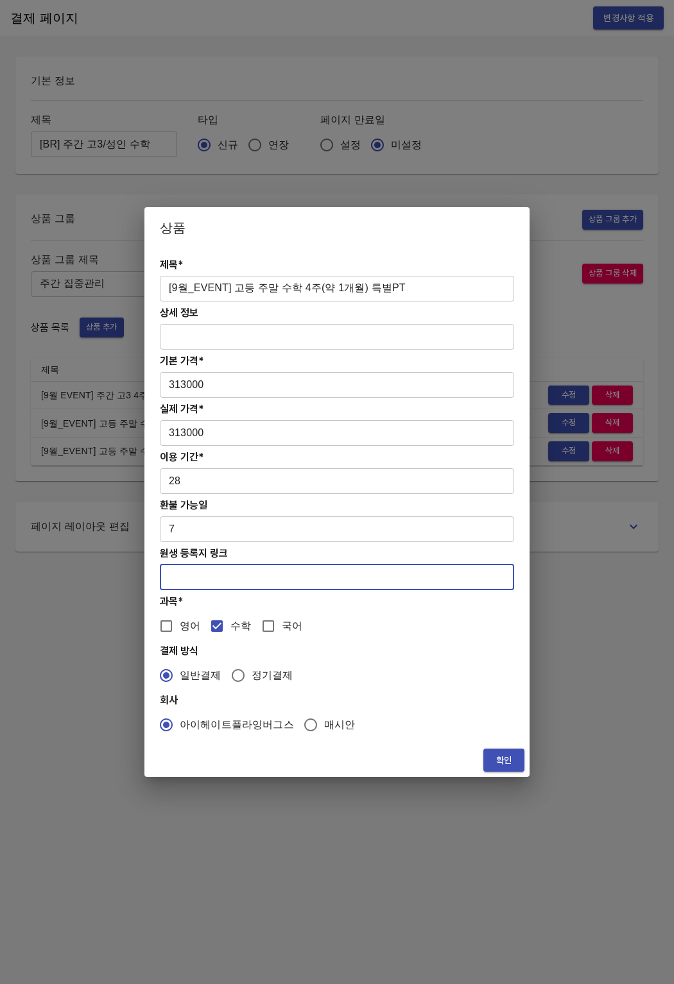
paste input "https://coda.io/form/PT_dJBiufyUdMZ"
type input "https://coda.io/form/PT_dJBiufyUdMZ"
click at [496, 756] on span "확인" at bounding box center [503, 761] width 21 height 16
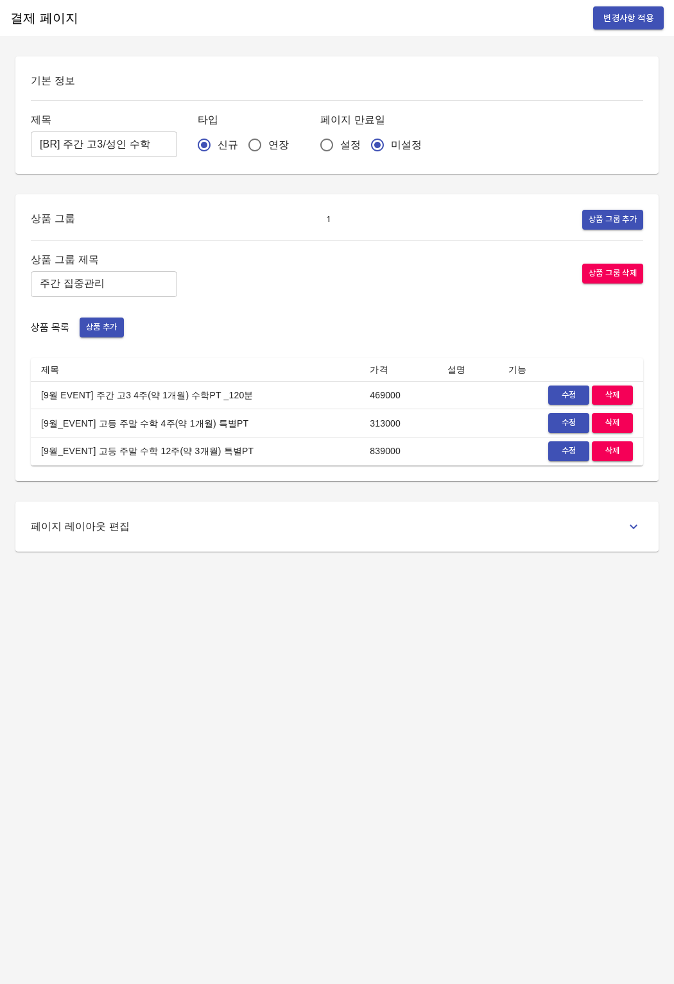
click at [556, 457] on span "수정" at bounding box center [568, 451] width 28 height 15
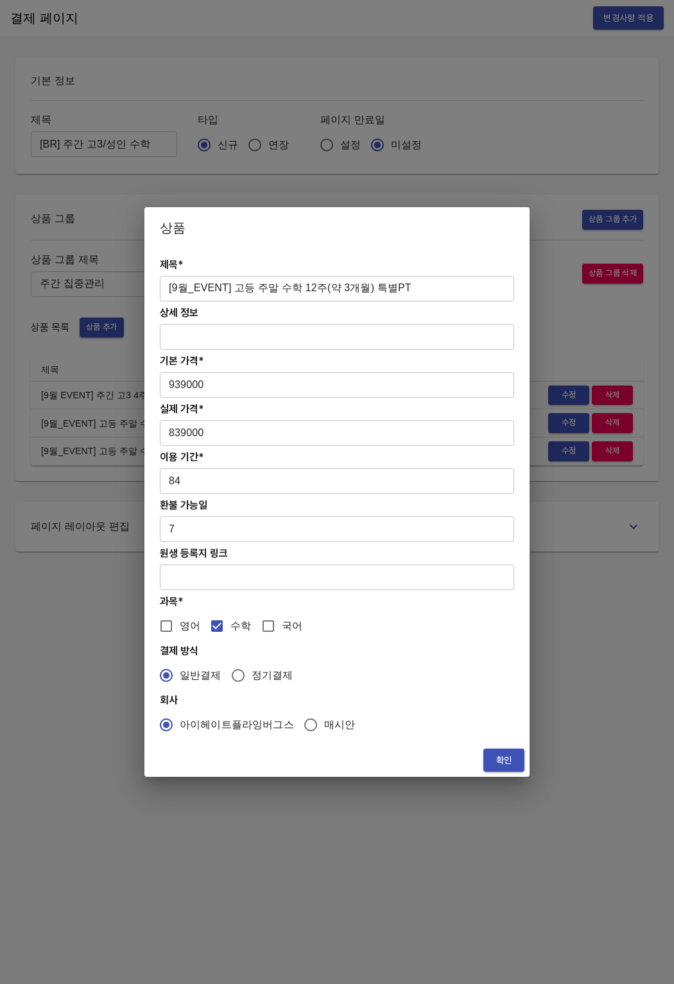
drag, startPoint x: 209, startPoint y: 576, endPoint x: 243, endPoint y: 618, distance: 54.2
click at [209, 576] on input "text" at bounding box center [337, 578] width 354 height 26
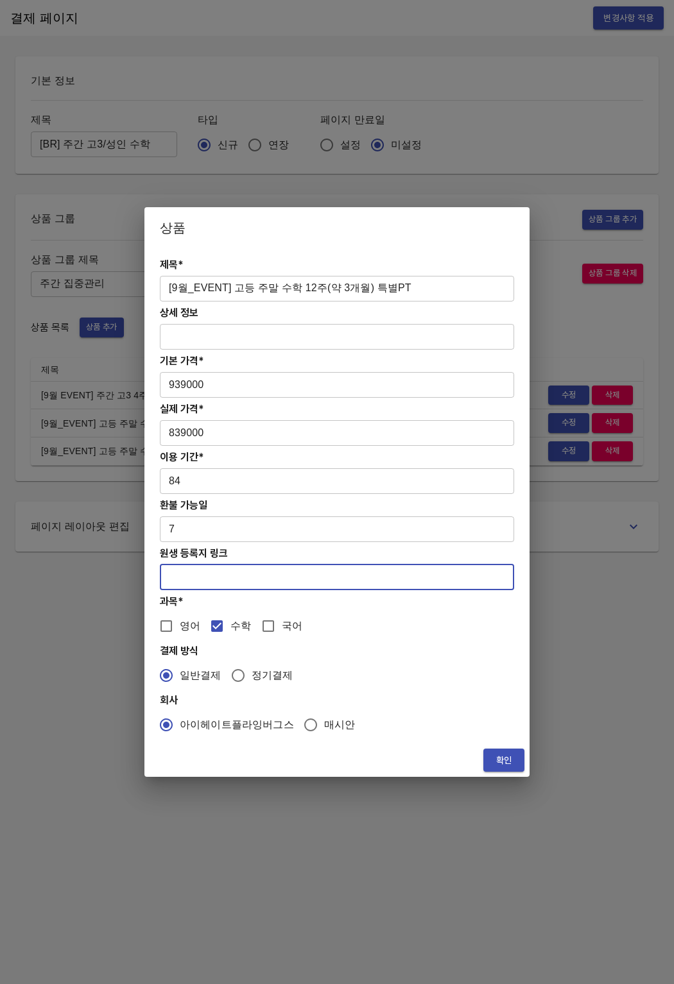
paste input "https://coda.io/form/PT_dJBiufyUdMZ"
type input "https://coda.io/form/PT_dJBiufyUdMZ"
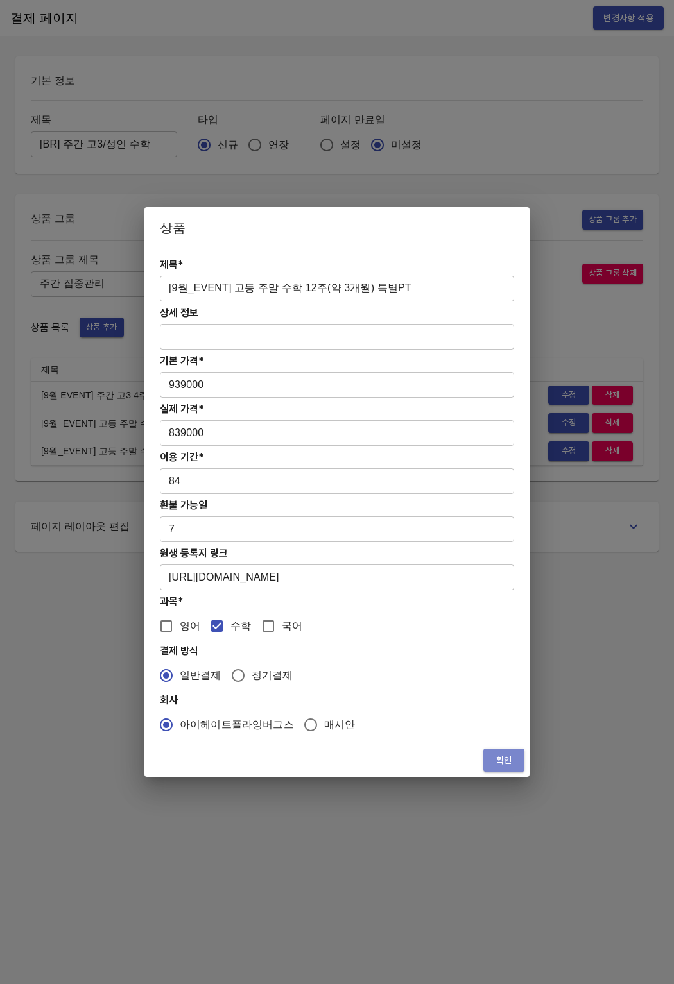
click at [496, 765] on span "확인" at bounding box center [503, 761] width 21 height 16
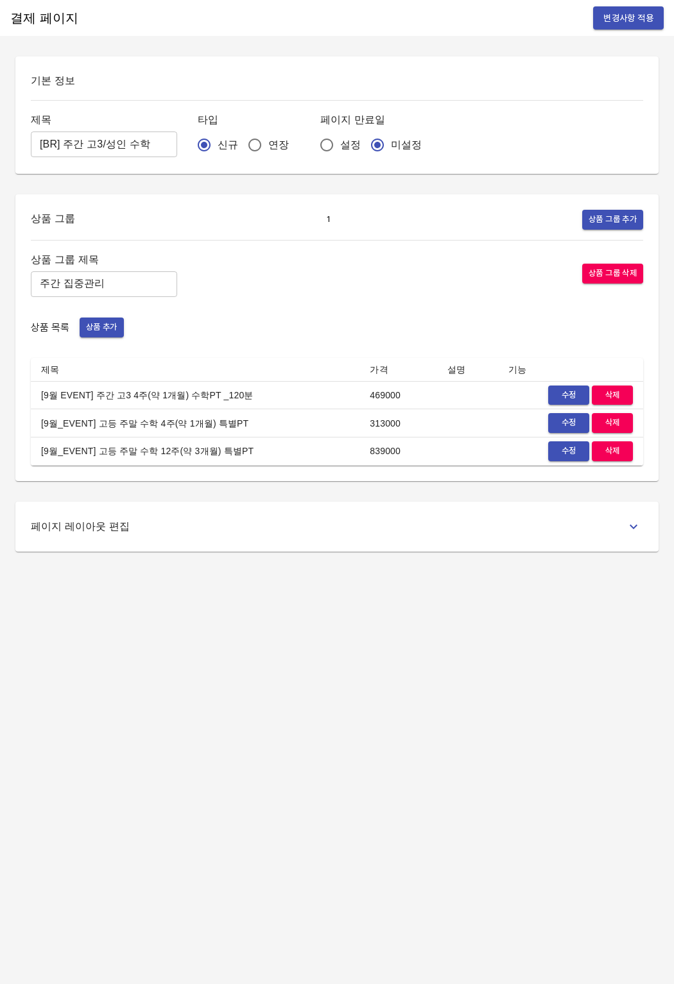
click at [617, 26] on button "변경사항 적용" at bounding box center [628, 18] width 71 height 24
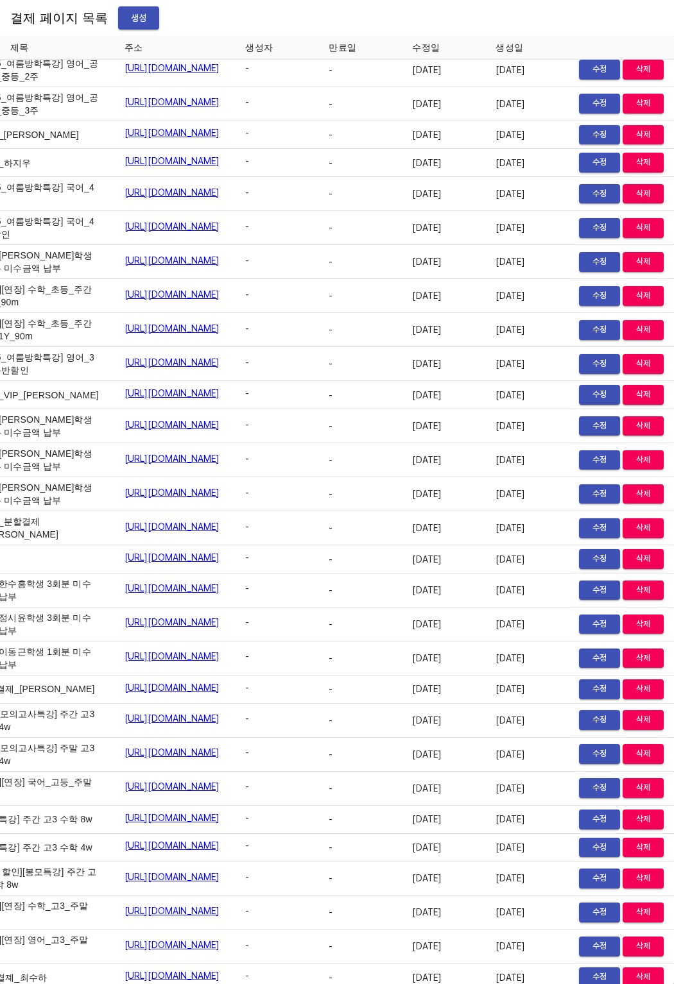
scroll to position [16015, 89]
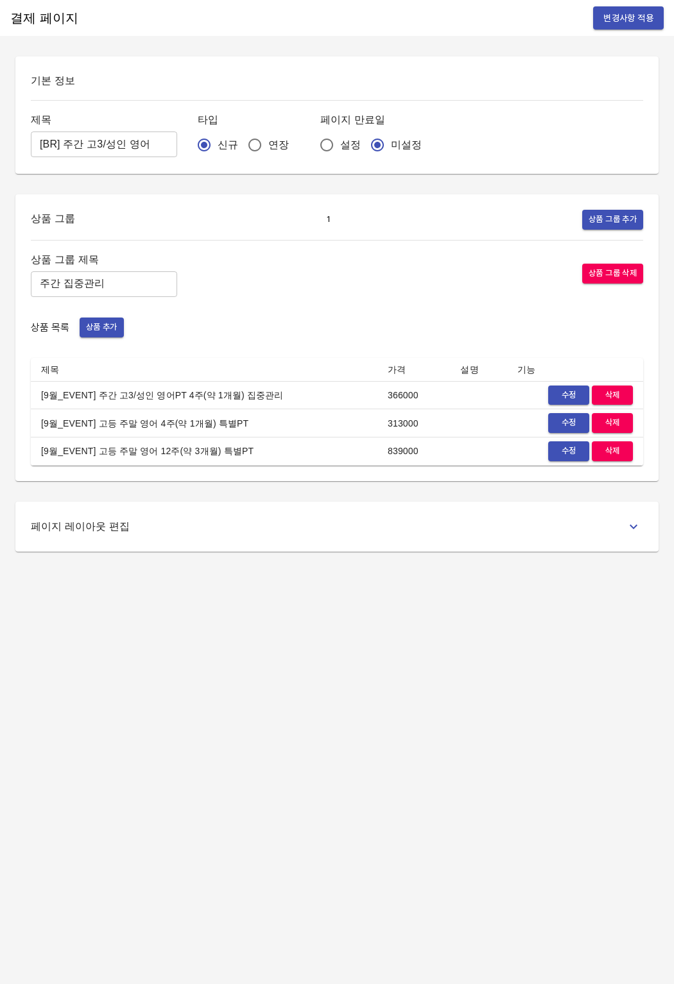
drag, startPoint x: 350, startPoint y: 405, endPoint x: 436, endPoint y: 402, distance: 85.4
click at [355, 405] on td "[9월_EVENT] 주간 고3/성인 영어PT 4주(약 1개월) 집중관리" at bounding box center [204, 395] width 346 height 28
click at [550, 396] on button "수정" at bounding box center [568, 396] width 41 height 20
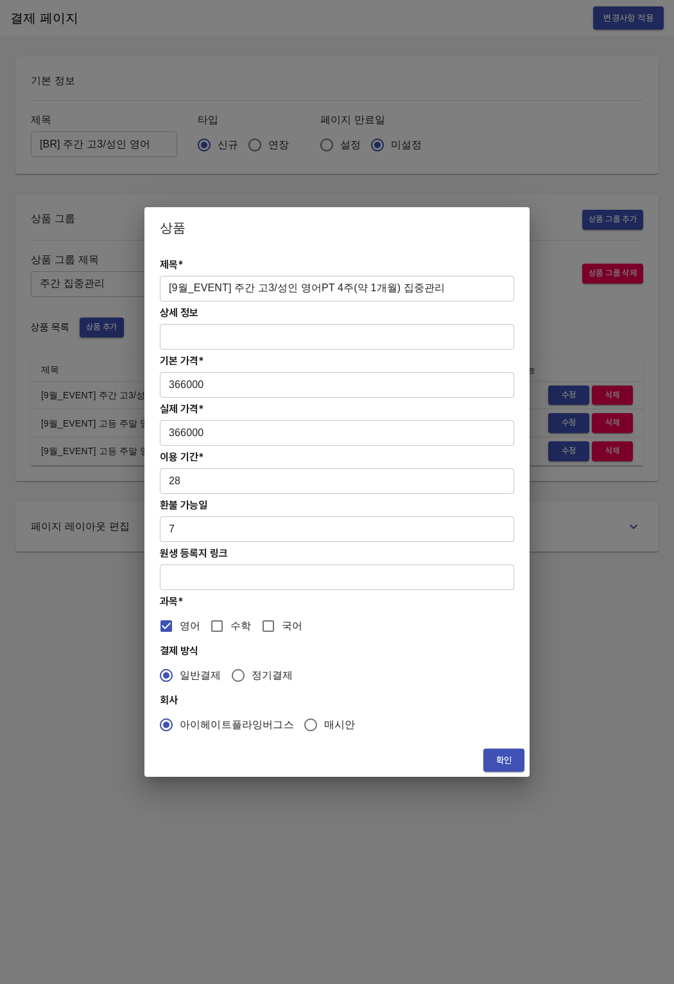
click at [191, 572] on input "text" at bounding box center [337, 578] width 354 height 26
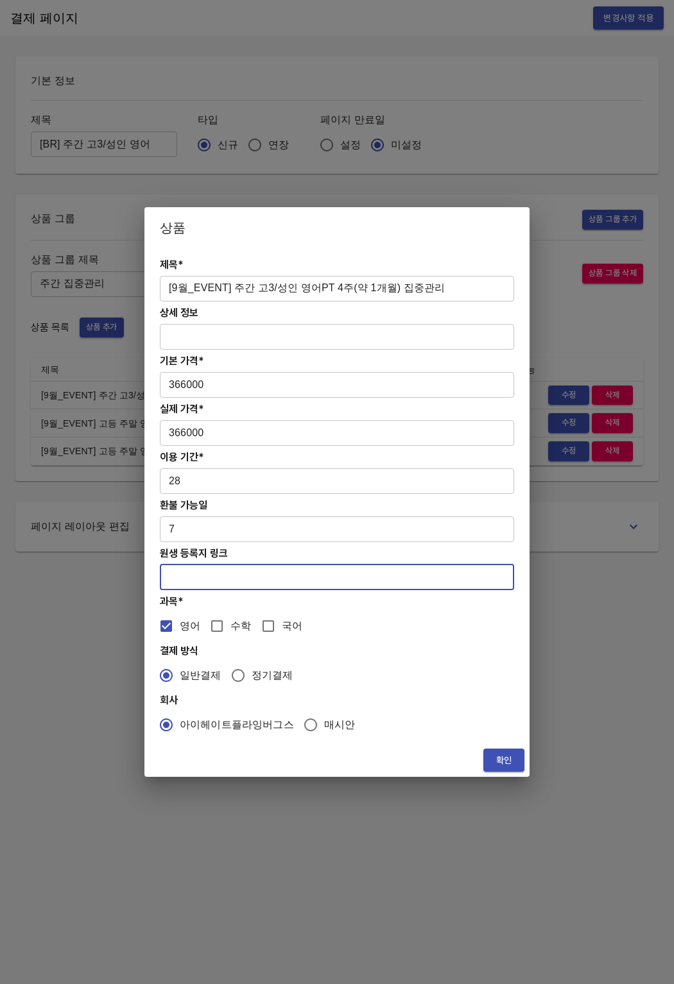
paste input "[URL][DOMAIN_NAME]"
type input "[URL][DOMAIN_NAME]"
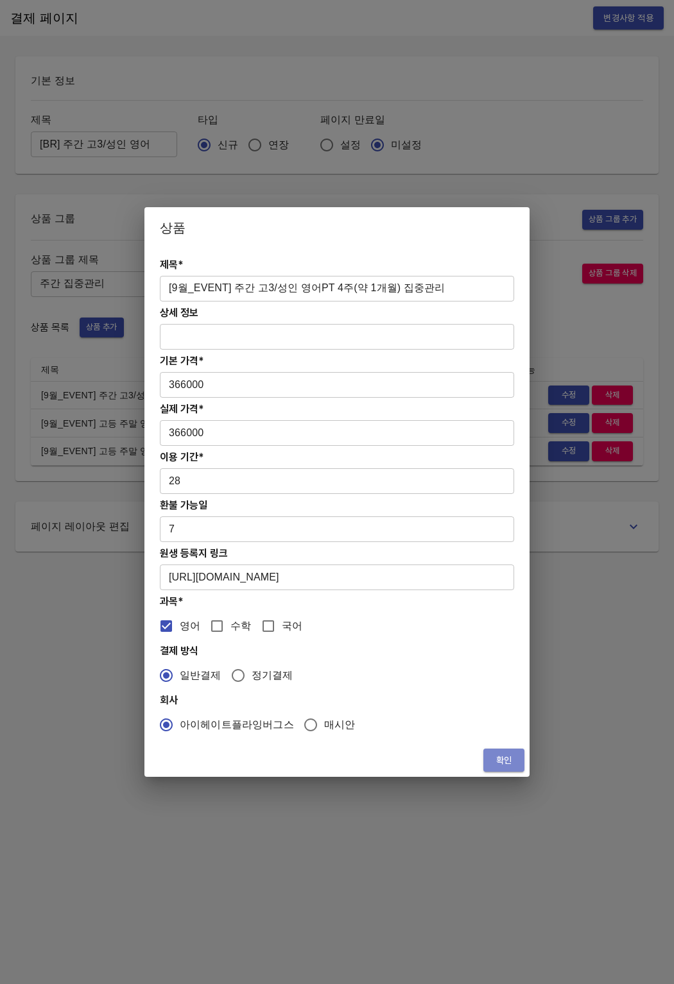
click at [500, 759] on span "확인" at bounding box center [503, 761] width 21 height 16
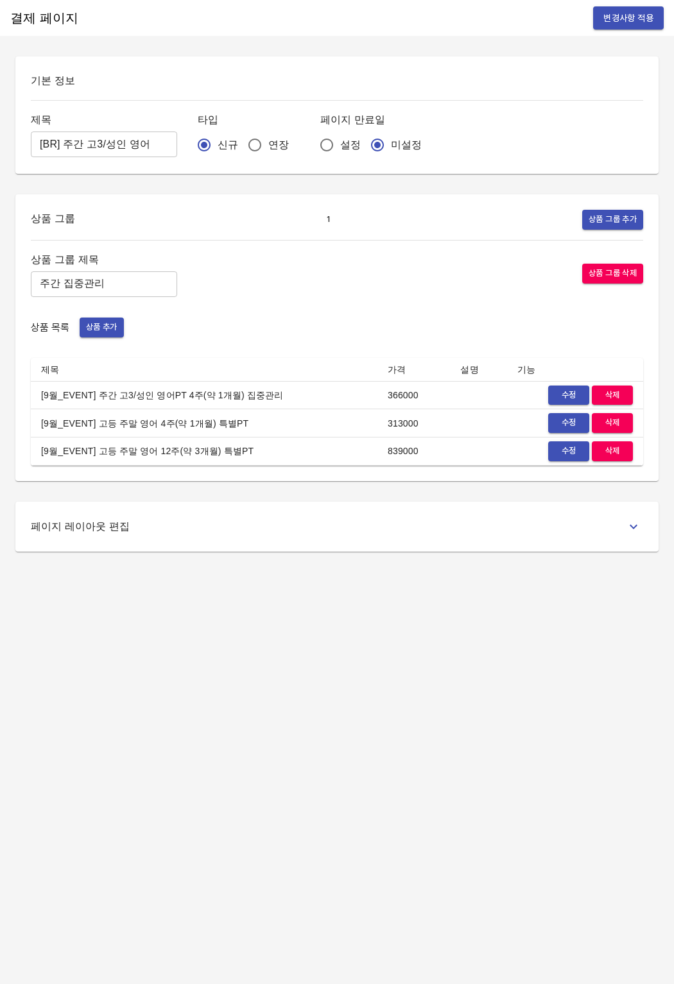
drag, startPoint x: 287, startPoint y: 561, endPoint x: 253, endPoint y: 565, distance: 33.7
click at [287, 561] on div "결제 페이지 변경사항 적용 기본 정보 제목 [BR] 주간 고3/성인 영어 ​ 타입 신규 연장 페이지 만료일 설정 미설정 상품 그룹 1 상품 그…" at bounding box center [337, 492] width 674 height 984
click at [552, 427] on button "수정" at bounding box center [568, 423] width 41 height 20
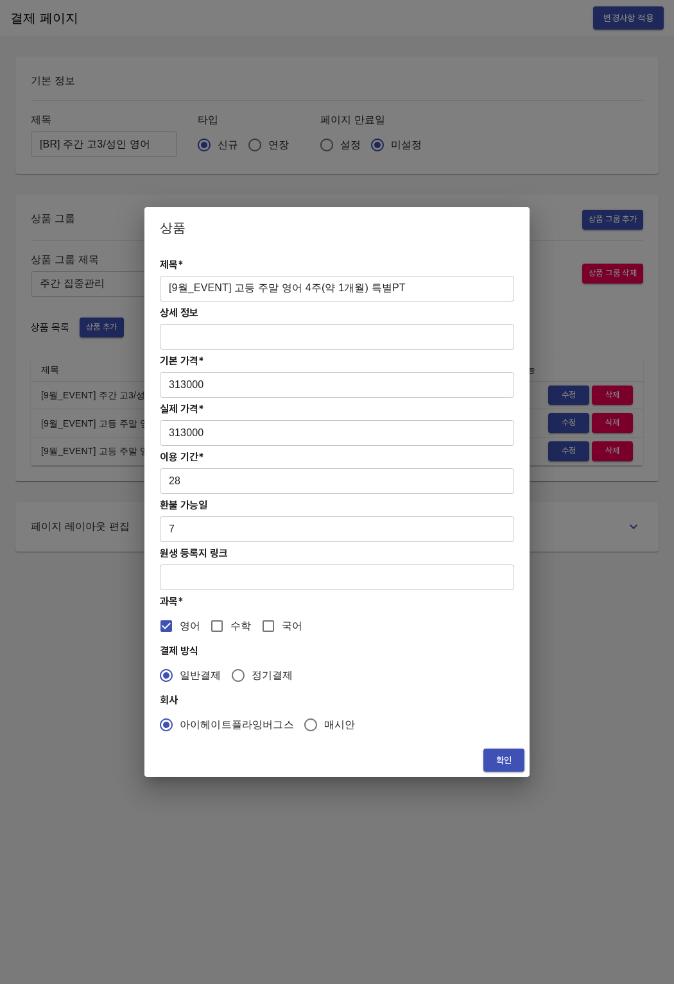
click at [229, 575] on input "text" at bounding box center [337, 578] width 354 height 26
paste input "[URL][DOMAIN_NAME]"
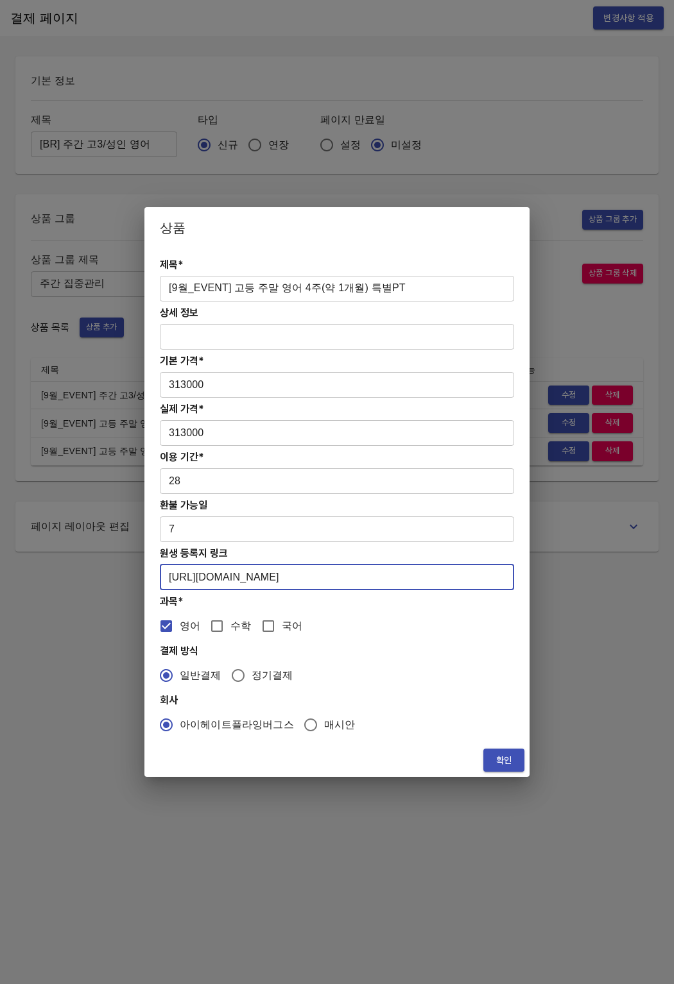
type input "[URL][DOMAIN_NAME]"
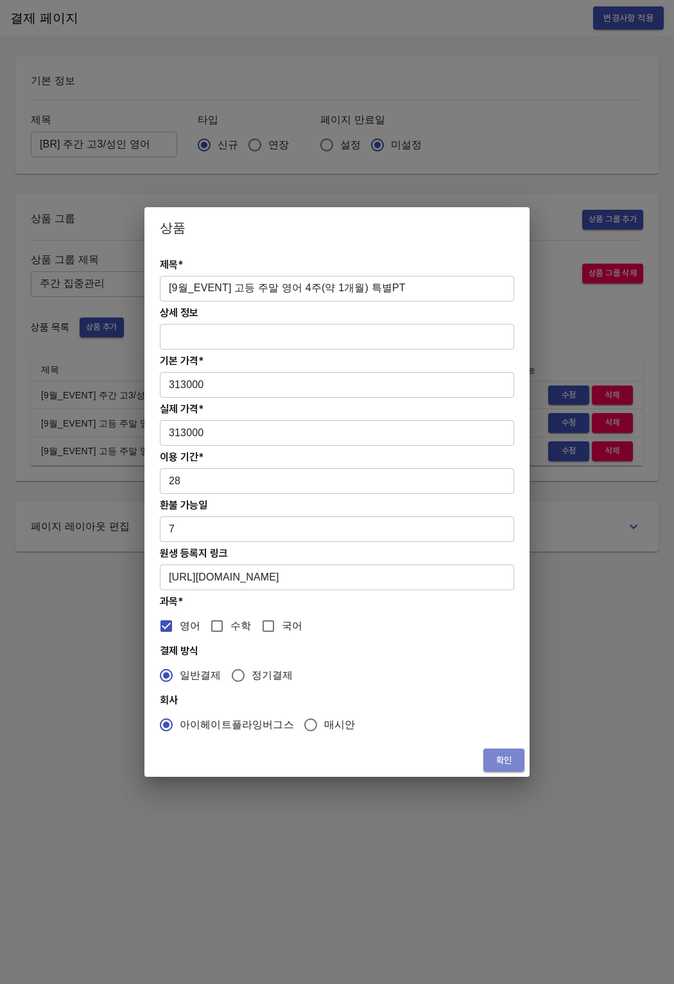
click at [493, 758] on span "확인" at bounding box center [503, 761] width 21 height 16
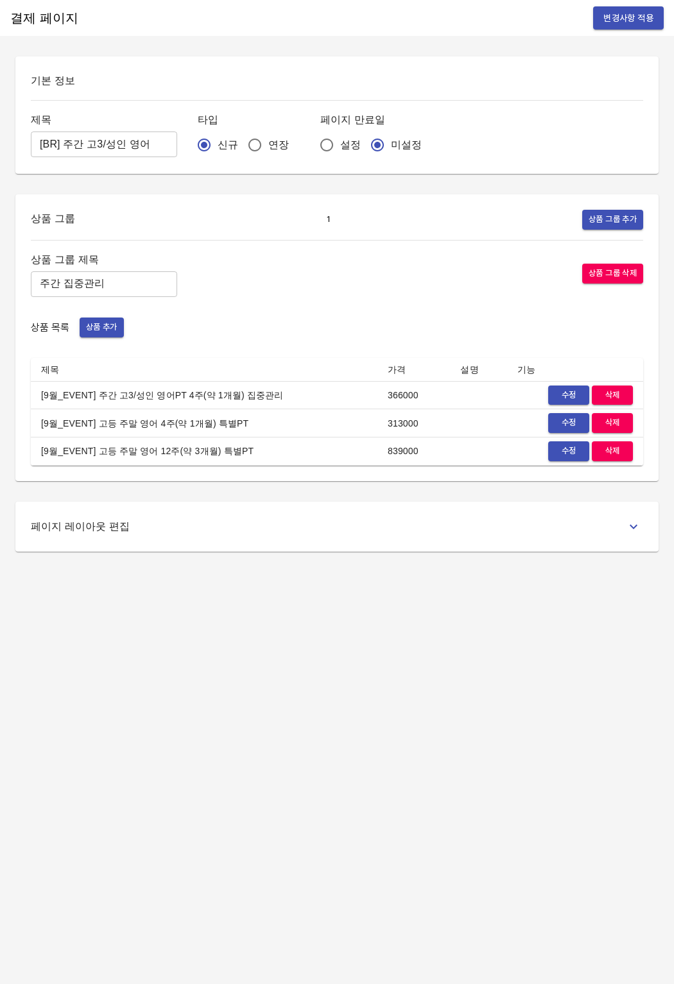
click at [557, 450] on span "수정" at bounding box center [568, 451] width 28 height 15
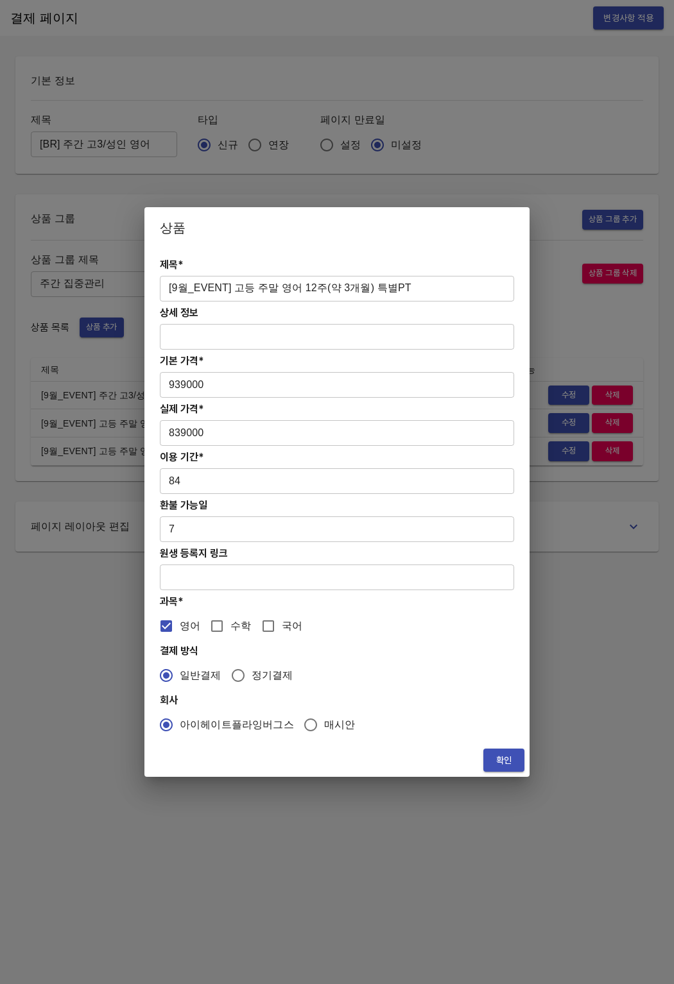
click at [248, 581] on input "text" at bounding box center [337, 578] width 354 height 26
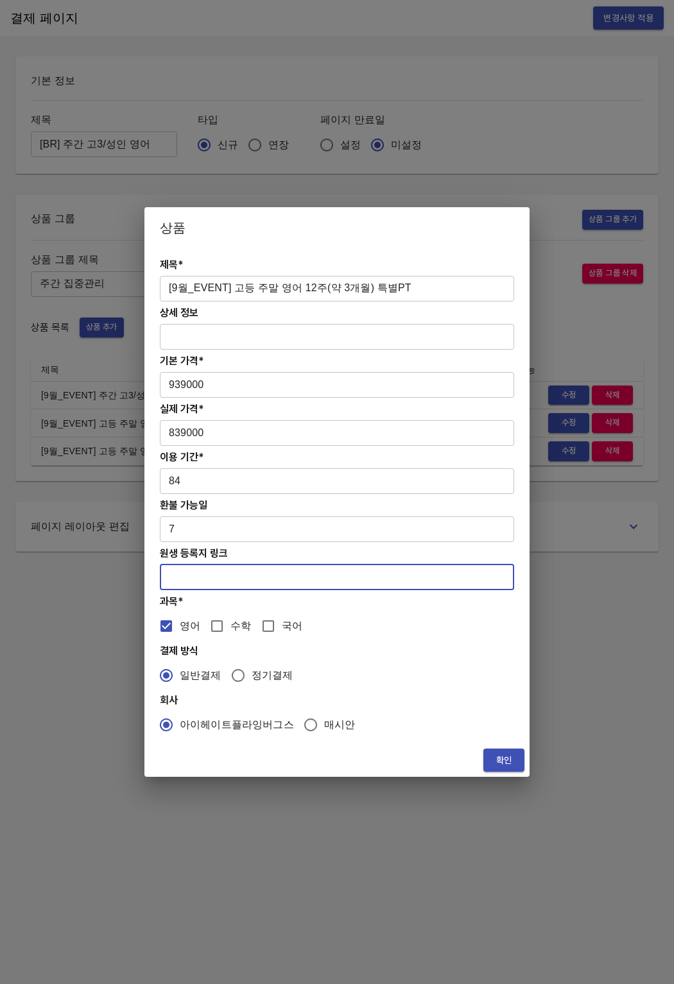
paste input "[URL][DOMAIN_NAME]"
type input "[URL][DOMAIN_NAME]"
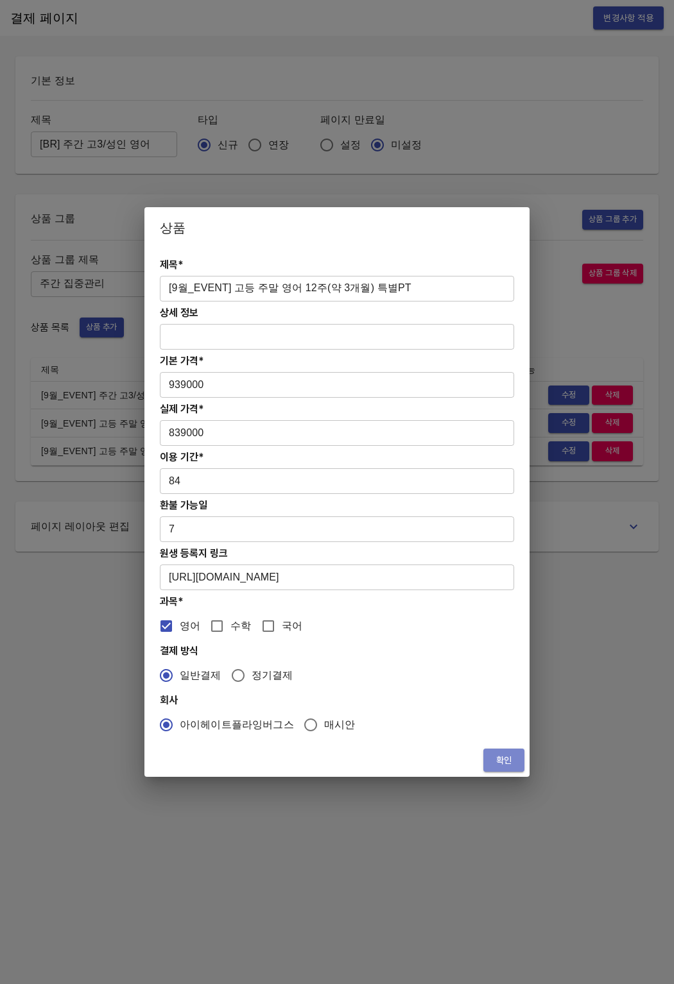
click at [493, 751] on button "확인" at bounding box center [503, 761] width 41 height 24
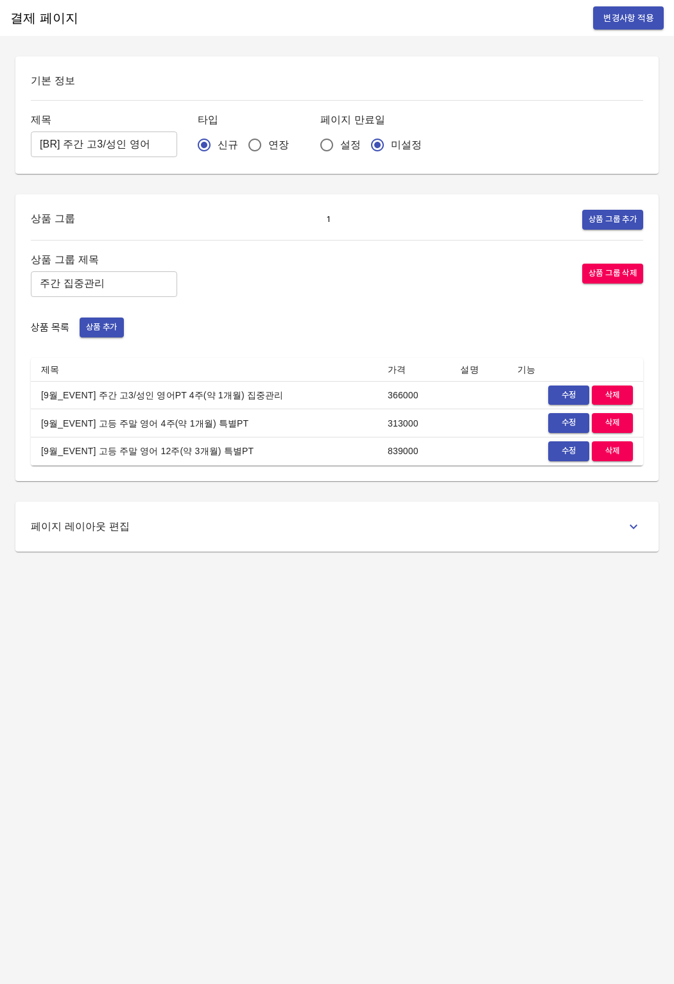
drag, startPoint x: 463, startPoint y: 729, endPoint x: 567, endPoint y: 356, distance: 386.8
click at [464, 728] on div "결제 페이지 변경사항 적용 기본 정보 제목 [BR] 주간 고3/성인 영어 ​ 타입 신규 연장 페이지 만료일 설정 미설정 상품 그룹 1 상품 그…" at bounding box center [337, 492] width 674 height 984
click at [604, 31] on div "결제 페이지 변경사항 적용" at bounding box center [337, 18] width 674 height 36
click at [607, 28] on button "변경사항 적용" at bounding box center [628, 18] width 71 height 24
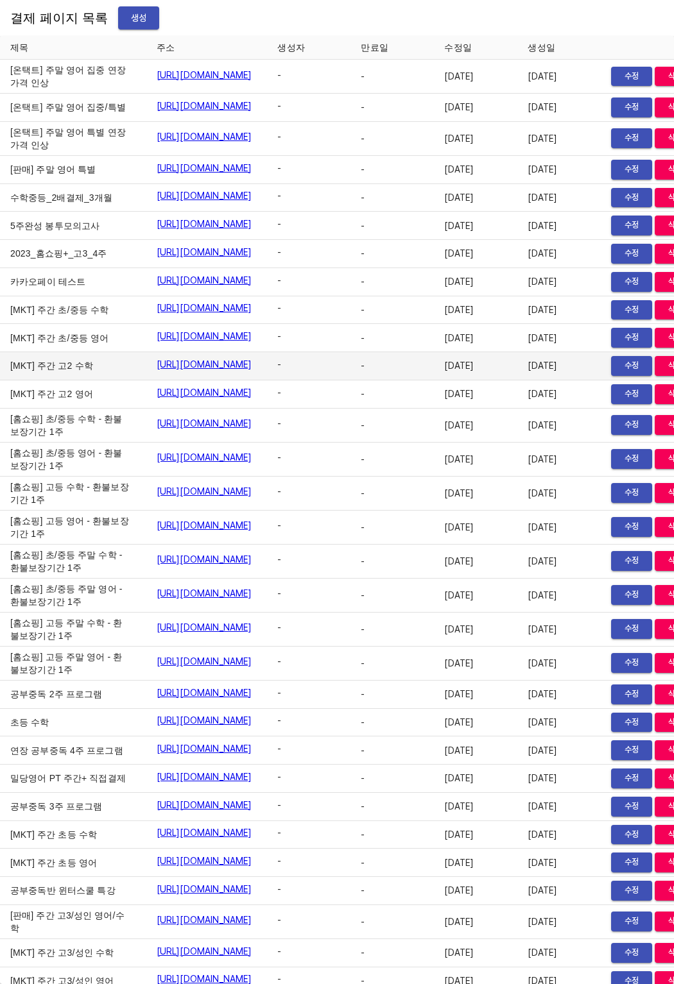
click at [42, 380] on td "[MKT] 주간 고2 수학" at bounding box center [73, 366] width 146 height 28
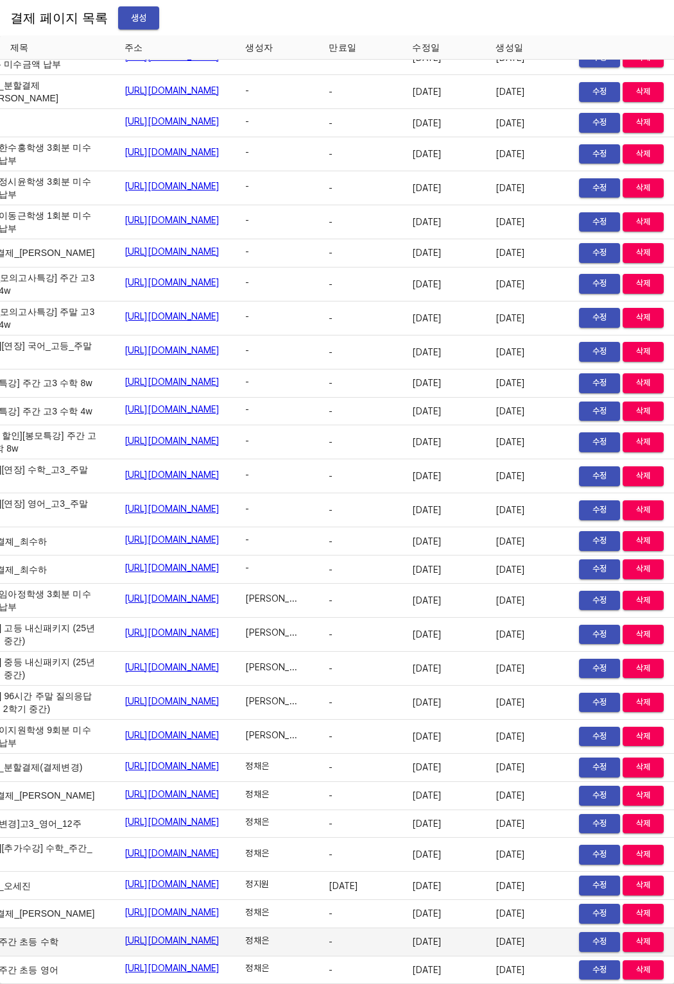
scroll to position [19965, 89]
click at [585, 935] on span "수정" at bounding box center [599, 942] width 28 height 15
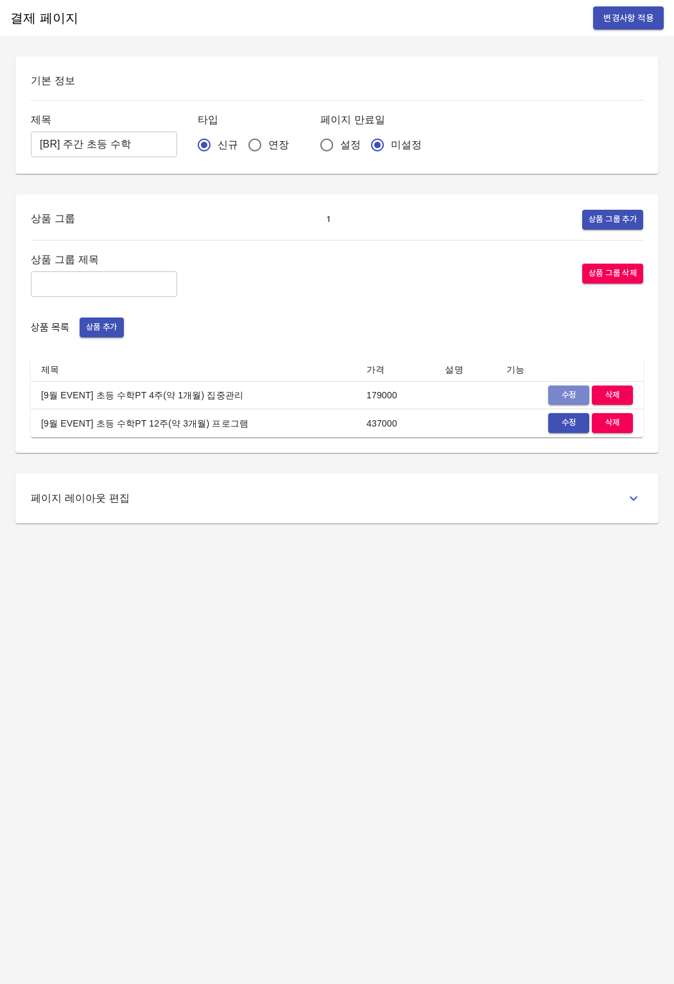
click at [565, 393] on span "수정" at bounding box center [568, 395] width 28 height 15
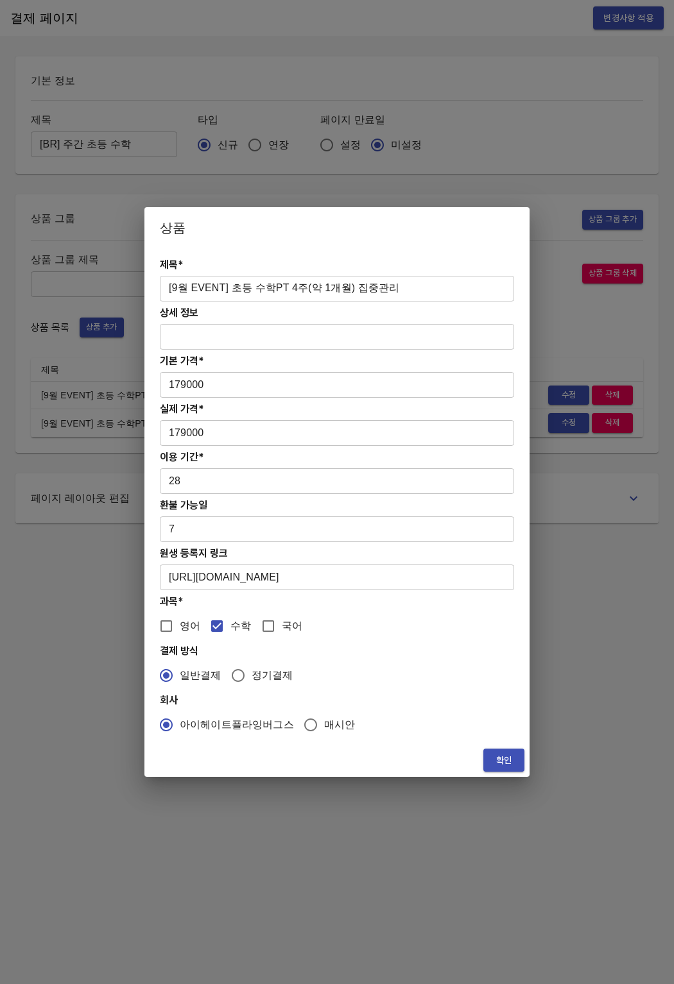
drag, startPoint x: 403, startPoint y: 572, endPoint x: 392, endPoint y: 577, distance: 11.8
click at [400, 574] on input "https://coda.io/form/PT_dfTcw1oG5Yr" at bounding box center [337, 578] width 354 height 26
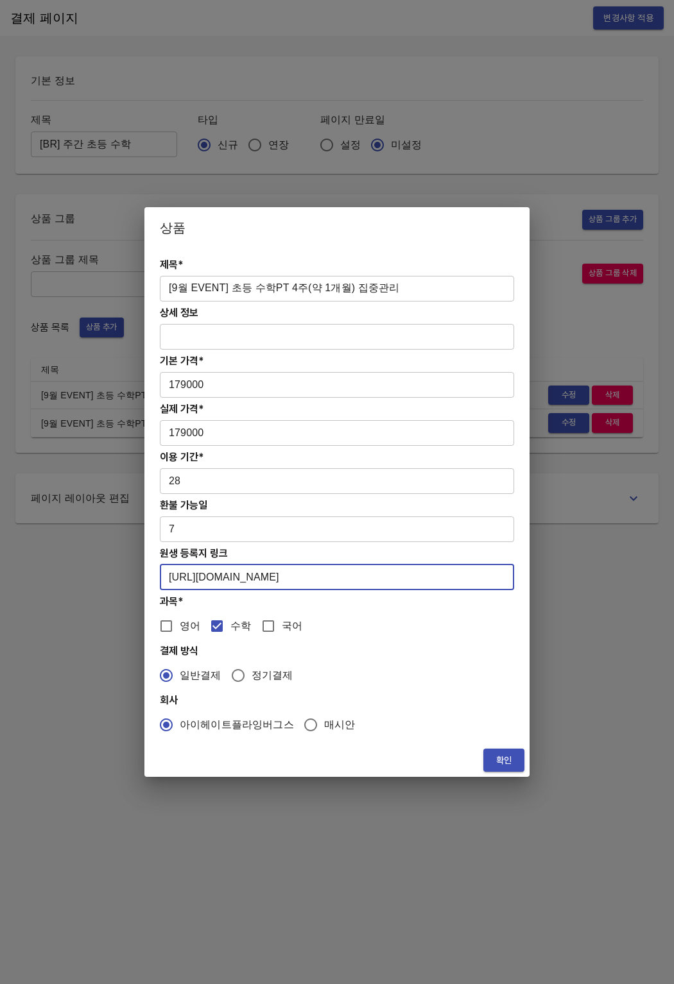
drag, startPoint x: 382, startPoint y: 578, endPoint x: 134, endPoint y: 563, distance: 248.1
click at [134, 563] on div "상품 제목* [9월 EVENT] 초등 수학PT 4주(약 1개월) 집중관리 ​ 상세 정보 ​ 기본 가격* 179000 ​ 실제 가격* 17900…" at bounding box center [337, 492] width 674 height 984
paste input "2p7dKDAN7D"
type input "https://coda.io/form/PT_d2p7dKDAN7D"
click at [513, 760] on span "확인" at bounding box center [503, 761] width 21 height 16
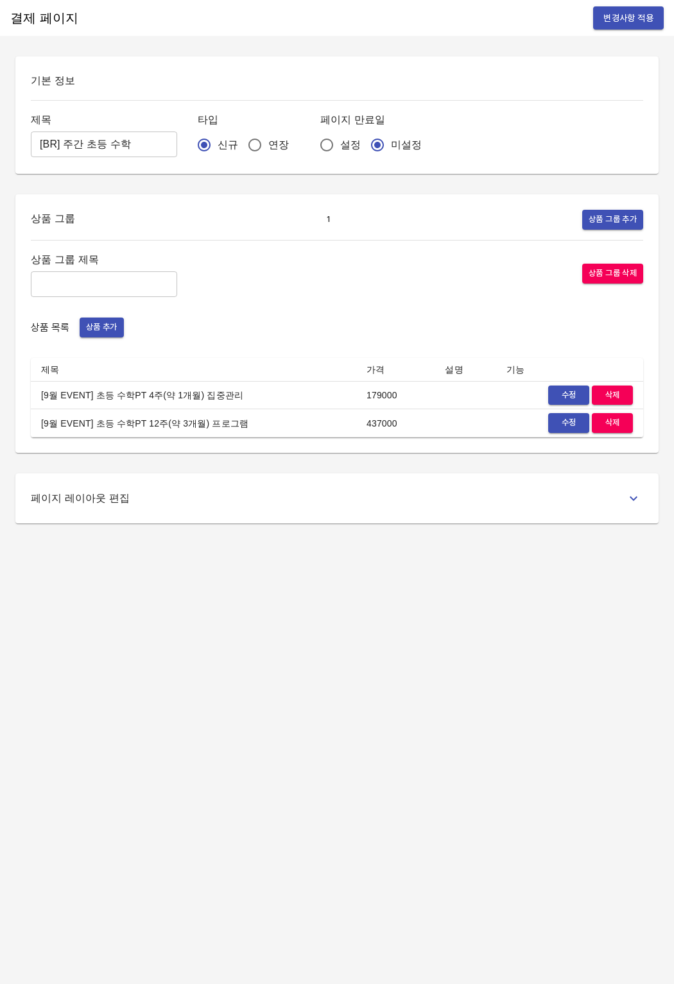
click at [559, 430] on span "수정" at bounding box center [568, 423] width 28 height 15
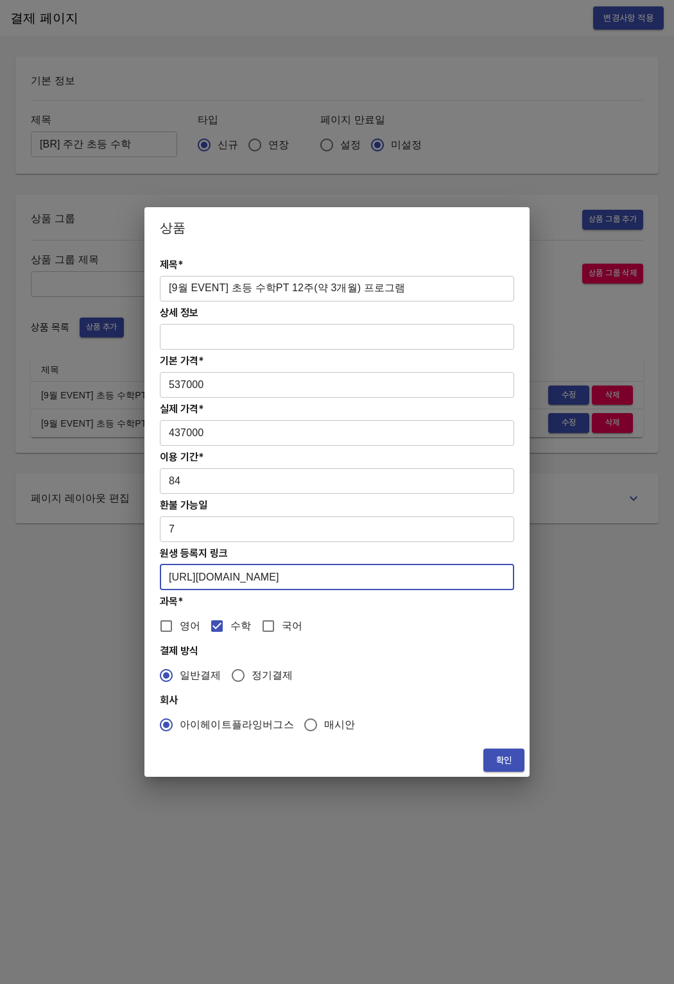
drag, startPoint x: 367, startPoint y: 586, endPoint x: 145, endPoint y: 573, distance: 222.4
click at [145, 573] on div "제목* [9월 EVENT] 초등 수학PT 12주(약 3개월) 프로그램 ​ 상세 정보 ​ 기본 가격* 537000 ​ 실제 가격* 437000 …" at bounding box center [336, 495] width 385 height 495
paste input "2p7dKDAN7D"
type input "https://coda.io/form/PT_d2p7dKDAN7D"
click at [495, 762] on span "확인" at bounding box center [503, 761] width 21 height 16
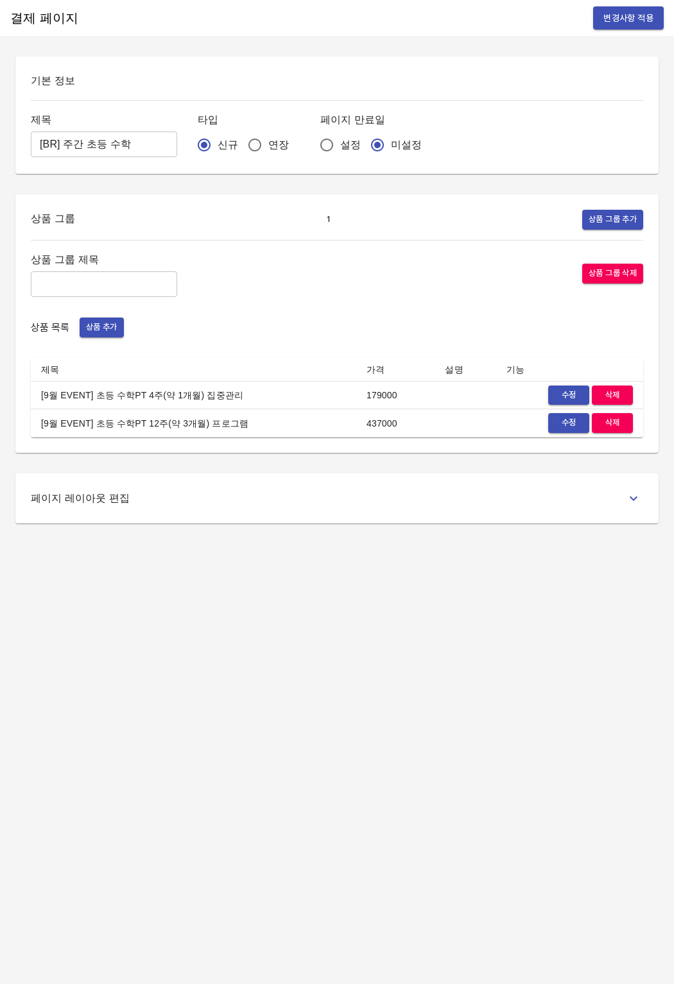
drag, startPoint x: 499, startPoint y: 559, endPoint x: 479, endPoint y: 504, distance: 58.0
click at [501, 525] on div "결제 페이지 변경사항 적용 기본 정보 제목 [BR] 주간 초등 수학 ​ 타입 신규 연장 페이지 만료일 설정 미설정 상품 그룹 1 상품 그룹 추…" at bounding box center [337, 492] width 674 height 984
click at [632, 14] on span "변경사항 적용" at bounding box center [628, 18] width 50 height 16
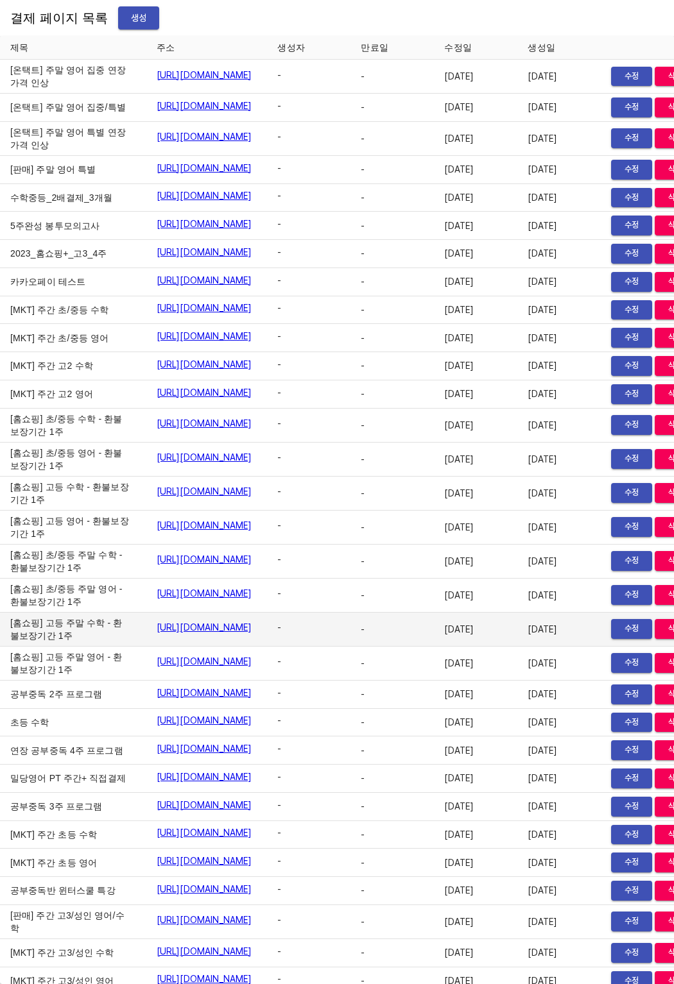
click at [49, 647] on td "[홈쇼핑] 고등 주말 수학 - 환불보장기간 1주" at bounding box center [73, 630] width 146 height 34
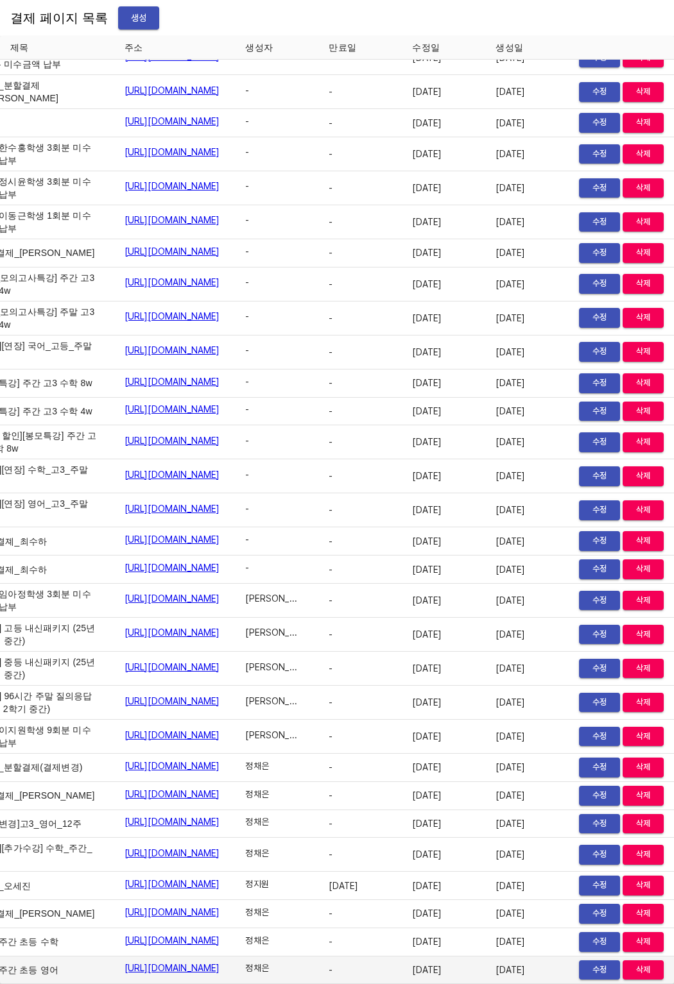
scroll to position [19965, 89]
click at [585, 963] on span "수정" at bounding box center [599, 970] width 28 height 15
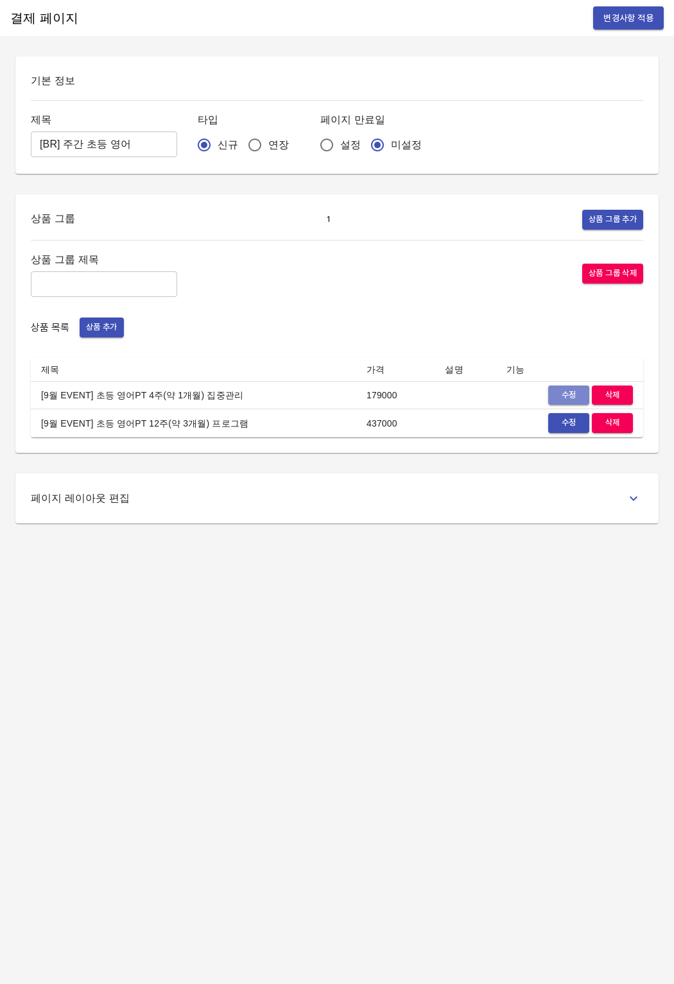
click at [566, 386] on button "수정" at bounding box center [568, 396] width 41 height 20
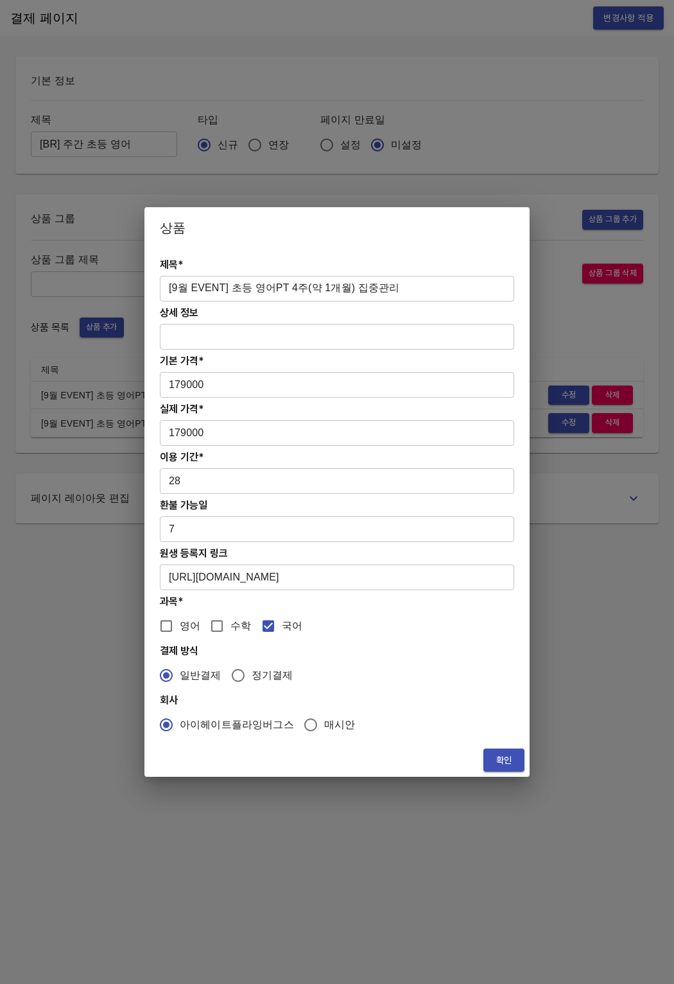
click at [394, 596] on h4 "과목*" at bounding box center [337, 601] width 354 height 12
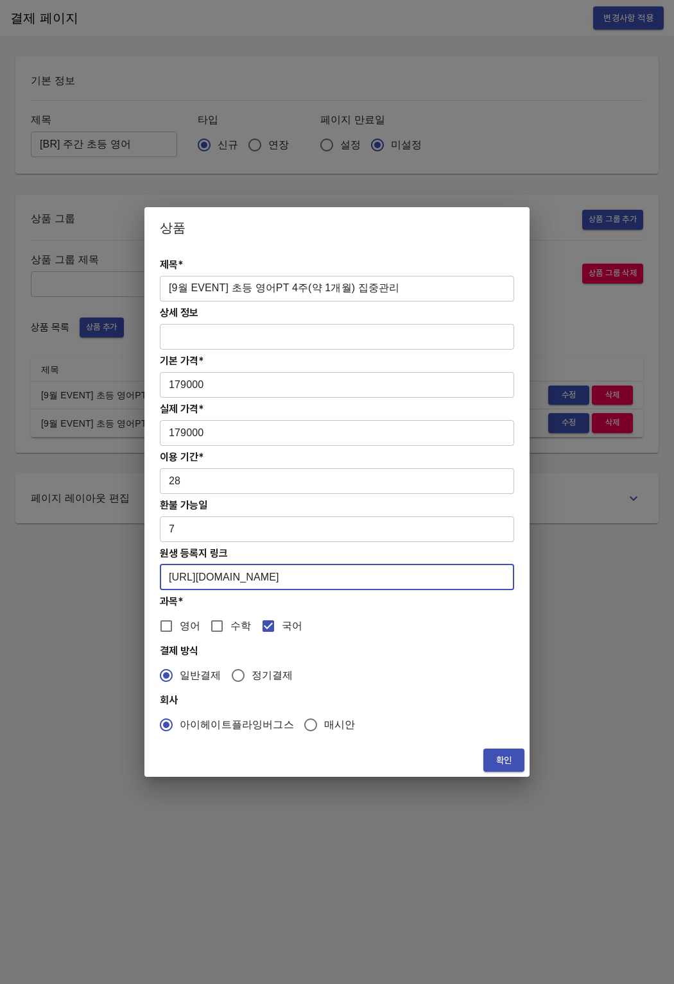
drag, startPoint x: 307, startPoint y: 576, endPoint x: 135, endPoint y: 573, distance: 172.0
click at [135, 573] on div "상품 제목* [9월 EVENT] 초등 영어PT 4주(약 1개월) 집중관리 ​ 상세 정보 ​ 기본 가격* 179000 ​ 실제 가격* 17900…" at bounding box center [337, 492] width 674 height 984
paste input "hUeCMT0AOq"
type input "[URL][DOMAIN_NAME]"
click at [522, 763] on button "확인" at bounding box center [503, 761] width 41 height 24
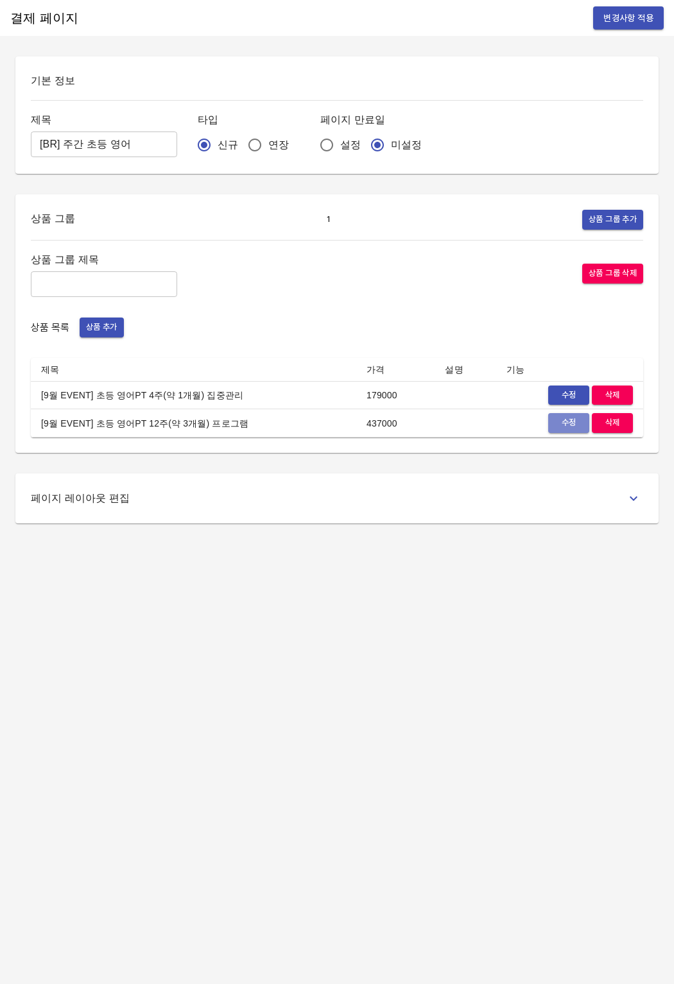
click at [554, 422] on span "수정" at bounding box center [568, 423] width 28 height 15
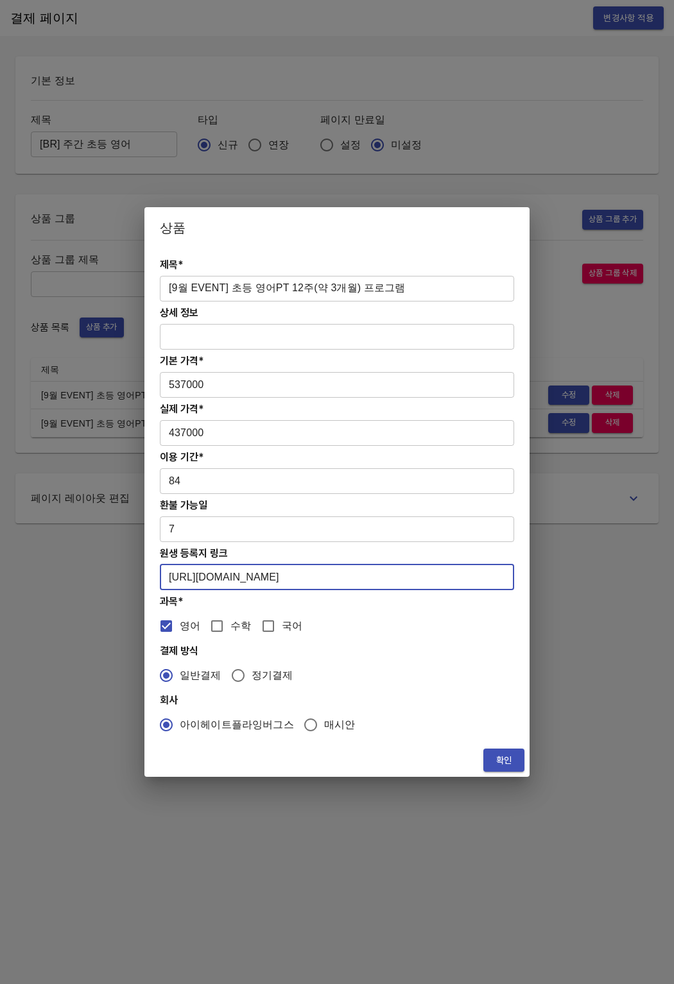
drag, startPoint x: 365, startPoint y: 584, endPoint x: 130, endPoint y: 564, distance: 236.3
click at [130, 564] on div "상품 제목* [9월 EVENT] 초등 영어PT 12주(약 3개월) 프로그램 ​ 상세 정보 ​ 기본 가격* 537000 ​ 실제 가격* 4370…" at bounding box center [337, 492] width 674 height 984
paste input "hUeCMT0AOq"
type input "[URL][DOMAIN_NAME]"
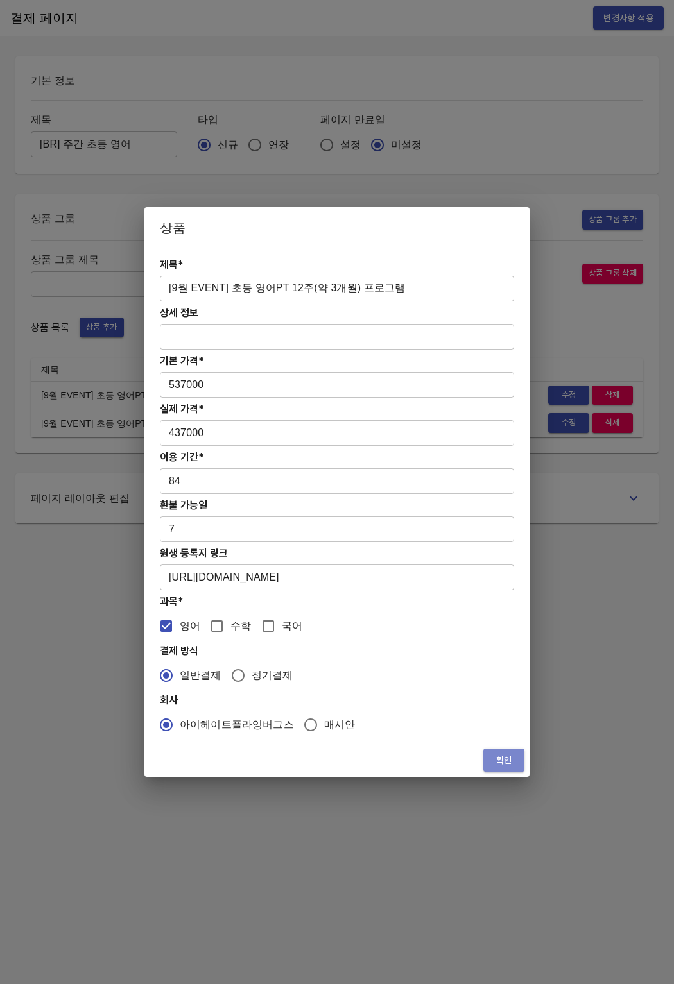
click at [510, 768] on button "확인" at bounding box center [503, 761] width 41 height 24
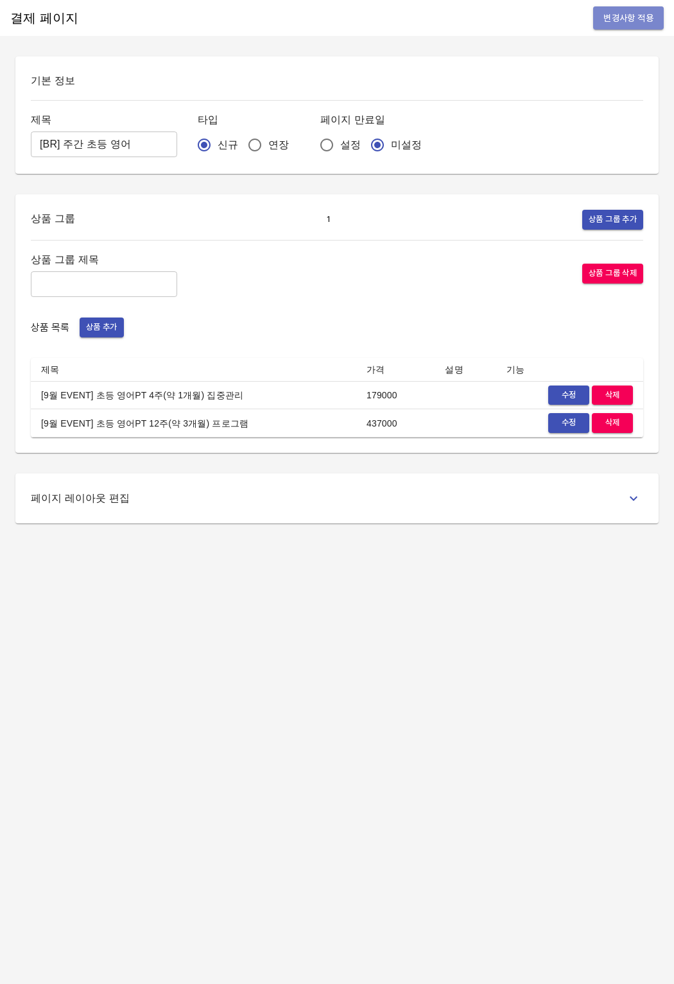
click at [639, 26] on button "변경사항 적용" at bounding box center [628, 18] width 71 height 24
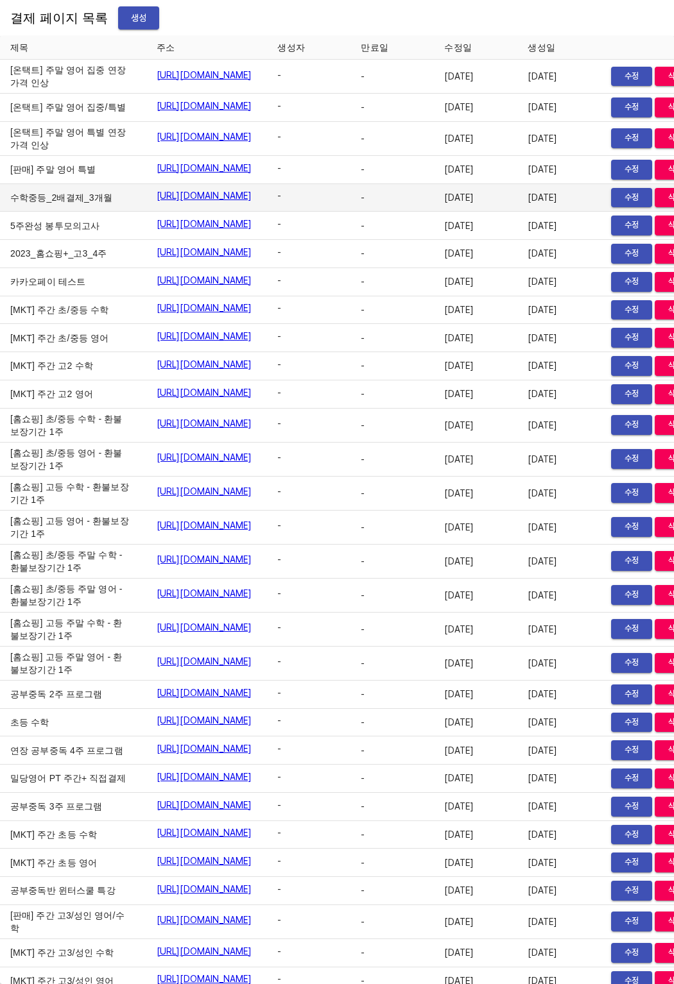
click at [268, 212] on td "https://payment.mildang.kr/S2RaFZSOonwCHLwB9uCYz" at bounding box center [206, 198] width 121 height 28
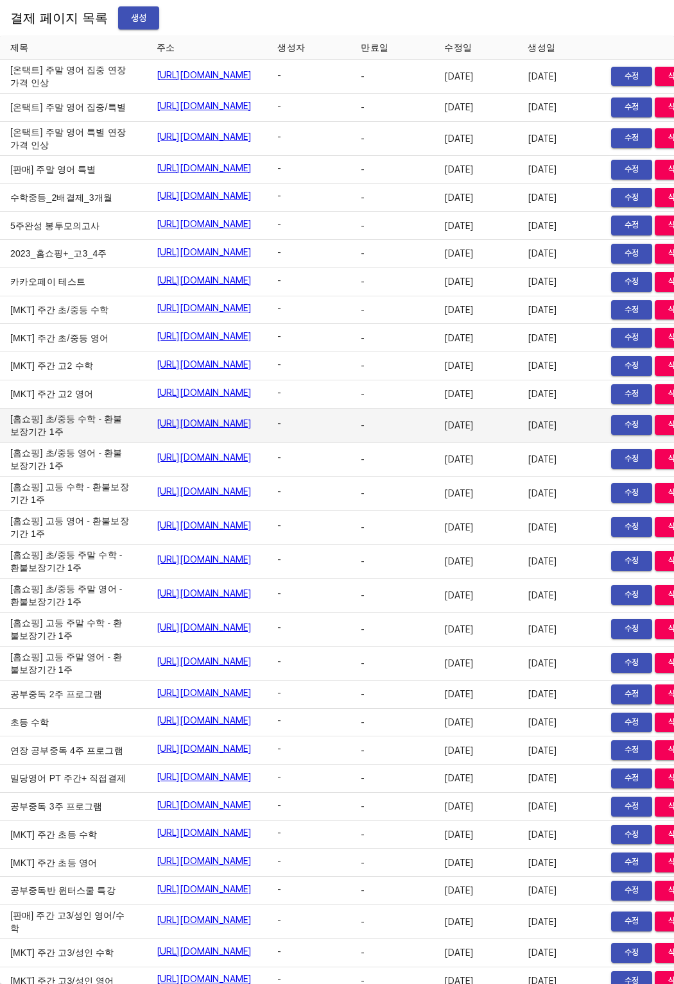
click at [350, 443] on td "-" at bounding box center [308, 426] width 83 height 34
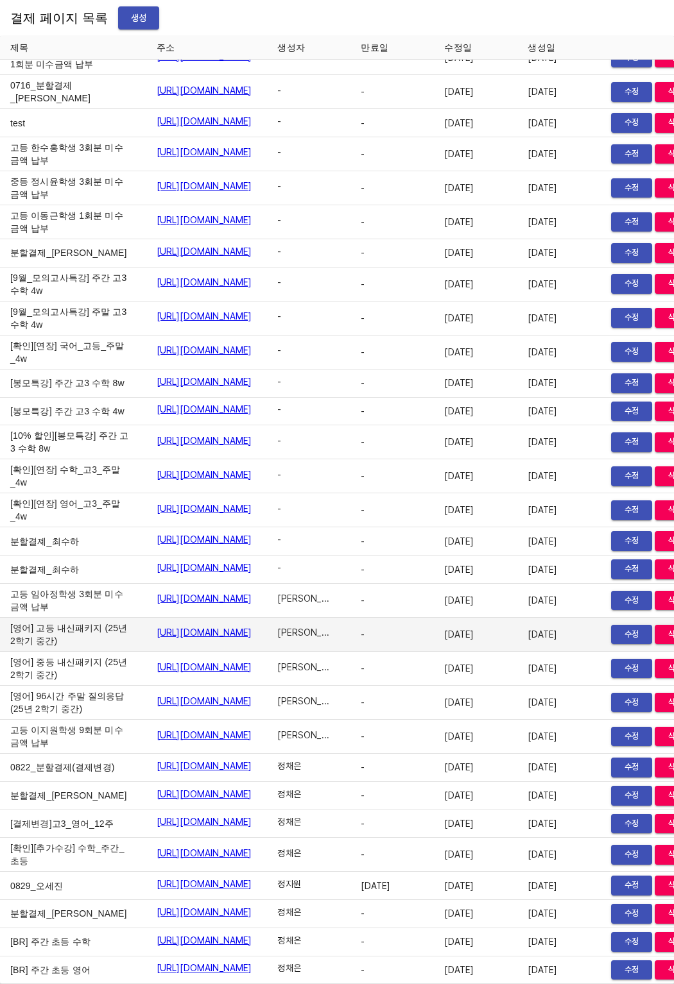
scroll to position [19965, 89]
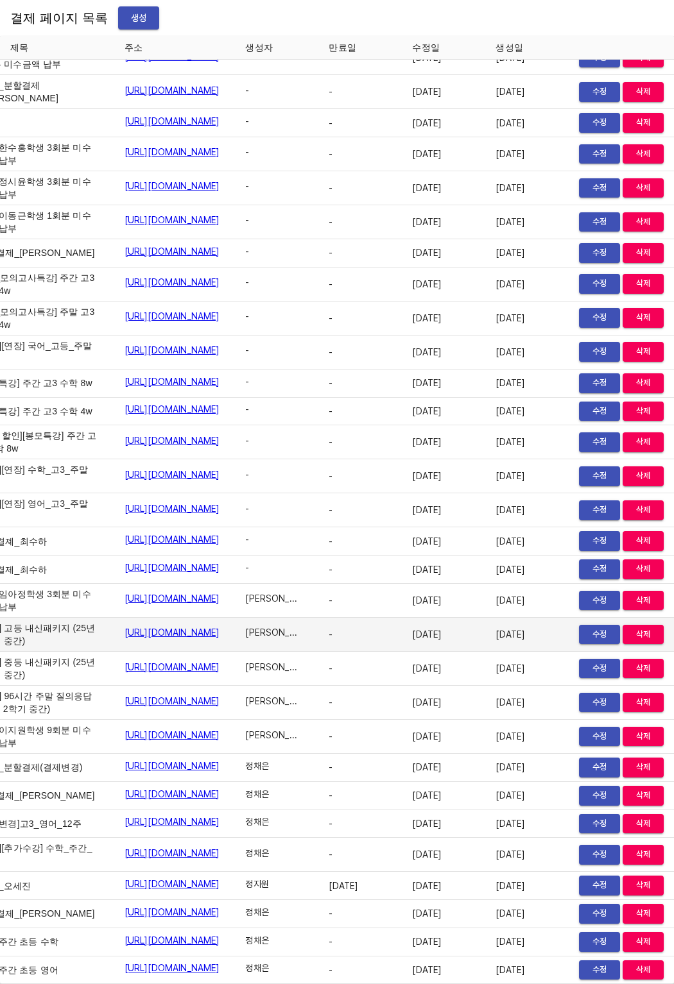
click at [636, 627] on span "삭제" at bounding box center [643, 634] width 28 height 15
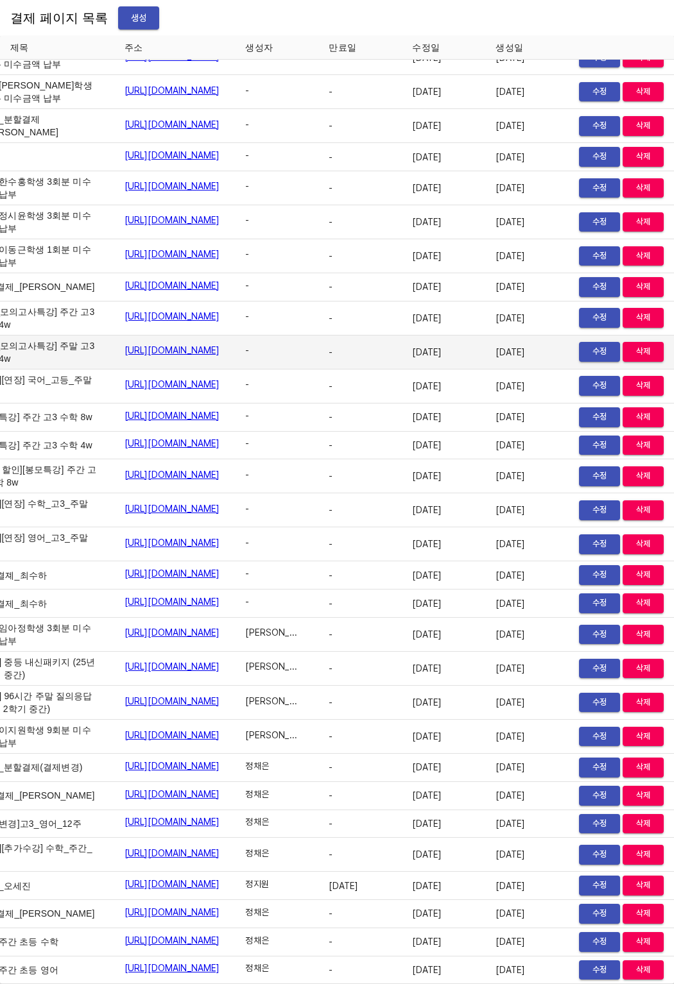
scroll to position [19918, 89]
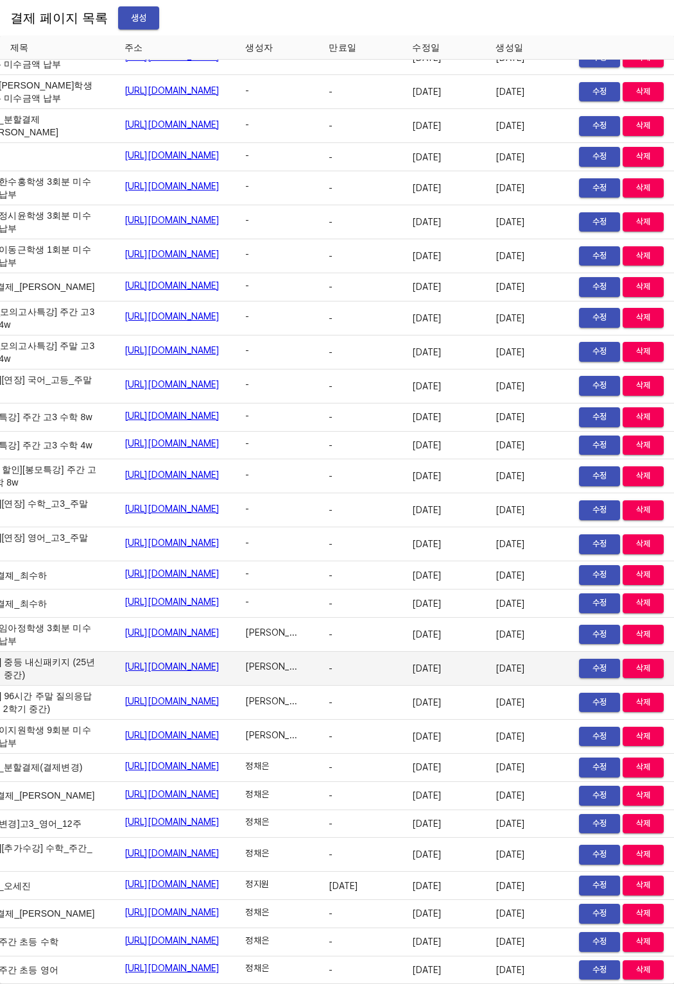
click at [386, 652] on td "-" at bounding box center [359, 669] width 83 height 34
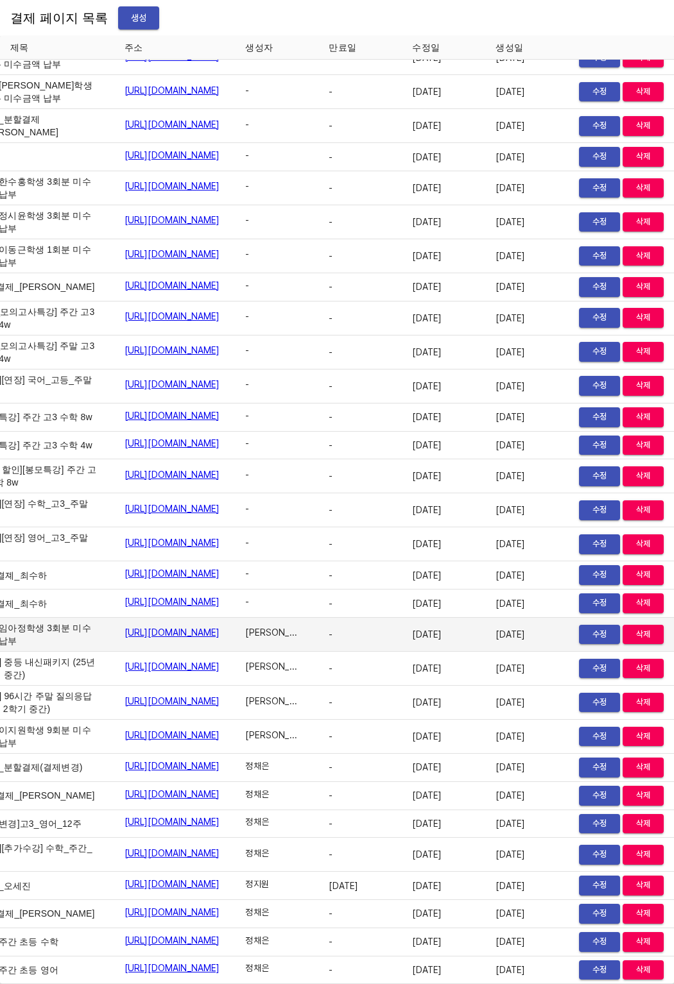
scroll to position [7104, 89]
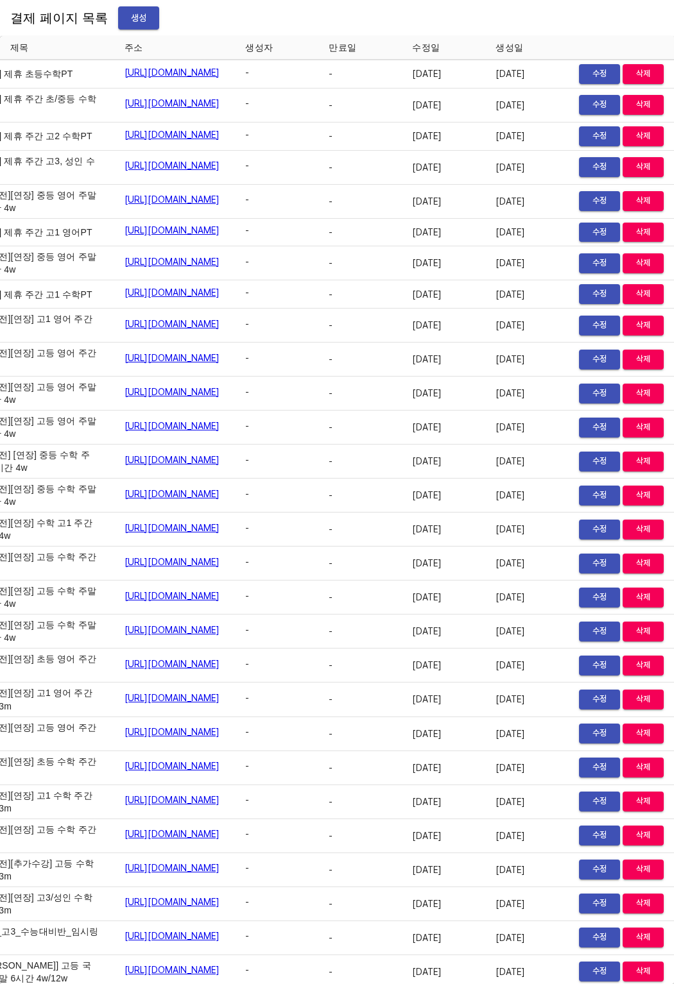
scroll to position [7104, 0]
